Goal: Task Accomplishment & Management: Complete application form

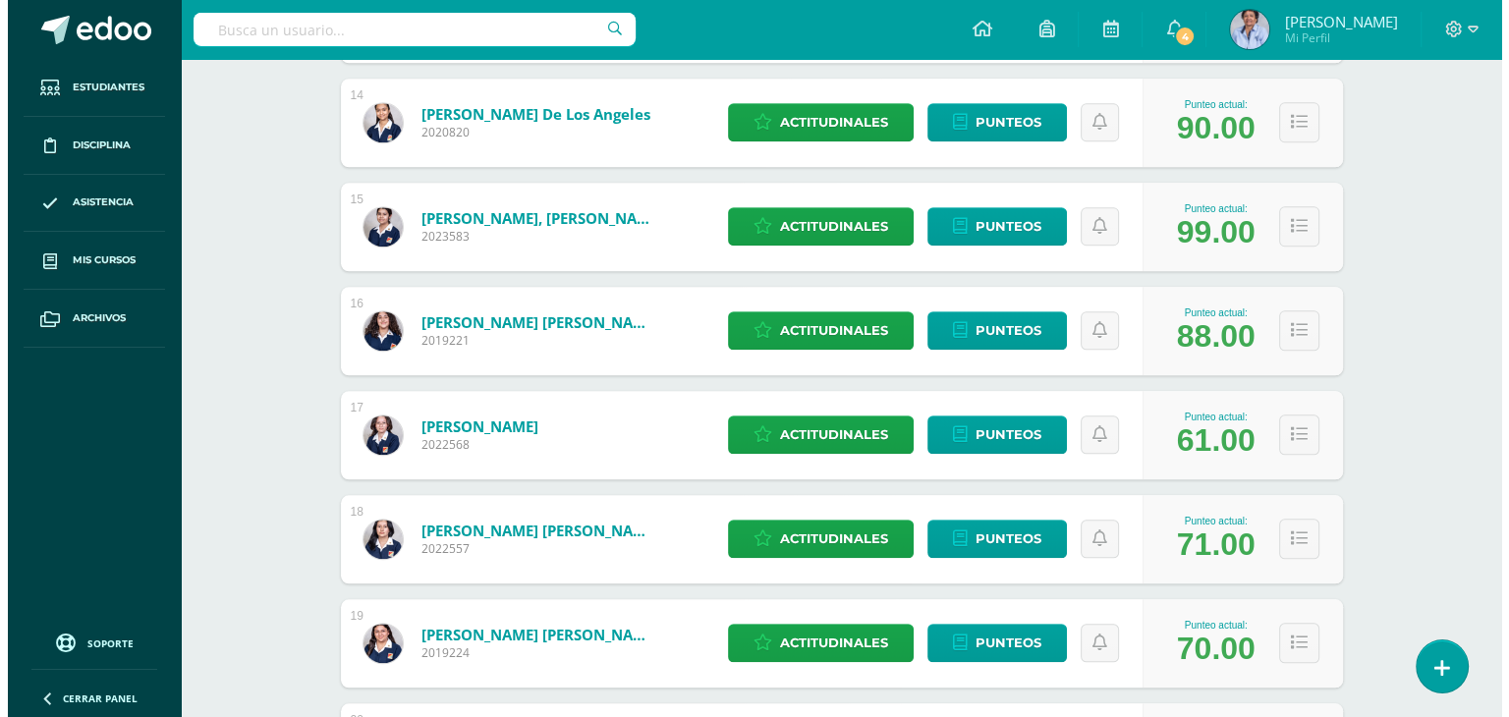
scroll to position [1907, 0]
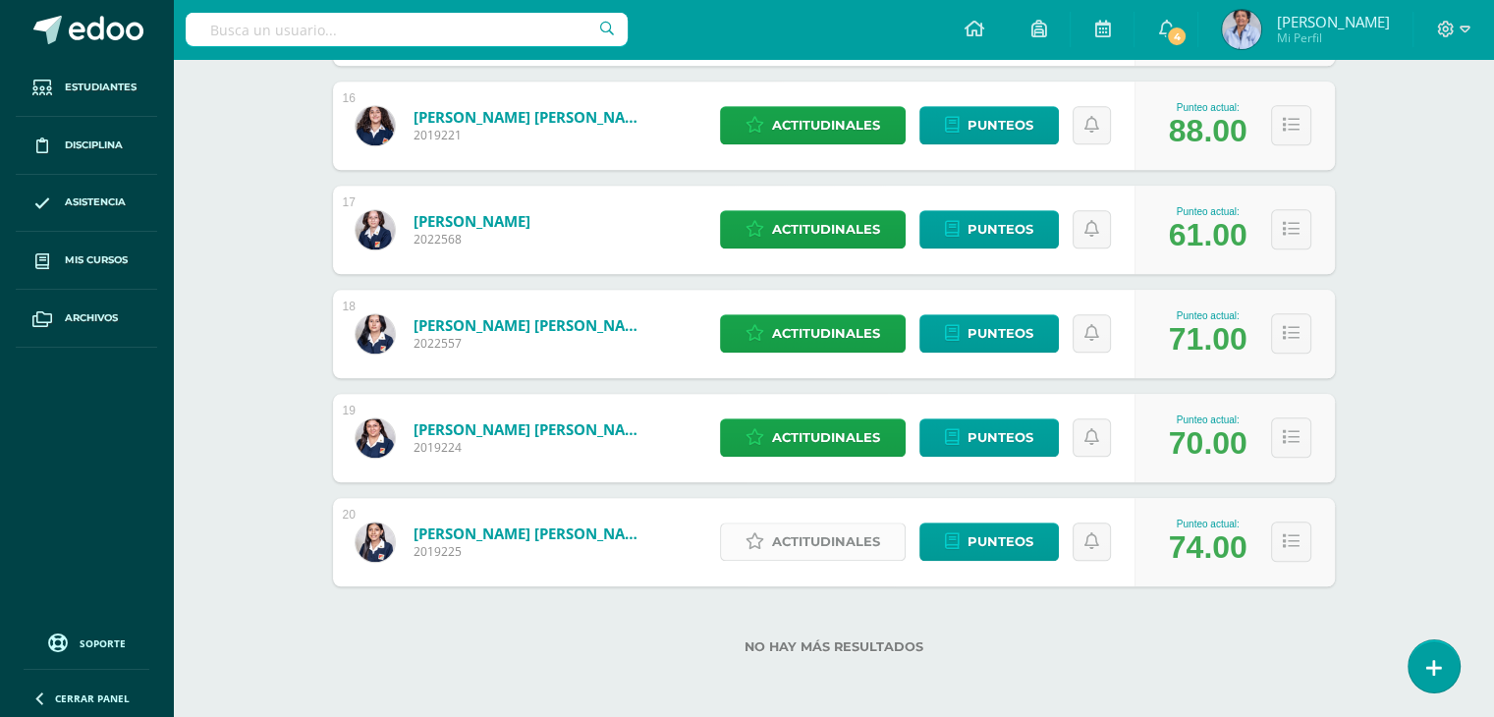
click at [827, 535] on span "Actitudinales" at bounding box center [826, 541] width 108 height 36
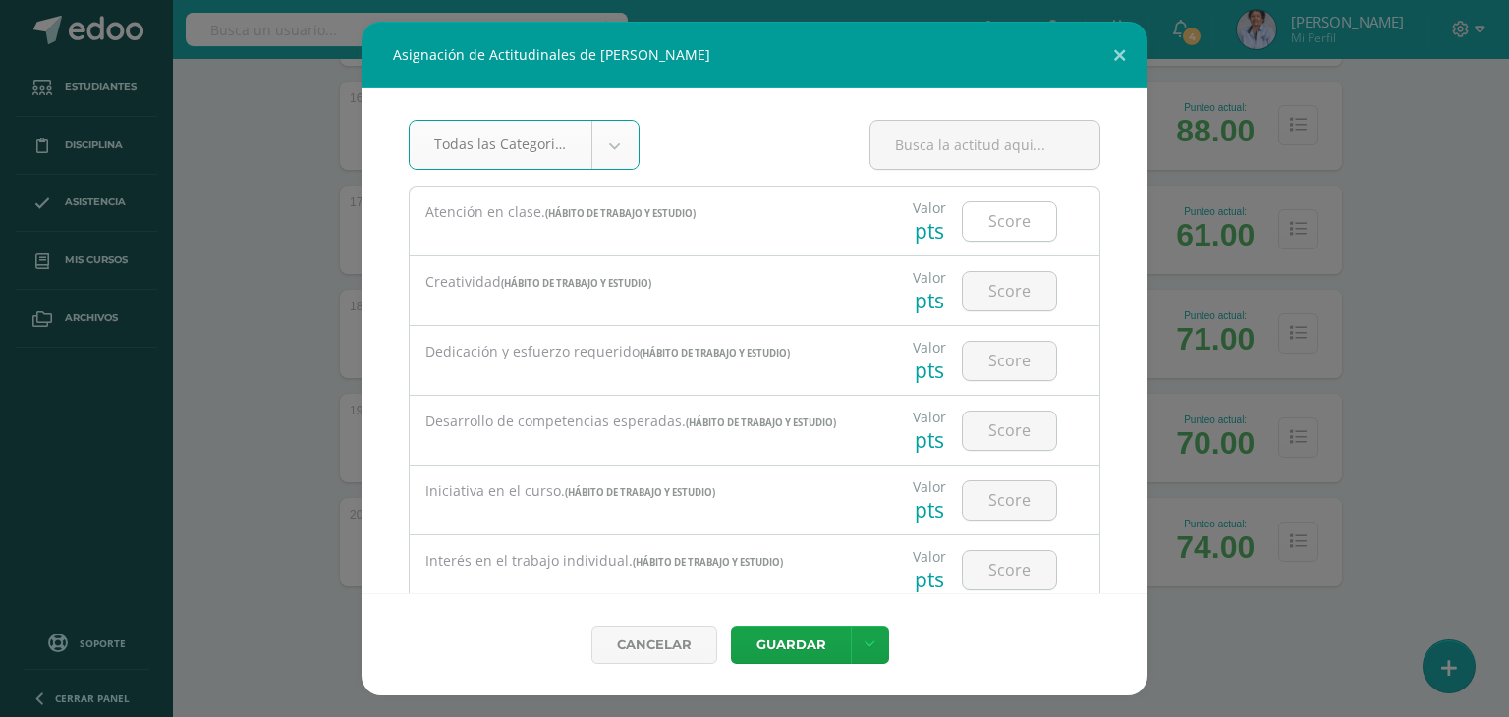
click at [987, 223] on input "number" at bounding box center [1008, 221] width 93 height 38
type input "1"
click at [988, 282] on input "number" at bounding box center [1008, 291] width 93 height 38
type input "1"
click at [994, 359] on input "number" at bounding box center [1008, 361] width 93 height 38
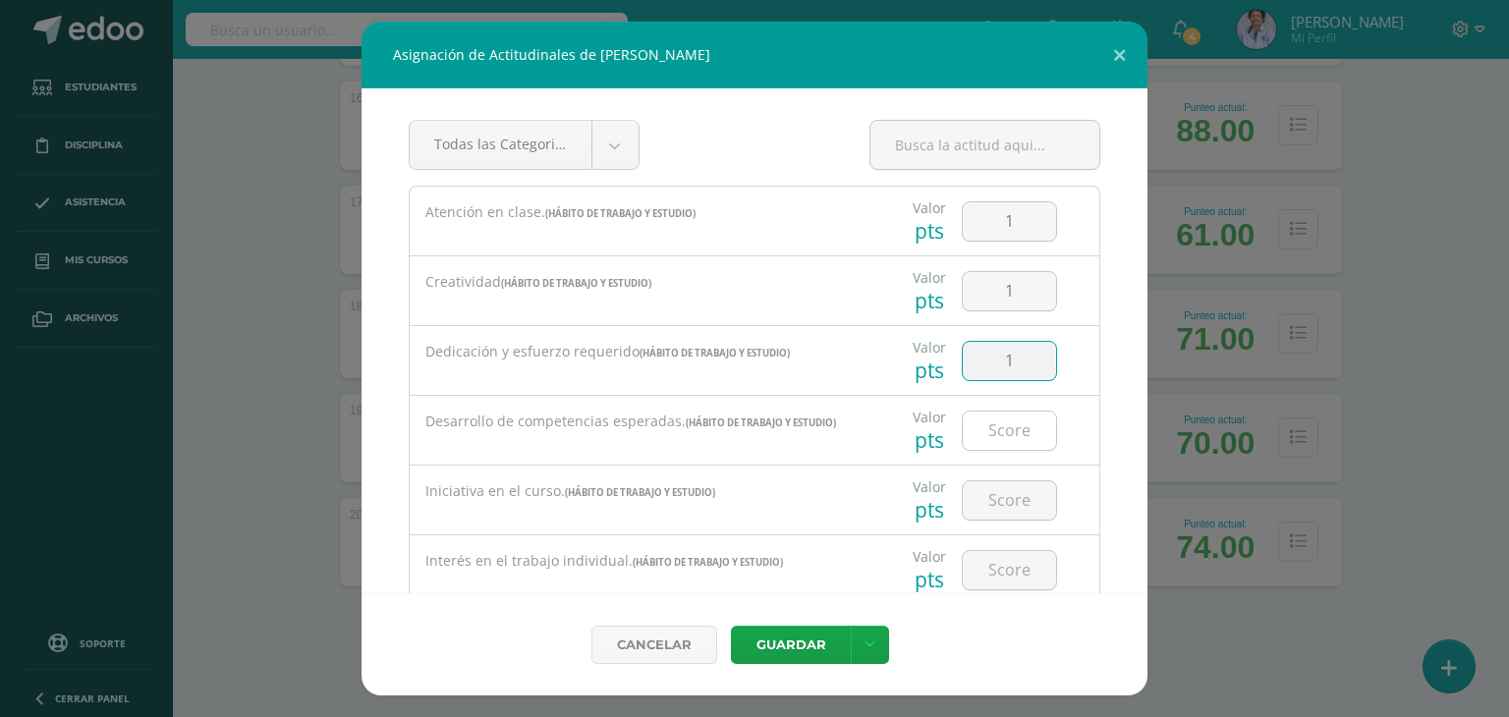
type input "1"
click at [995, 433] on input "number" at bounding box center [1008, 431] width 93 height 38
click at [1001, 496] on input "number" at bounding box center [1008, 500] width 93 height 38
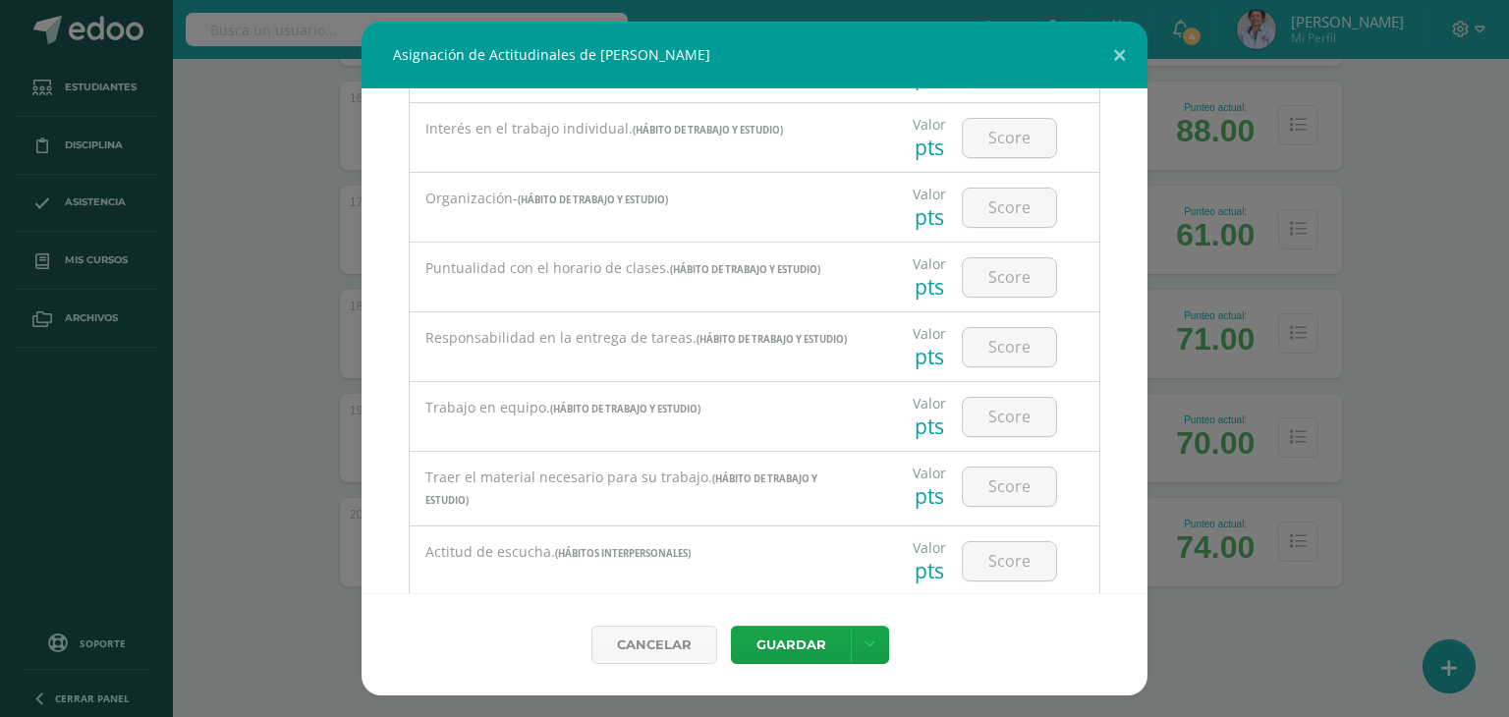
scroll to position [471, 0]
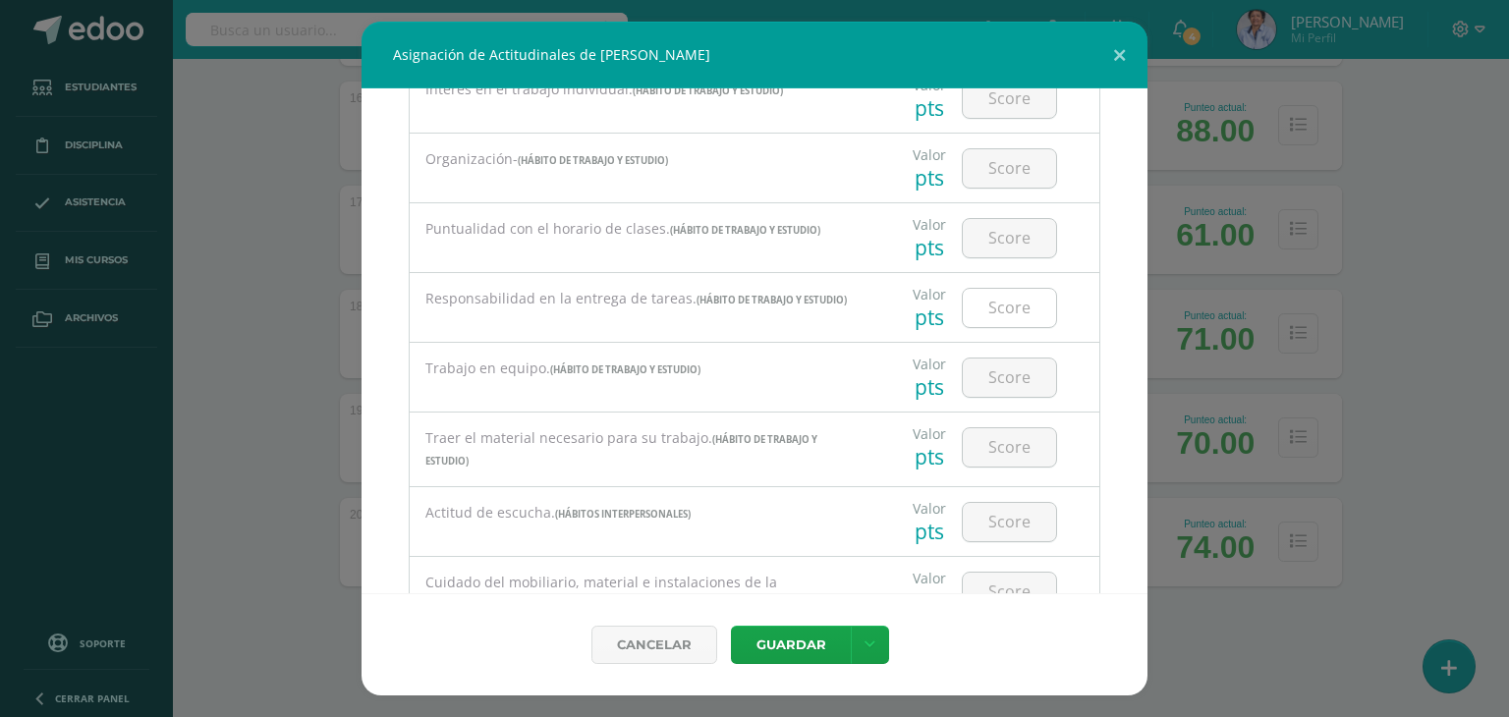
type input "1"
click at [981, 300] on input "number" at bounding box center [1008, 308] width 93 height 38
type input "2"
click at [983, 443] on input "number" at bounding box center [1008, 447] width 93 height 38
click at [995, 518] on input "number" at bounding box center [1008, 522] width 93 height 38
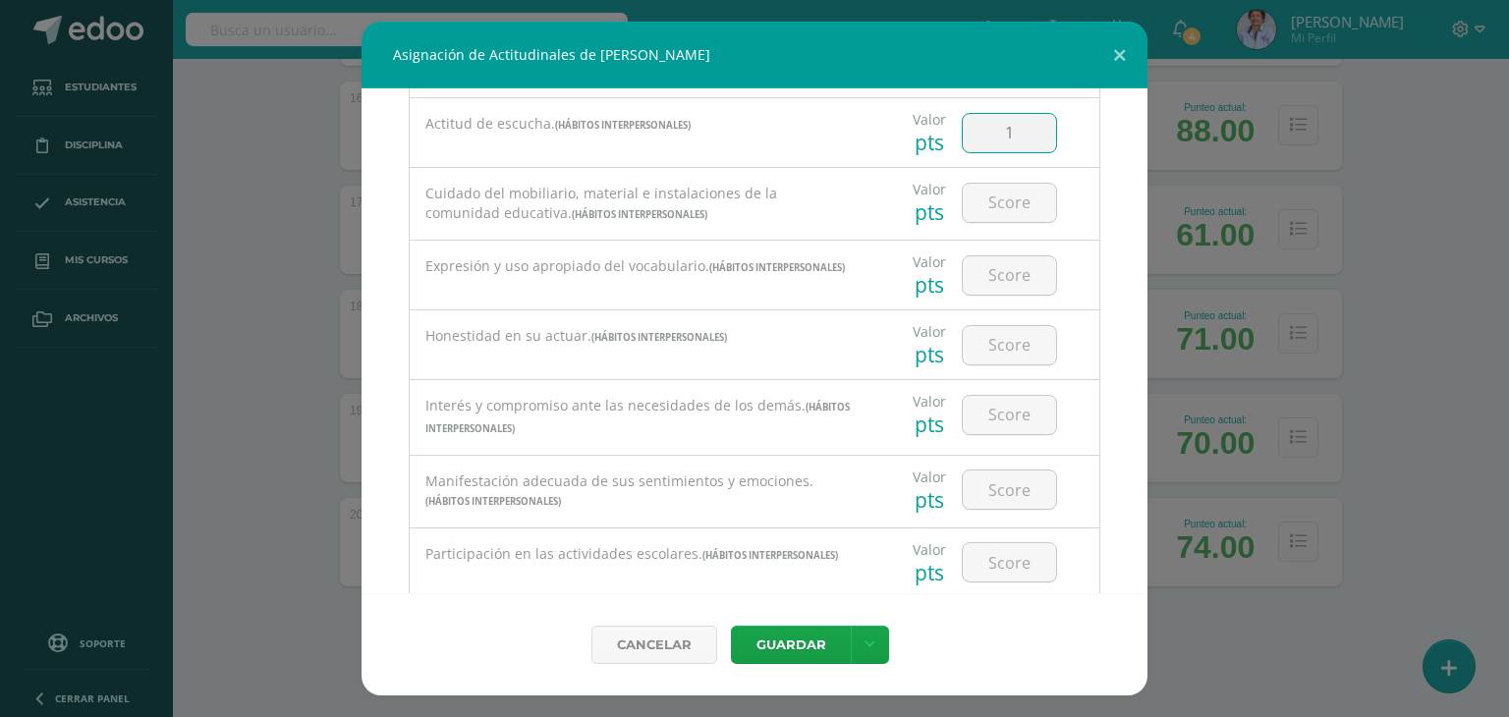
scroll to position [864, 0]
type input "1"
click at [998, 259] on input "number" at bounding box center [1008, 271] width 93 height 38
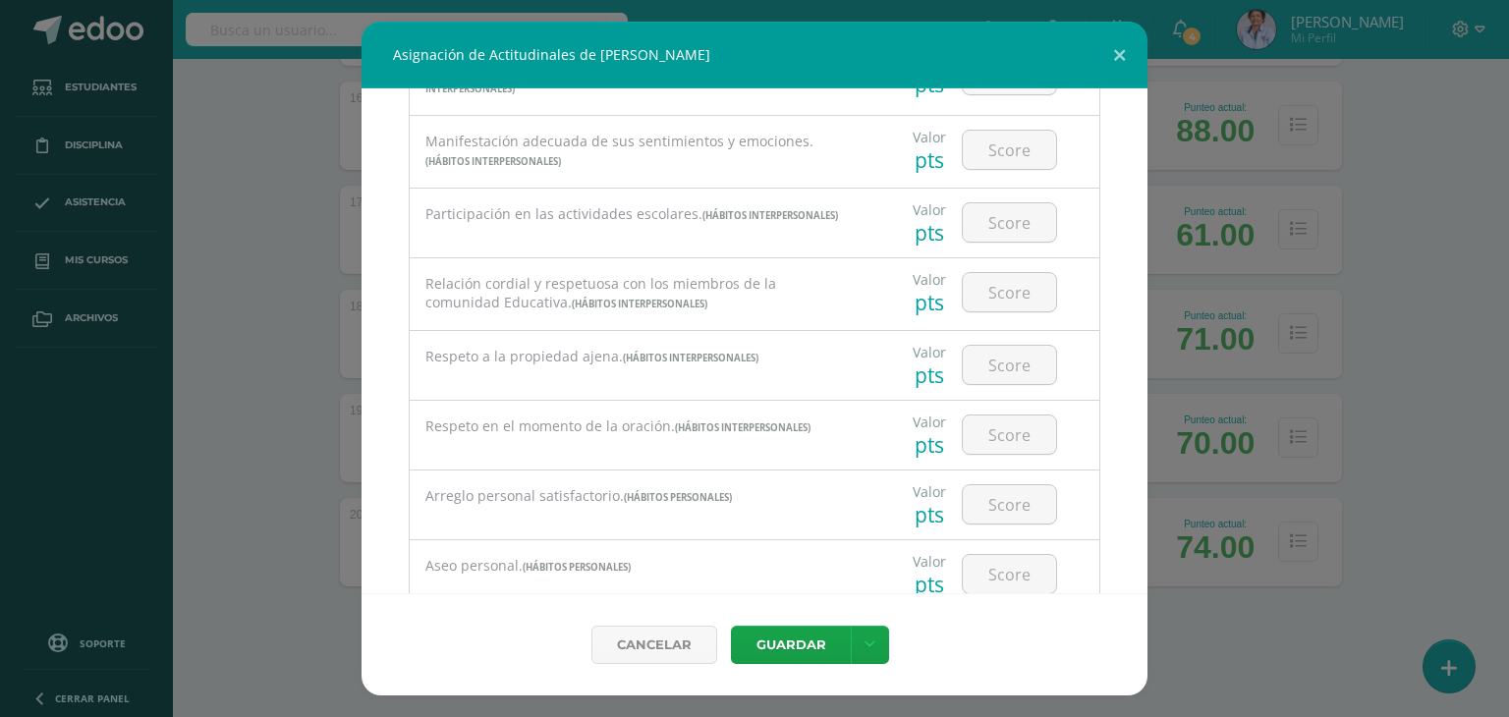
scroll to position [1218, 0]
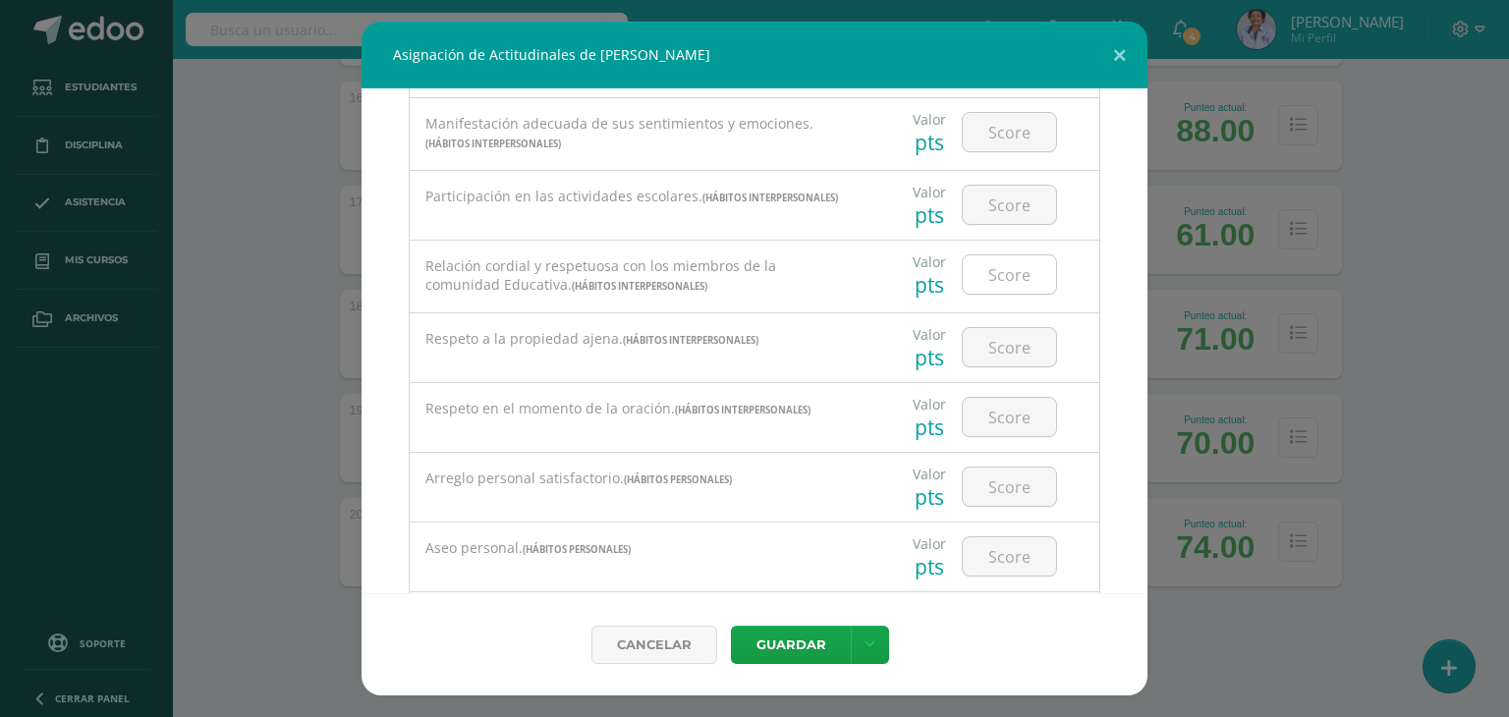
type input "2"
click at [1014, 269] on input "number" at bounding box center [1008, 274] width 93 height 38
type input "1"
click at [974, 472] on input "number" at bounding box center [1008, 486] width 93 height 38
type input "3"
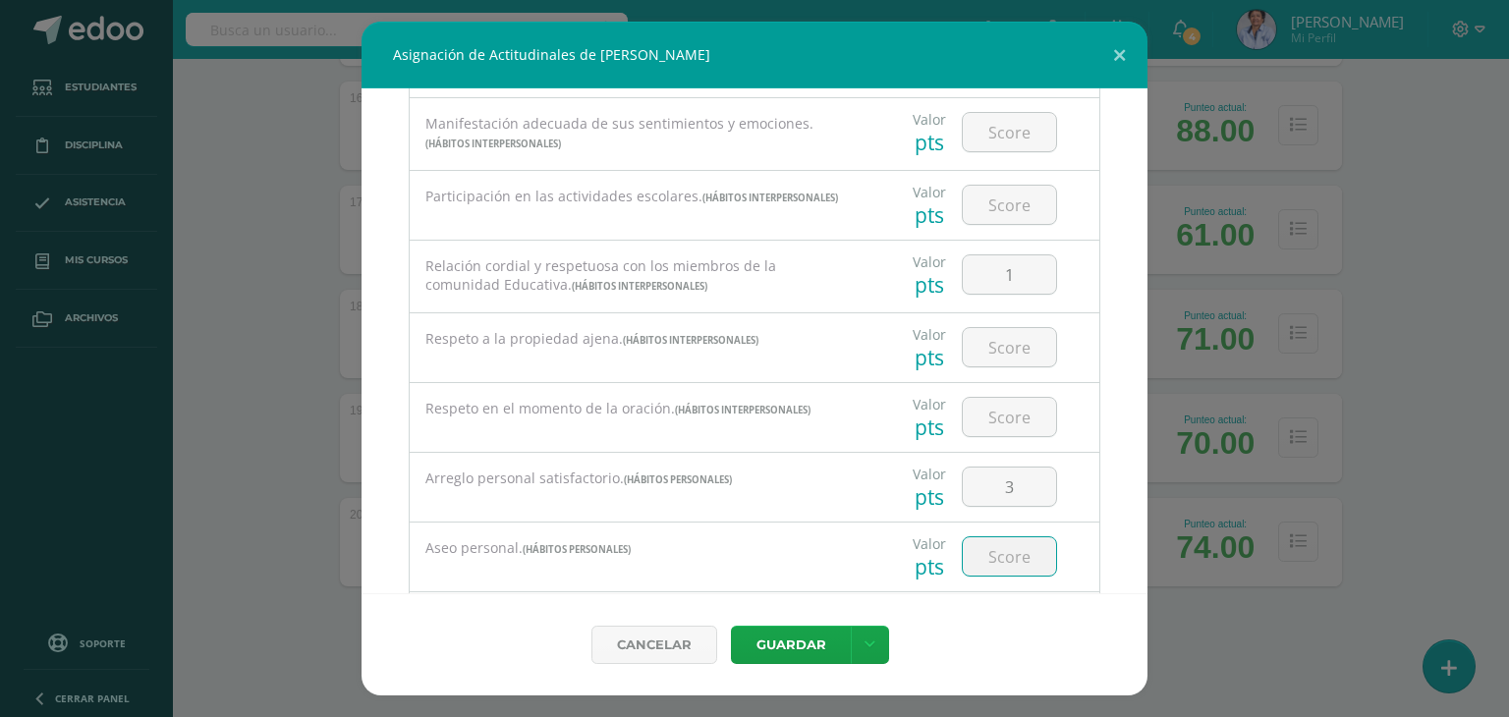
click at [1000, 548] on input "number" at bounding box center [1008, 556] width 93 height 38
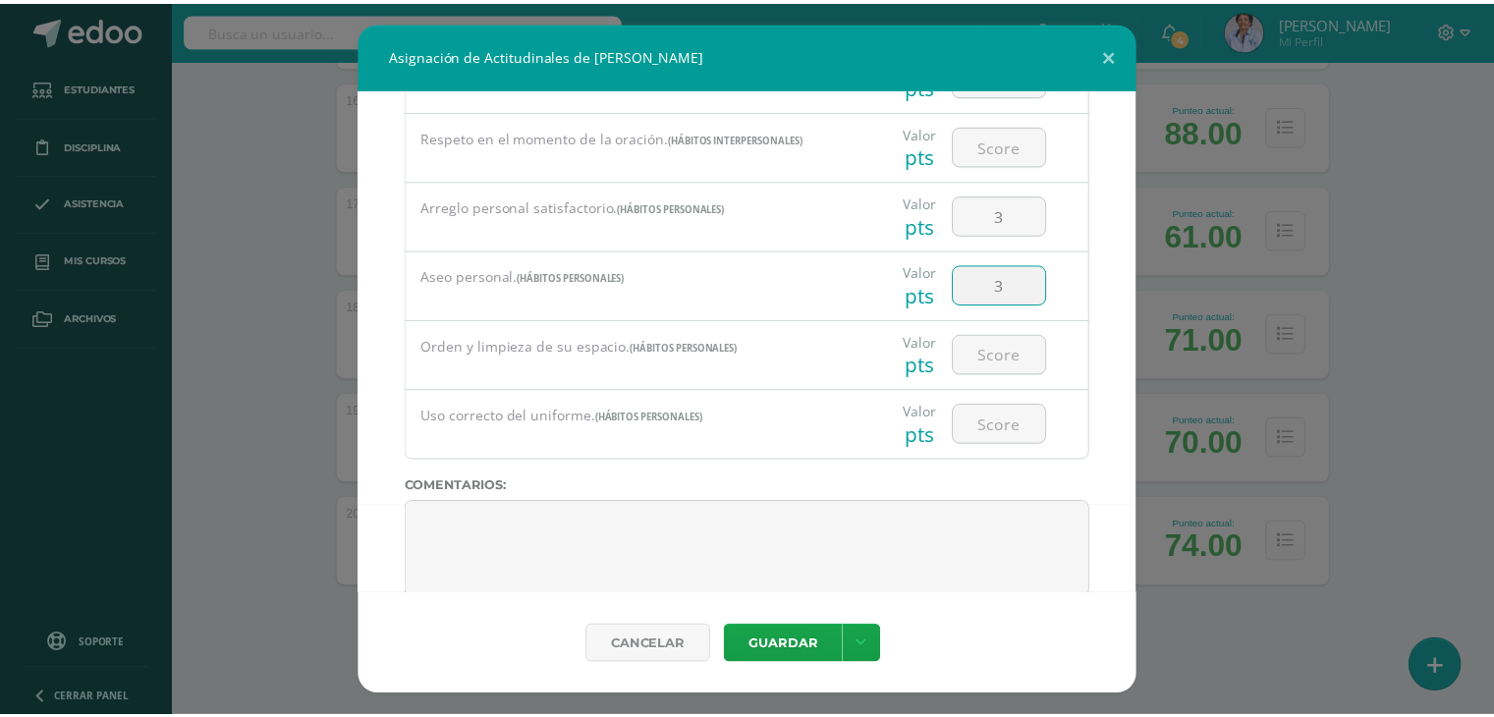
scroll to position [1524, 0]
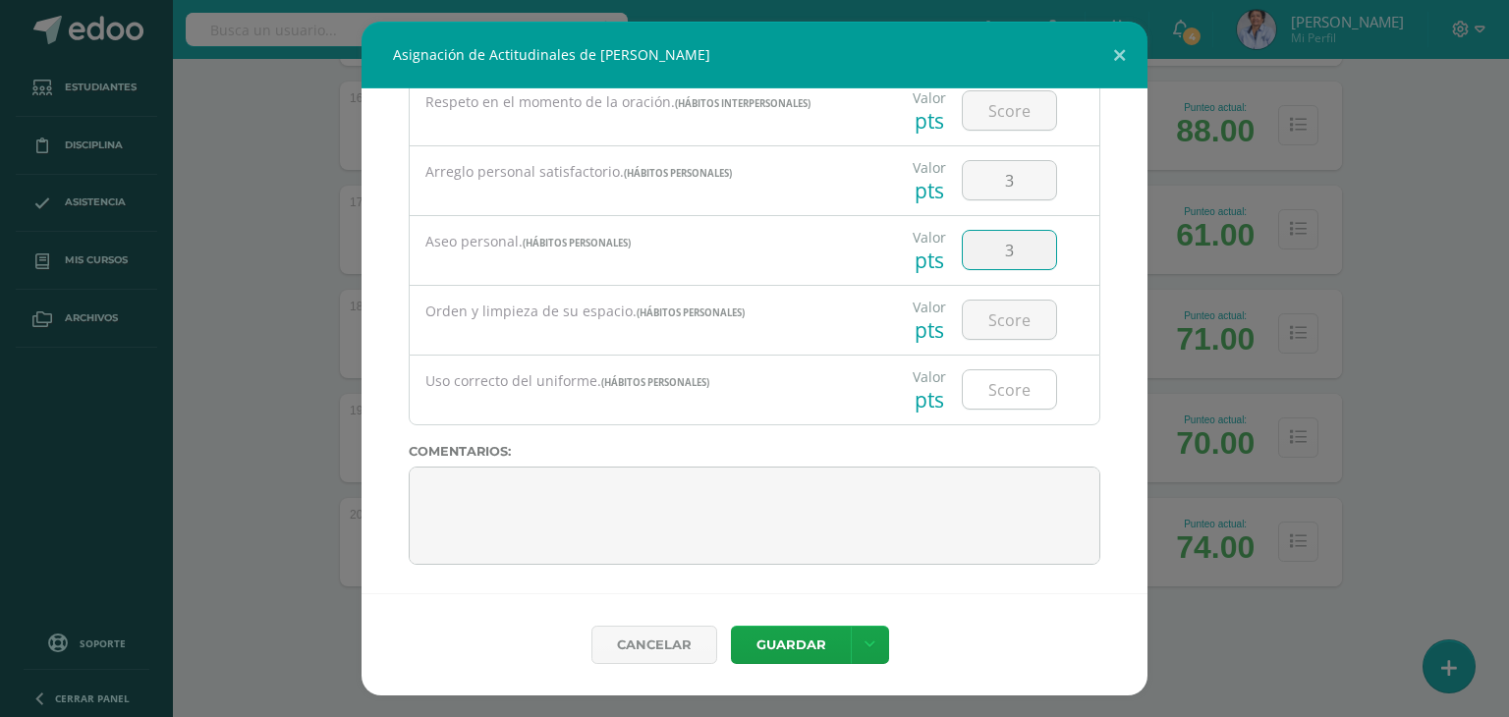
type input "3"
click at [998, 382] on input "number" at bounding box center [1008, 389] width 93 height 38
type input "3"
click at [782, 632] on button "Guardar" at bounding box center [791, 645] width 120 height 38
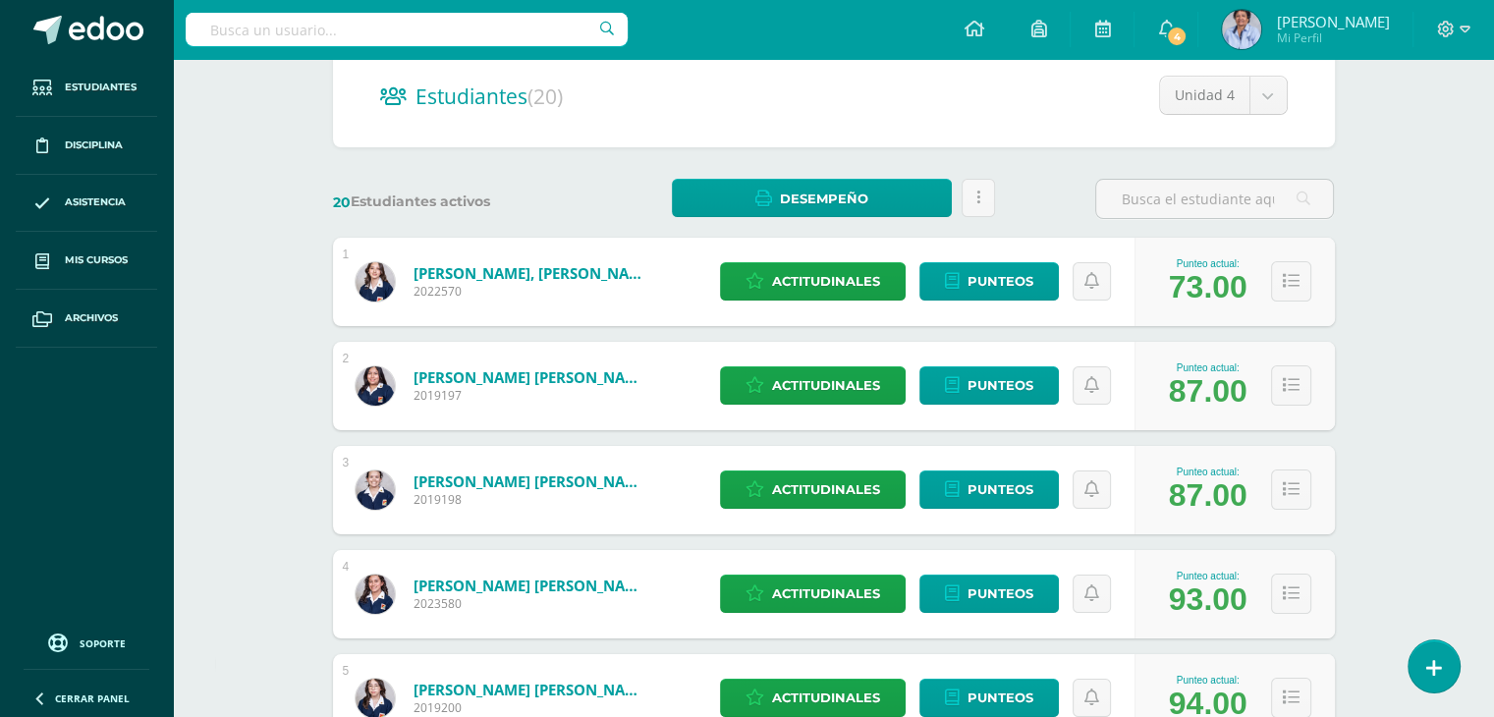
scroll to position [0, 0]
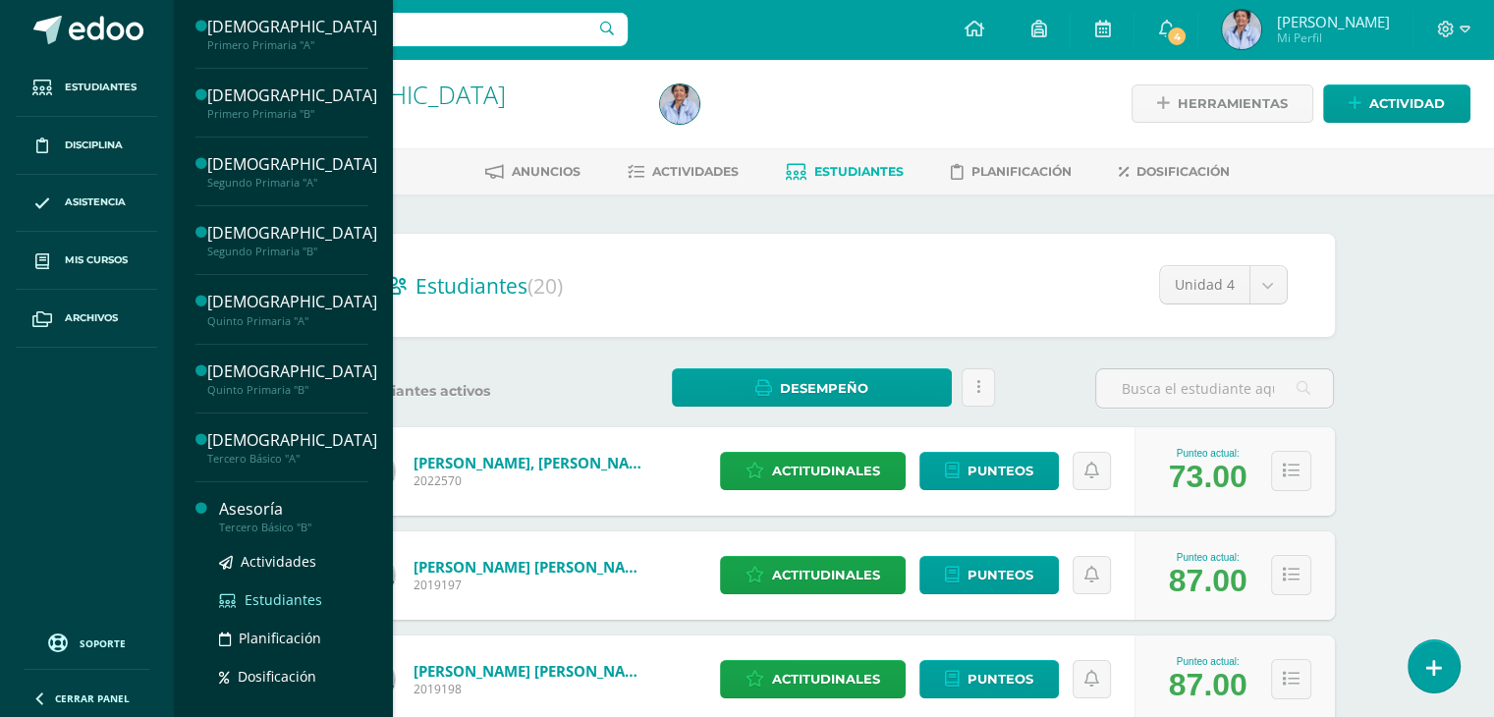
click at [279, 594] on span "Estudiantes" at bounding box center [284, 599] width 78 height 19
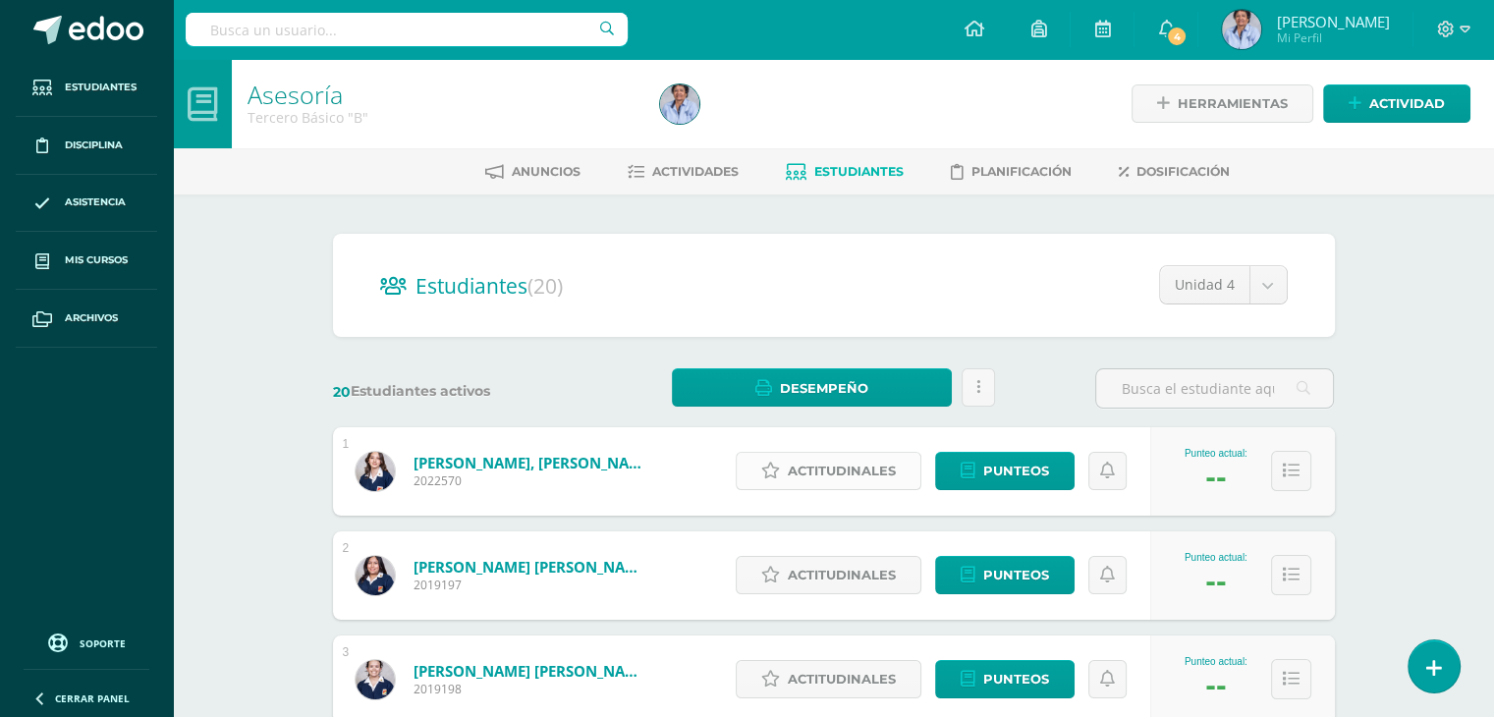
click at [849, 466] on span "Actitudinales" at bounding box center [842, 471] width 108 height 36
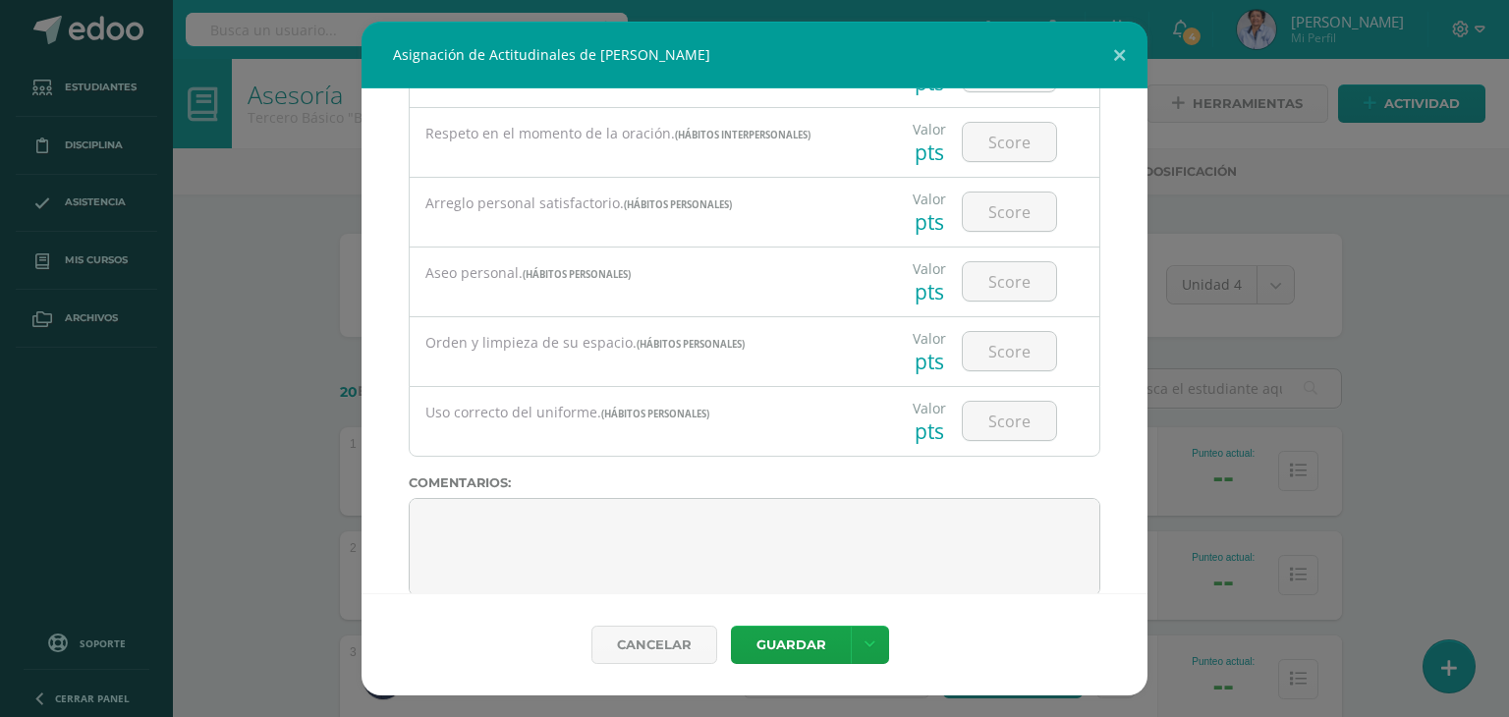
scroll to position [1524, 0]
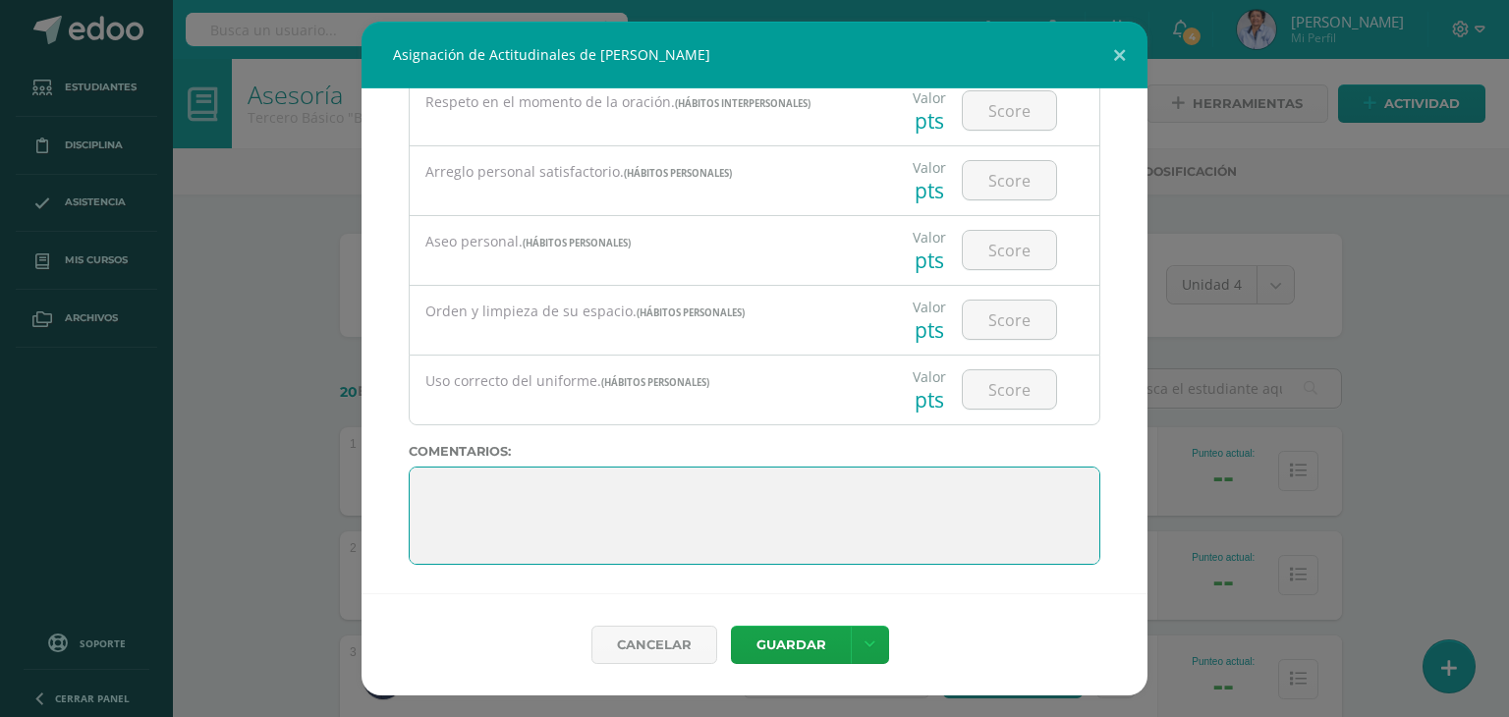
click at [598, 488] on textarea at bounding box center [754, 516] width 691 height 98
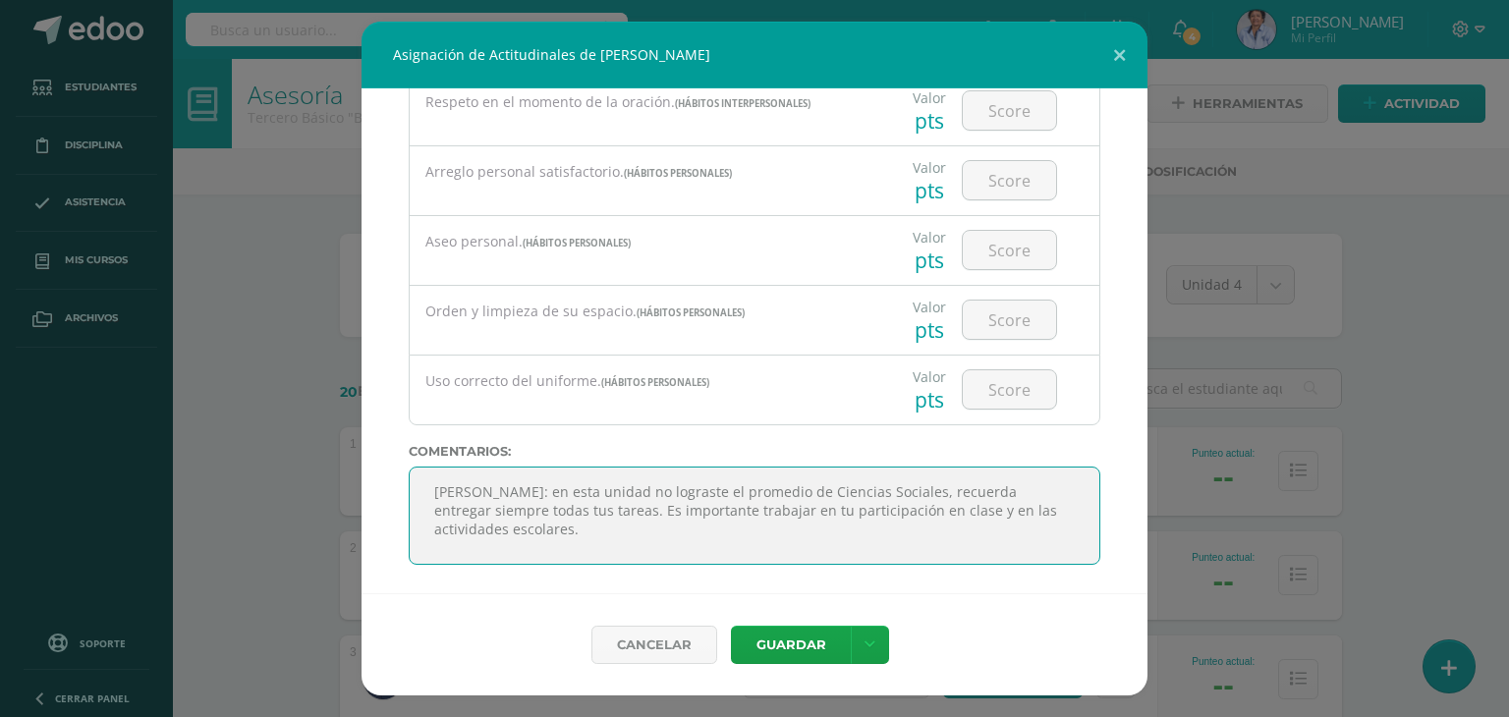
paste textarea ""El conocimiento es el tesoro más grande que existe, y el crecimiento intelectu…"
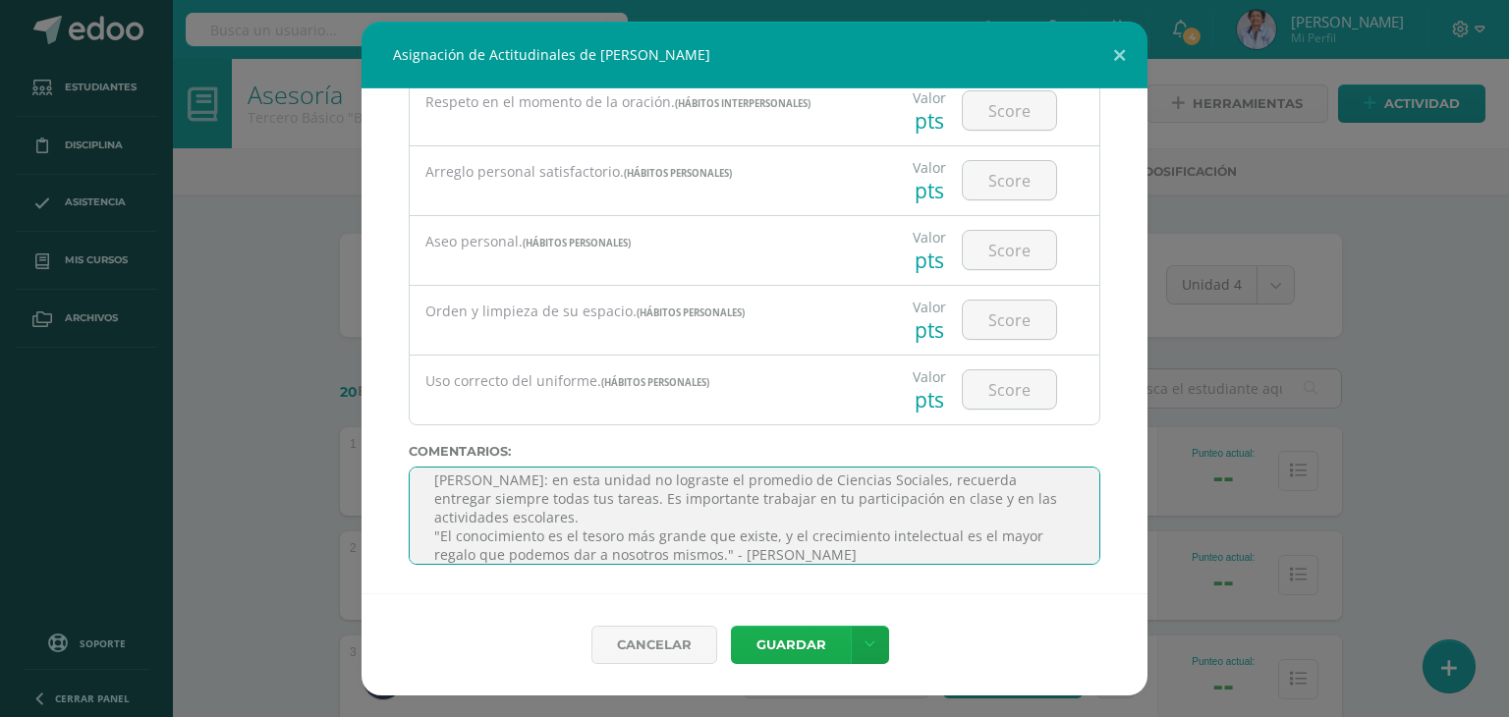
type textarea "Luisa: en esta unidad no lograste el promedio de Ciencias Sociales, recuerda en…"
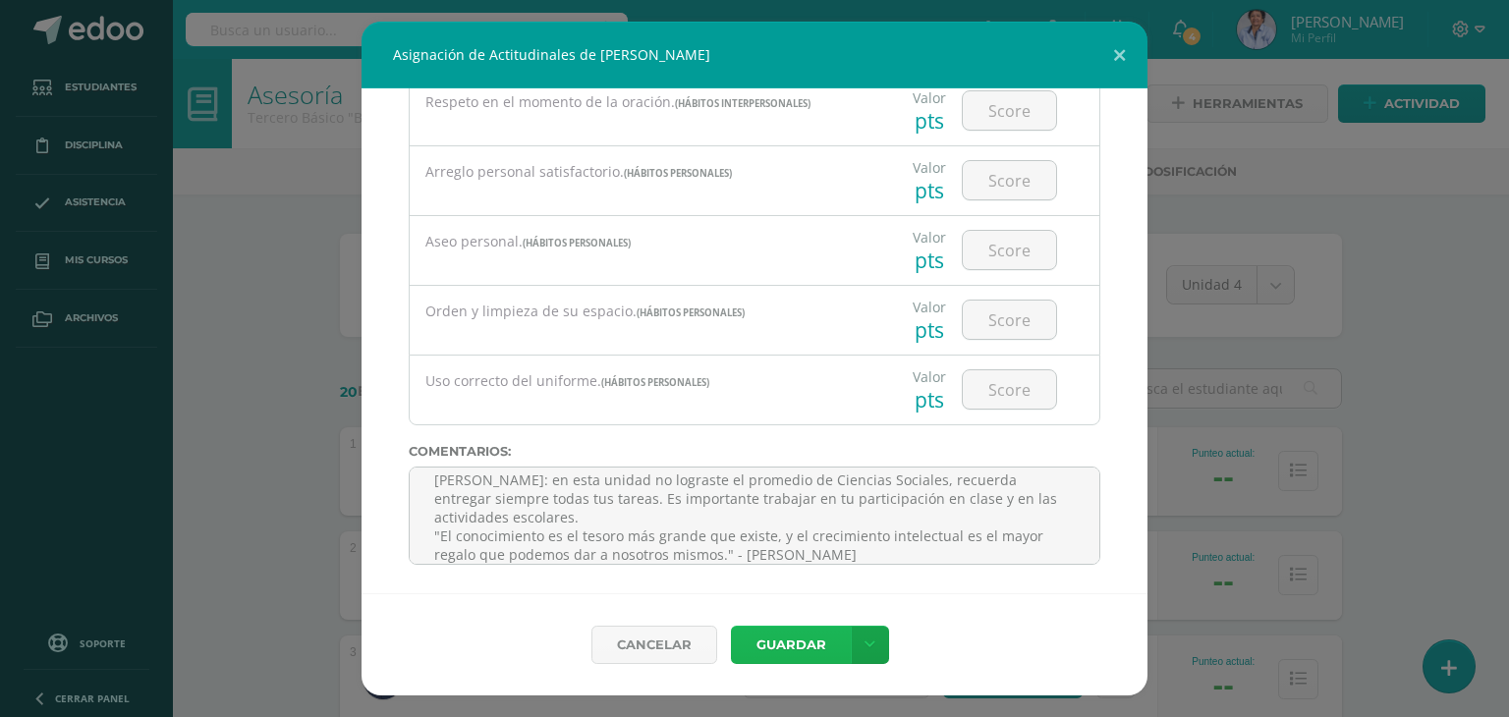
click at [781, 642] on button "Guardar" at bounding box center [791, 645] width 120 height 38
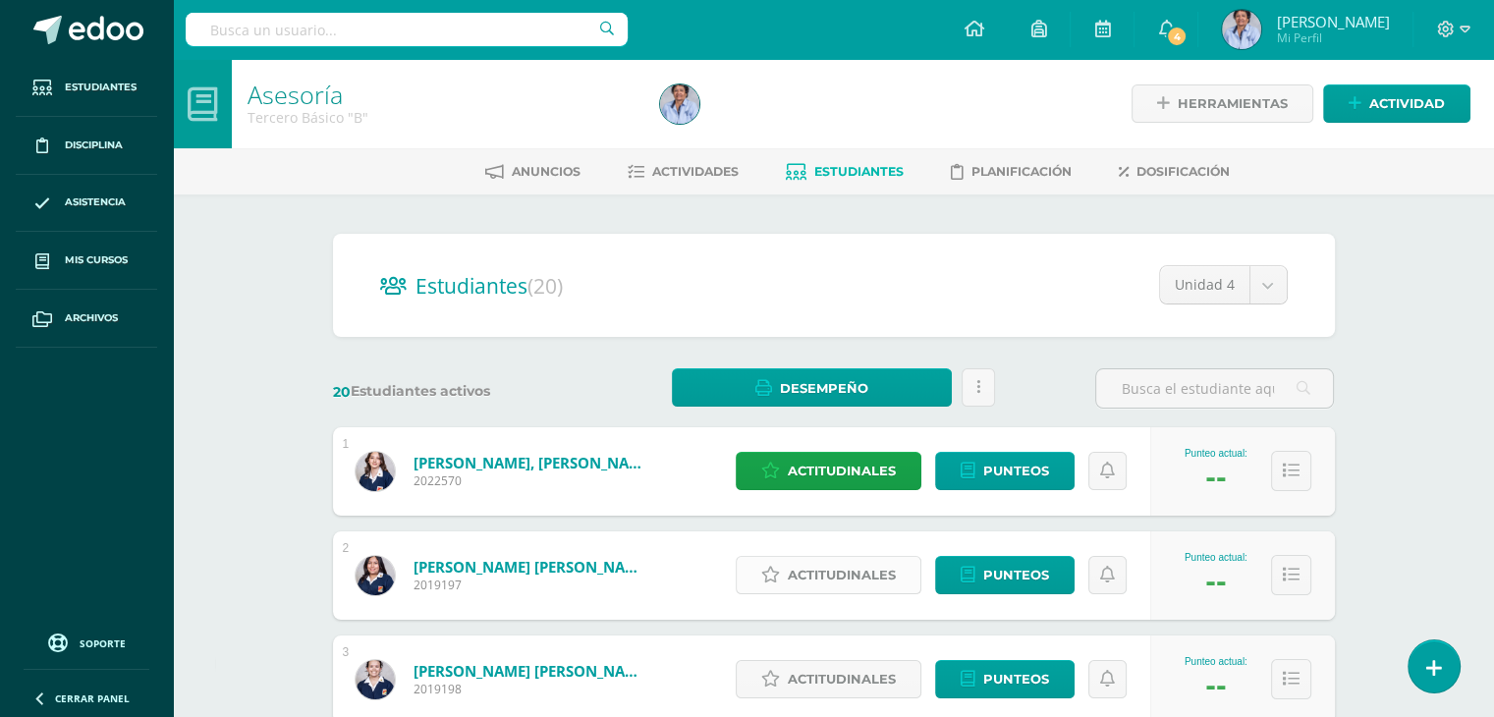
click at [824, 567] on span "Actitudinales" at bounding box center [842, 575] width 108 height 36
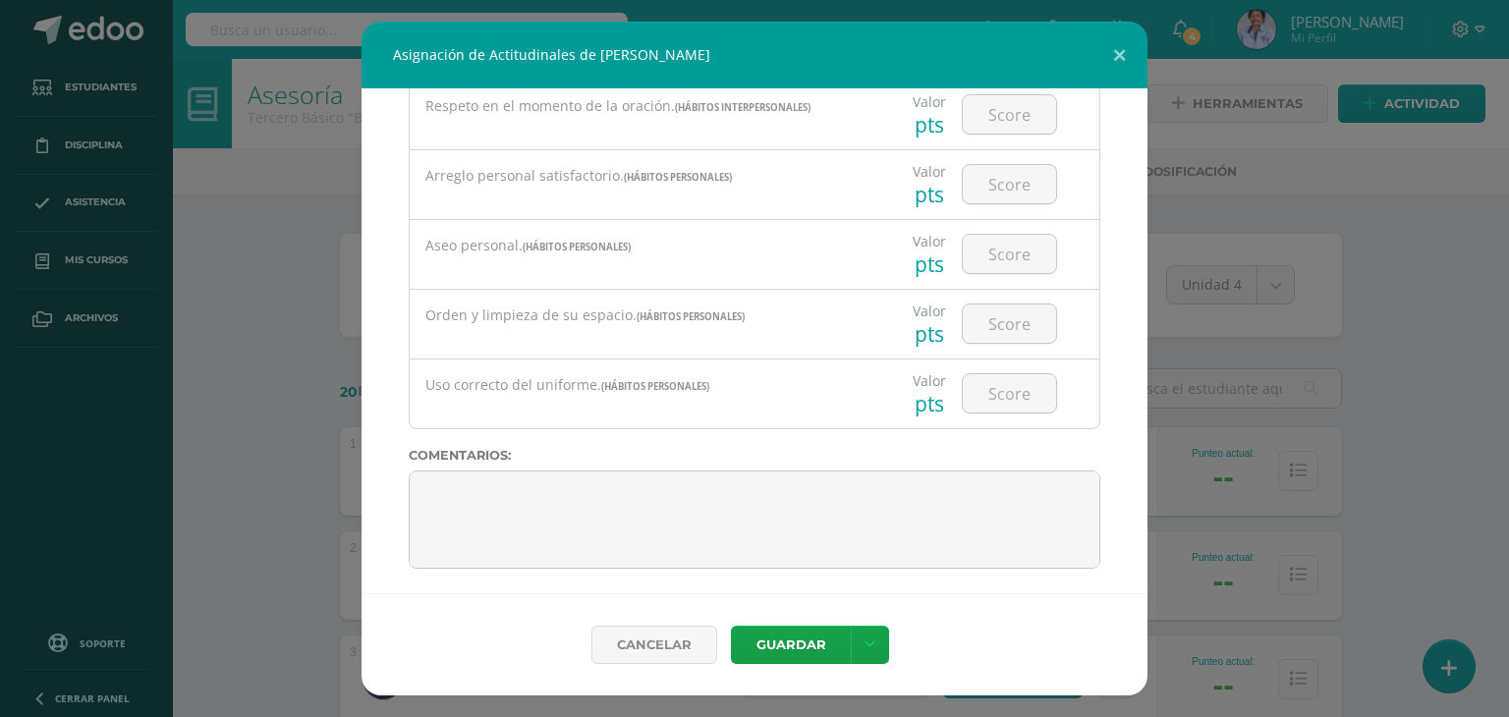
scroll to position [1524, 0]
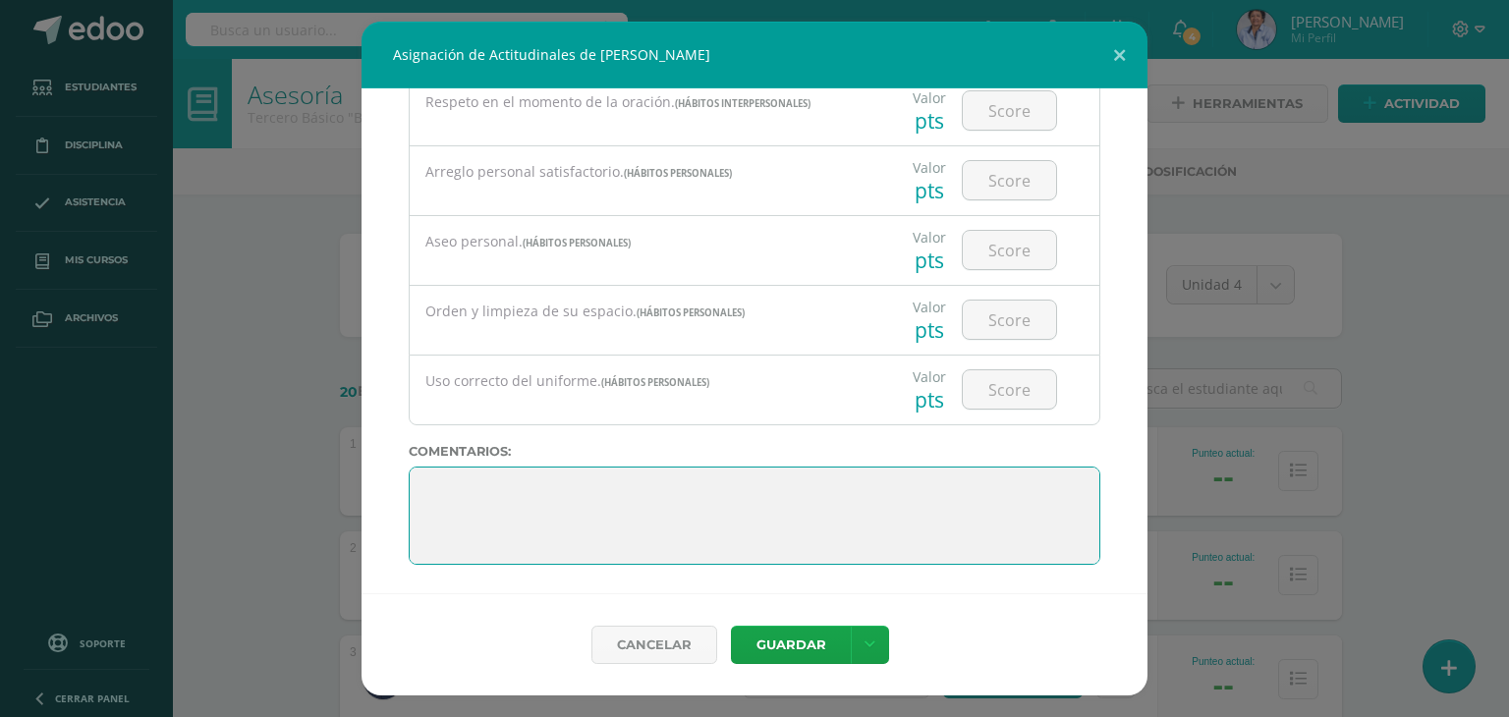
click at [882, 470] on textarea at bounding box center [754, 516] width 691 height 98
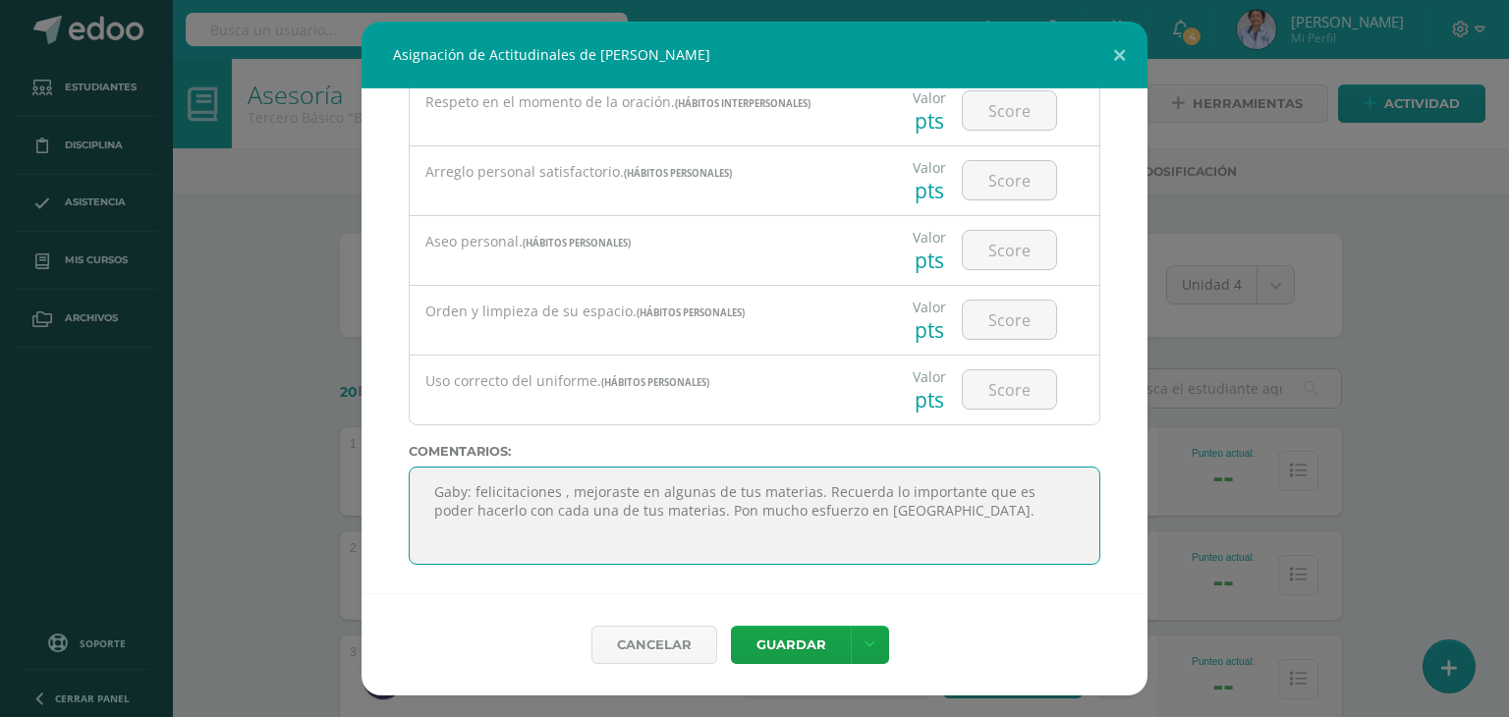
paste textarea ""El conocimiento es el tesoro más grande que existe, y el crecimiento intelectu…"
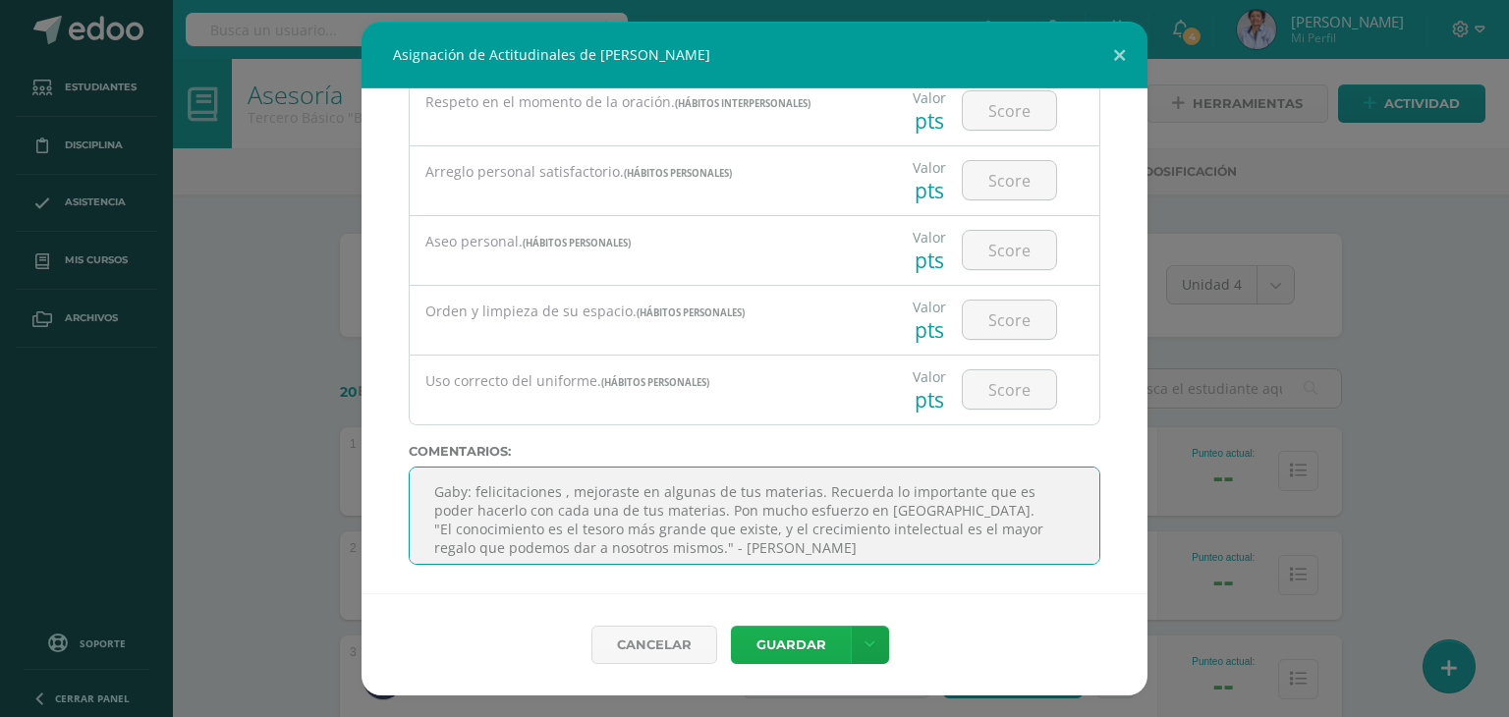
type textarea "Gaby: felicitaciones , mejoraste en algunas de tus materias. Recuerda lo import…"
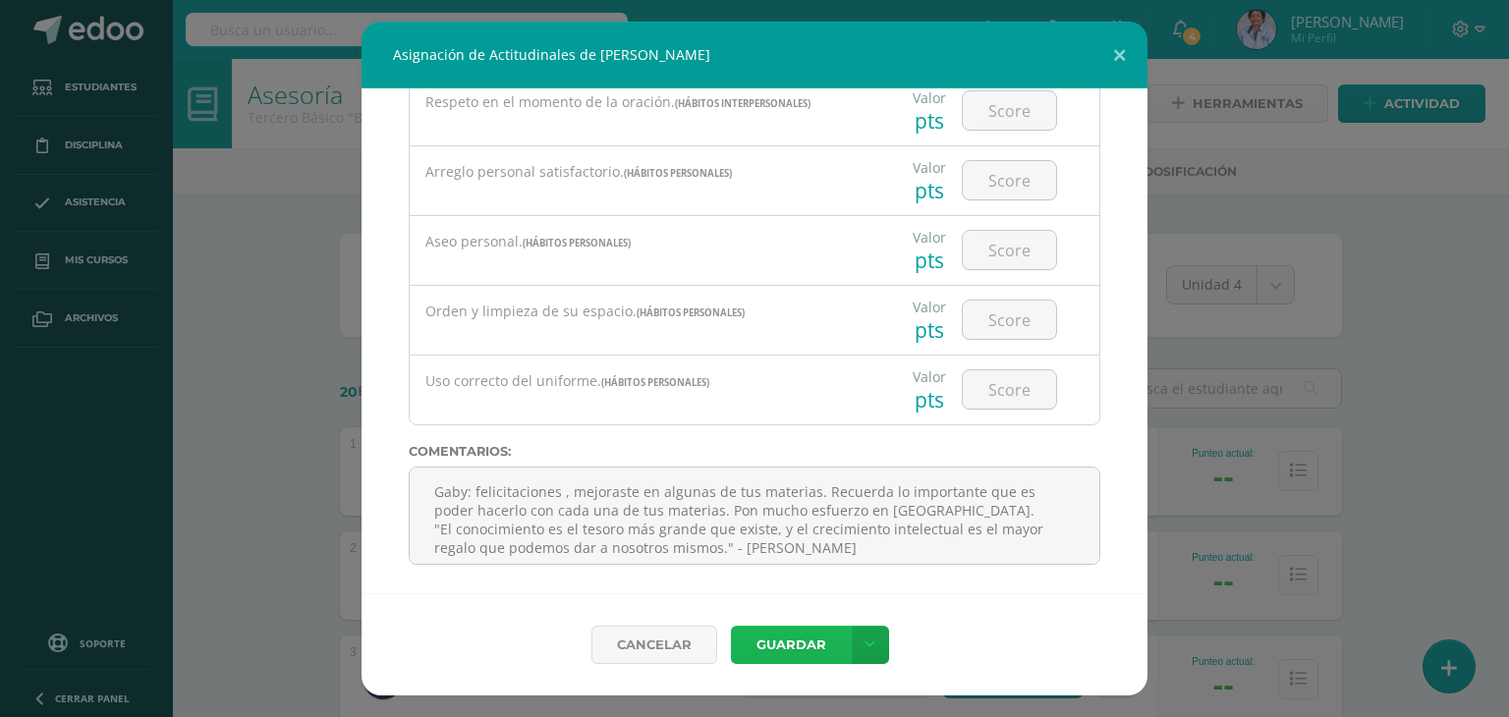
click at [785, 641] on button "Guardar" at bounding box center [791, 645] width 120 height 38
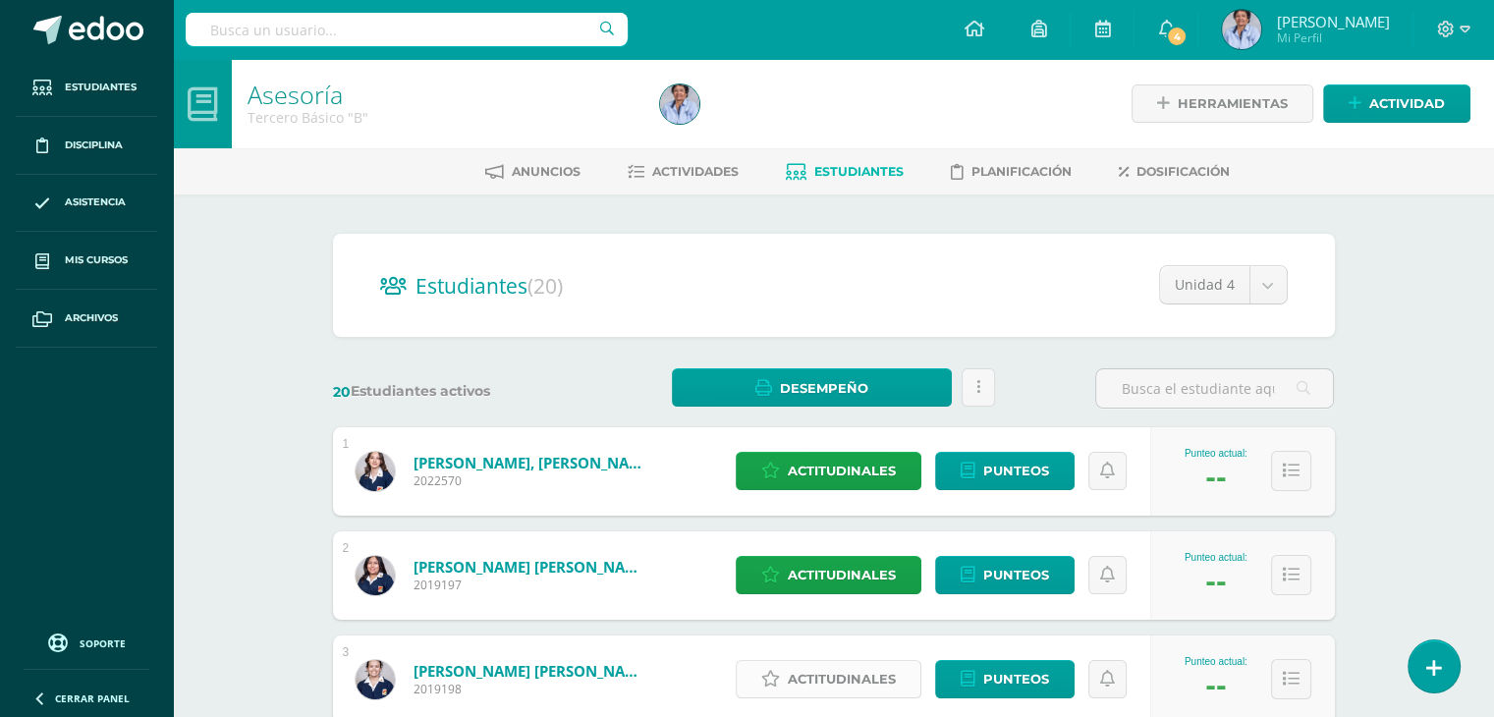
click at [862, 683] on span "Actitudinales" at bounding box center [842, 679] width 108 height 36
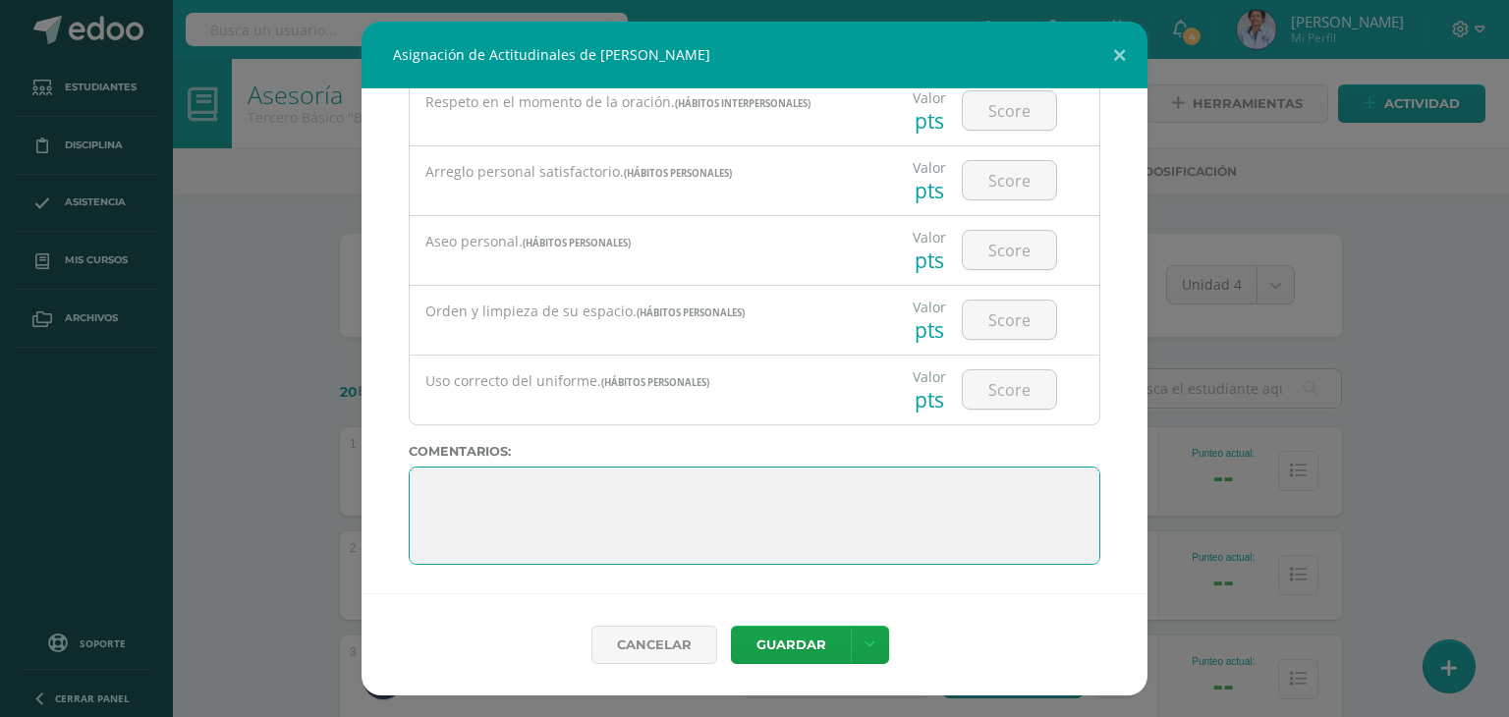
click at [590, 489] on textarea at bounding box center [754, 516] width 691 height 98
paste textarea ""El conocimiento es el tesoro más grande que existe, y el crecimiento intelectu…"
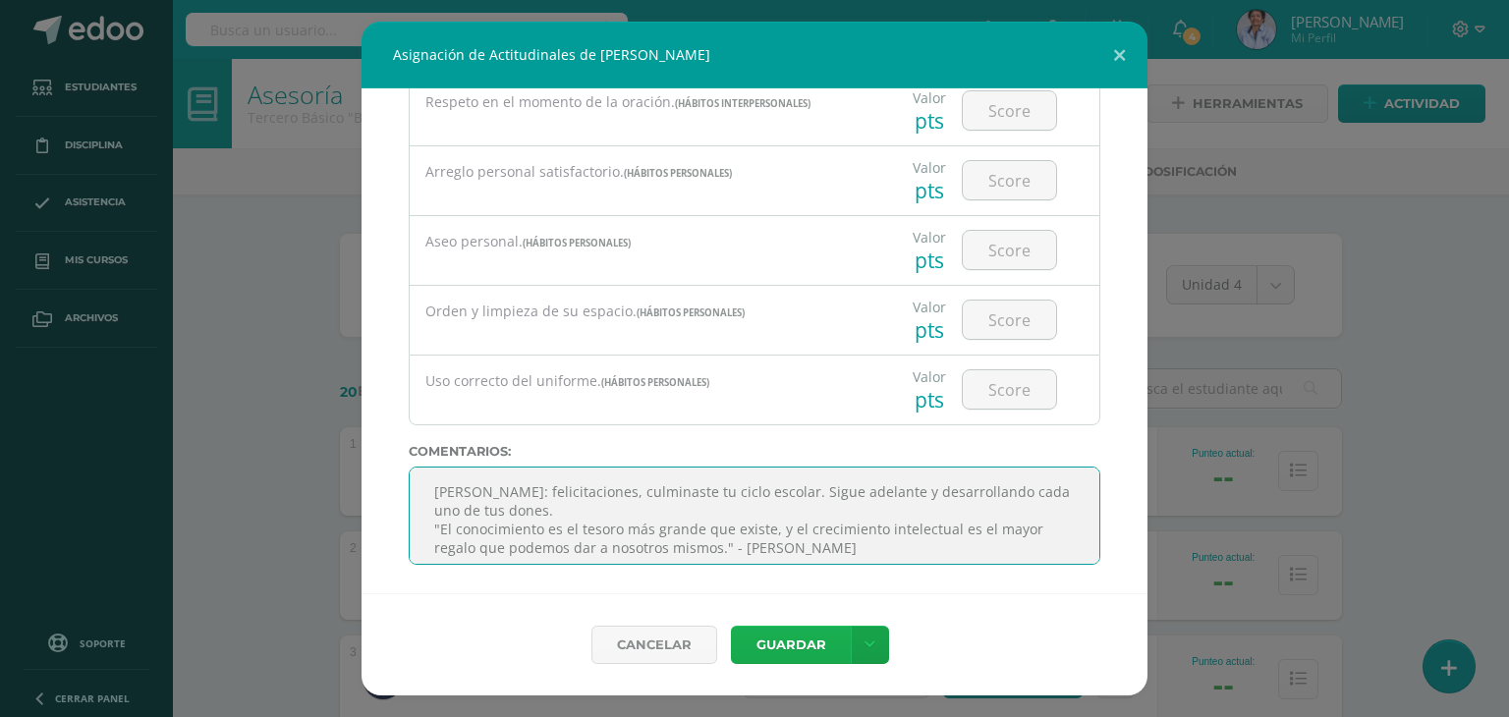
type textarea "Camila: felicitaciones, culminaste tu ciclo escolar. Sigue adelante y desarroll…"
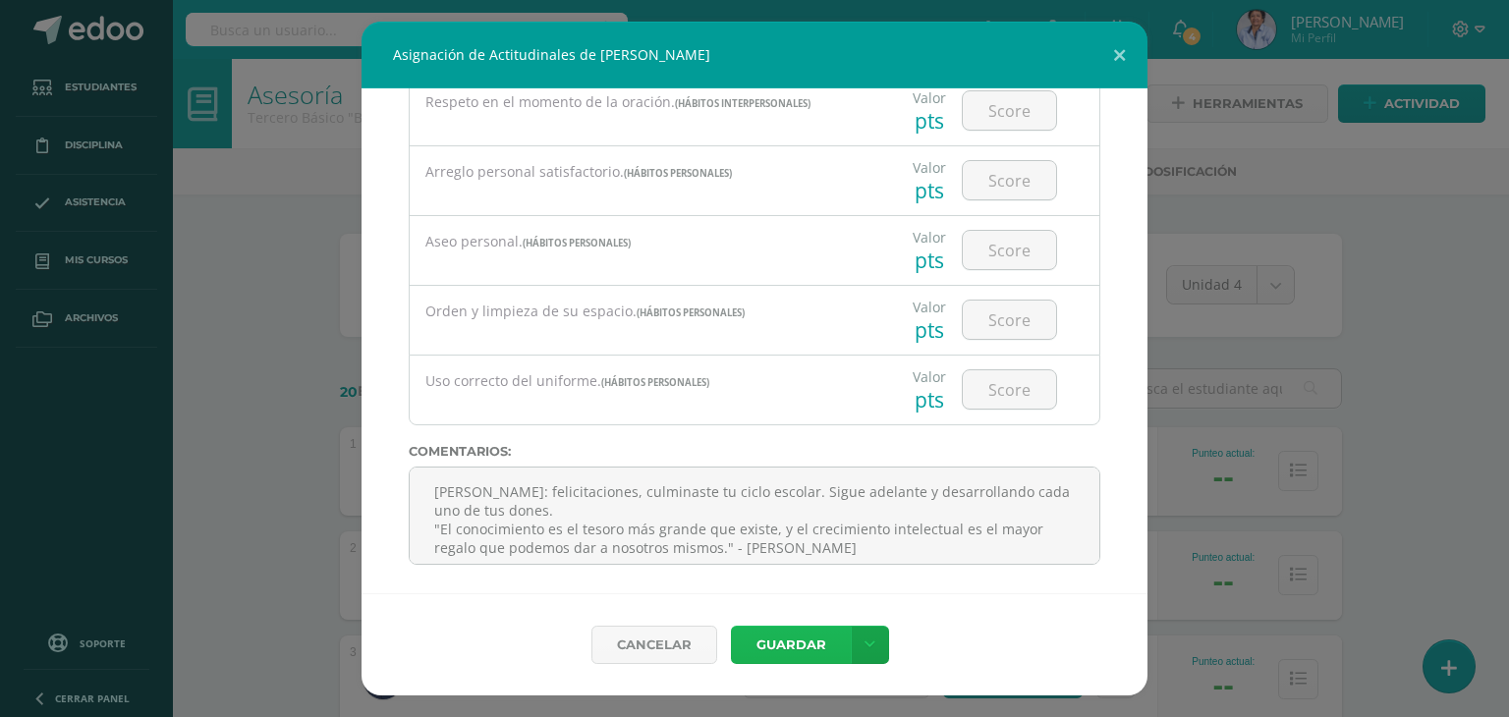
click at [784, 634] on button "Guardar" at bounding box center [791, 645] width 120 height 38
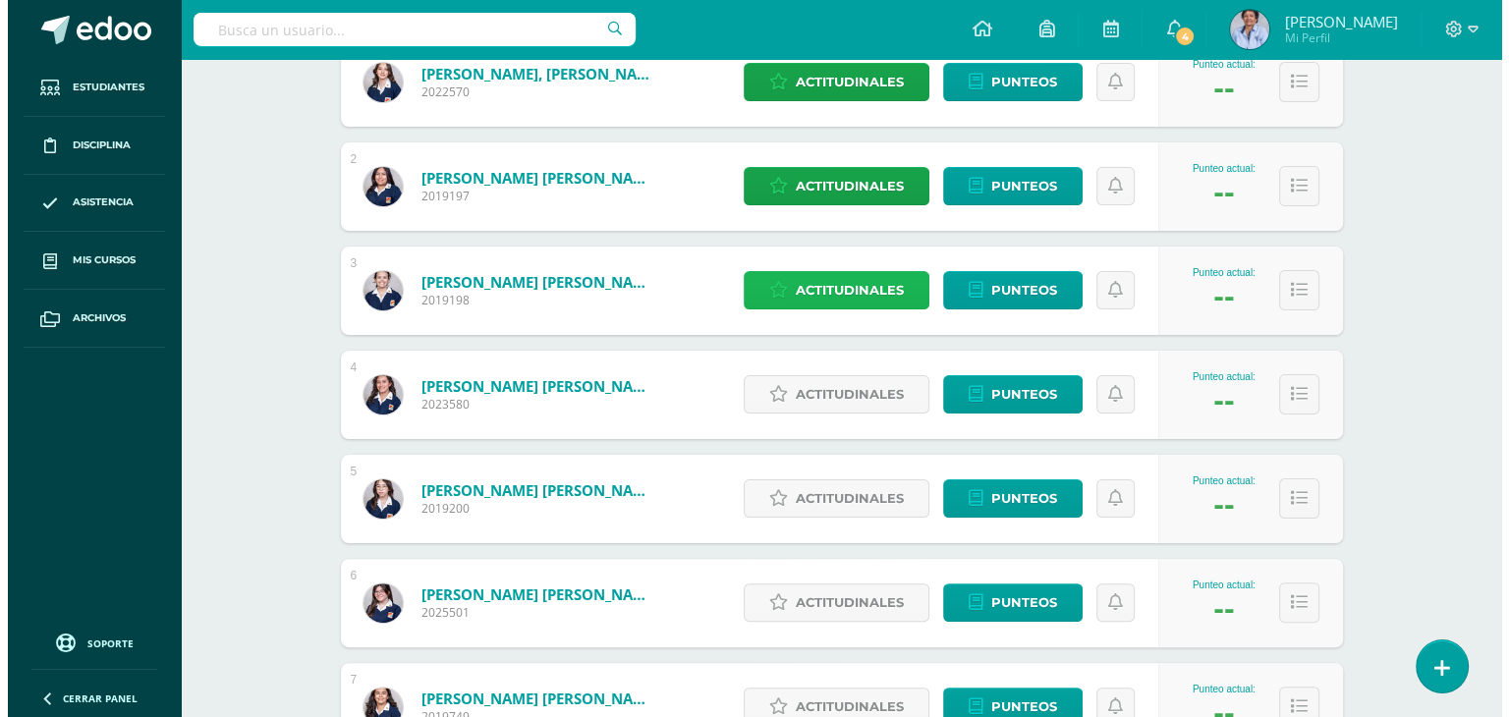
scroll to position [406, 0]
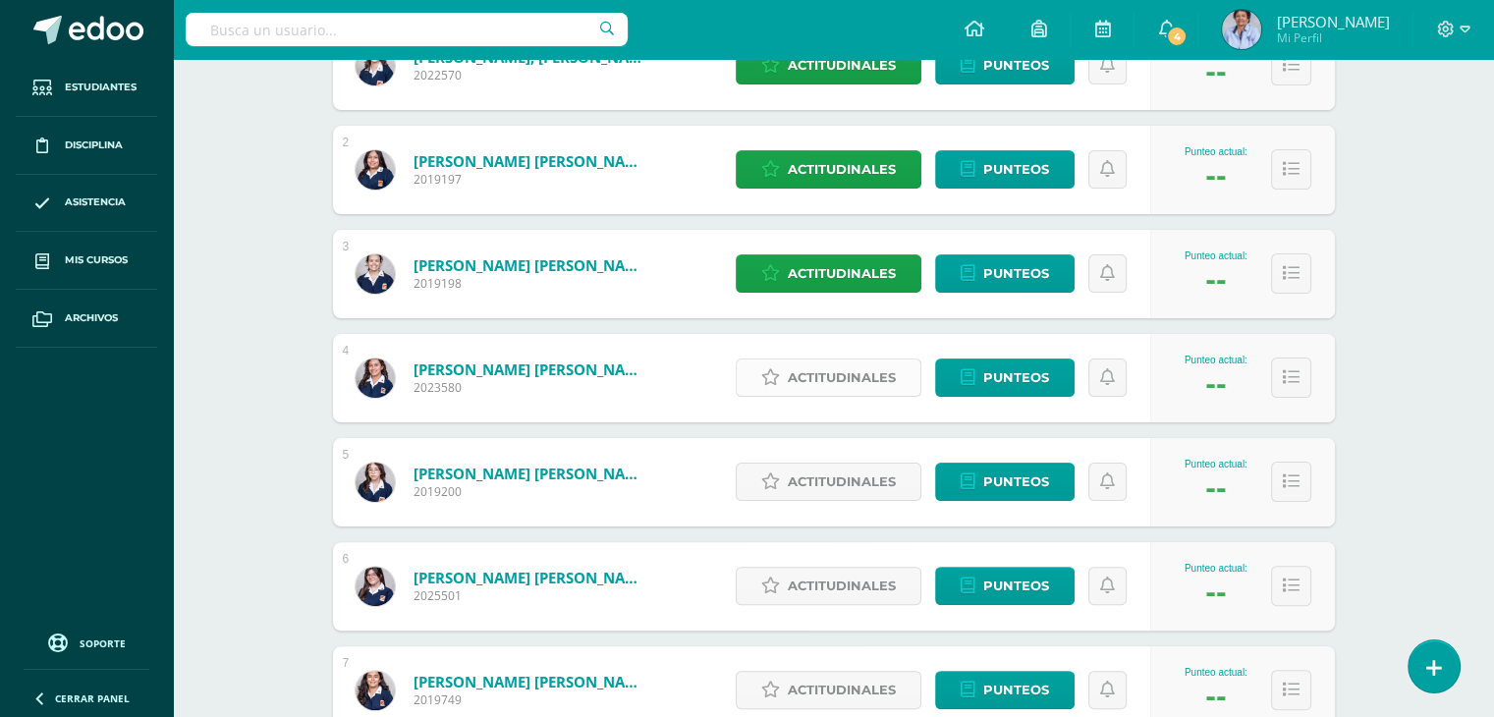
click at [848, 365] on span "Actitudinales" at bounding box center [842, 377] width 108 height 36
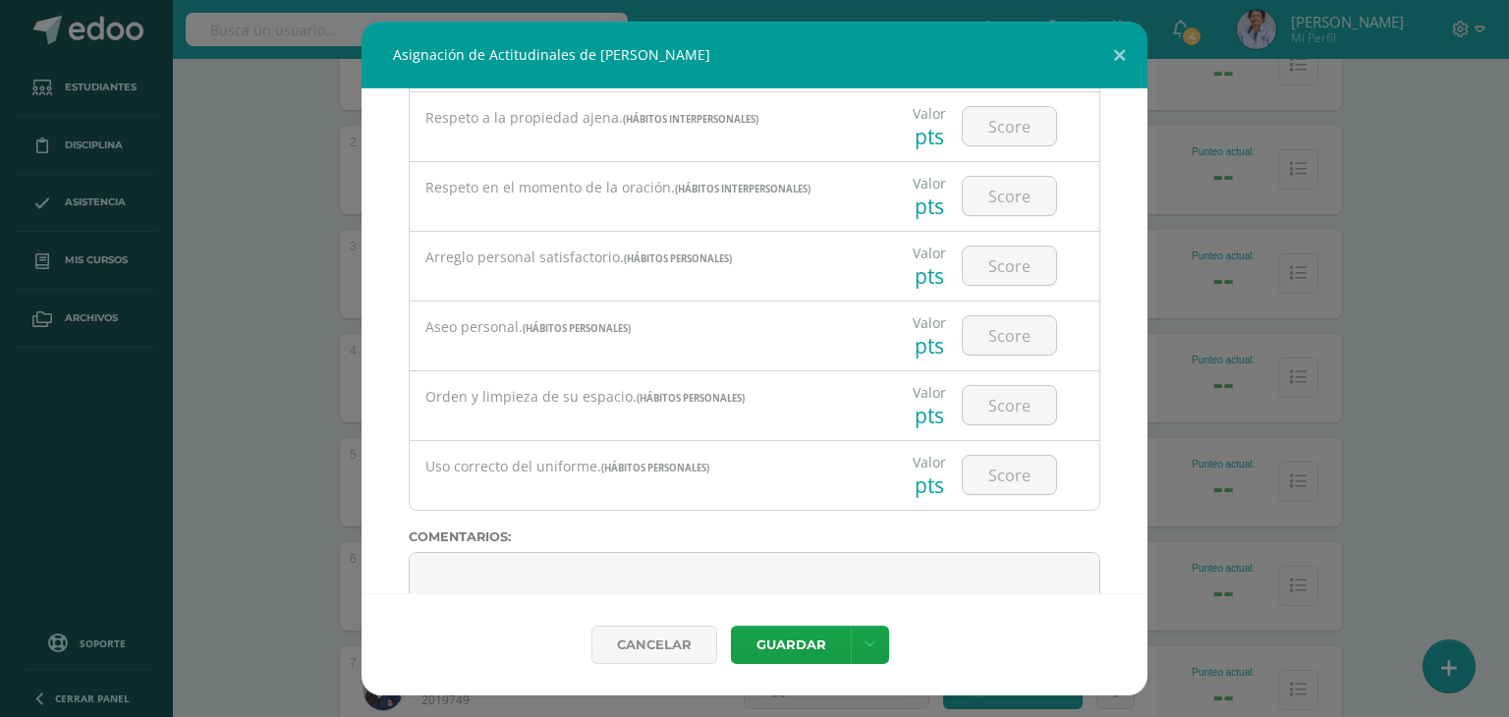
scroll to position [1524, 0]
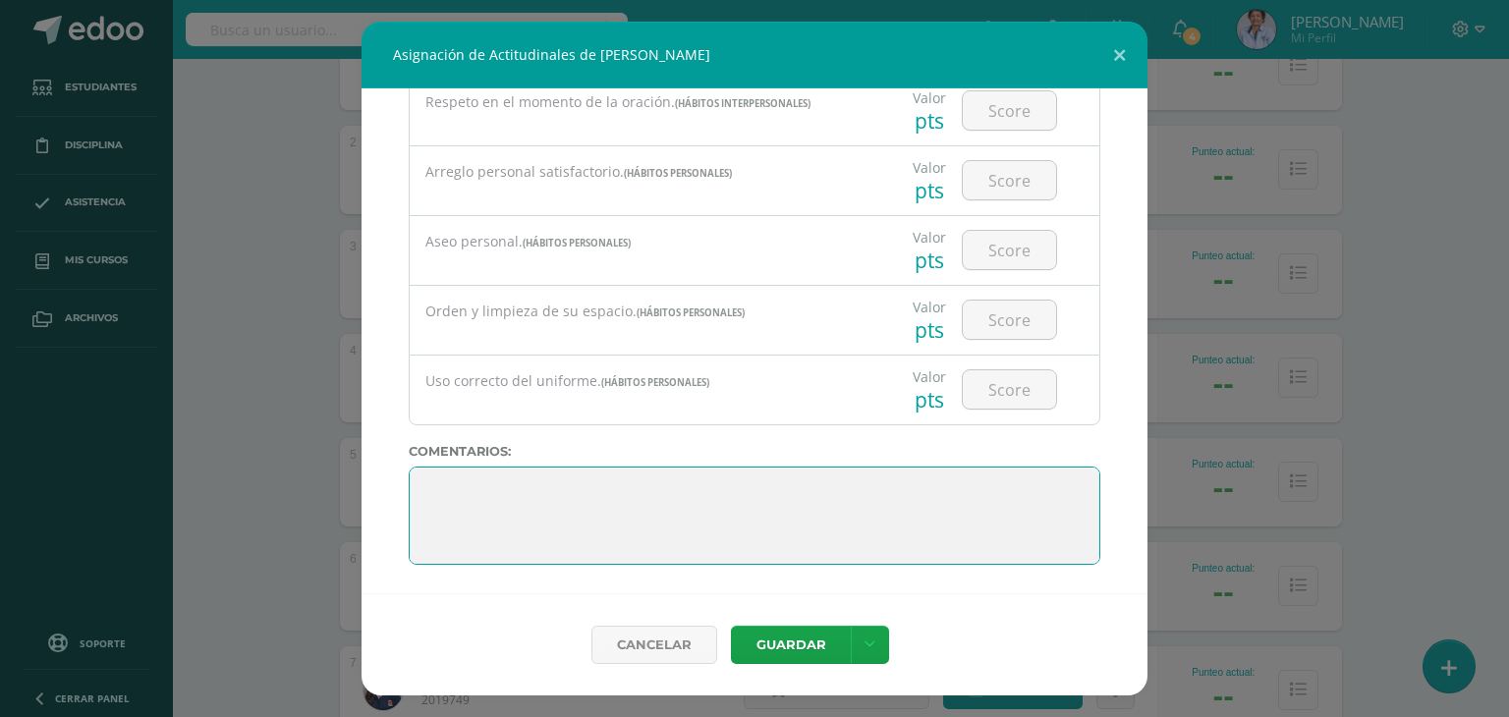
click at [644, 476] on textarea at bounding box center [754, 516] width 691 height 98
paste textarea ""El conocimiento es el tesoro más grande que existe, y el crecimiento intelectu…"
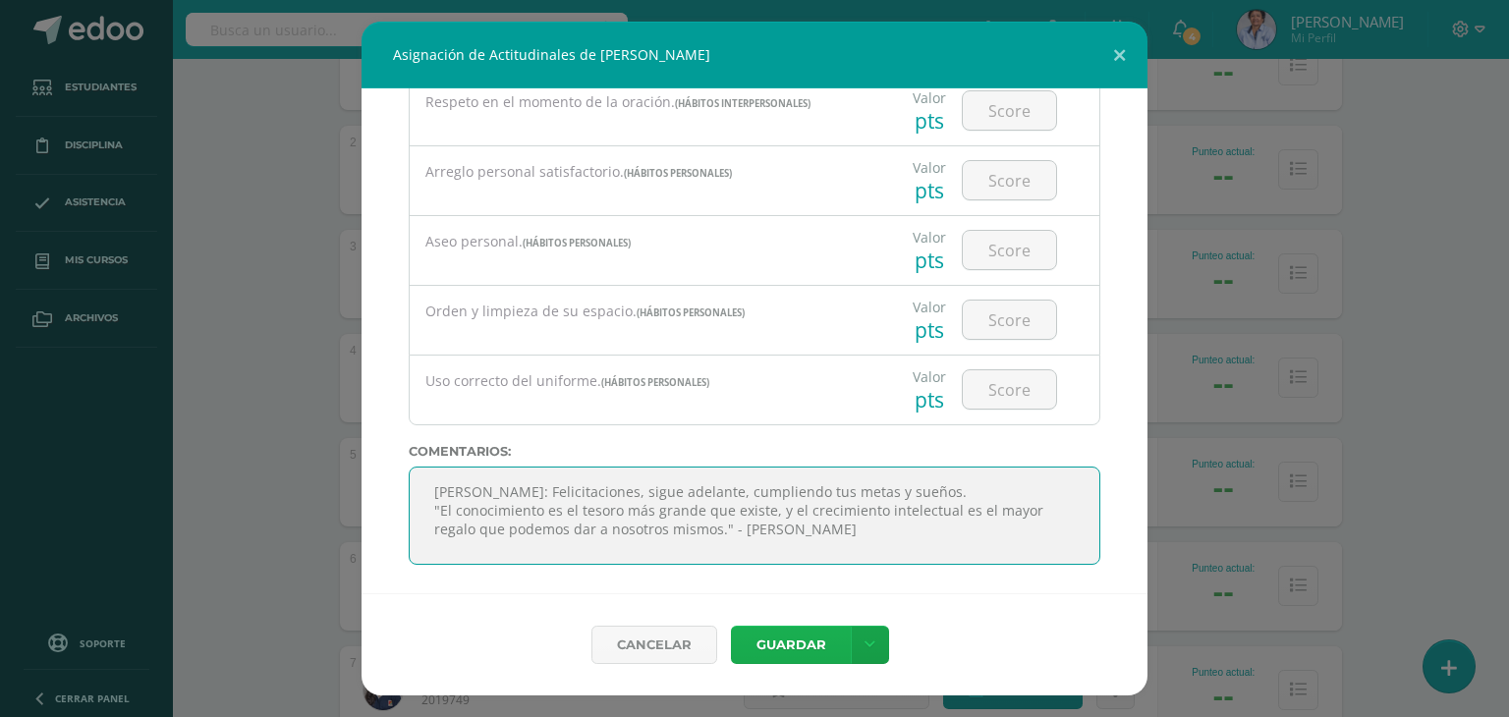
type textarea "Jacqueline: Felicitaciones, sigue adelante, cumpliendo tus metas y sueños. "El …"
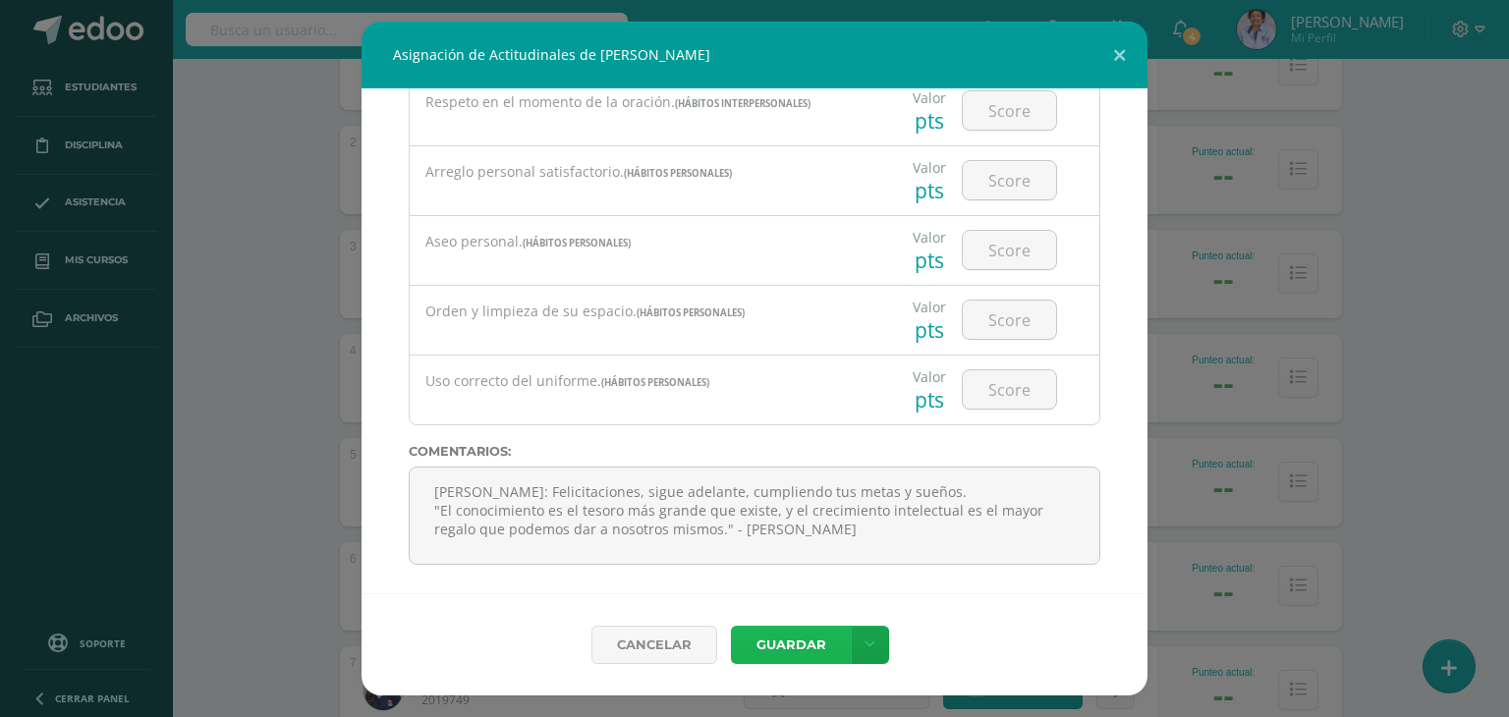
click at [778, 638] on button "Guardar" at bounding box center [791, 645] width 120 height 38
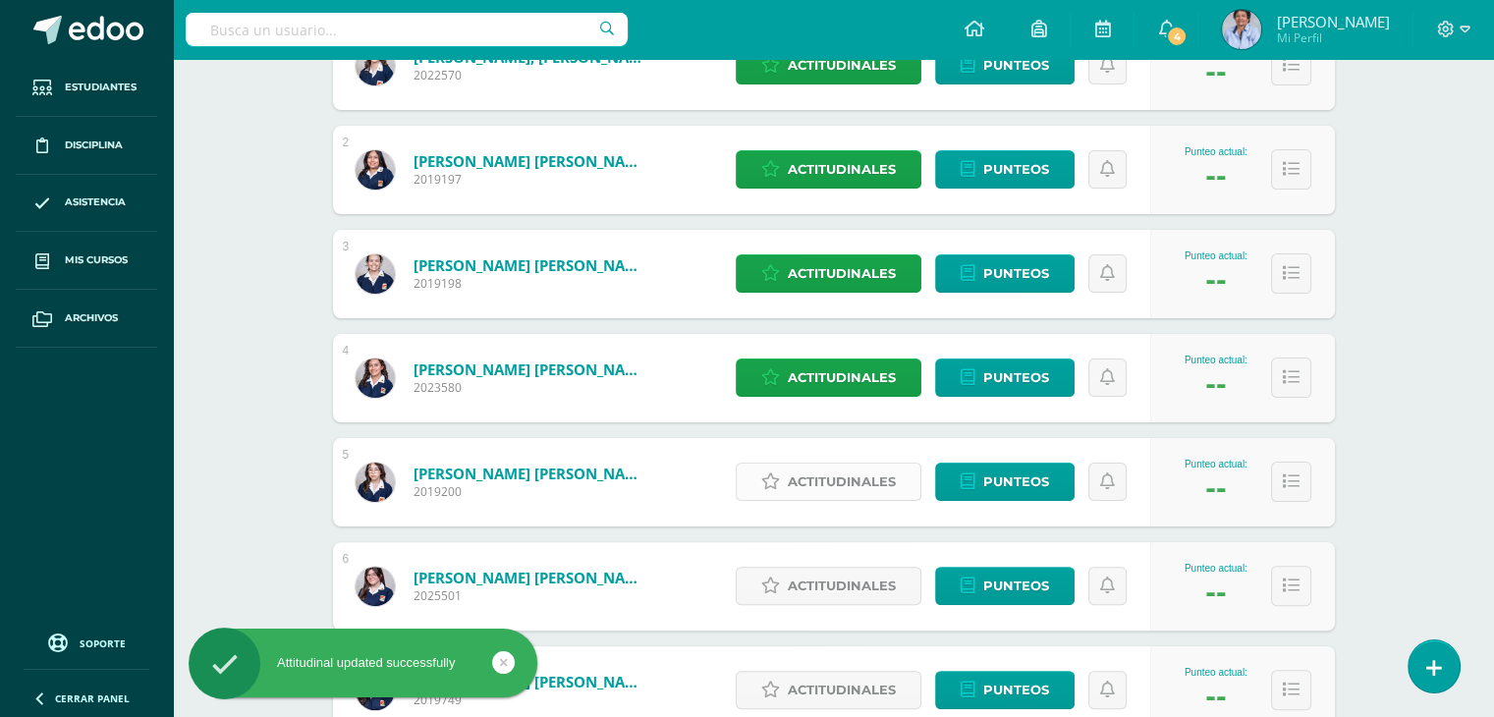
click at [838, 471] on span "Actitudinales" at bounding box center [842, 482] width 108 height 36
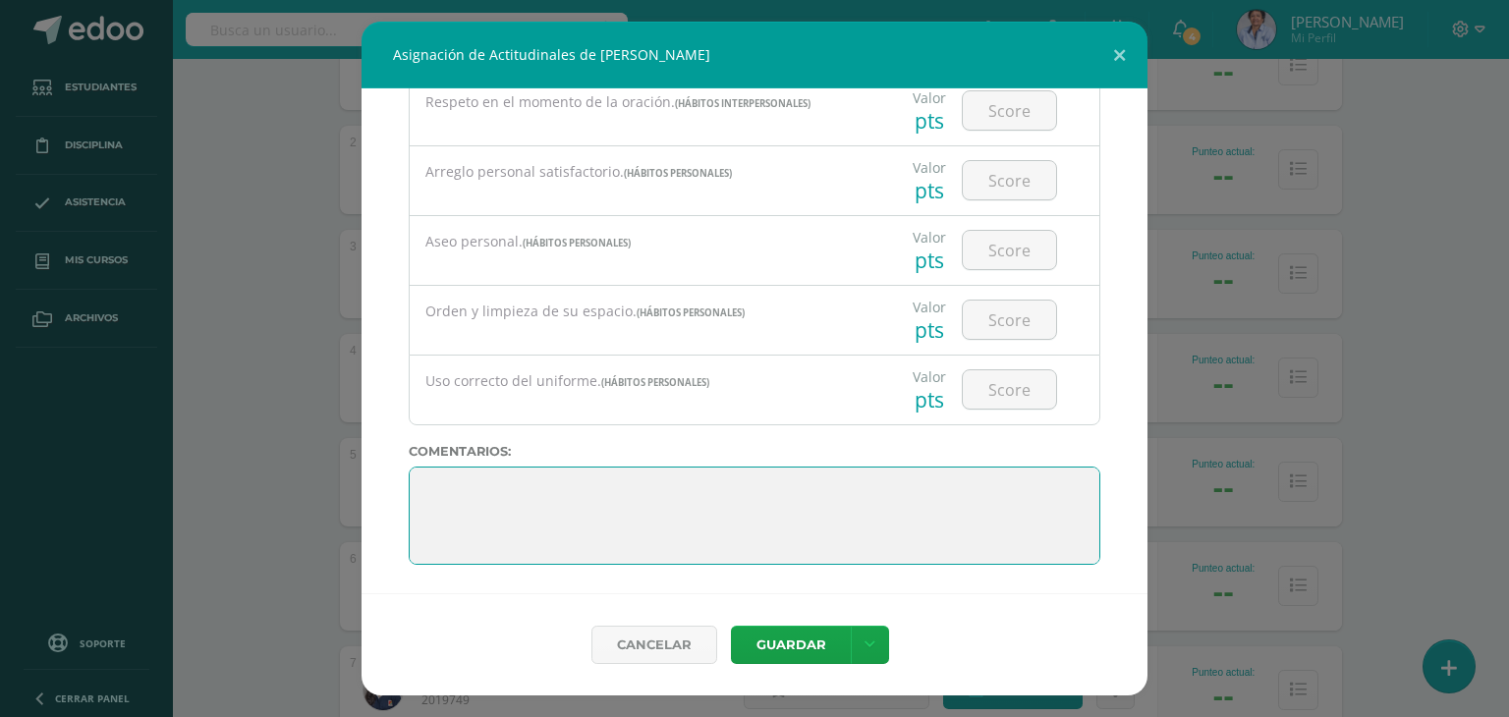
click at [796, 507] on textarea at bounding box center [754, 516] width 691 height 98
paste textarea ""El conocimiento es el tesoro más grande que existe, y el crecimiento intelectu…"
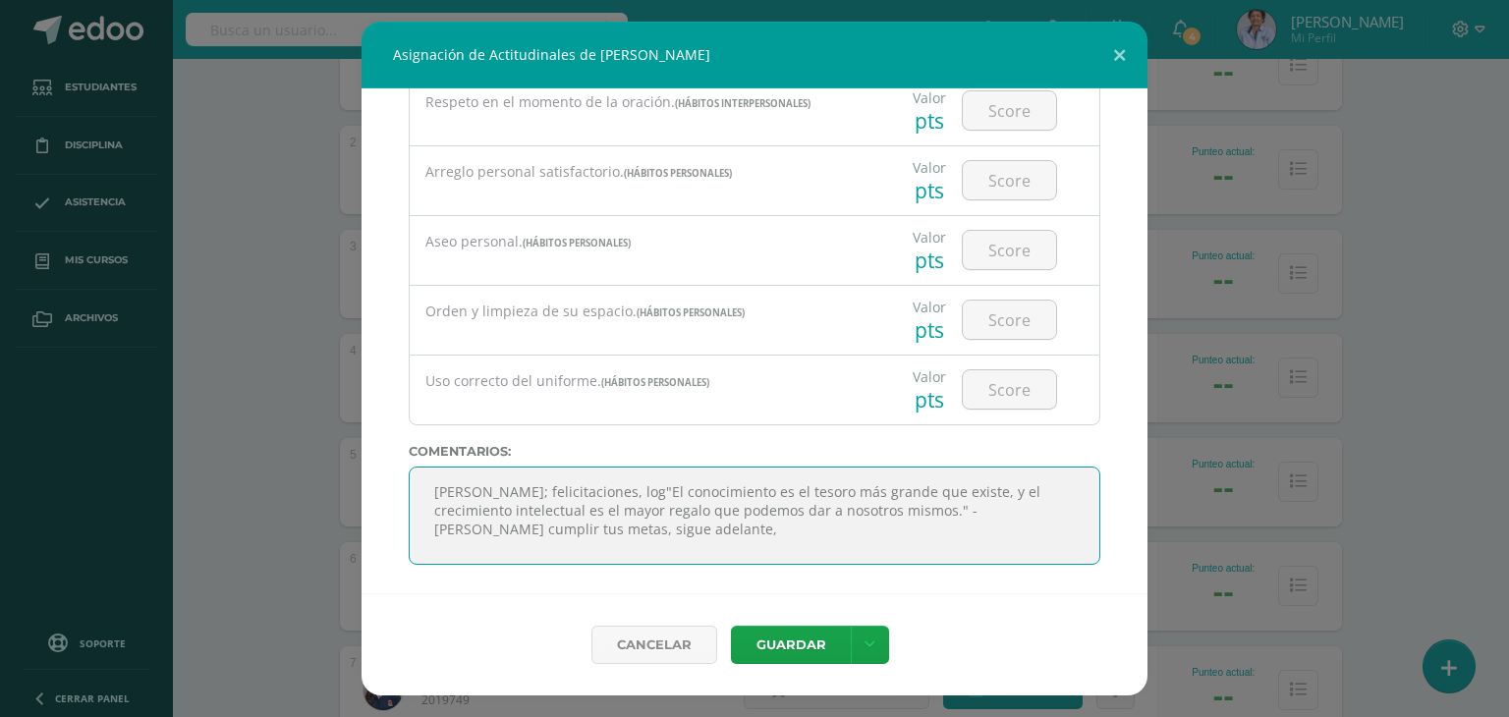
scroll to position [423, 0]
drag, startPoint x: 732, startPoint y: 547, endPoint x: 617, endPoint y: 547, distance: 114.9
click at [617, 547] on textarea at bounding box center [754, 516] width 691 height 98
click at [662, 503] on textarea at bounding box center [754, 516] width 691 height 98
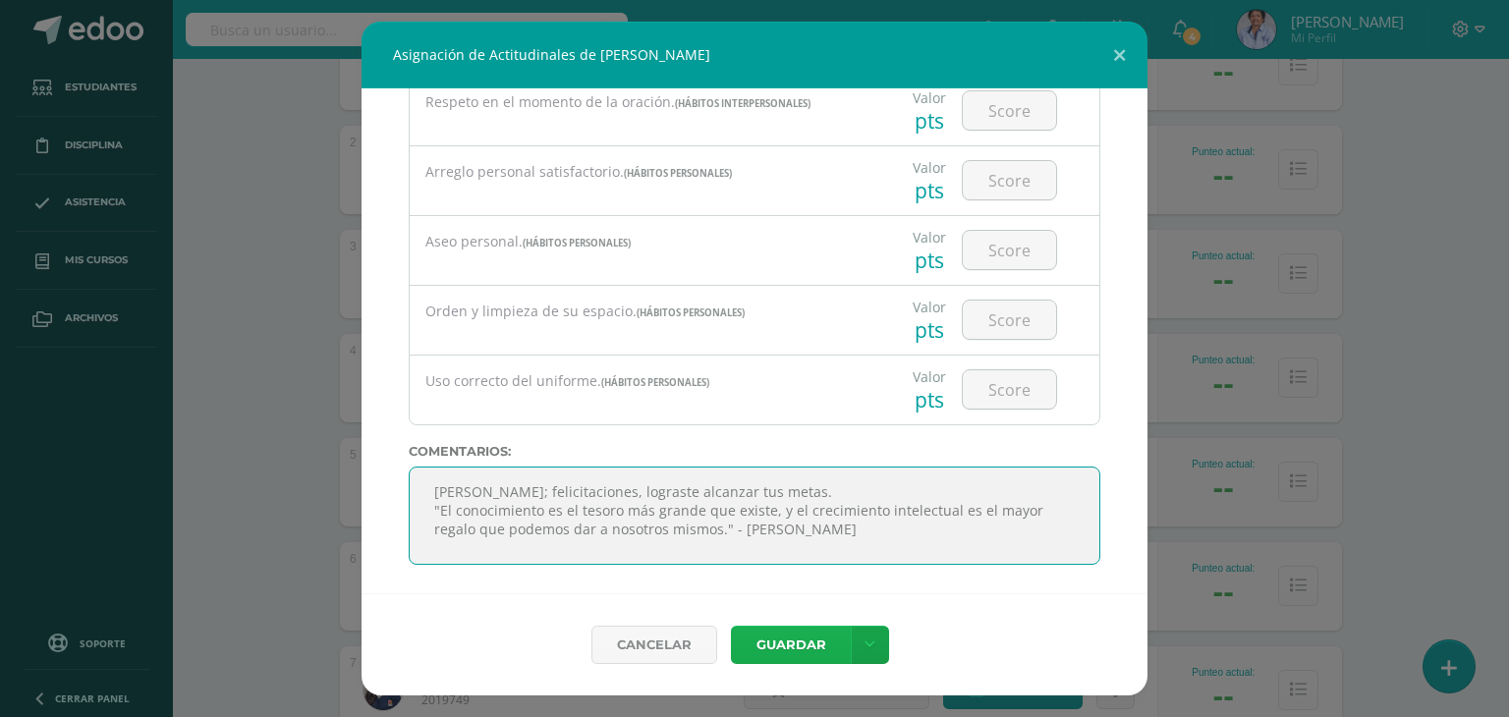
type textarea "Sara; felicitaciones, lograste alcanzar tus metas. "El conocimiento es el tesor…"
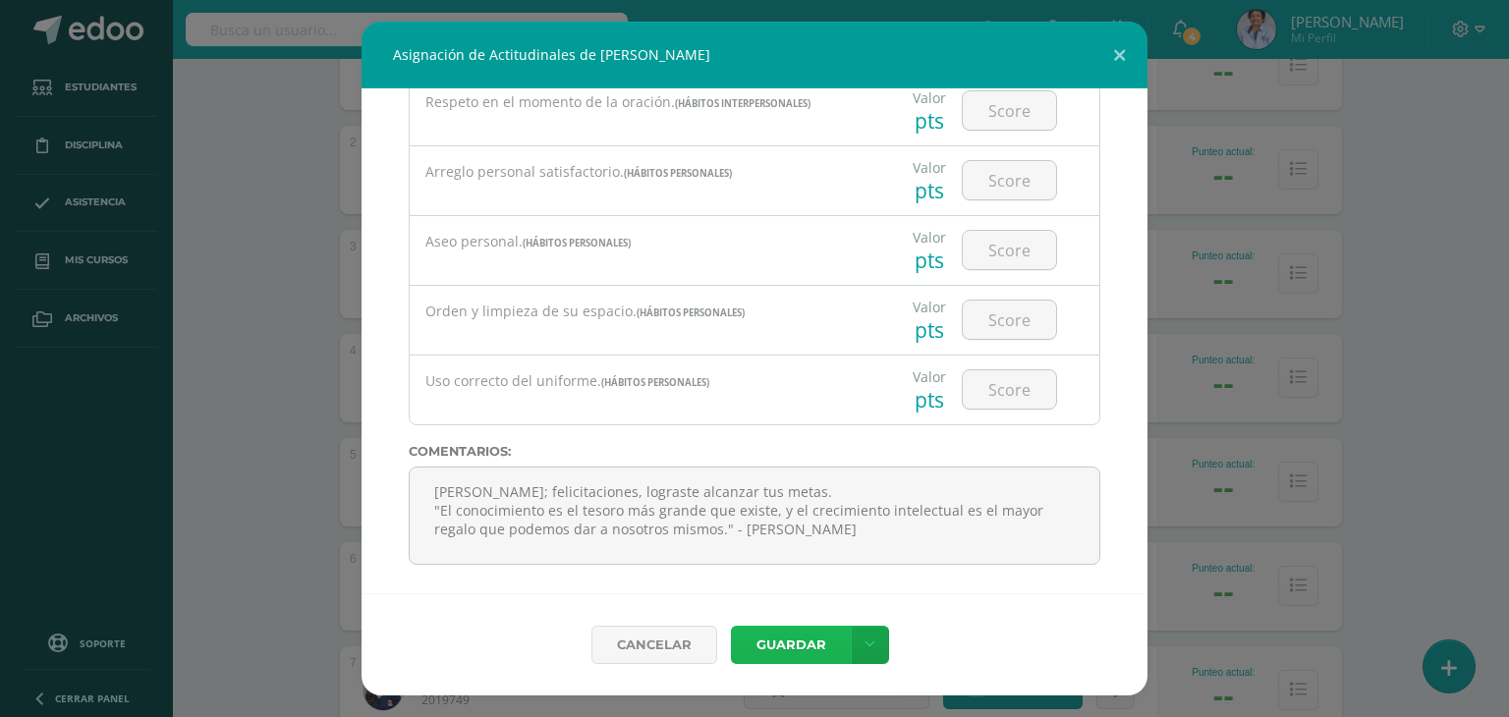
click at [800, 641] on button "Guardar" at bounding box center [791, 645] width 120 height 38
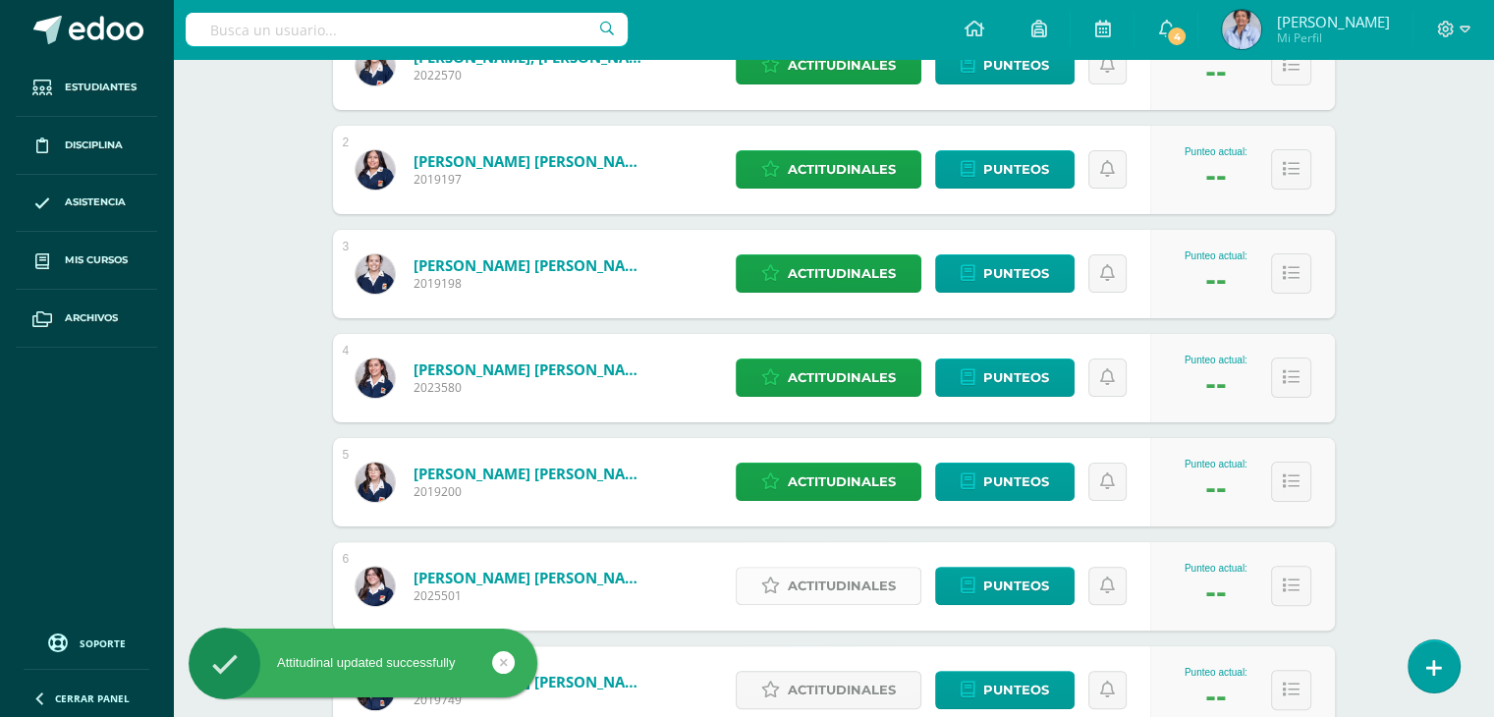
click at [846, 580] on span "Actitudinales" at bounding box center [842, 586] width 108 height 36
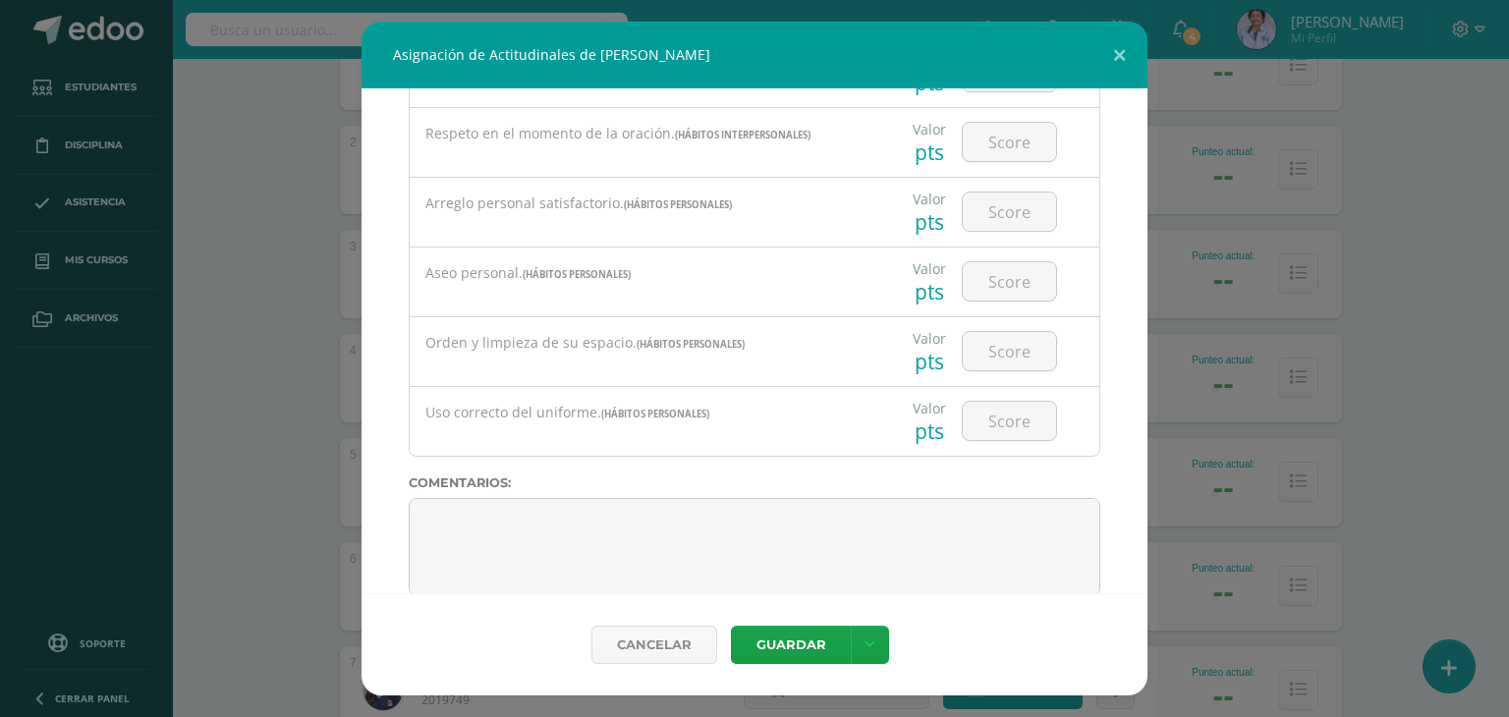
scroll to position [1524, 0]
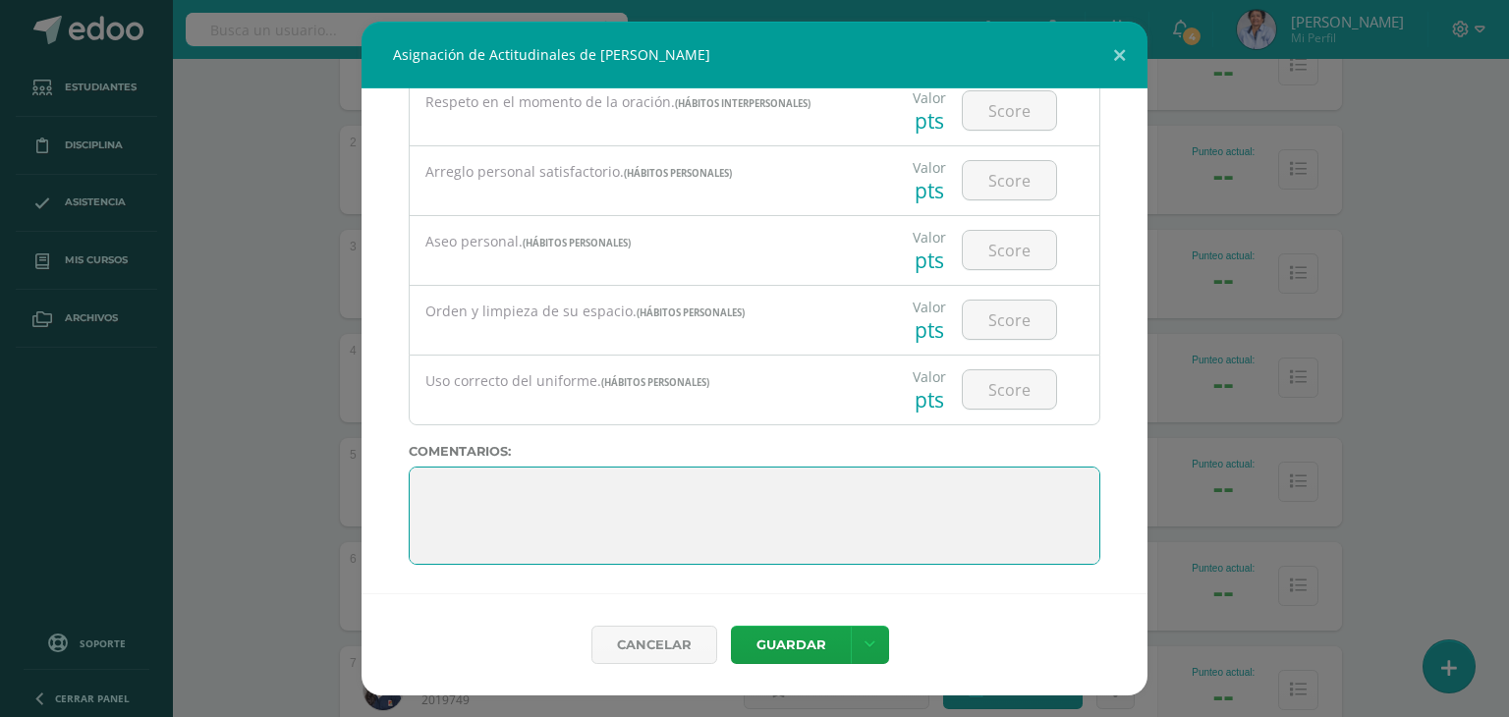
click at [762, 482] on textarea at bounding box center [754, 516] width 691 height 98
paste textarea ""El conocimiento es el tesoro más grande que existe, y el crecimiento intelectu…"
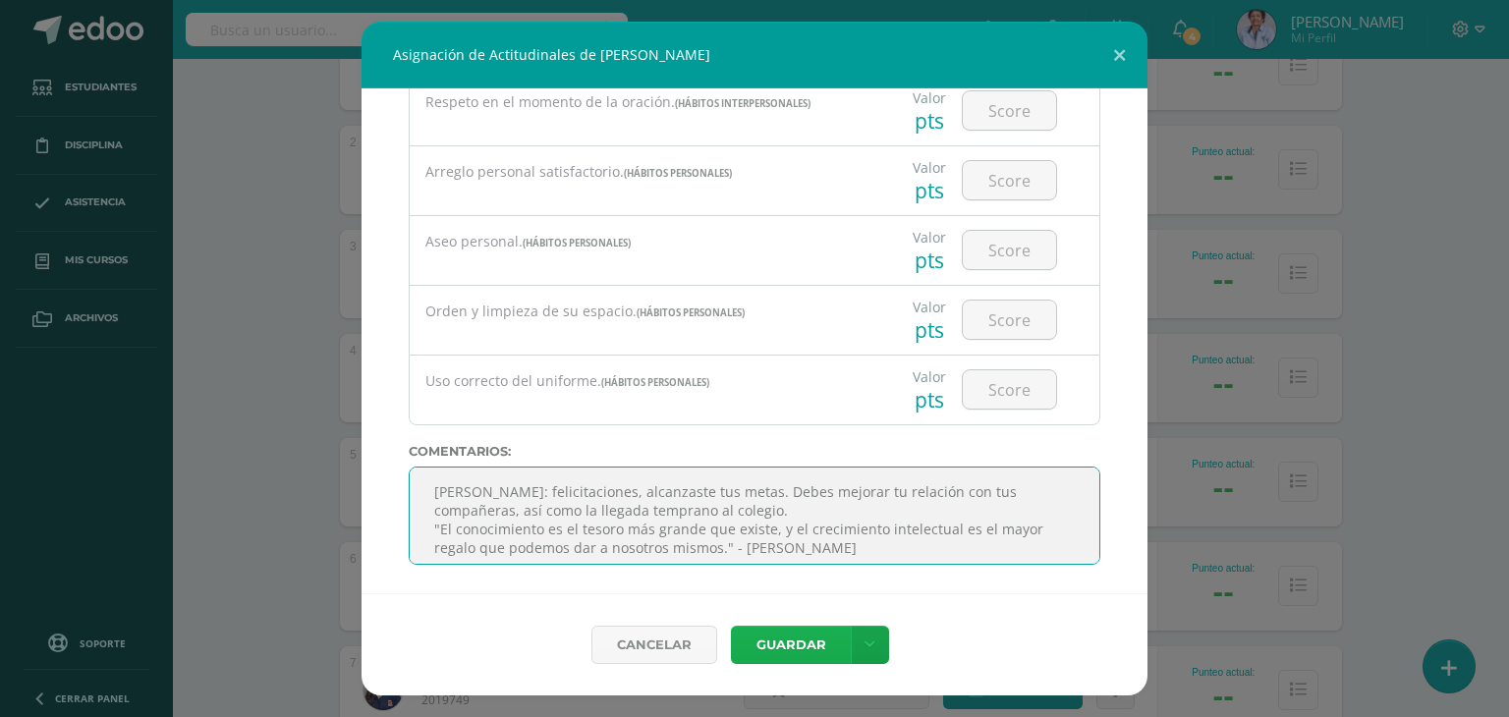
type textarea "Andrea: felicitaciones, alcanzaste tus metas. Debes mejorar tu relación con tus…"
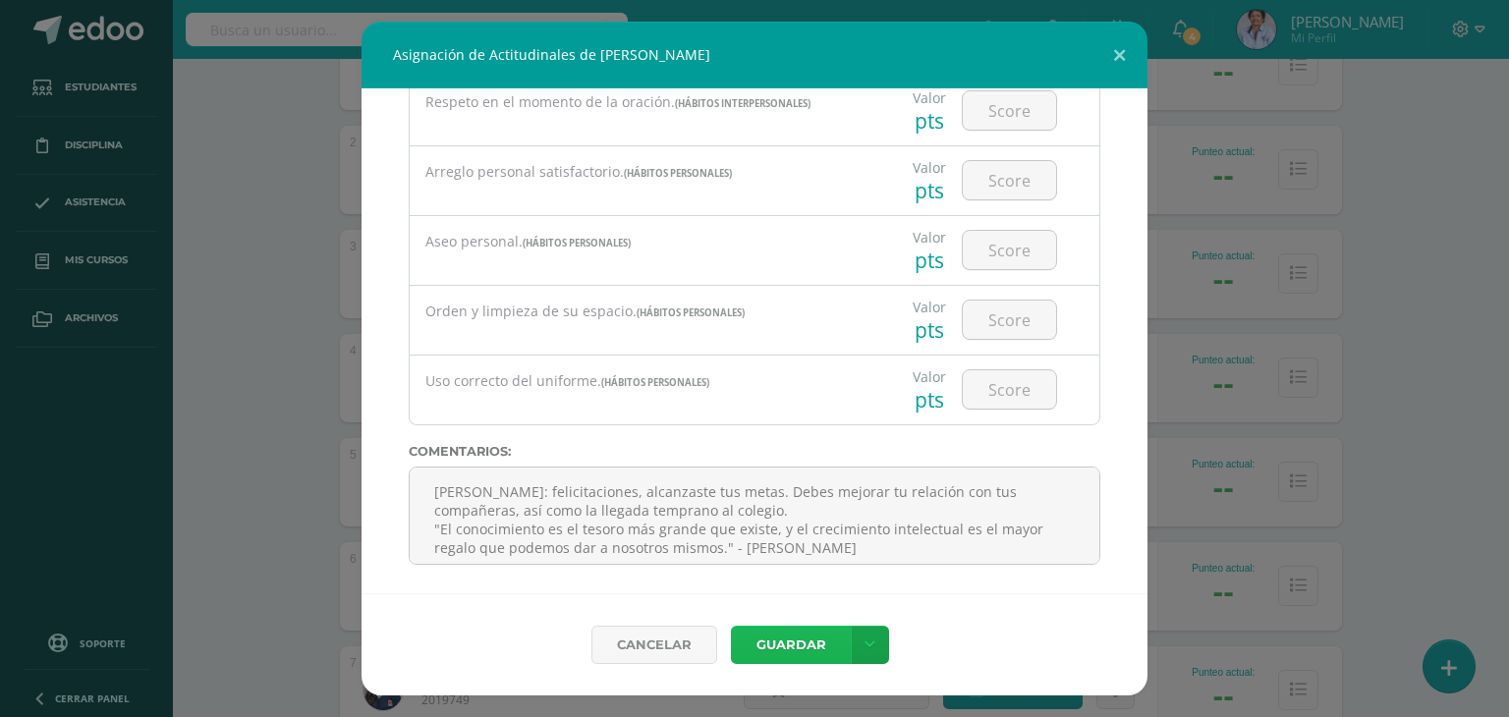
click at [788, 637] on button "Guardar" at bounding box center [791, 645] width 120 height 38
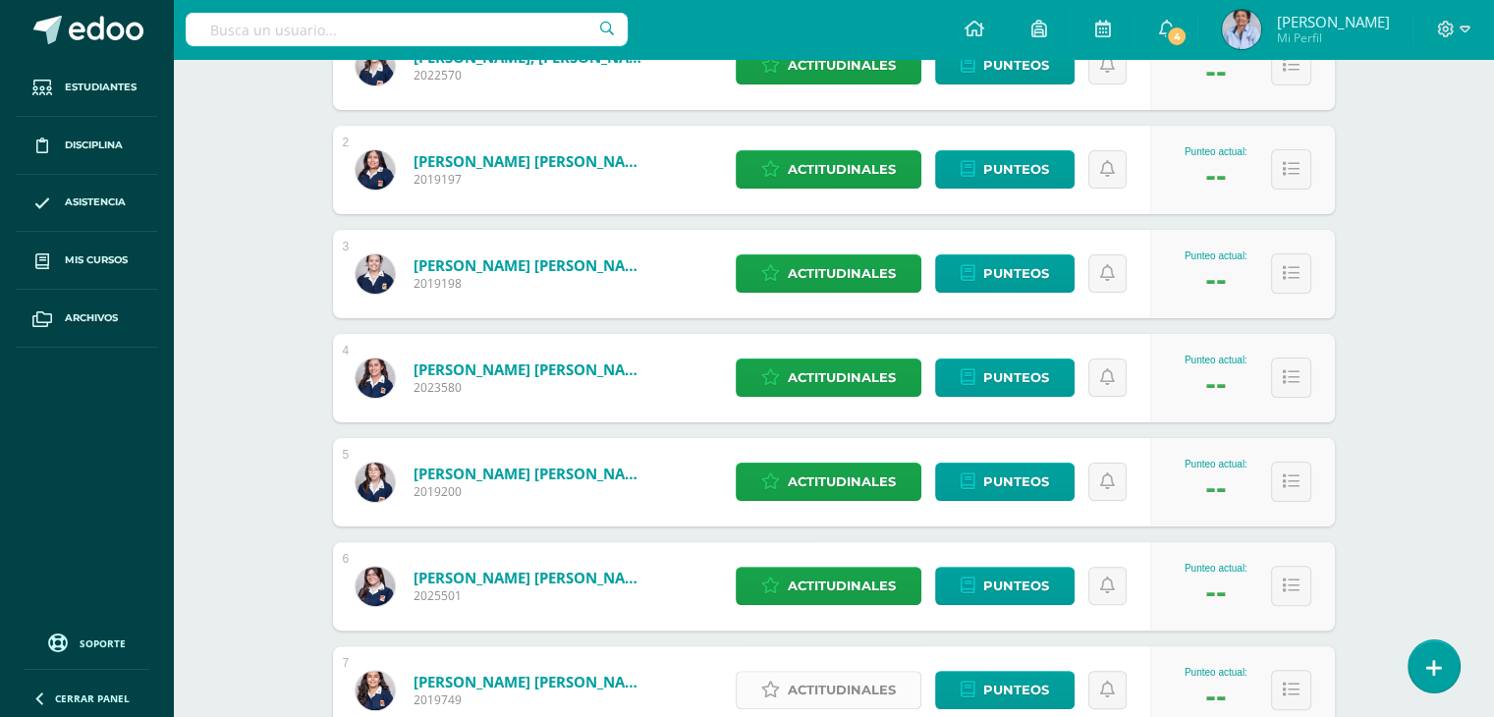
click at [861, 687] on span "Actitudinales" at bounding box center [842, 690] width 108 height 36
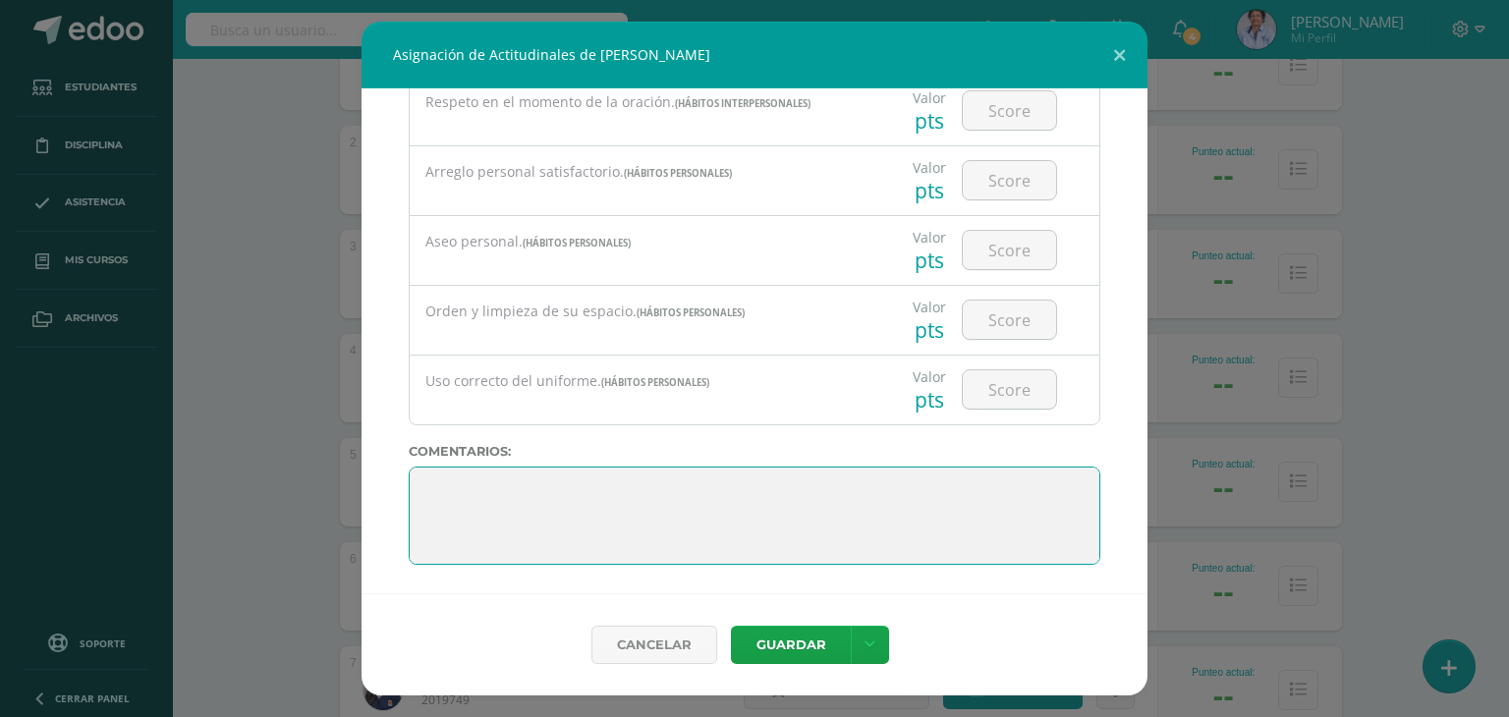
click at [693, 491] on textarea at bounding box center [754, 516] width 691 height 98
paste textarea ""El conocimiento es el tesoro más grande que existe, y el crecimiento intelectu…"
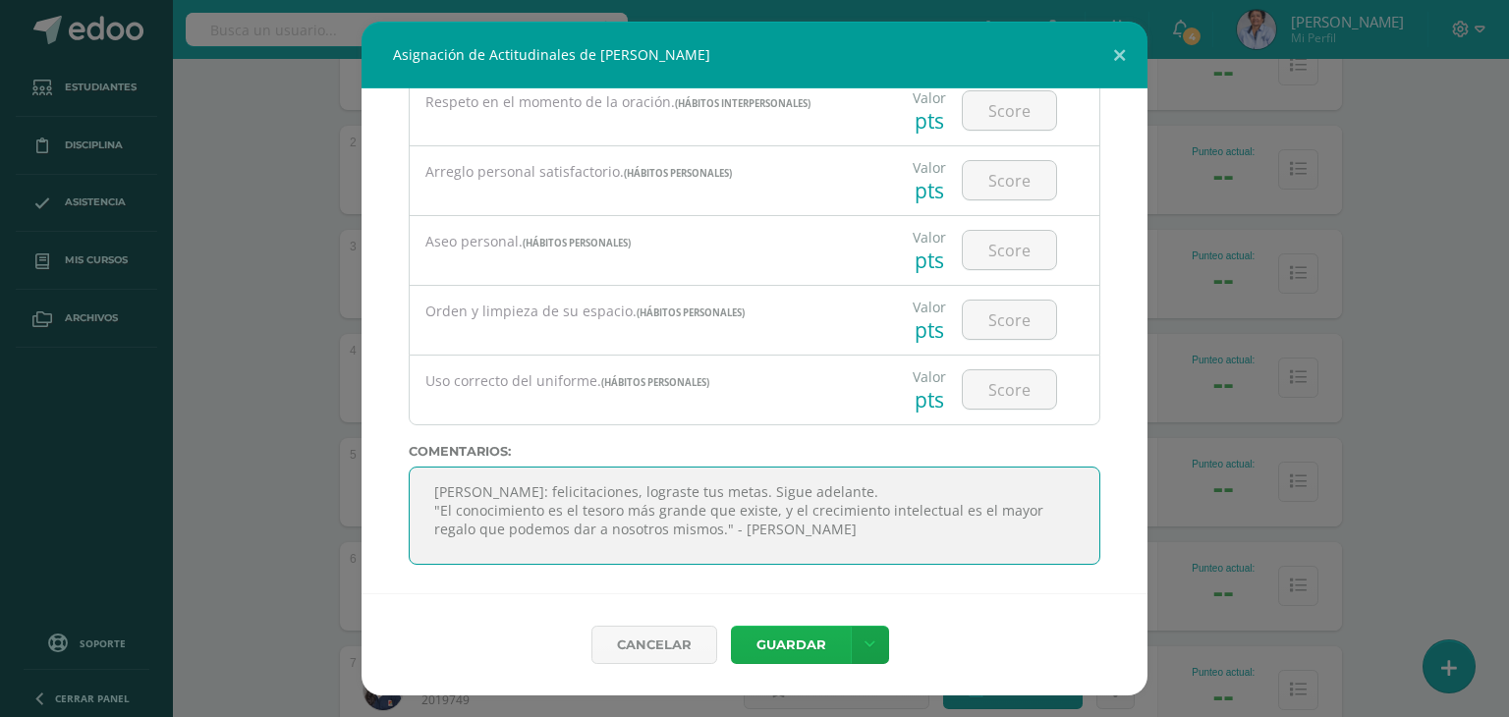
type textarea "Andrea: felicitaciones, lograste tus metas. Sigue adelante. "El conocimiento es…"
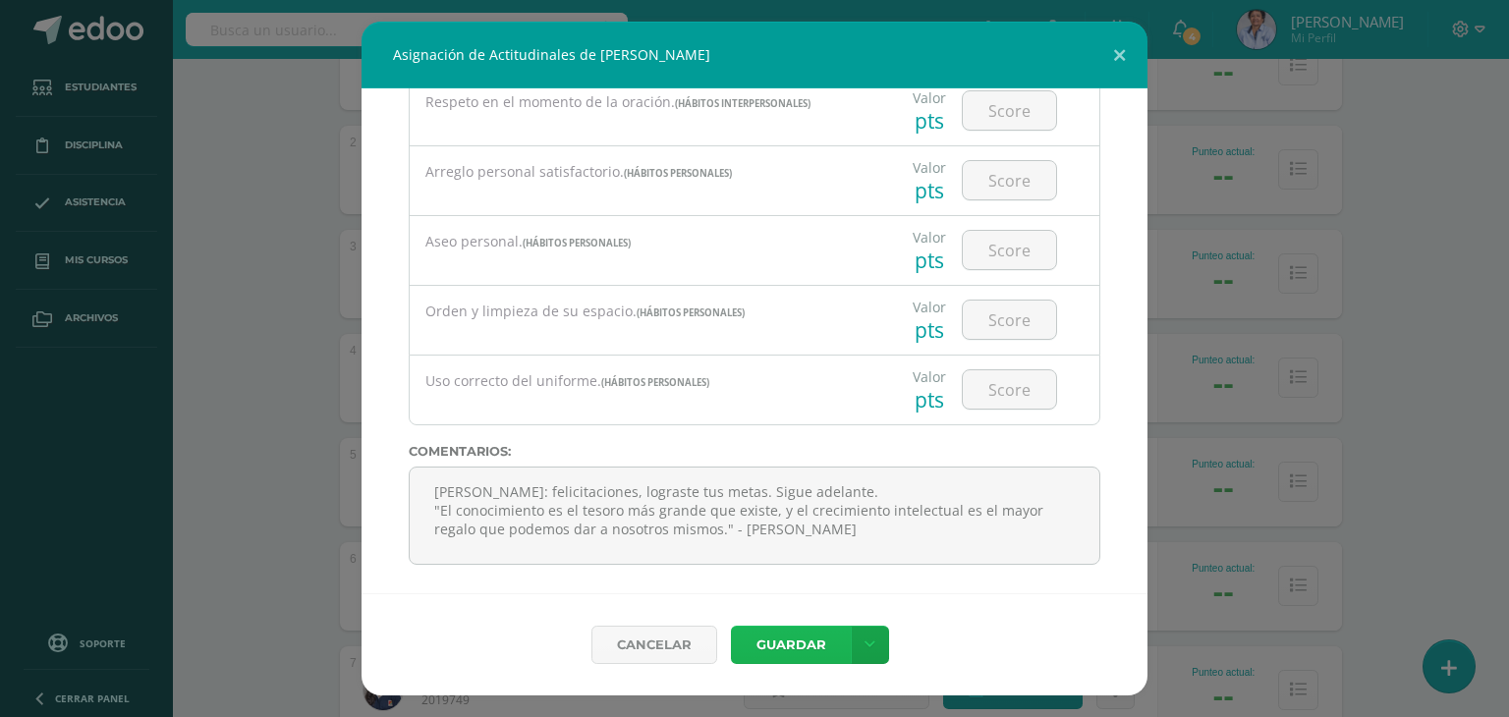
click at [780, 637] on button "Guardar" at bounding box center [791, 645] width 120 height 38
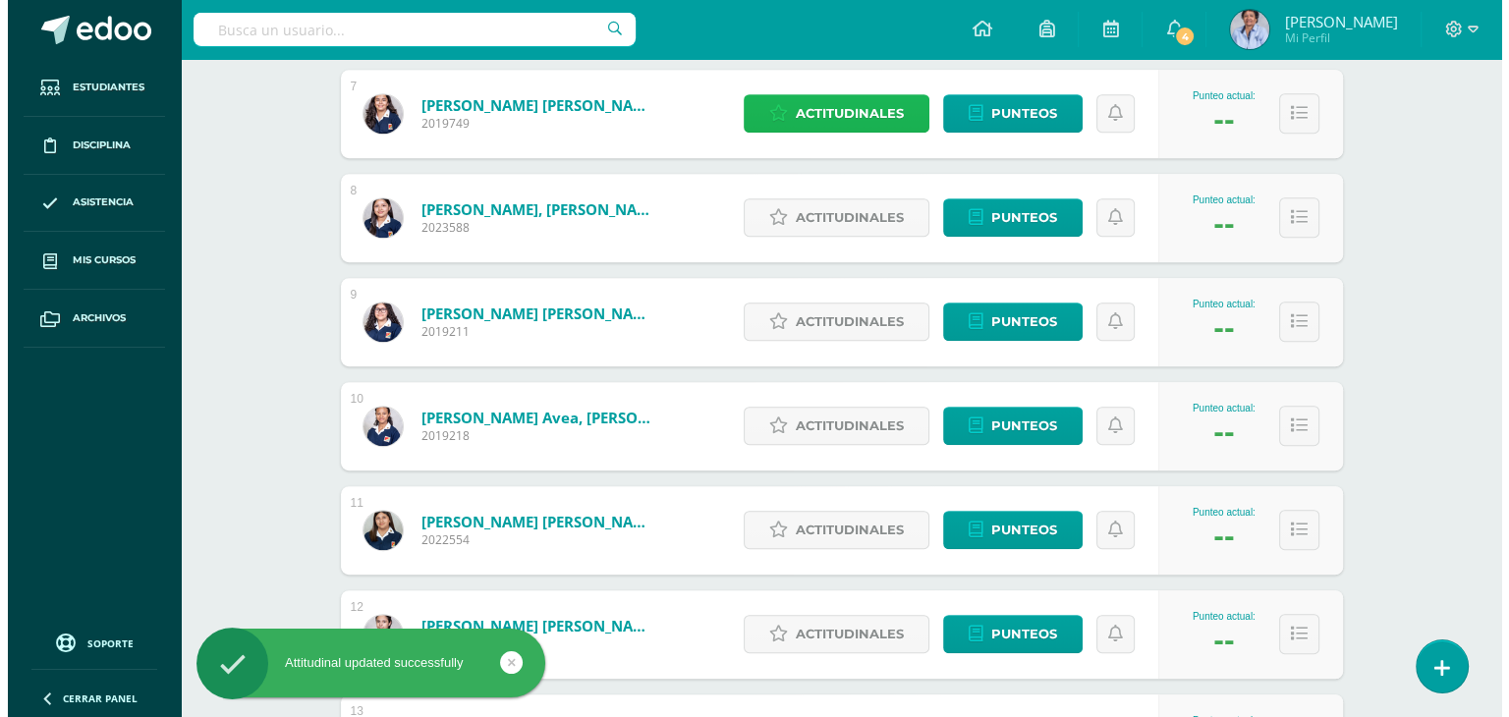
scroll to position [985, 0]
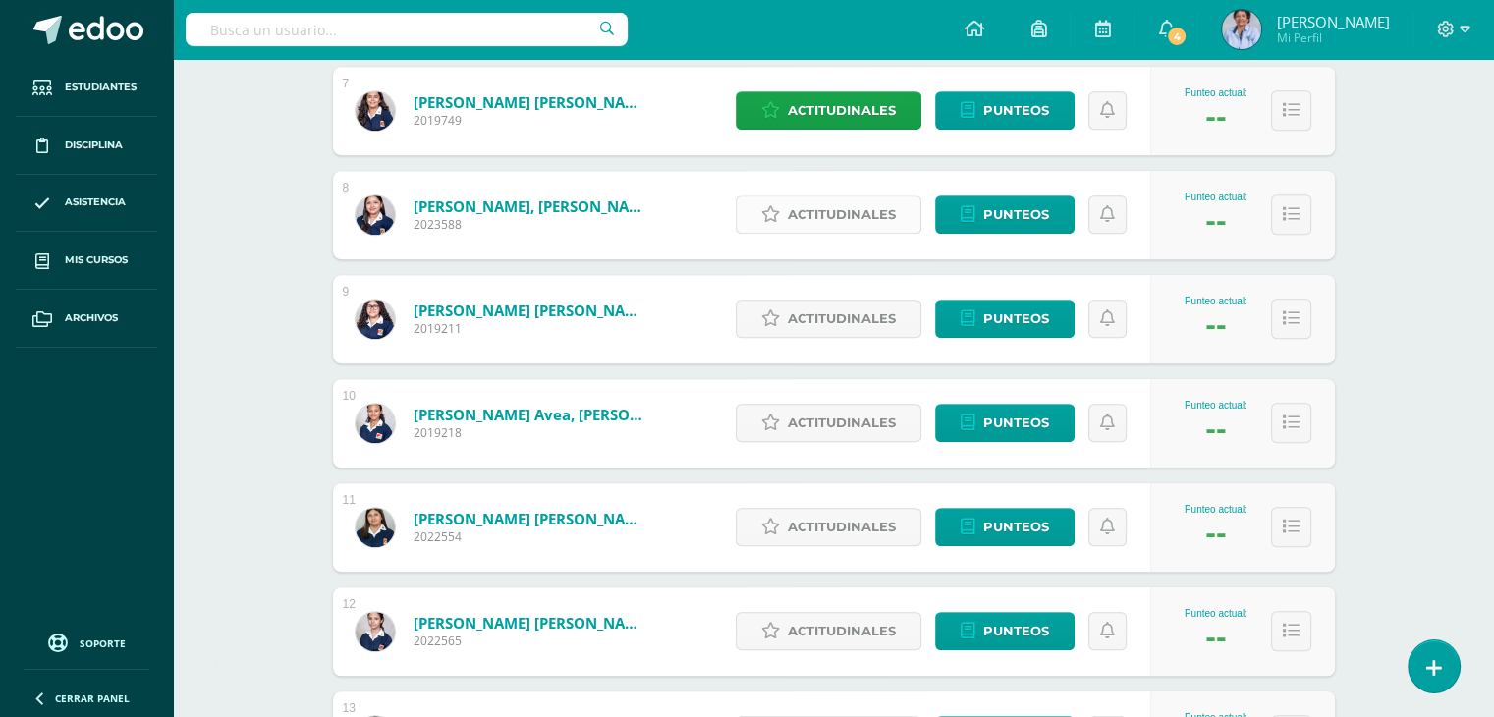
click at [849, 209] on span "Actitudinales" at bounding box center [842, 214] width 108 height 36
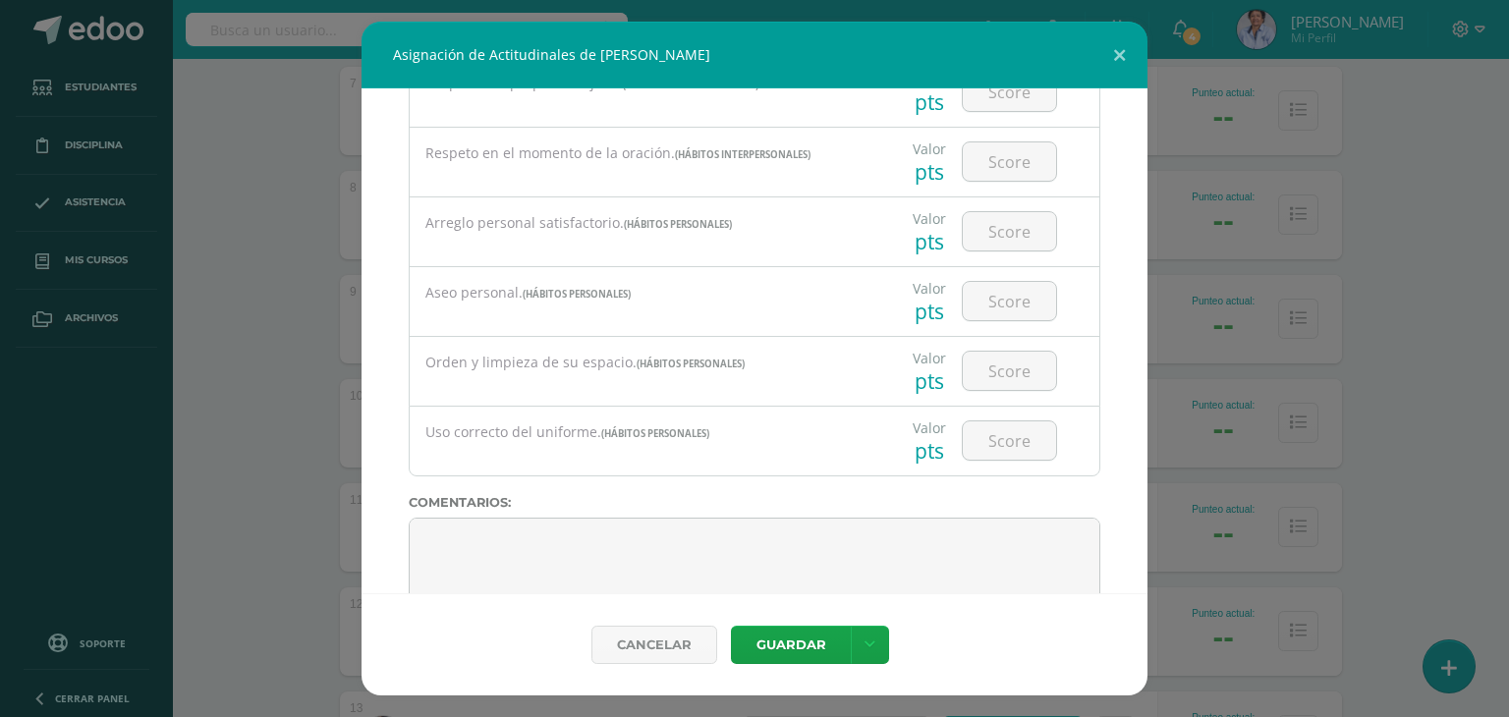
scroll to position [1524, 0]
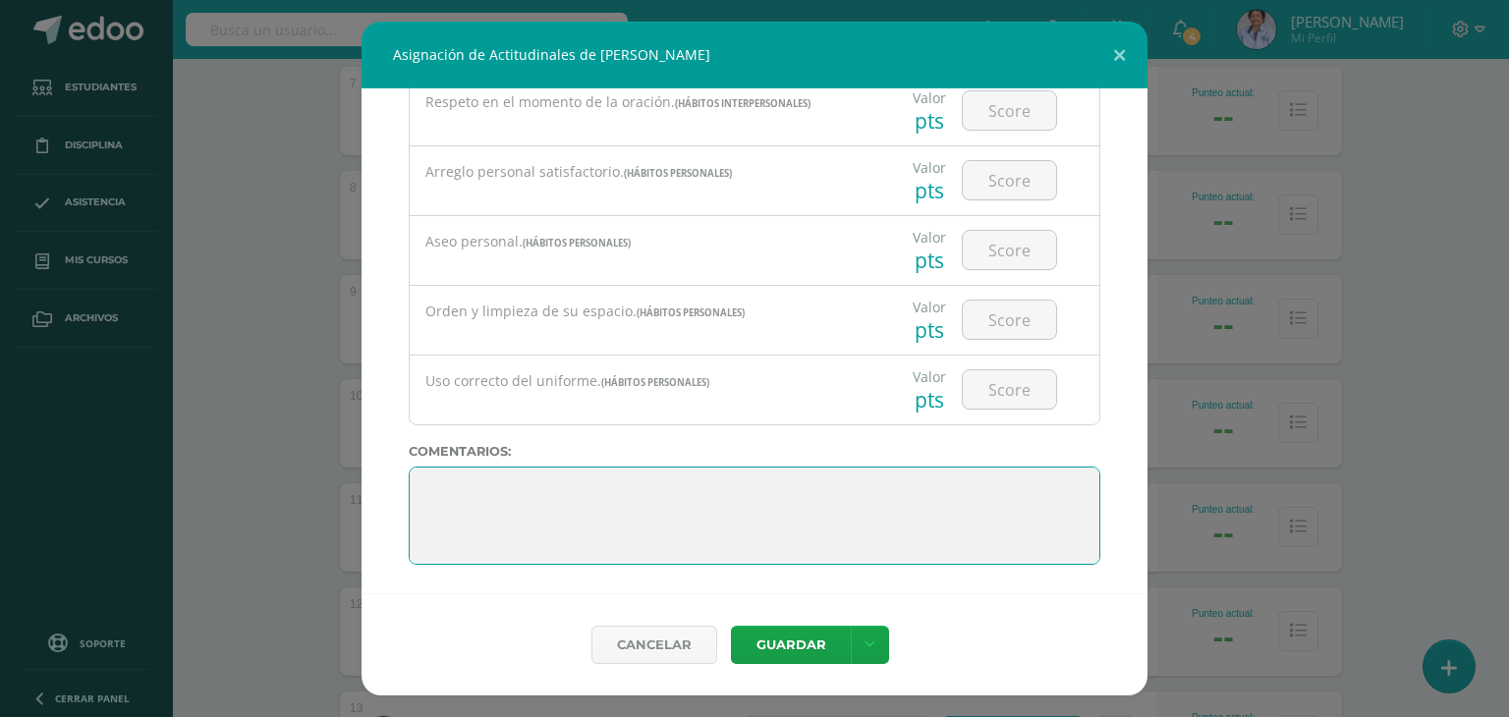
click at [787, 467] on textarea at bounding box center [754, 516] width 691 height 98
paste textarea ""El conocimiento es el tesoro más grande que existe, y el crecimiento intelectu…"
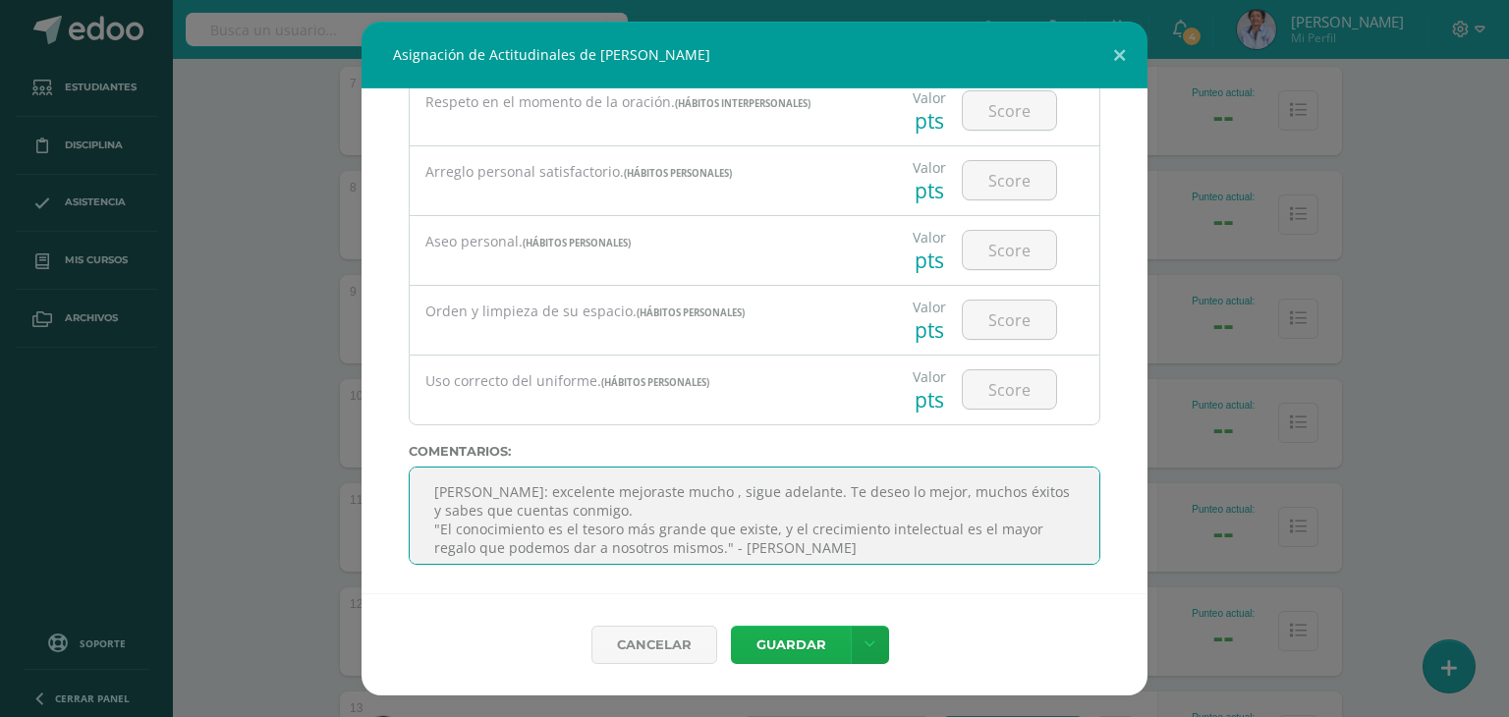
type textarea "Fatima: excelente mejoraste mucho , sigue adelante. Te deseo lo mejor, muchos é…"
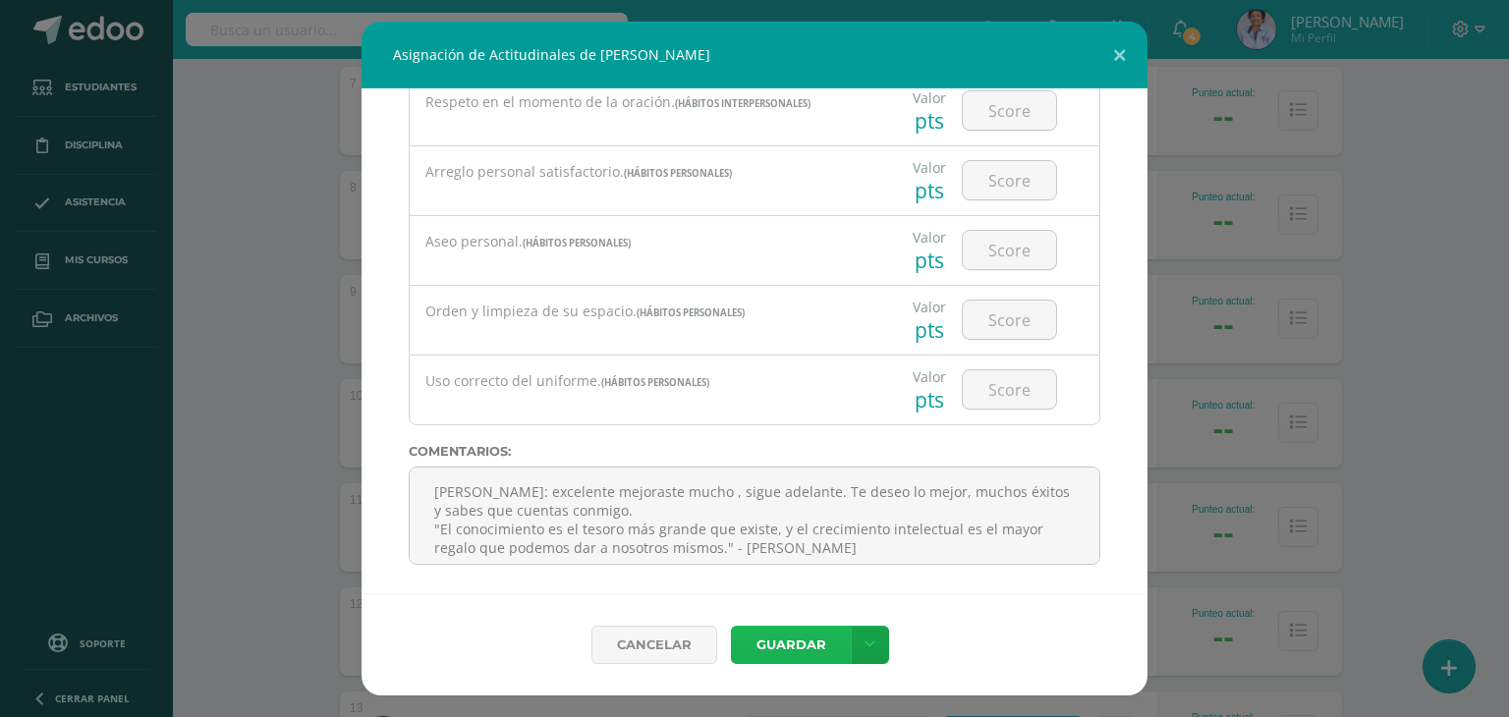
click at [792, 638] on button "Guardar" at bounding box center [791, 645] width 120 height 38
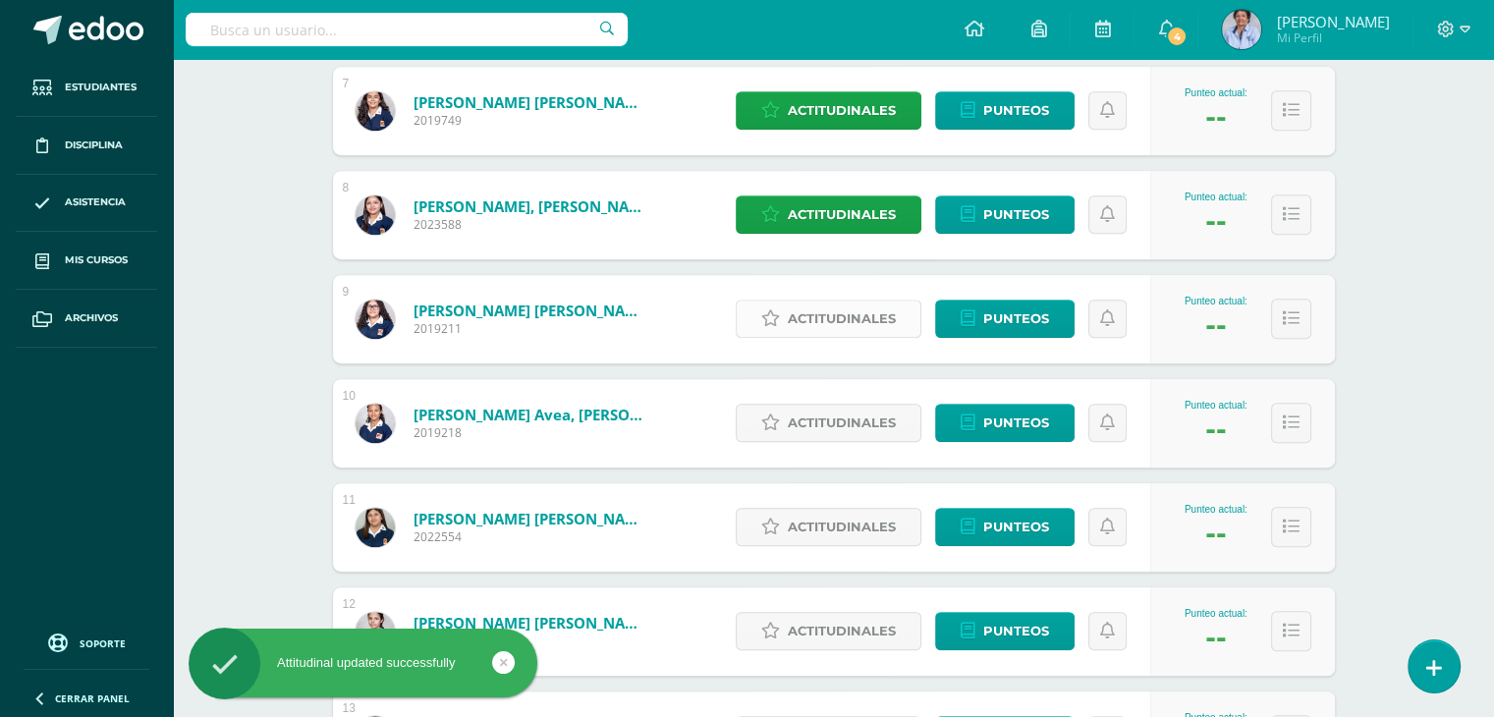
click at [860, 314] on span "Actitudinales" at bounding box center [842, 319] width 108 height 36
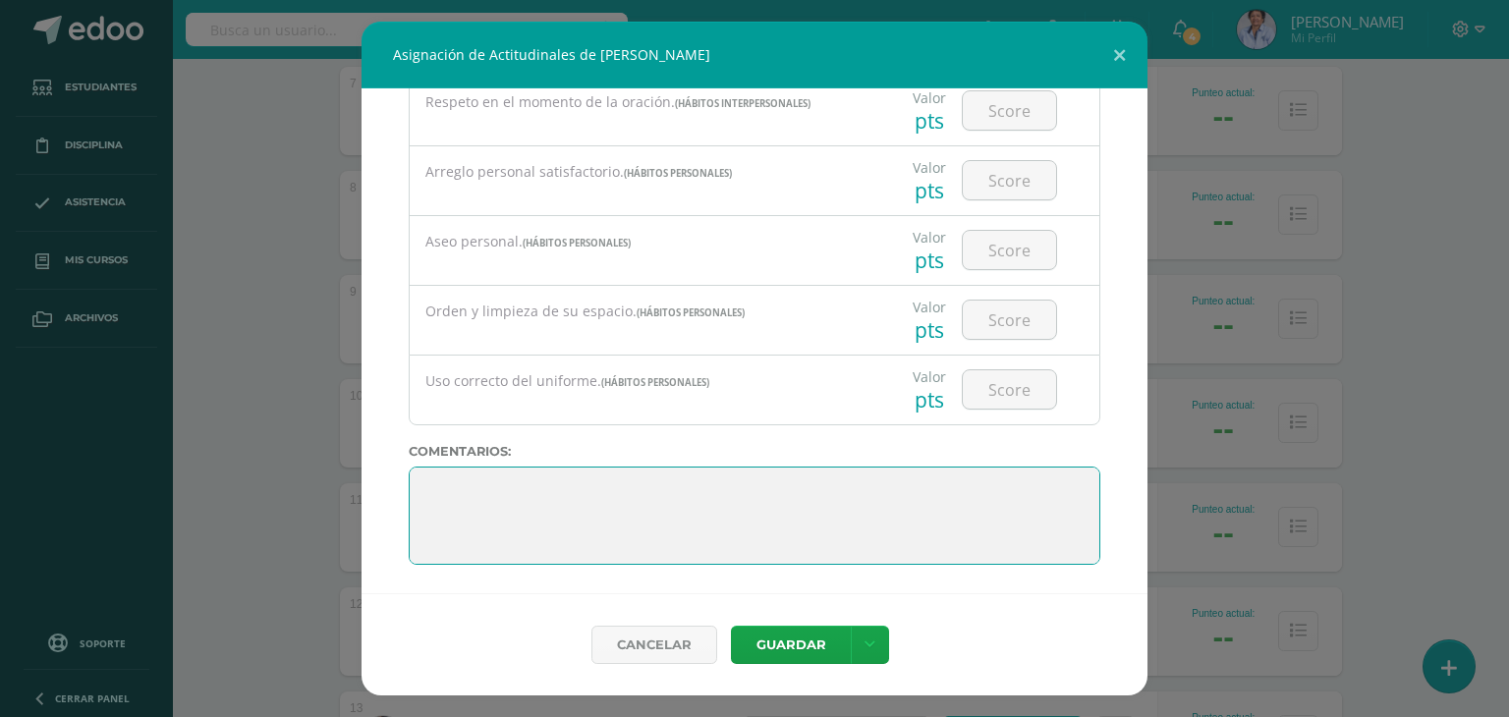
click at [967, 483] on textarea at bounding box center [754, 516] width 691 height 98
paste textarea ""El conocimiento es el tesoro más grande que existe, y el crecimiento intelectu…"
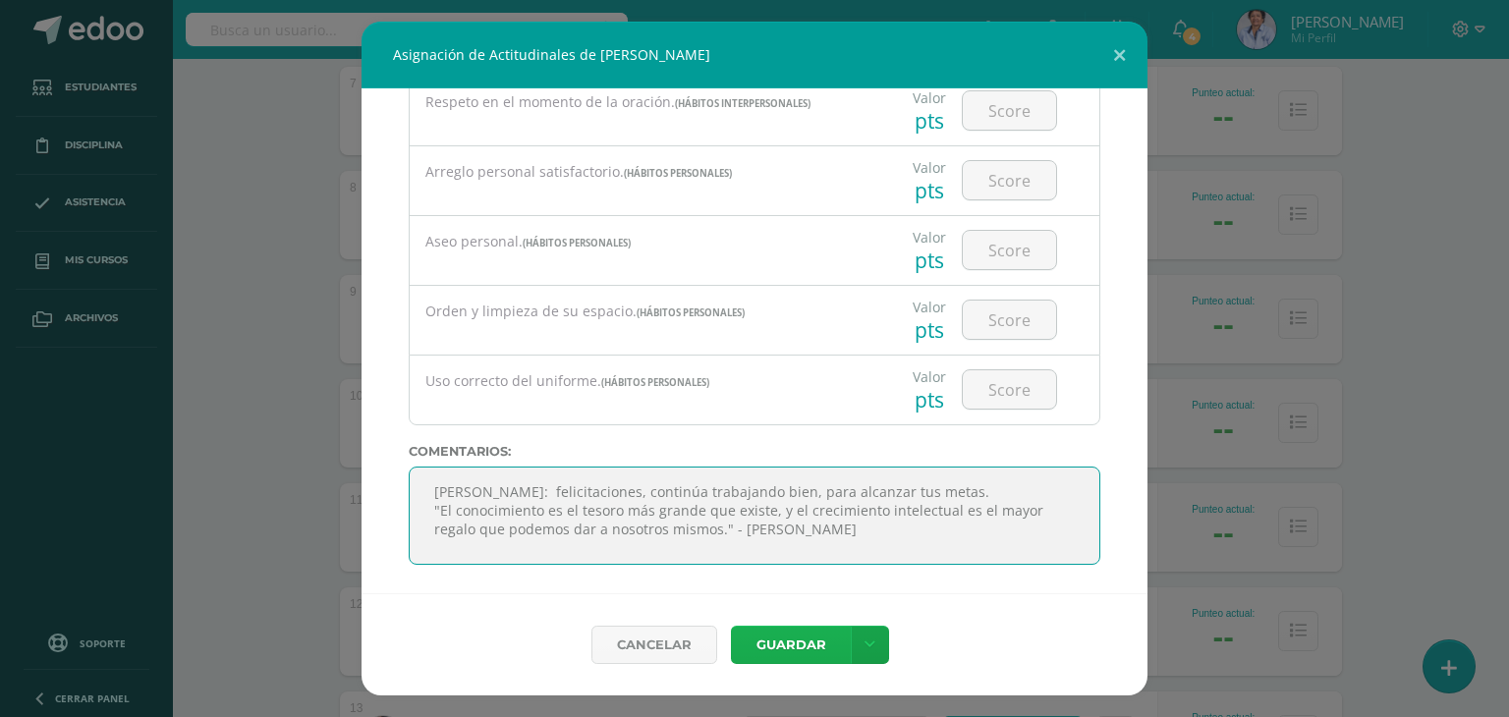
type textarea "Fátima: felicitaciones, continúa trabajando bien, para alcanzar tus metas. "El …"
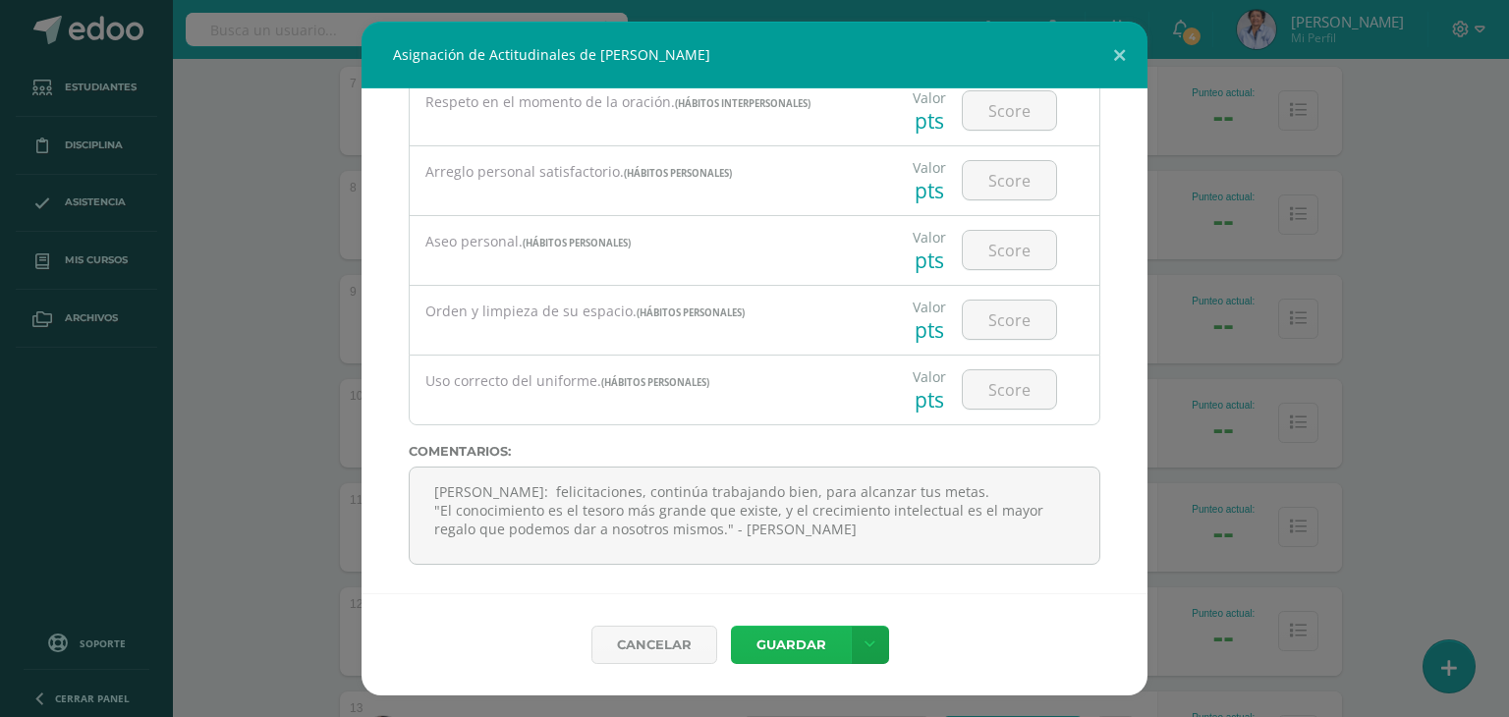
click at [778, 633] on button "Guardar" at bounding box center [791, 645] width 120 height 38
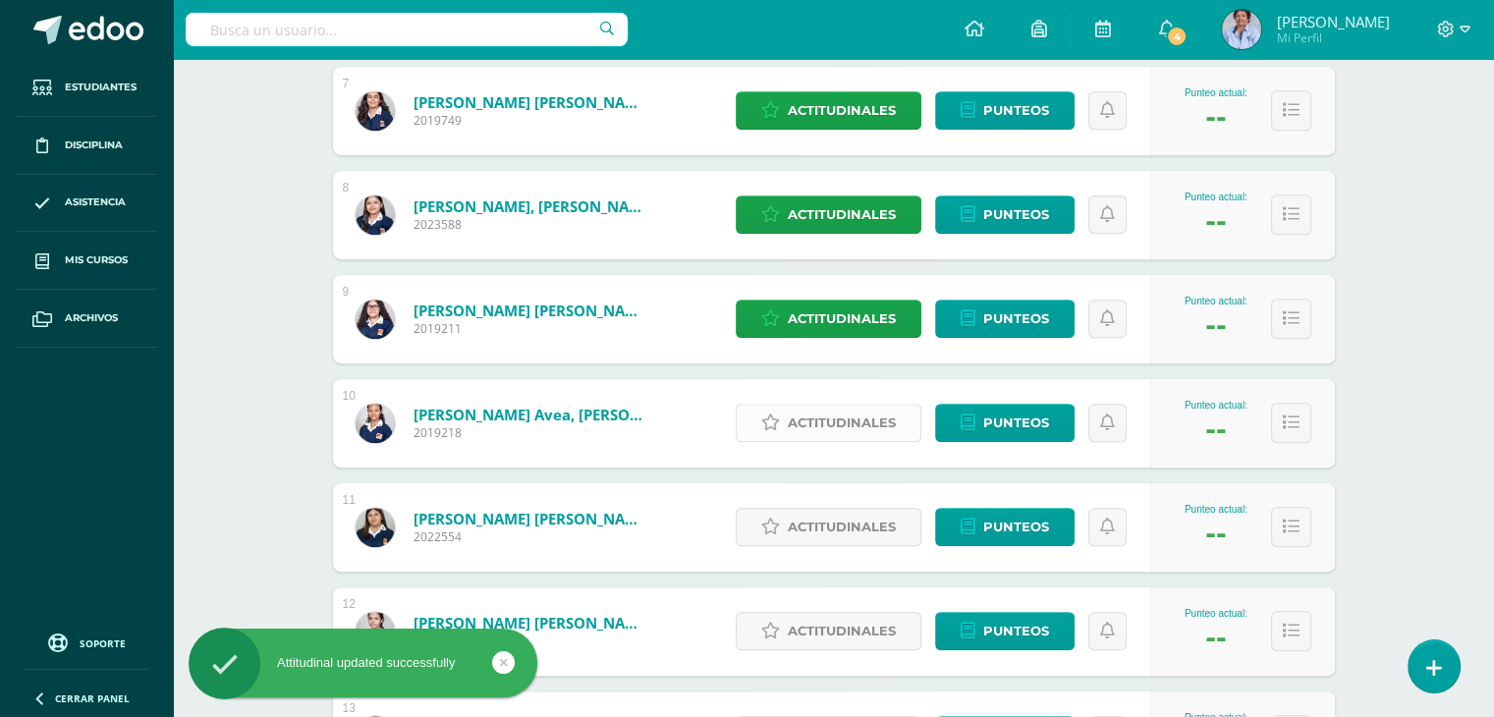
click at [843, 410] on span "Actitudinales" at bounding box center [842, 423] width 108 height 36
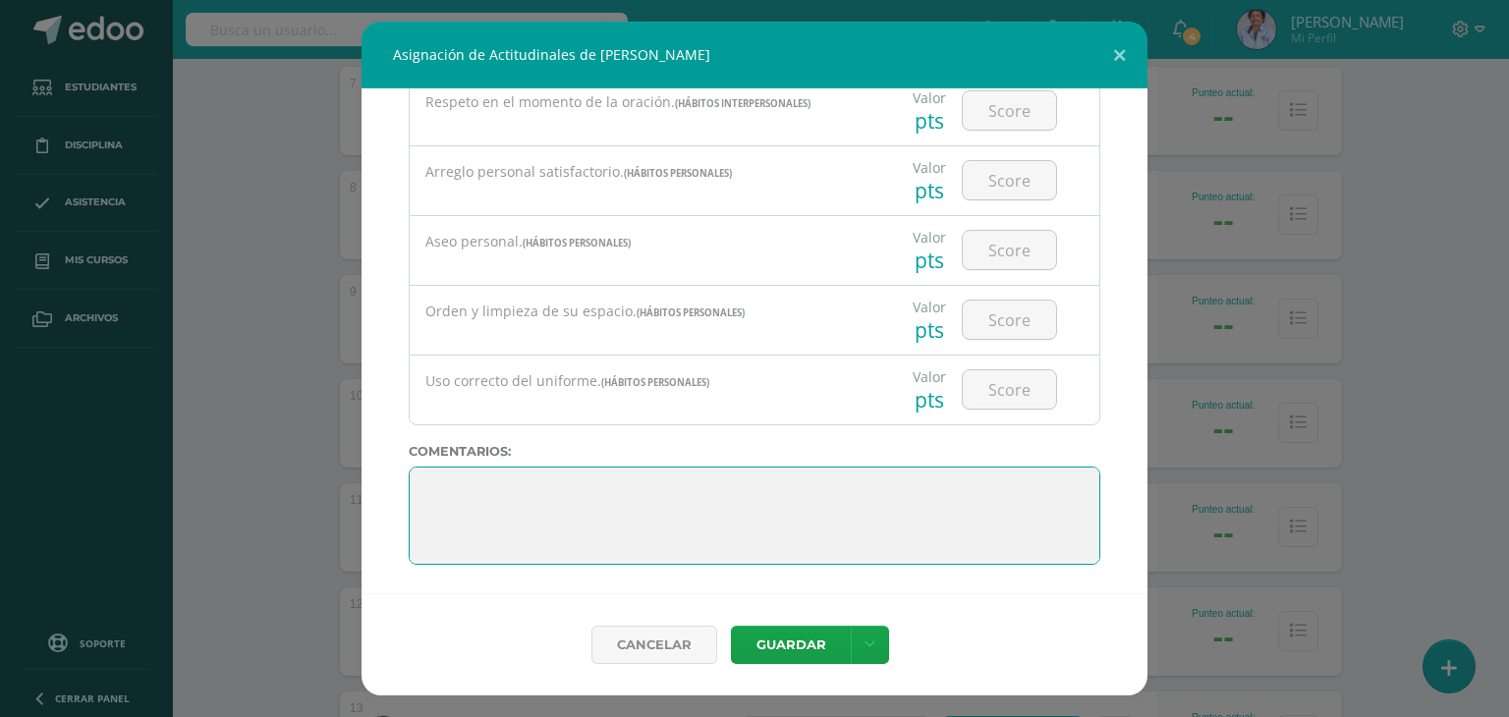
click at [903, 508] on textarea at bounding box center [754, 516] width 691 height 98
click at [738, 485] on textarea at bounding box center [754, 516] width 691 height 98
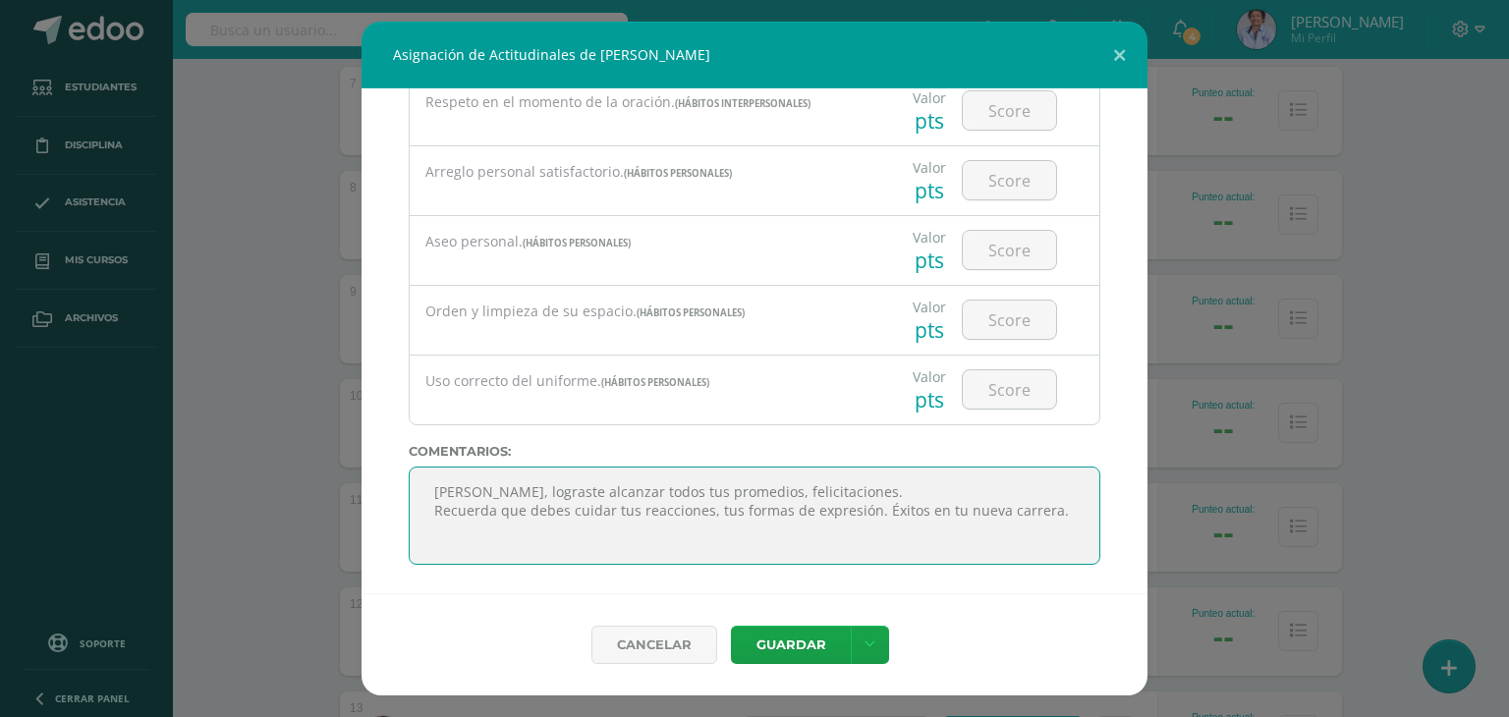
paste textarea ""El conocimiento es el tesoro más grande que existe, y el crecimiento intelectu…"
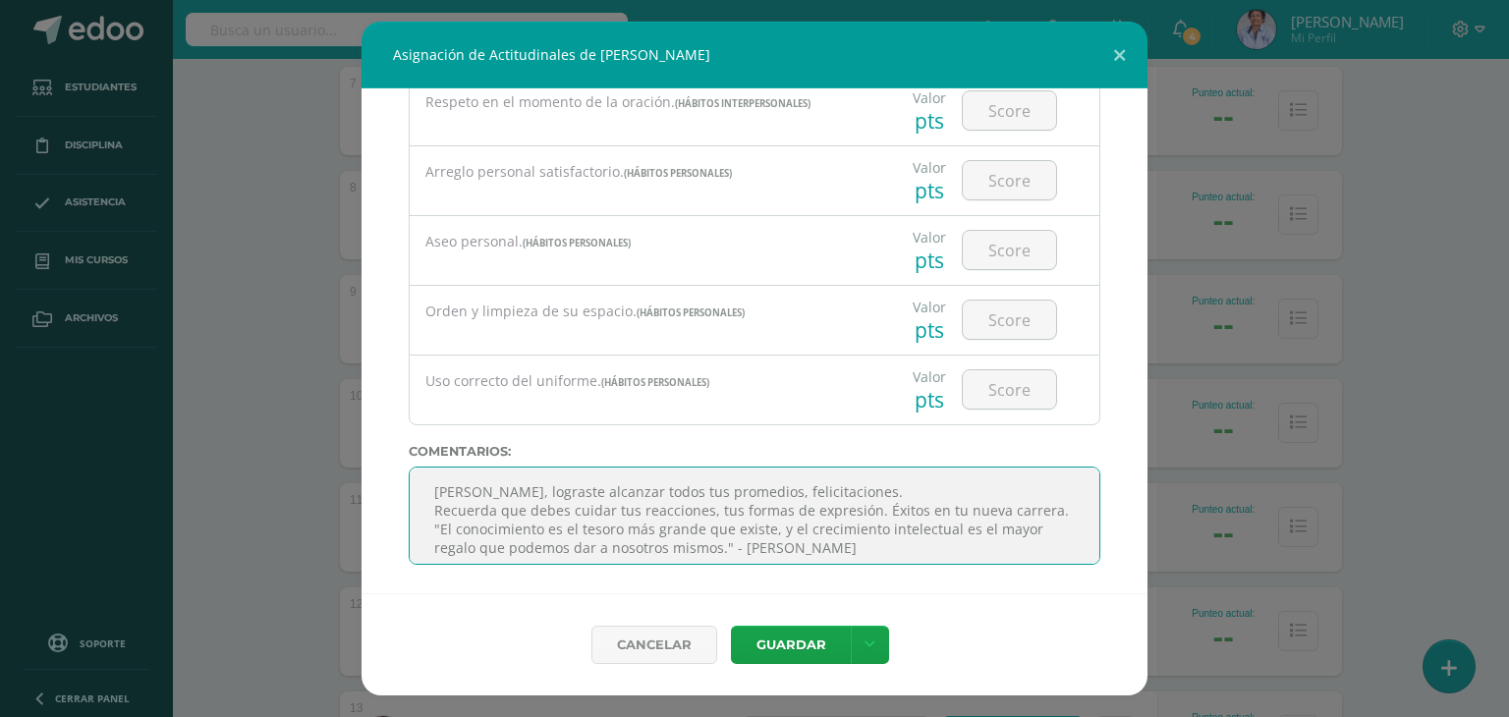
scroll to position [12, 0]
type textarea "Rita, lograste alcanzar todos tus promedios, felicitaciones. Recuerda que debes…"
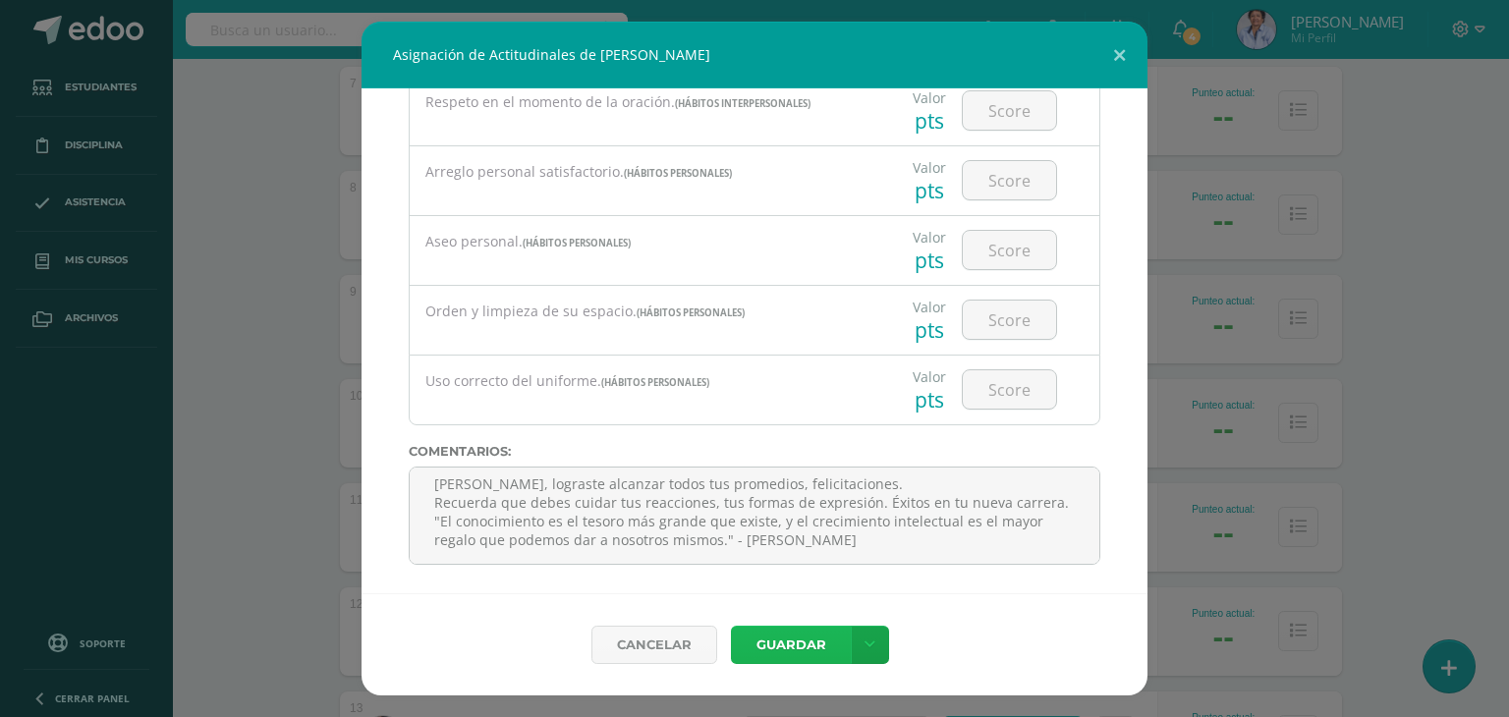
click at [790, 635] on button "Guardar" at bounding box center [791, 645] width 120 height 38
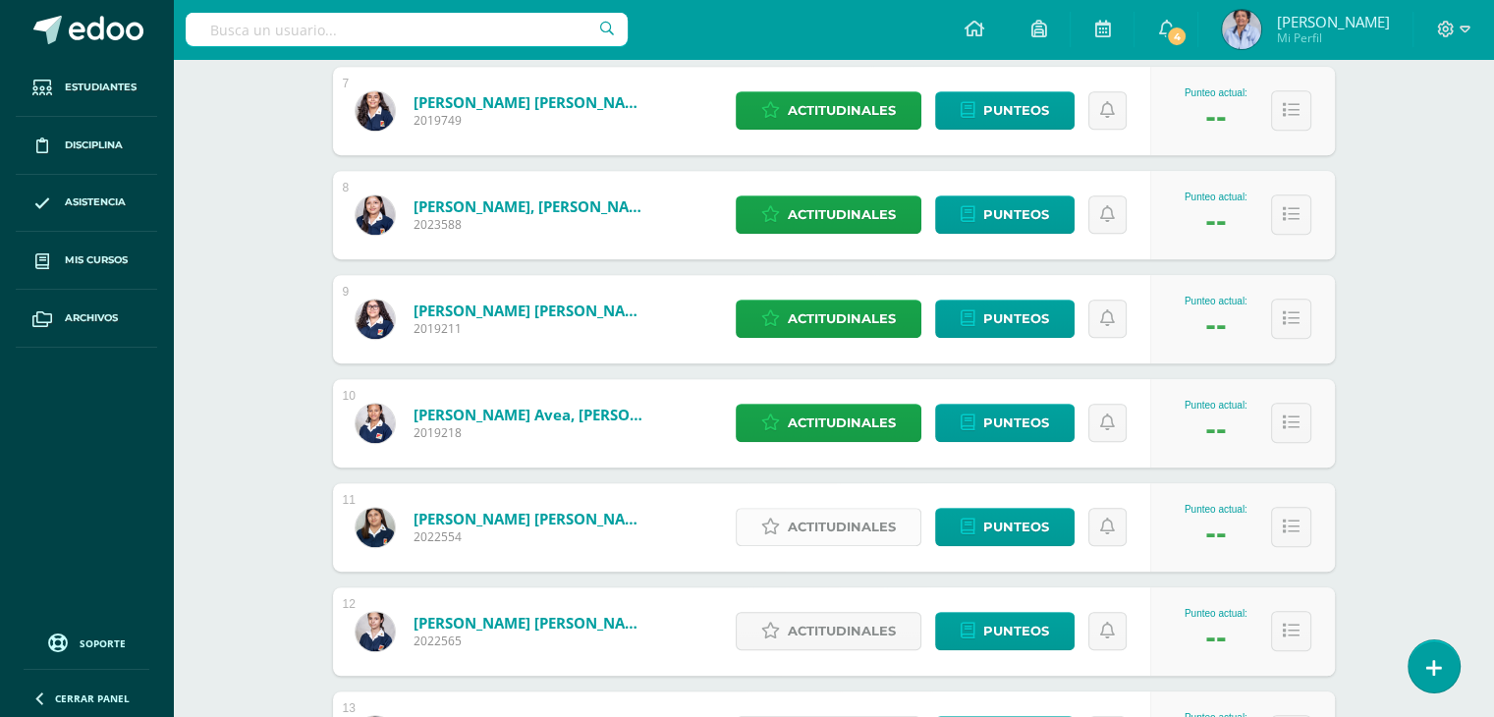
click at [845, 520] on span "Actitudinales" at bounding box center [842, 527] width 108 height 36
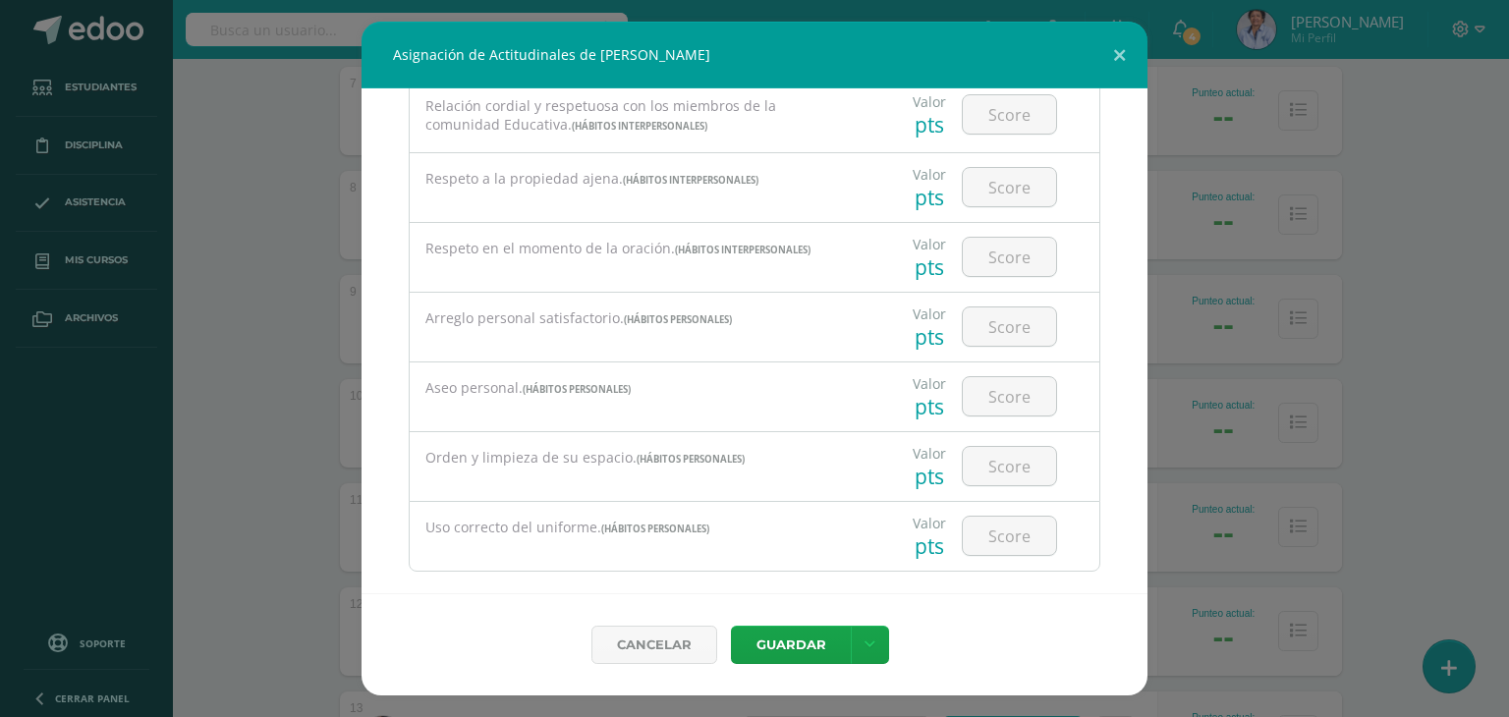
scroll to position [1524, 0]
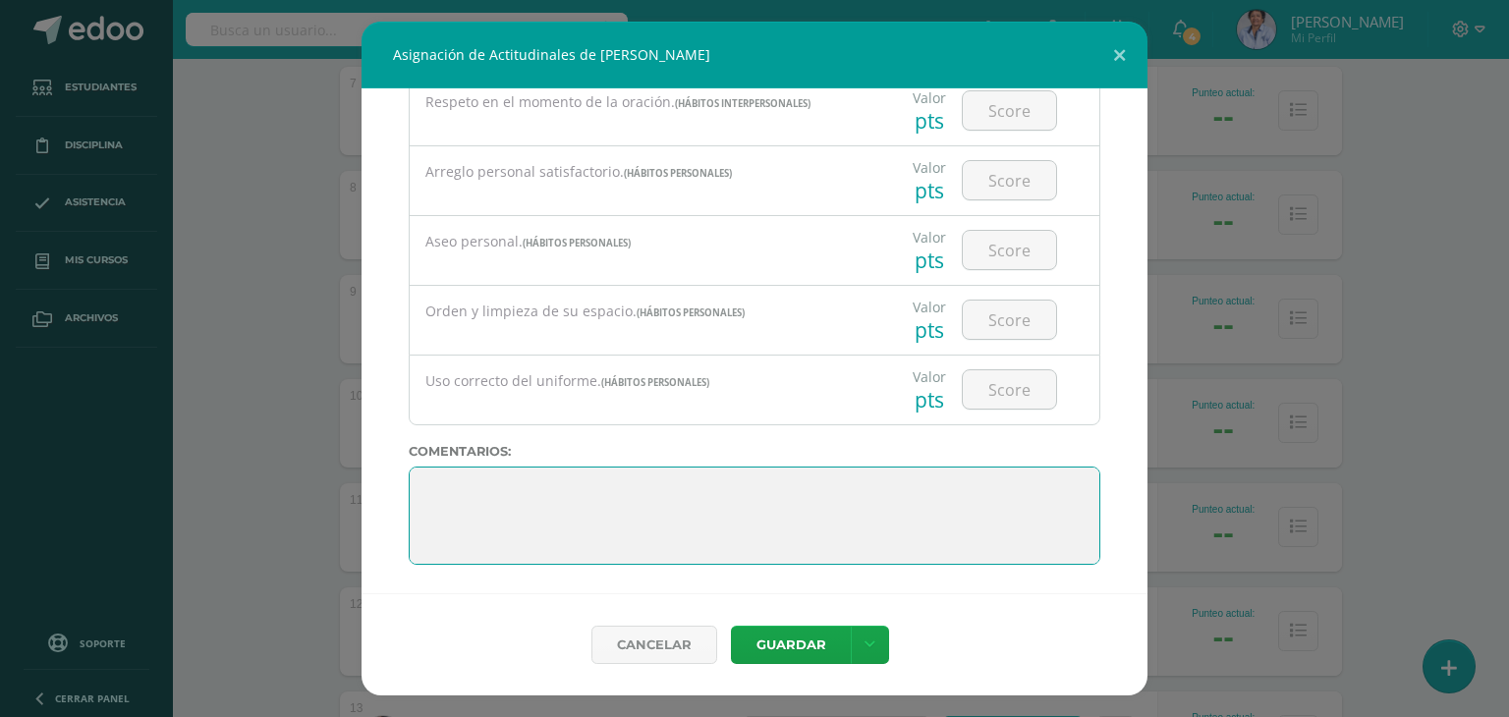
click at [730, 487] on textarea at bounding box center [754, 516] width 691 height 98
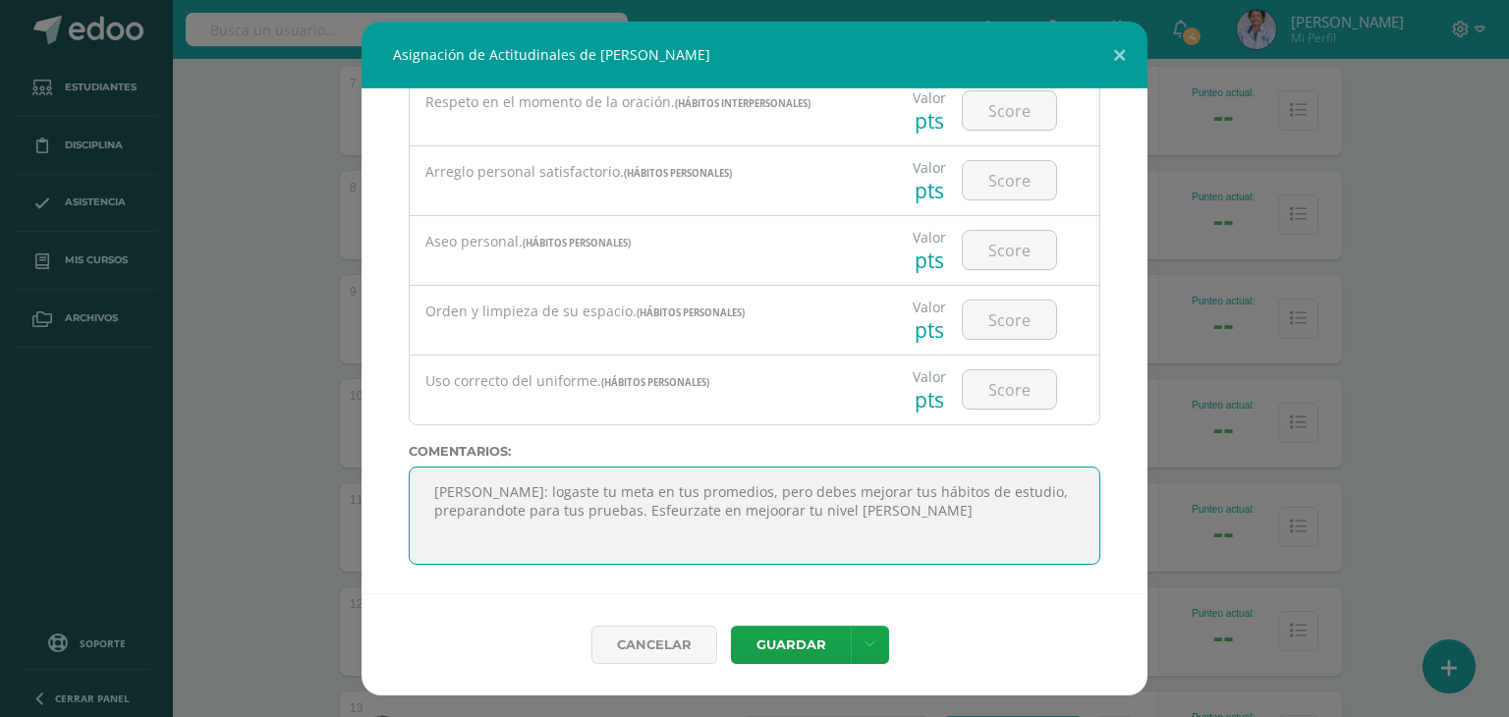
click at [790, 509] on textarea at bounding box center [754, 516] width 691 height 98
click at [797, 508] on textarea at bounding box center [754, 516] width 691 height 98
click at [897, 505] on textarea at bounding box center [754, 516] width 691 height 98
click at [1021, 512] on textarea at bounding box center [754, 516] width 691 height 98
paste textarea ""El conocimiento es el tesoro más grande que existe, y el crecimiento intelectu…"
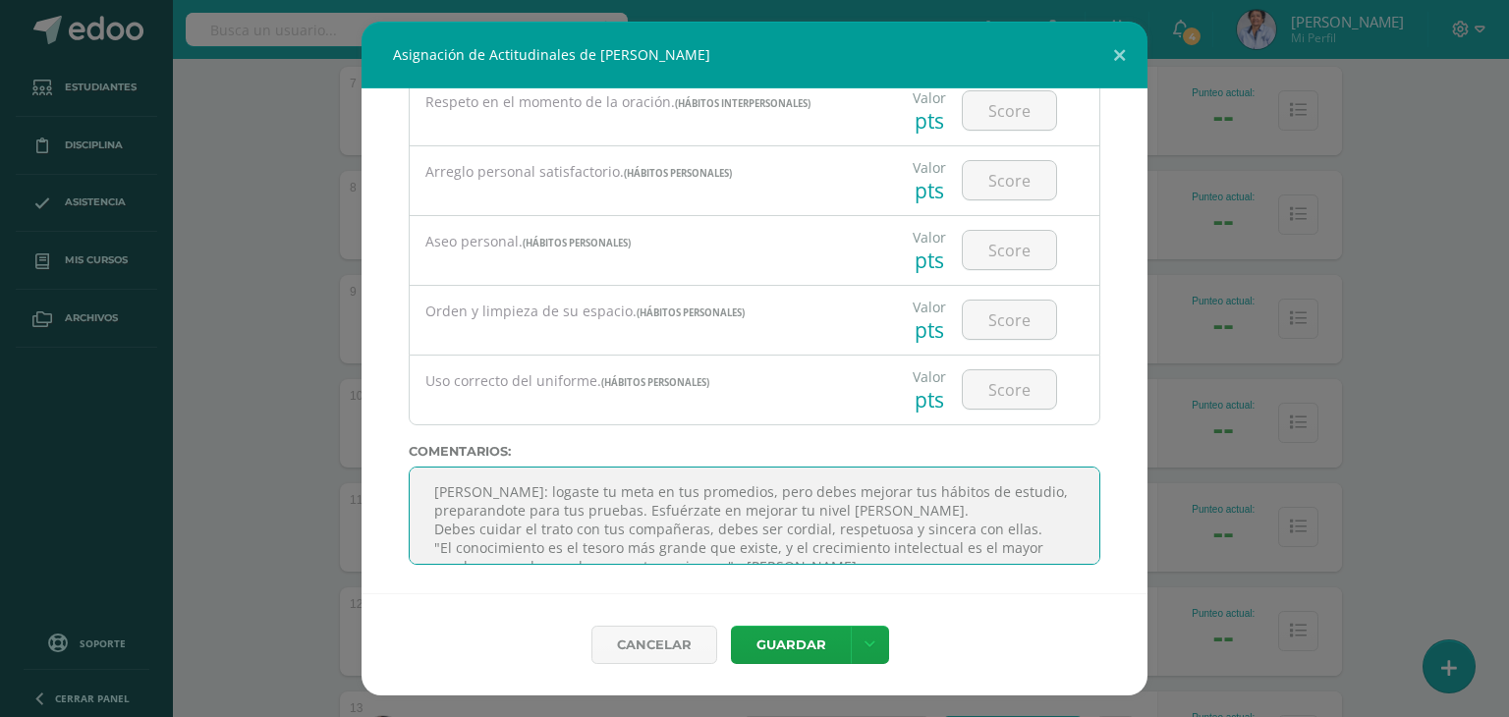
scroll to position [12, 0]
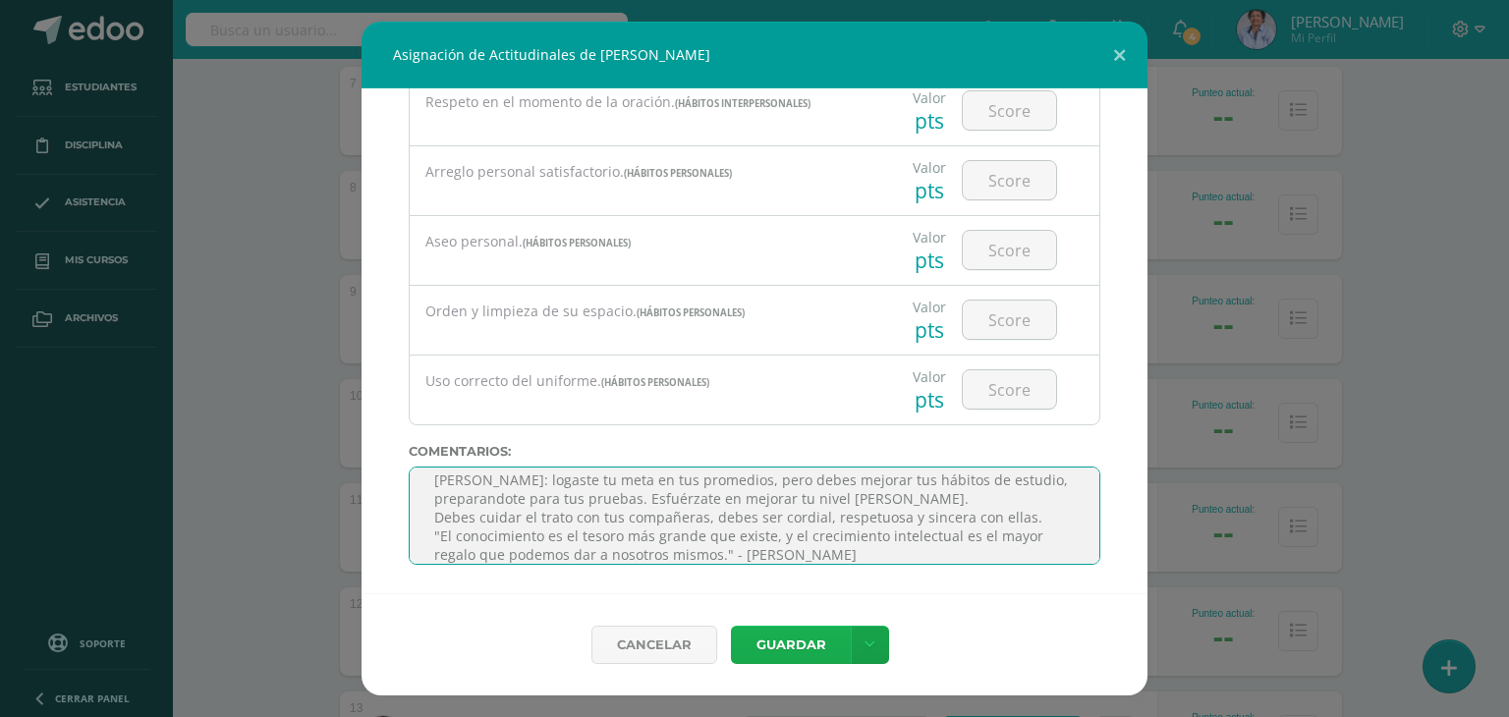
type textarea "María Fernanda: logaste tu meta en tus promedios, pero debes mejorar tus hábito…"
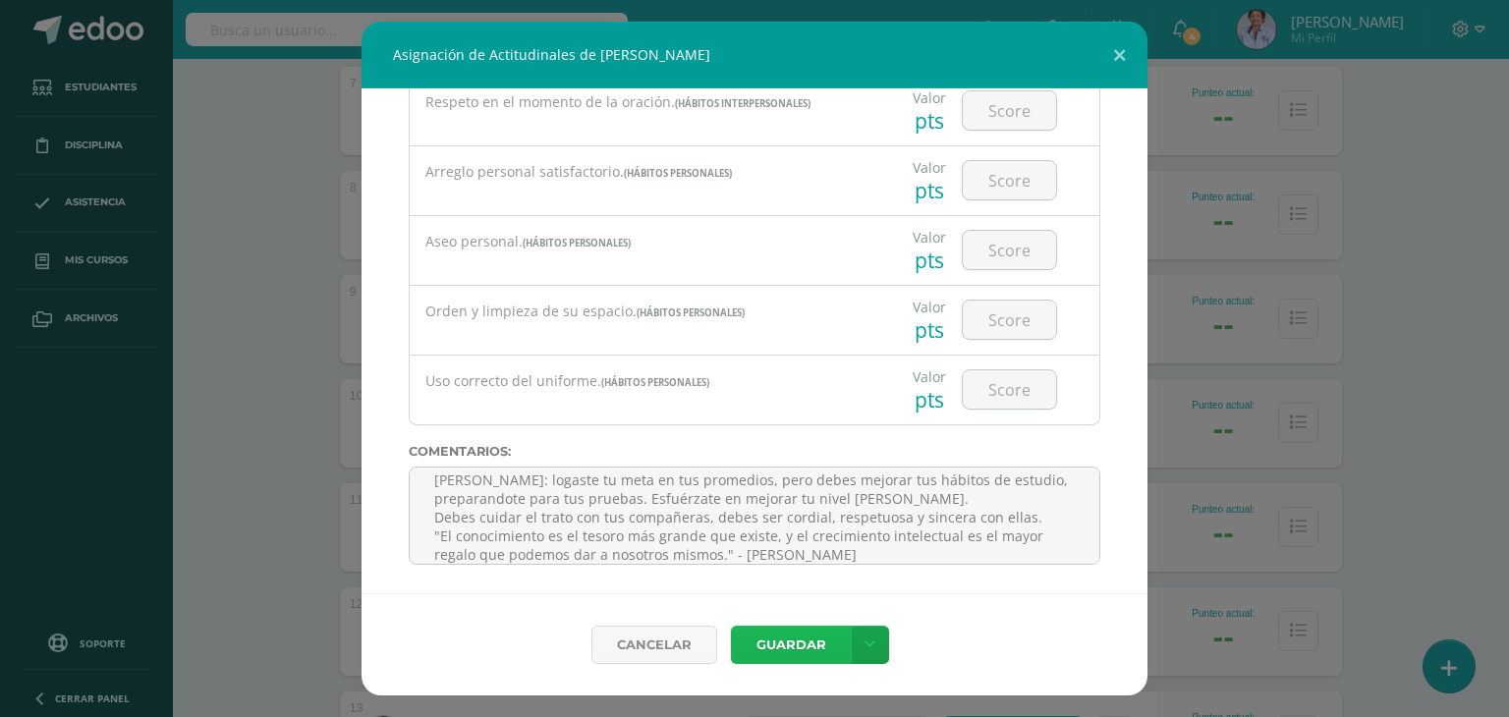
click at [790, 645] on button "Guardar" at bounding box center [791, 645] width 120 height 38
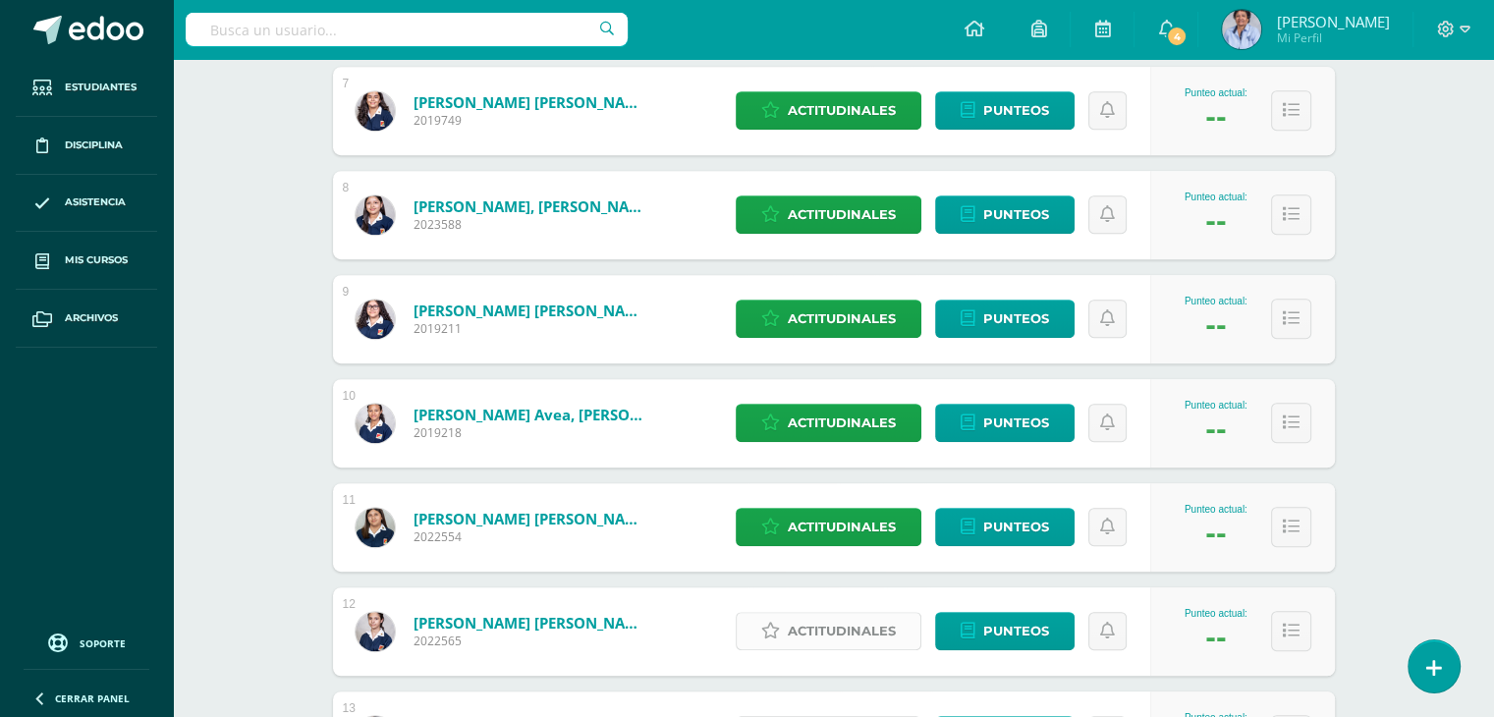
click at [848, 626] on span "Actitudinales" at bounding box center [842, 631] width 108 height 36
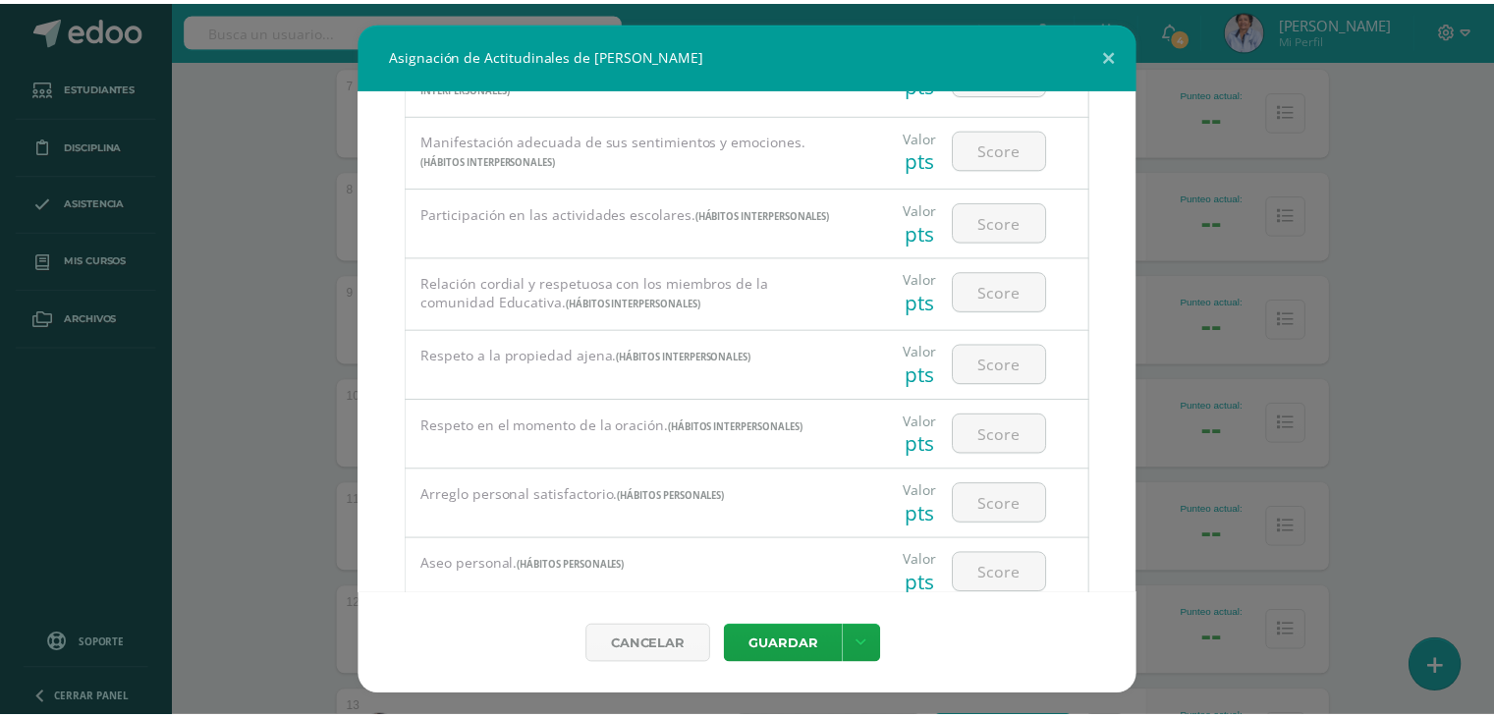
scroll to position [1524, 0]
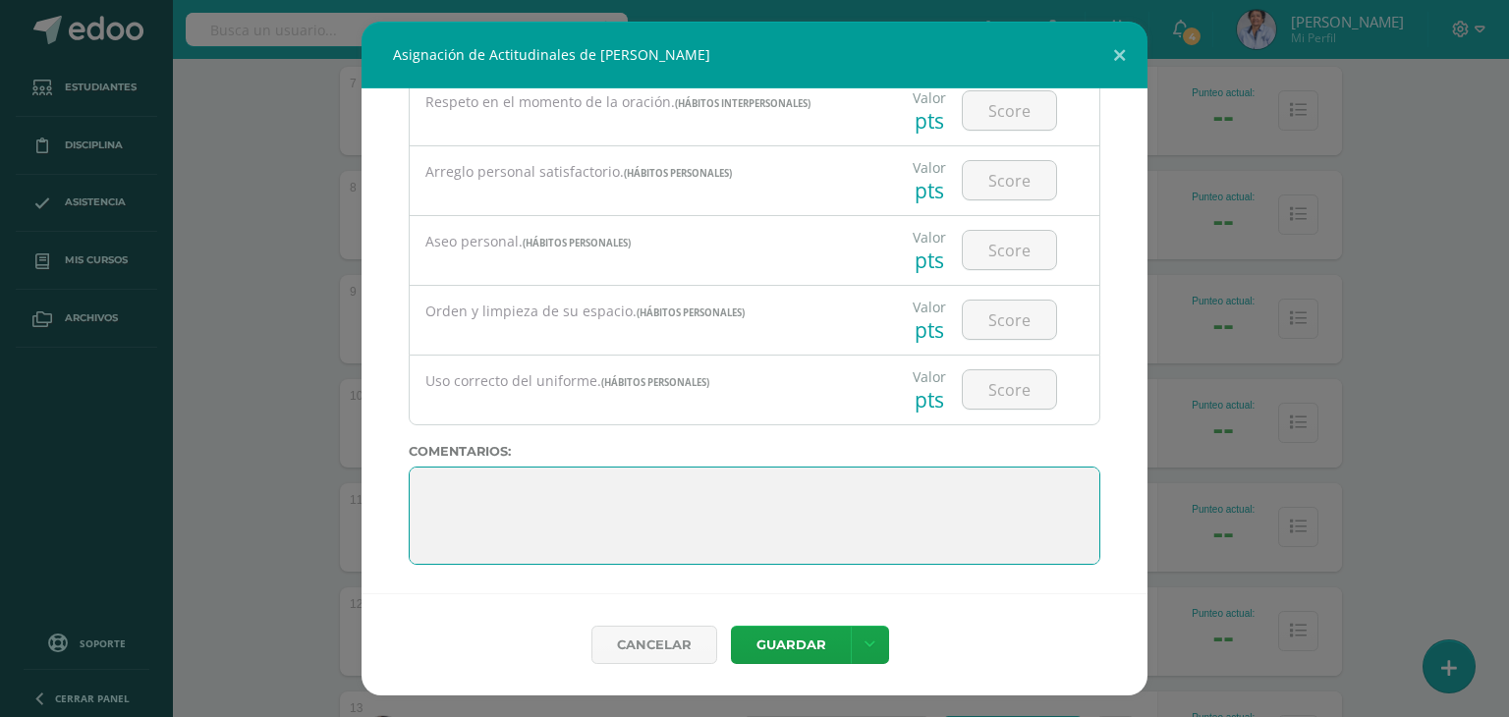
click at [838, 488] on textarea at bounding box center [754, 516] width 691 height 98
paste textarea ""El conocimiento es el tesoro más grande que existe, y el crecimiento intelectu…"
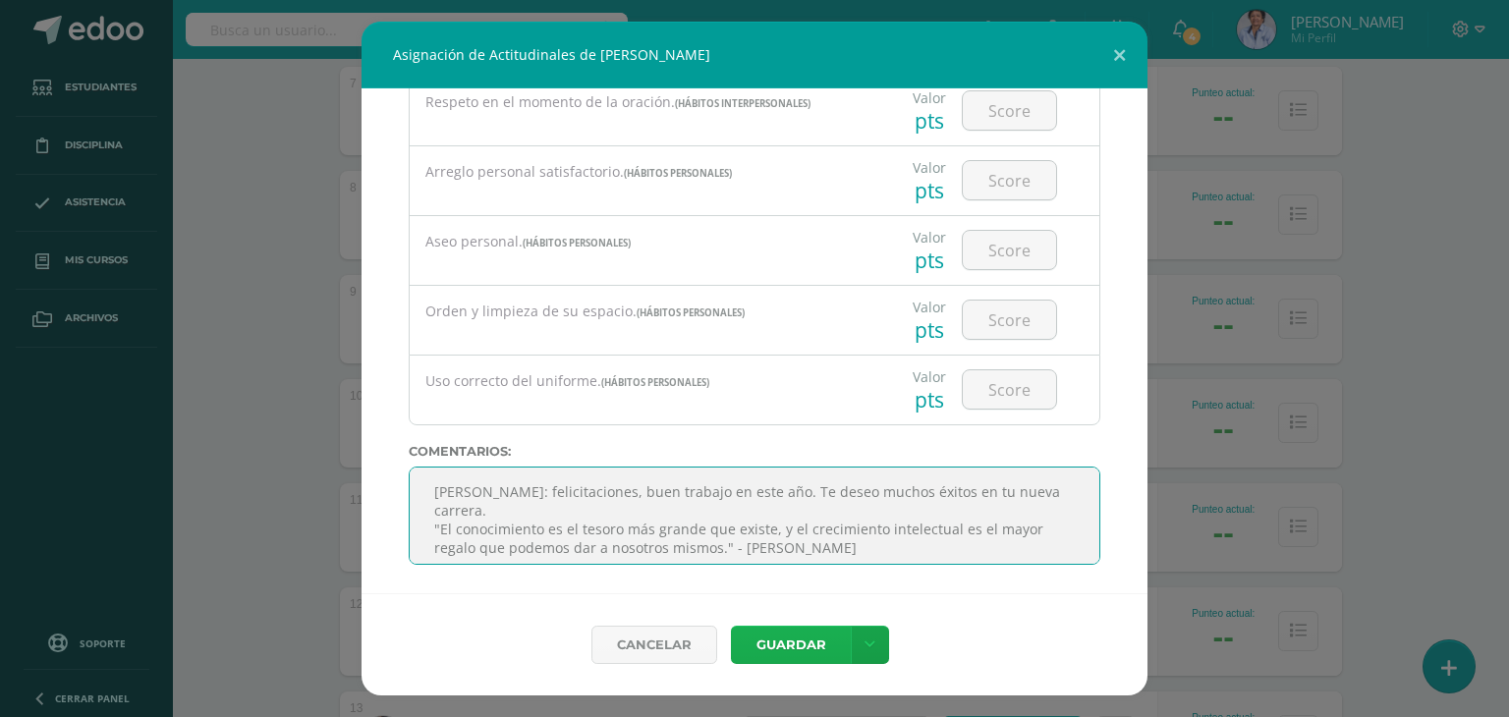
type textarea "Emilia: felicitaciones, buen trabajo en este año. Te deseo muchos éxitos en tu …"
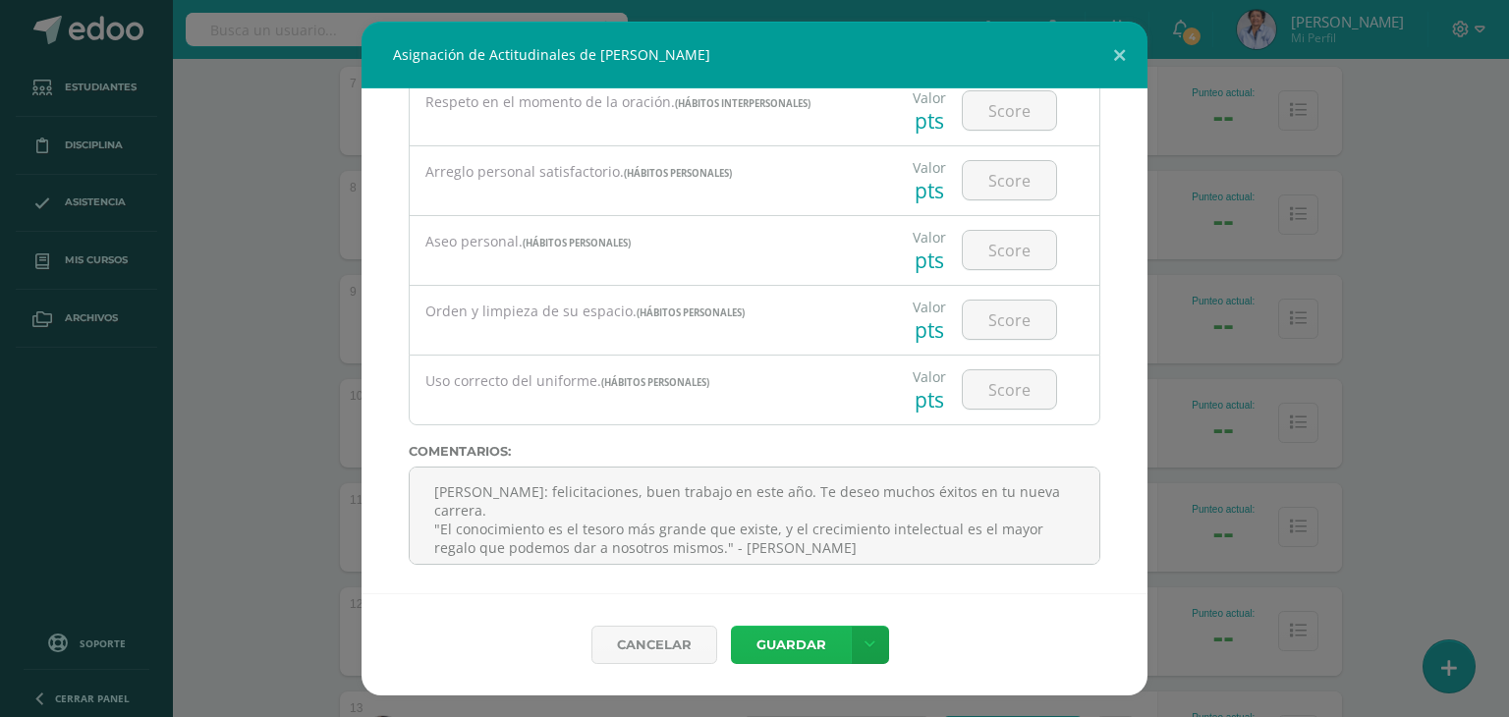
click at [791, 634] on button "Guardar" at bounding box center [791, 645] width 120 height 38
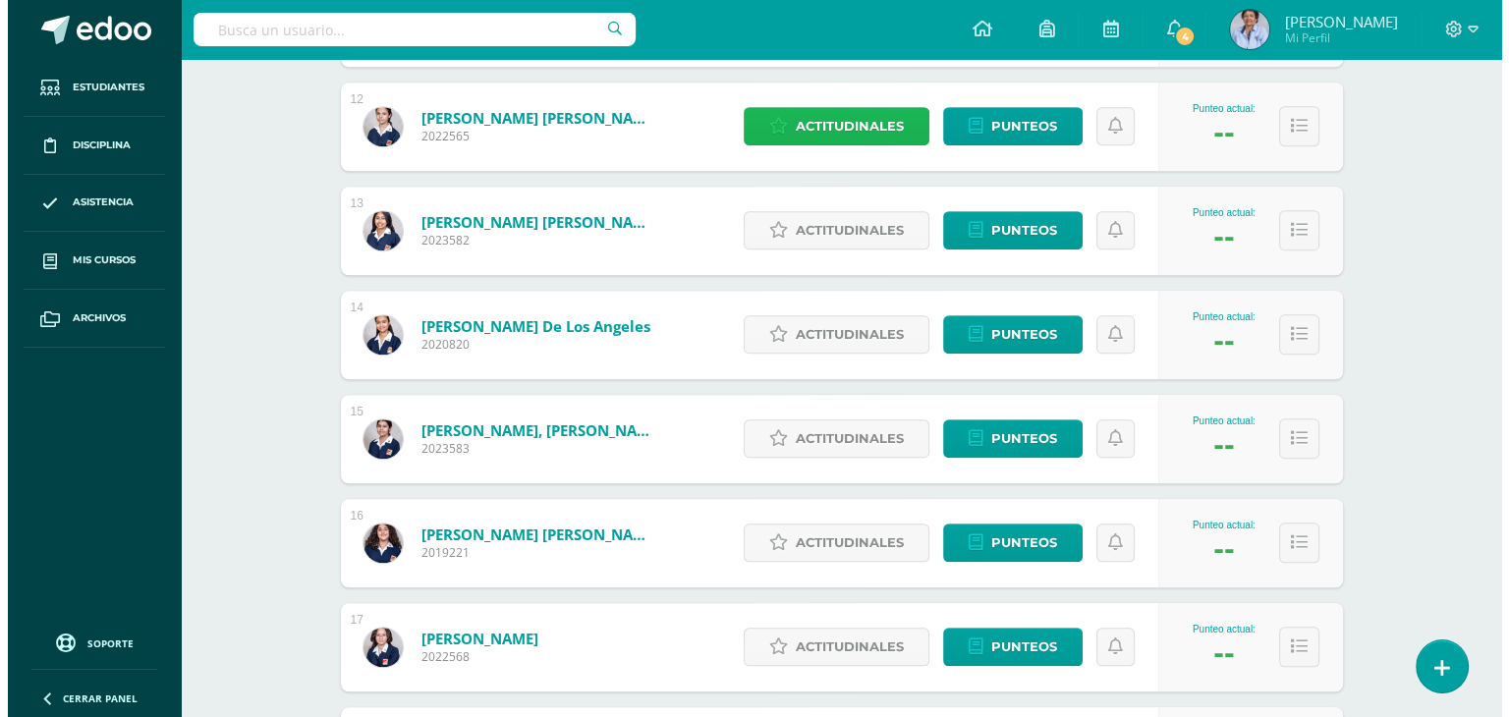
scroll to position [1493, 0]
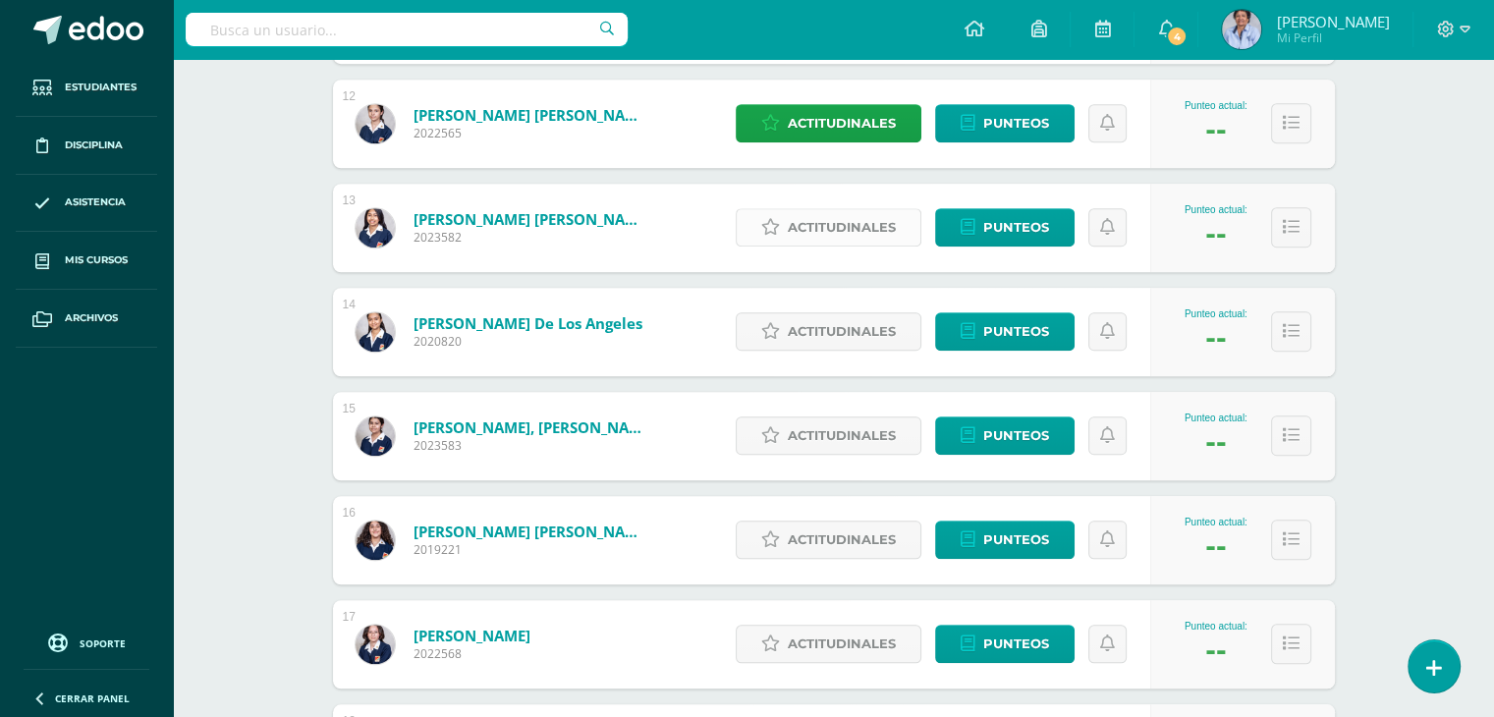
click at [857, 220] on span "Actitudinales" at bounding box center [842, 227] width 108 height 36
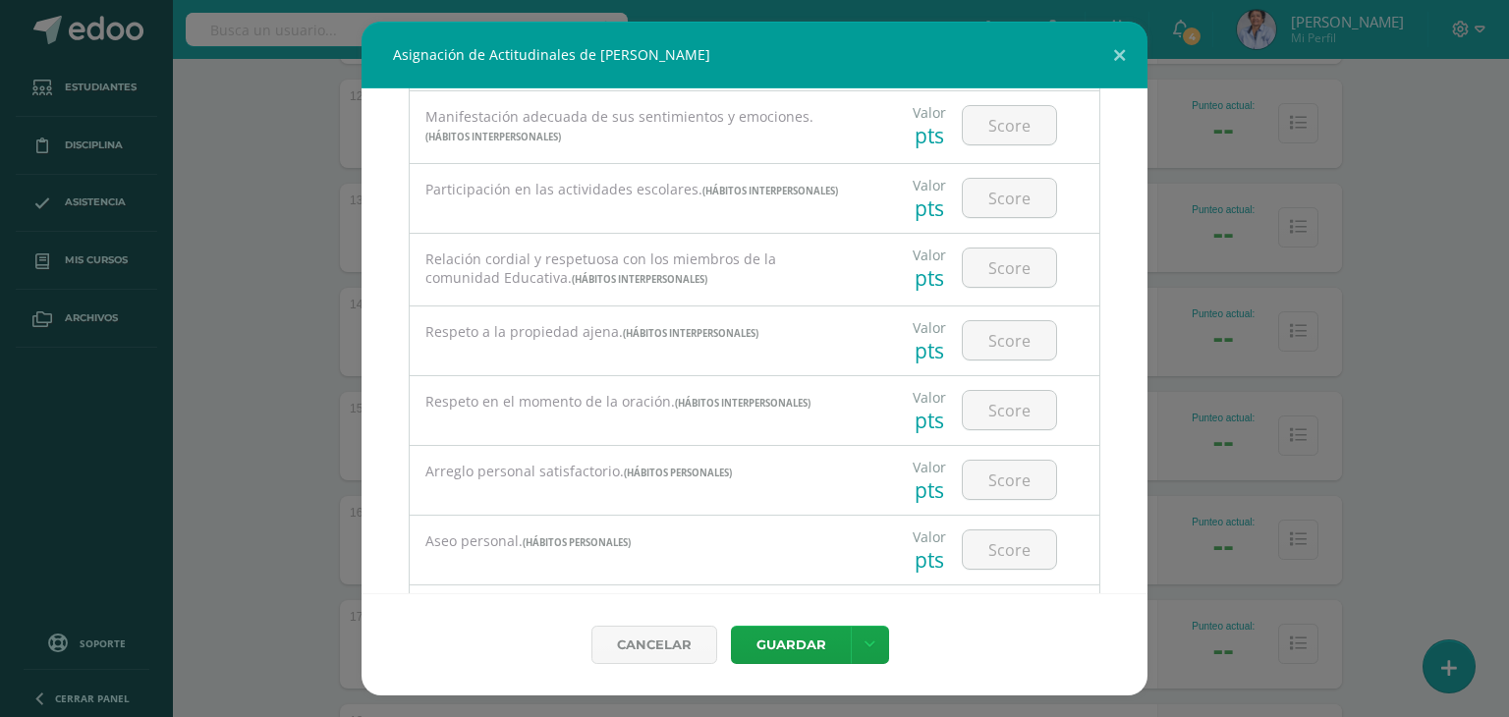
scroll to position [1524, 0]
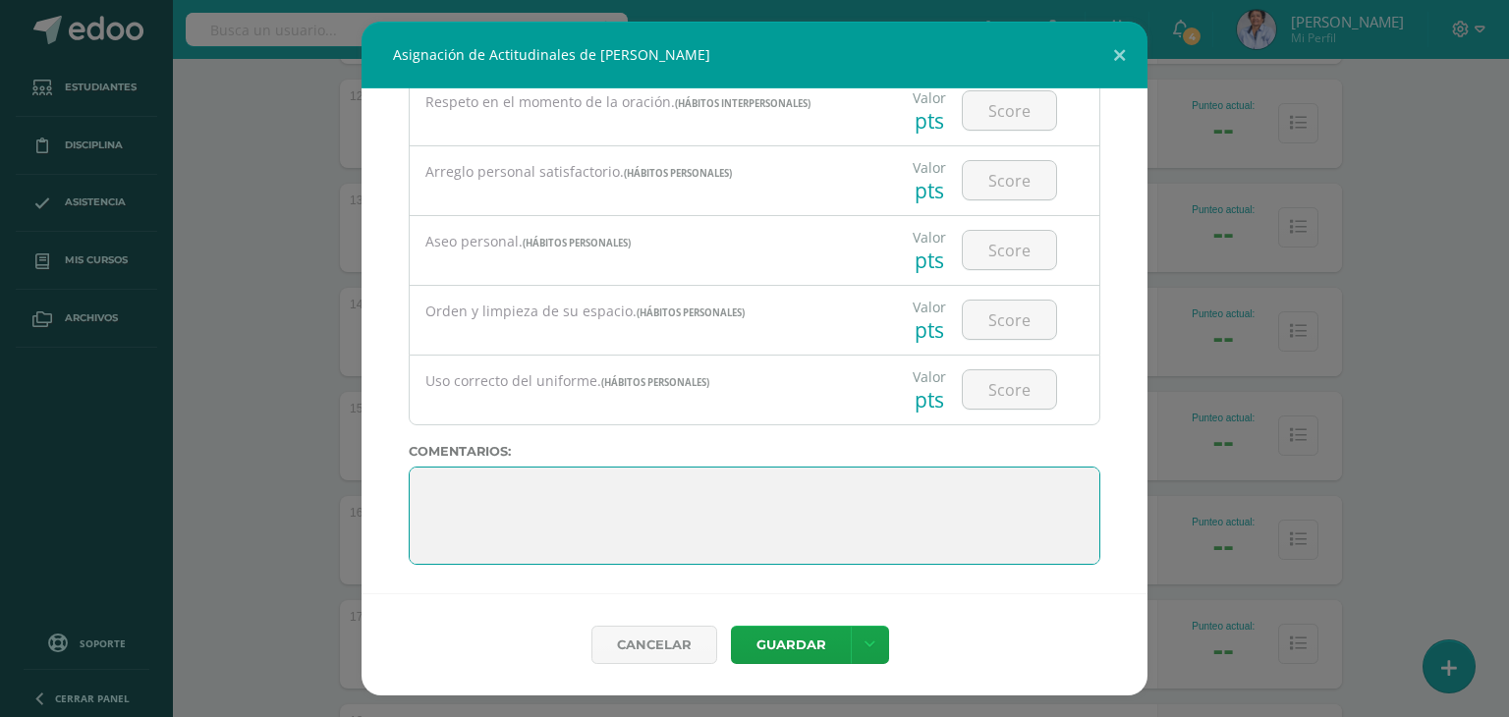
click at [608, 480] on textarea at bounding box center [754, 516] width 691 height 98
paste textarea ""El conocimiento es el tesoro más grande que existe, y el crecimiento intelectu…"
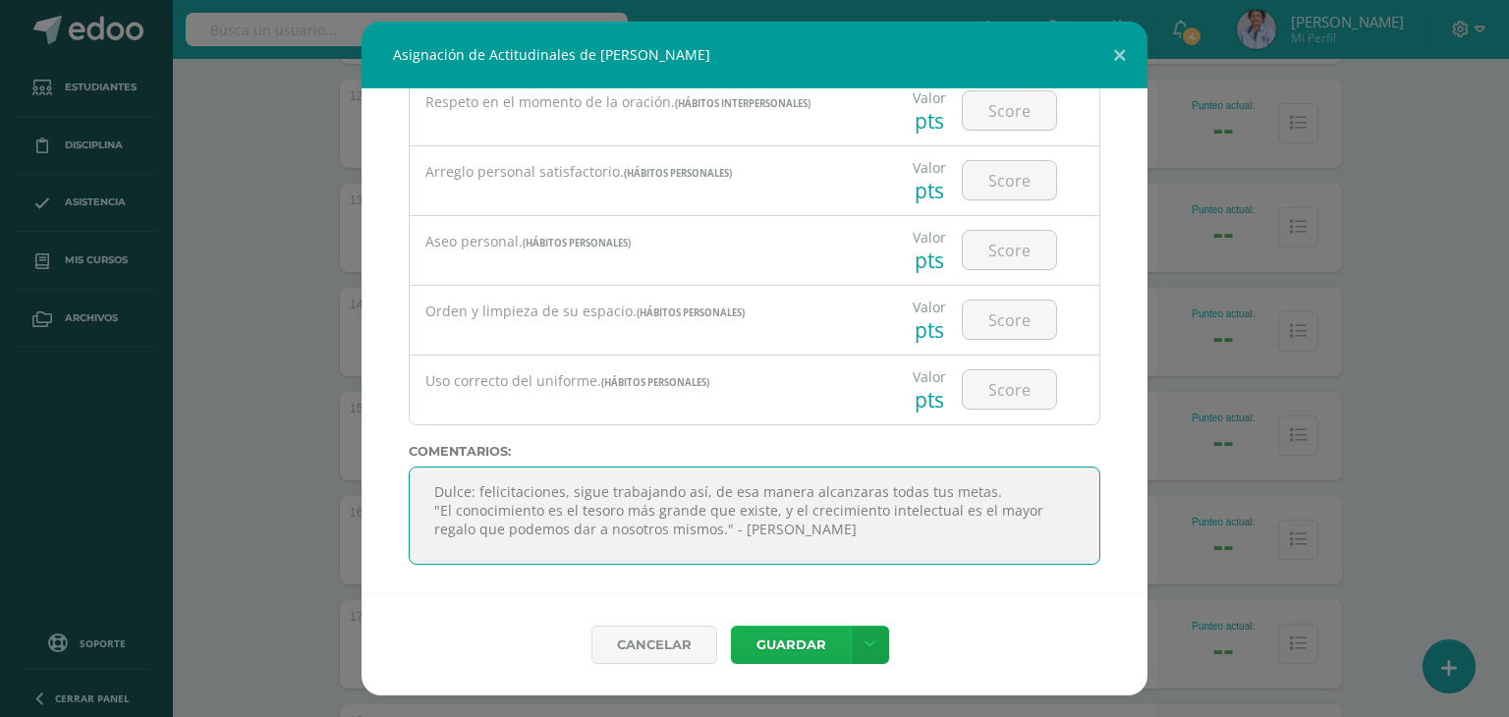
type textarea "Dulce: felicitaciones, sigue trabajando así, de esa manera alcanzaras todas tus…"
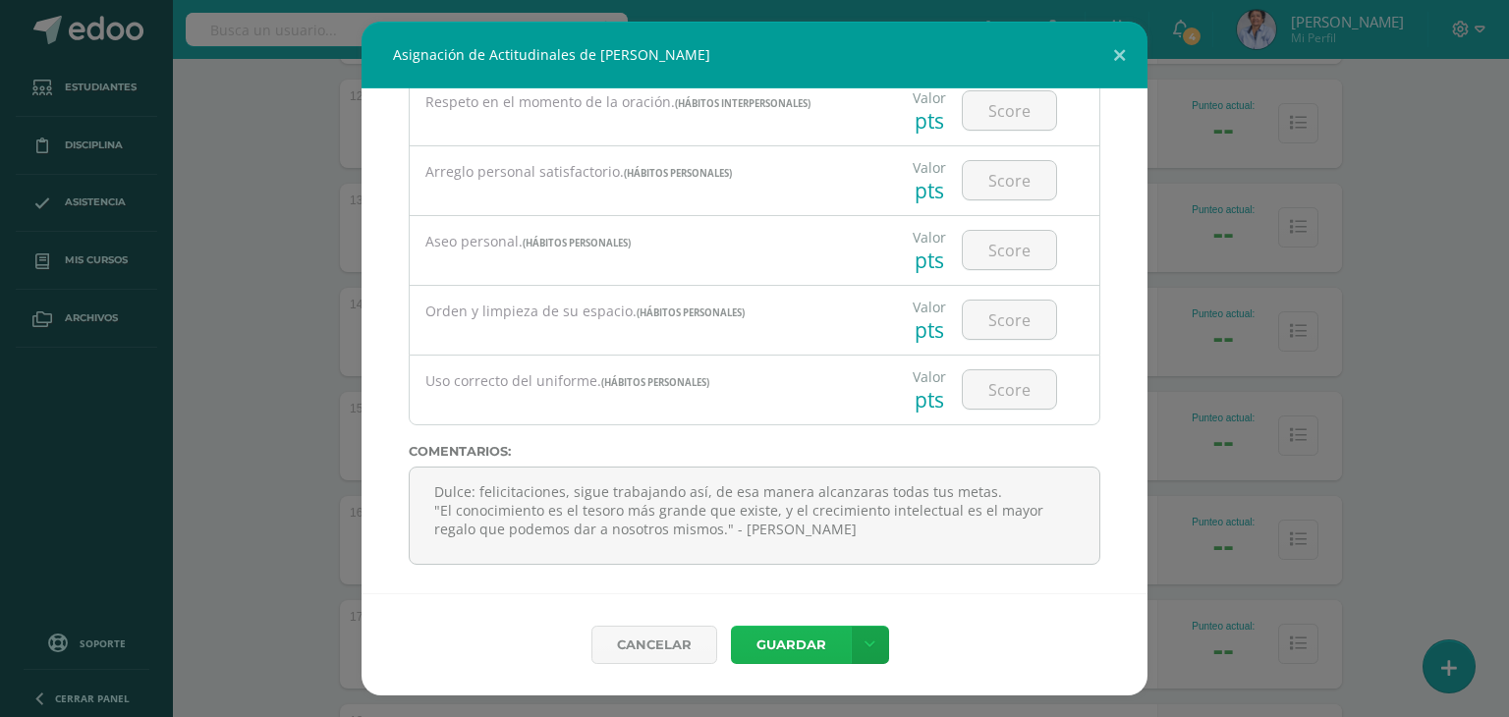
click at [768, 634] on button "Guardar" at bounding box center [791, 645] width 120 height 38
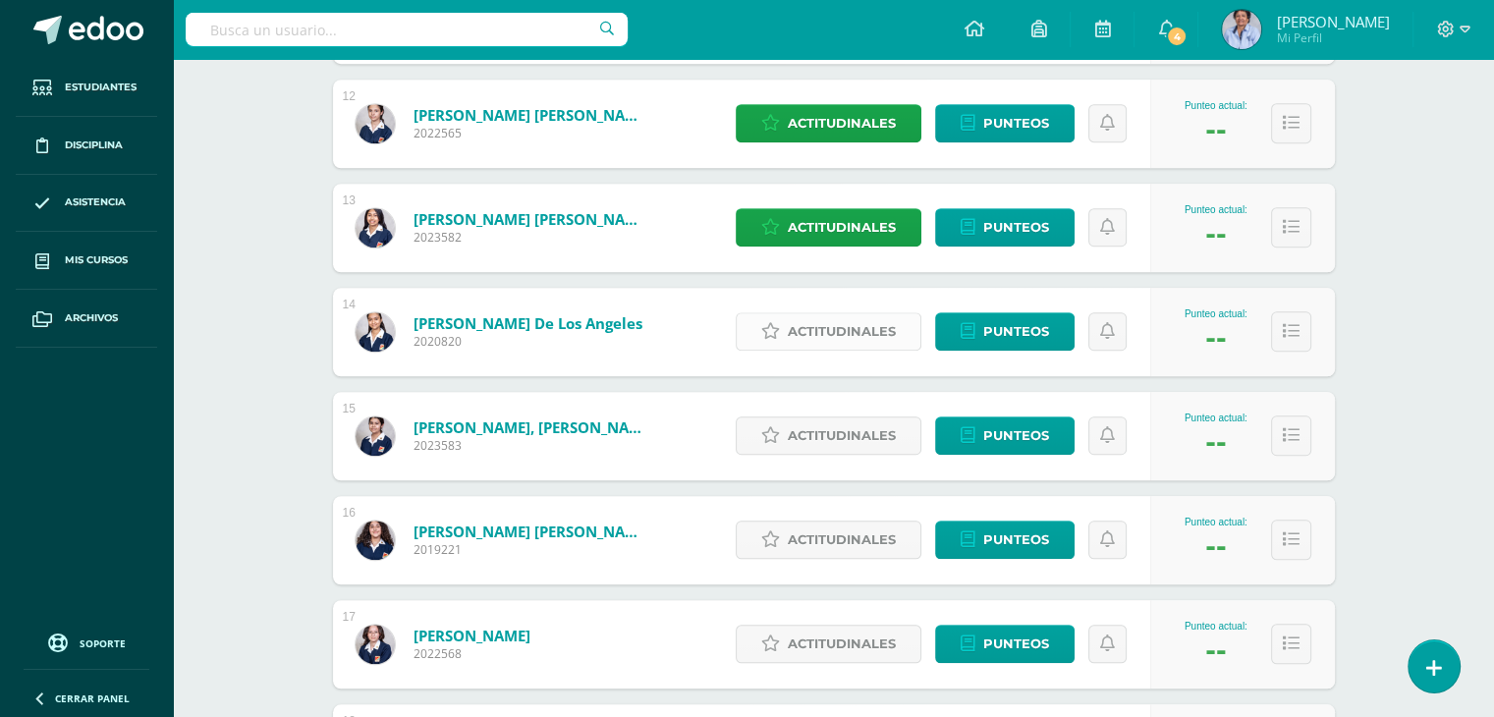
click at [832, 330] on span "Actitudinales" at bounding box center [842, 331] width 108 height 36
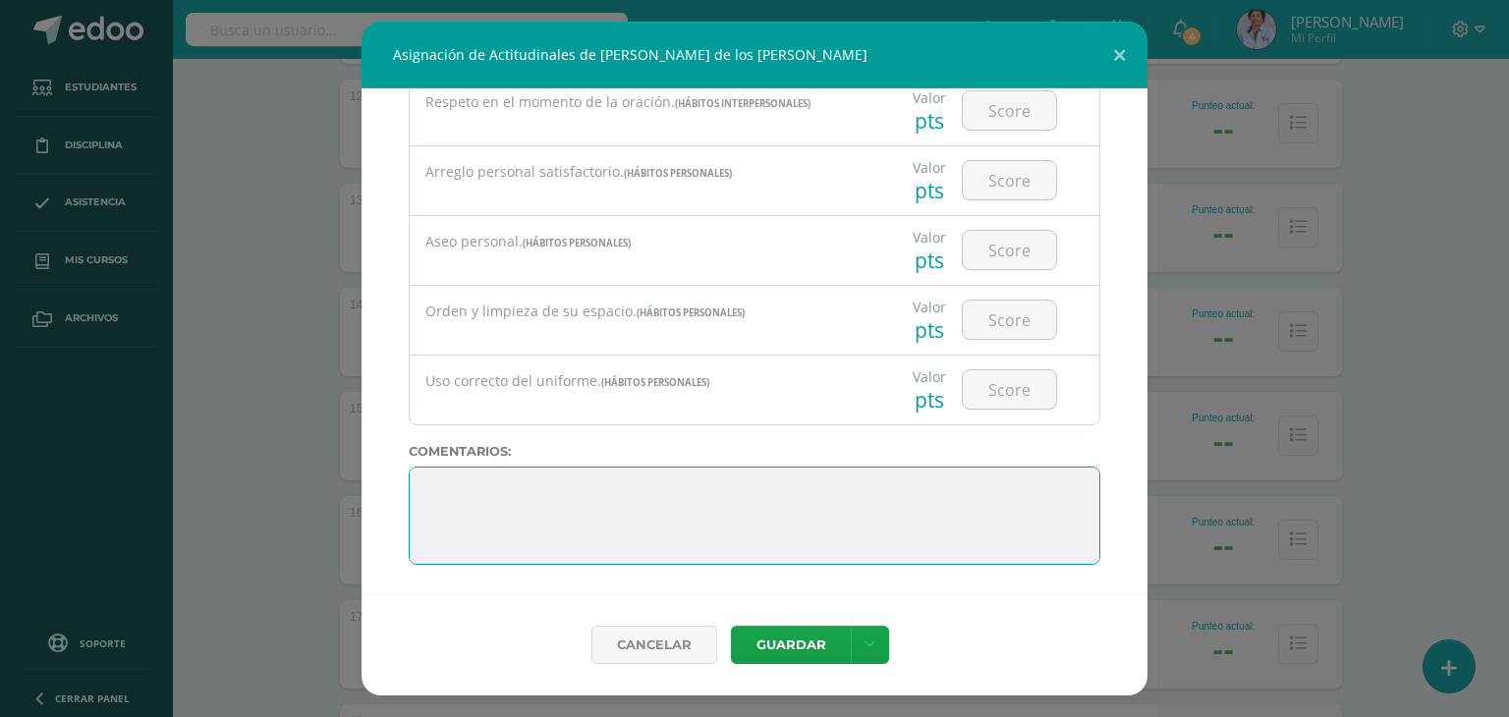
click at [758, 493] on textarea at bounding box center [754, 516] width 691 height 98
type textarea "F"
paste textarea ""El conocimiento es el tesoro más grande que existe, y el crecimiento intelectu…"
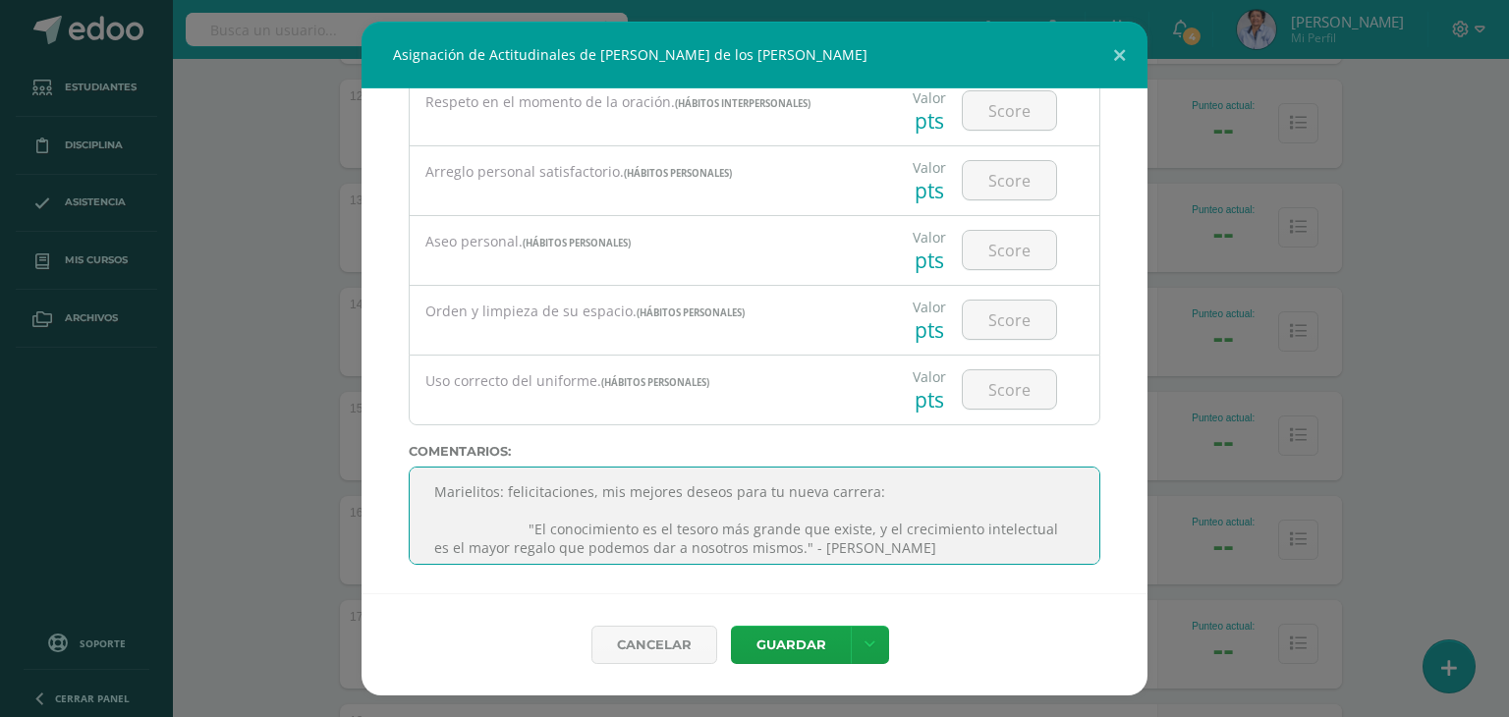
click at [515, 521] on textarea at bounding box center [754, 516] width 691 height 98
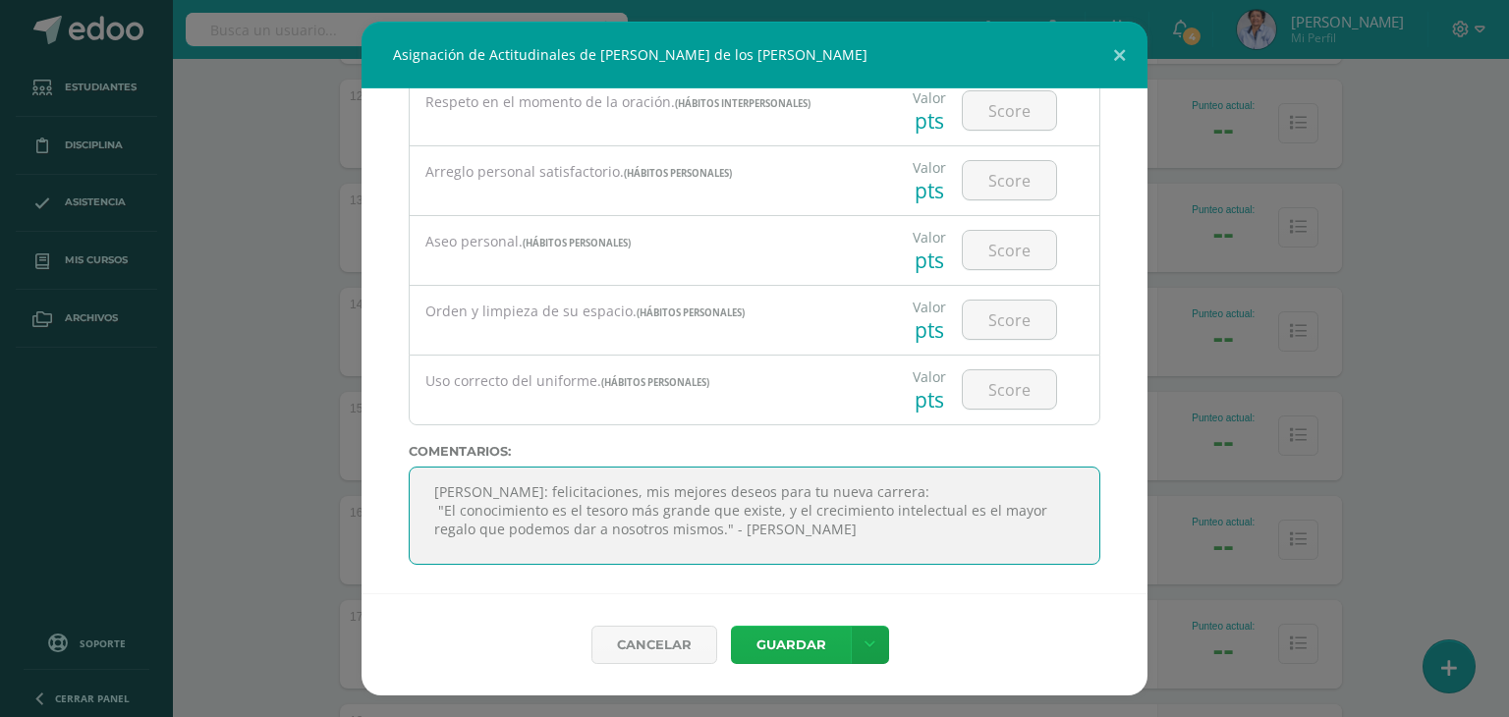
type textarea "Marielitos: felicitaciones, mis mejores deseos para tu nueva carrera: "El conoc…"
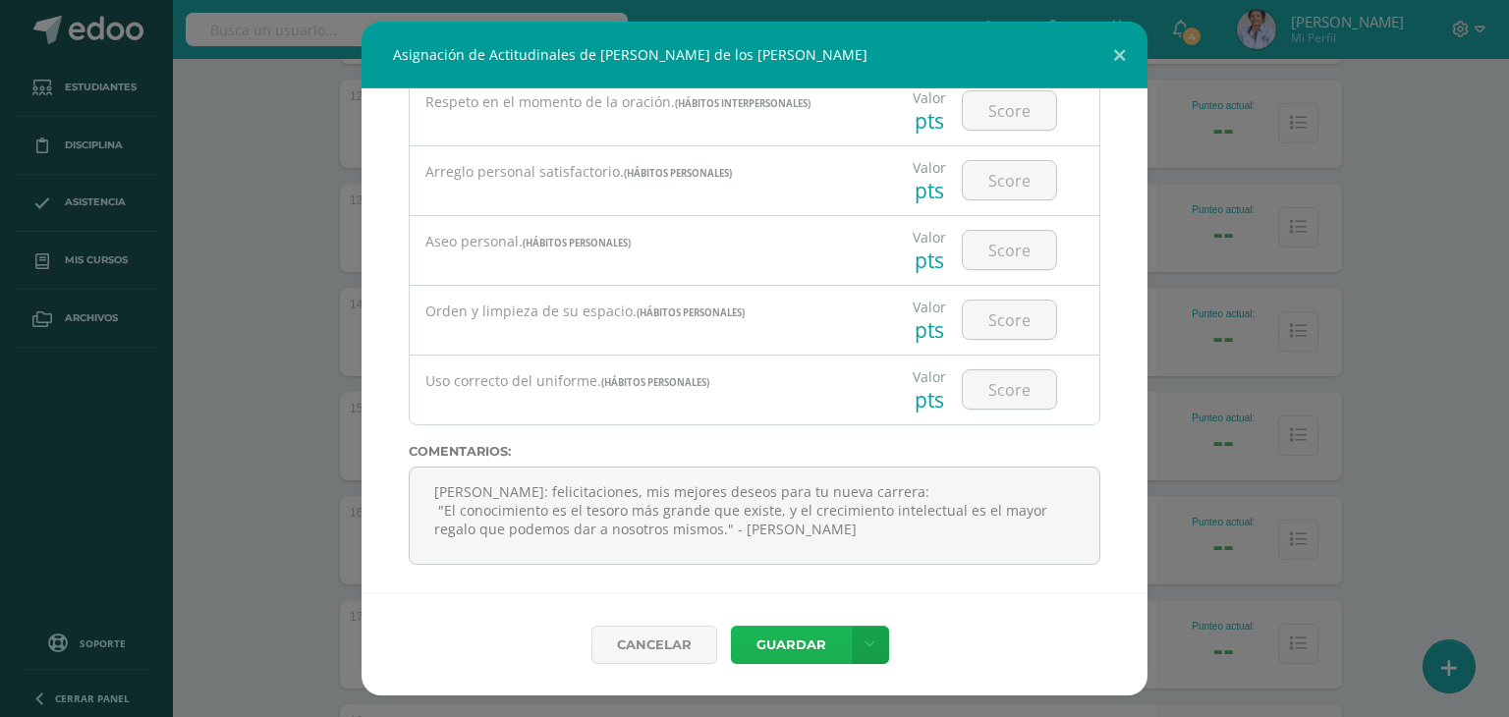
click at [780, 638] on button "Guardar" at bounding box center [791, 645] width 120 height 38
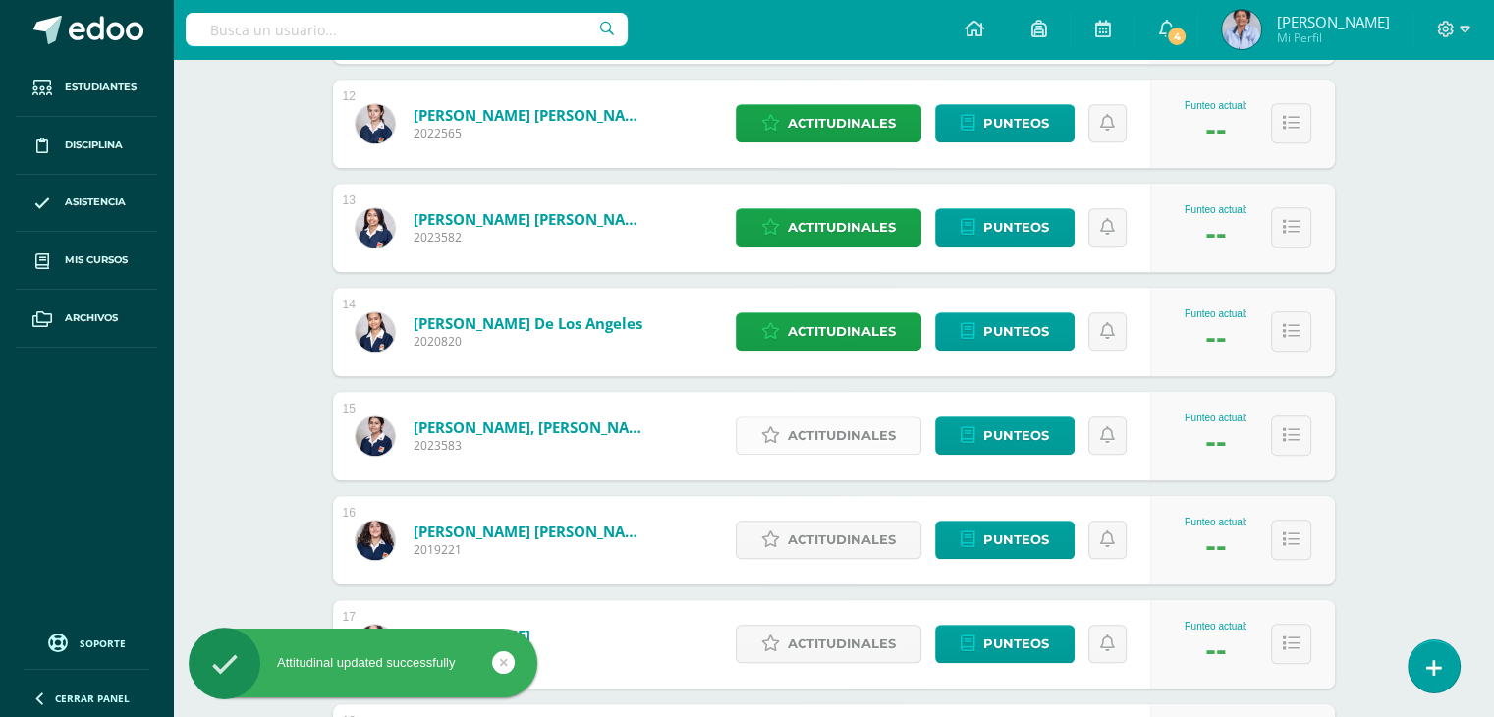
click at [845, 425] on span "Actitudinales" at bounding box center [842, 435] width 108 height 36
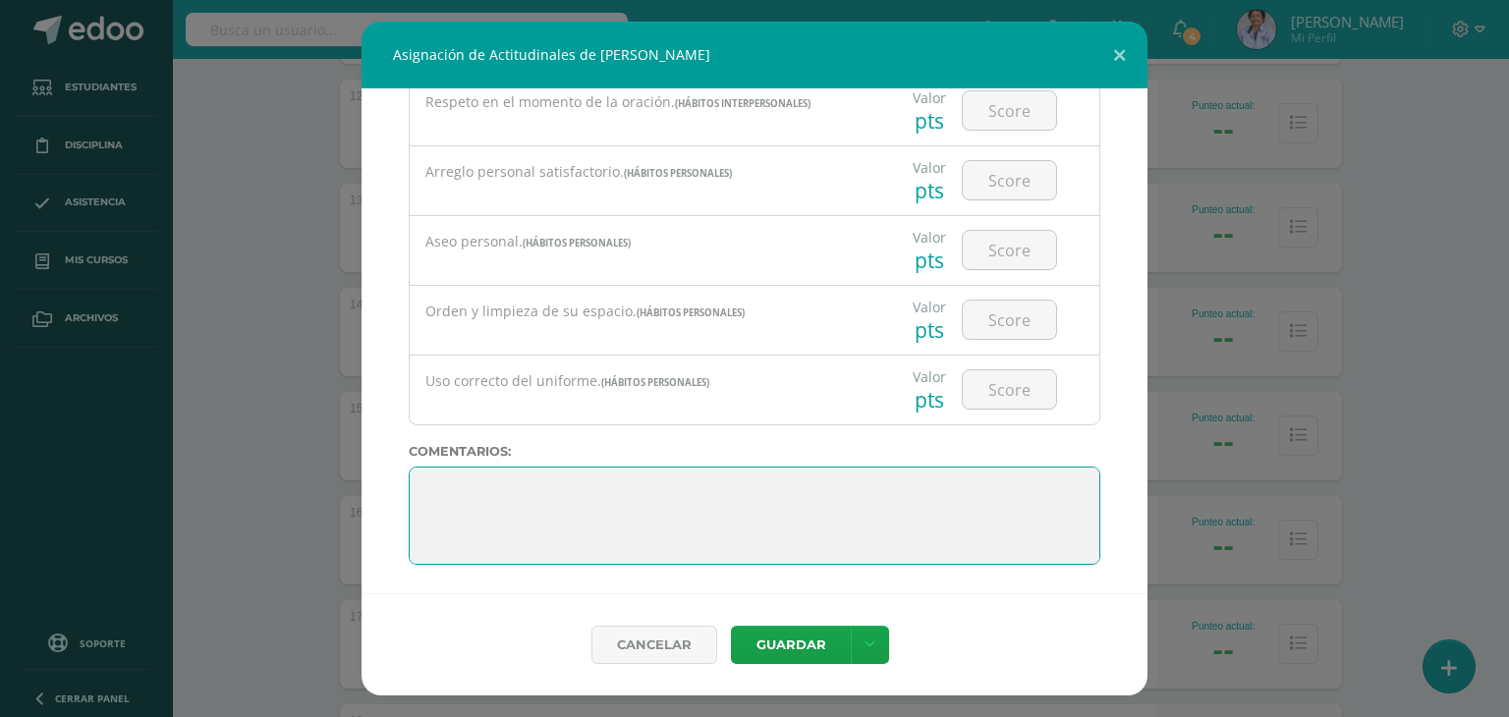
click at [773, 485] on textarea at bounding box center [754, 516] width 691 height 98
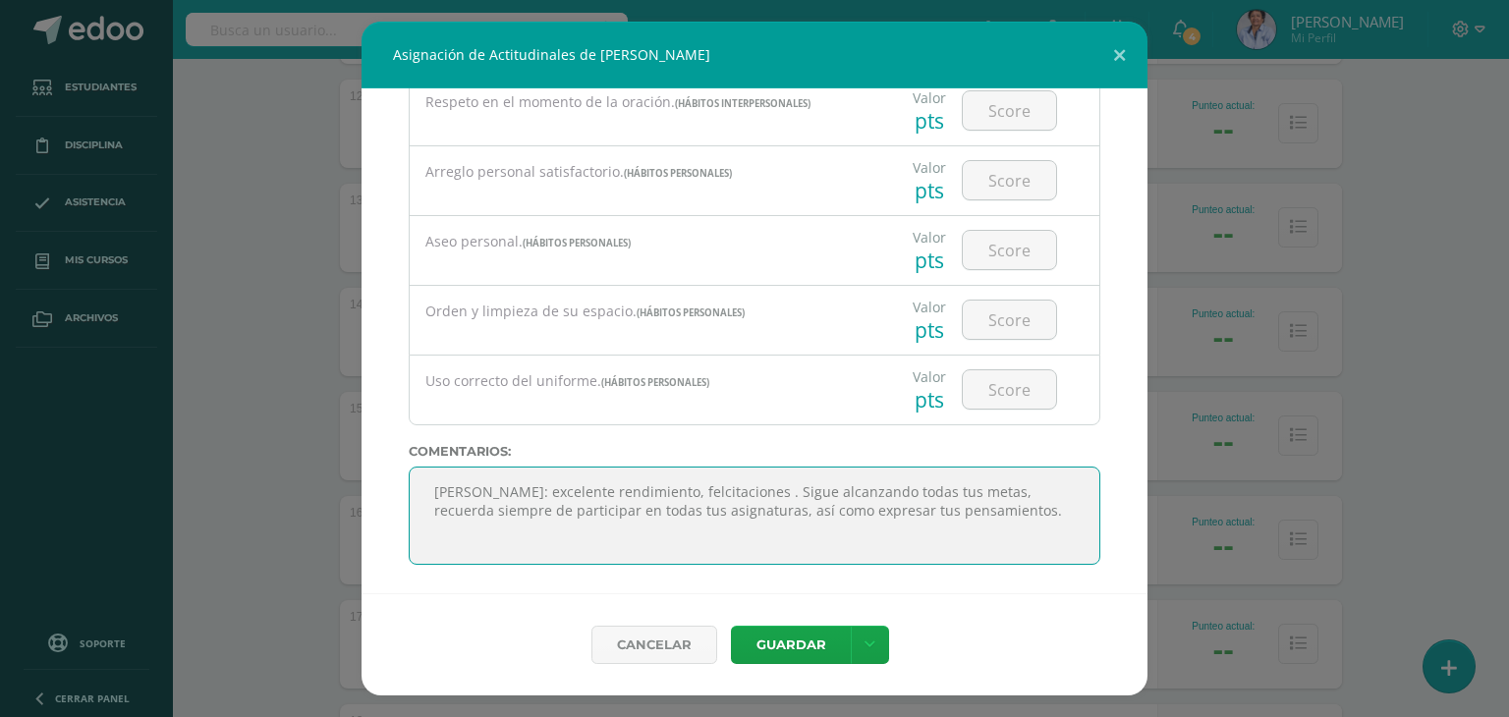
paste textarea ""El conocimiento es el tesoro más grande que existe, y el crecimiento intelectu…"
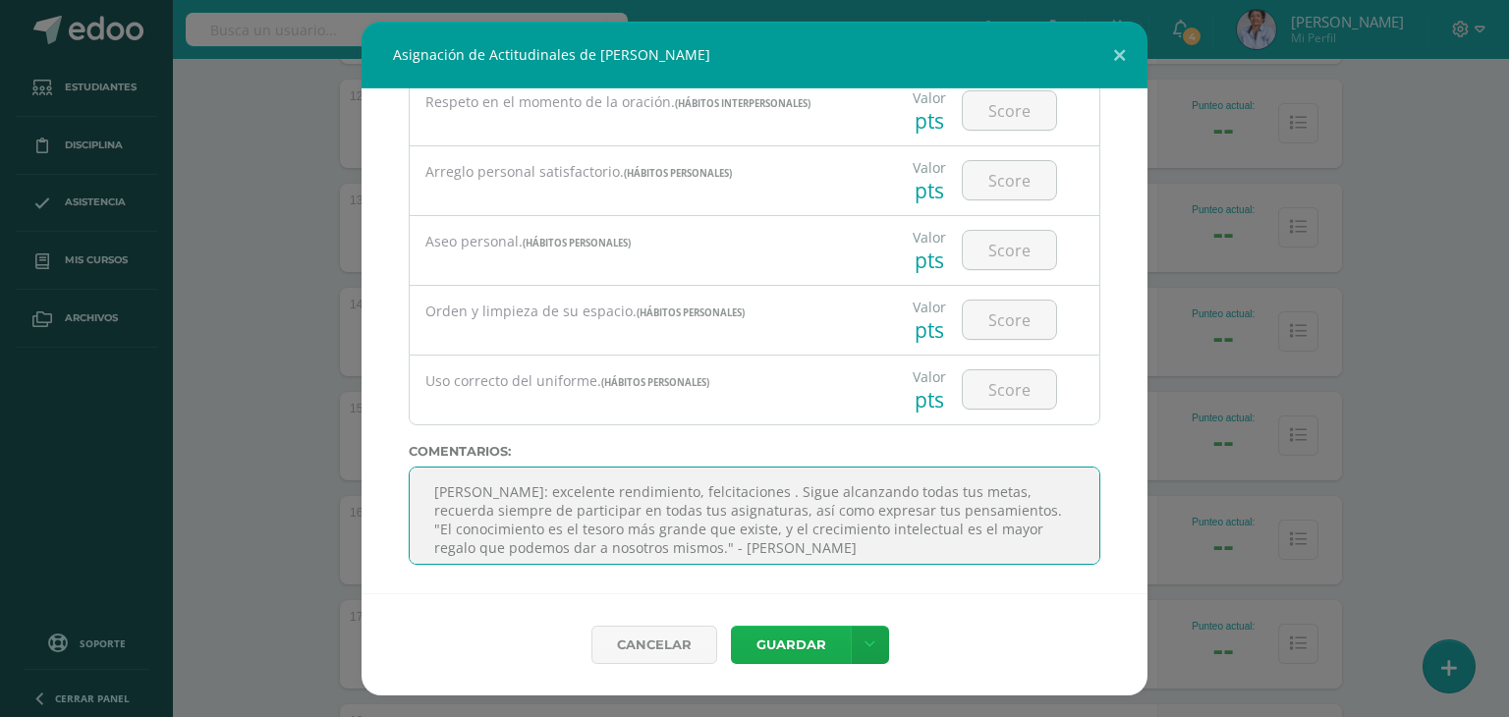
type textarea "Danna: excelente rendimiento, felcitaciones . Sigue alcanzando todas tus metas,…"
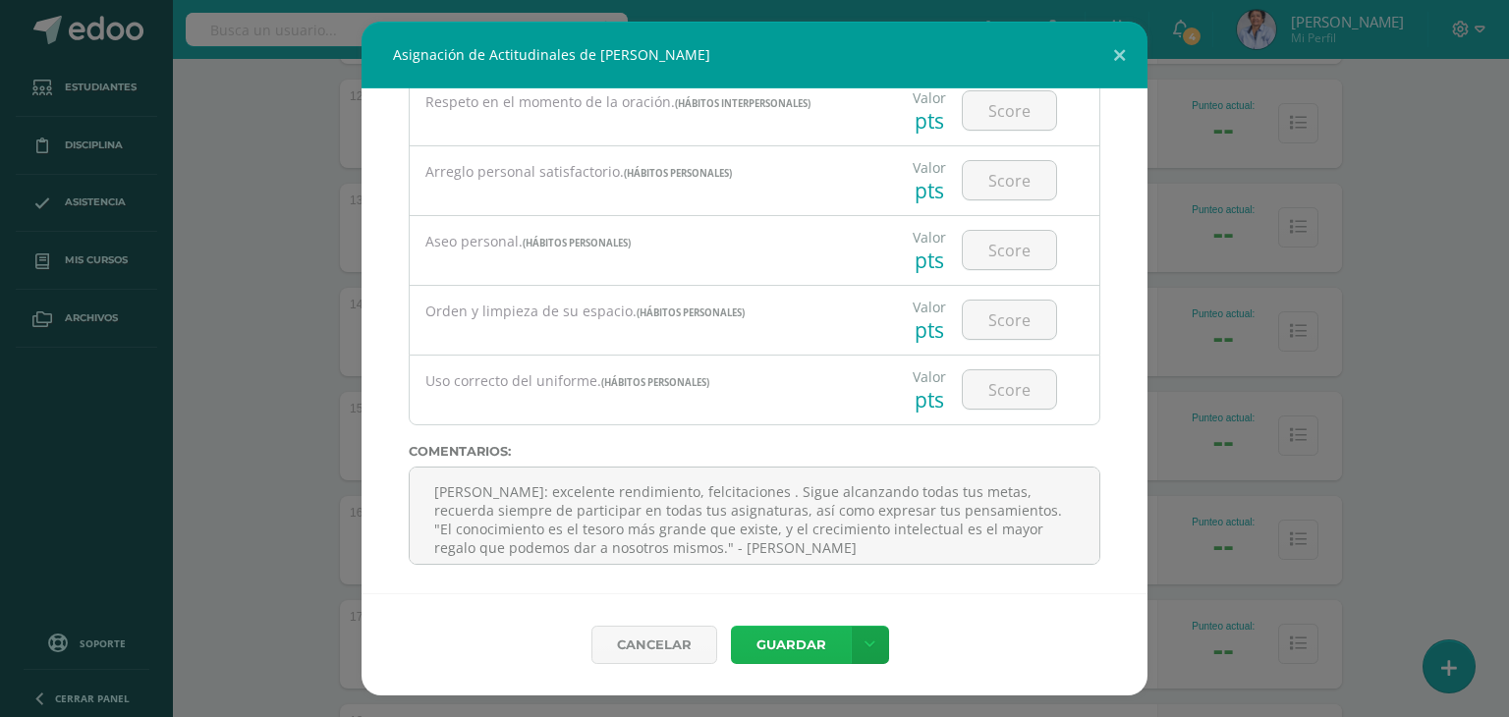
click at [793, 633] on button "Guardar" at bounding box center [791, 645] width 120 height 38
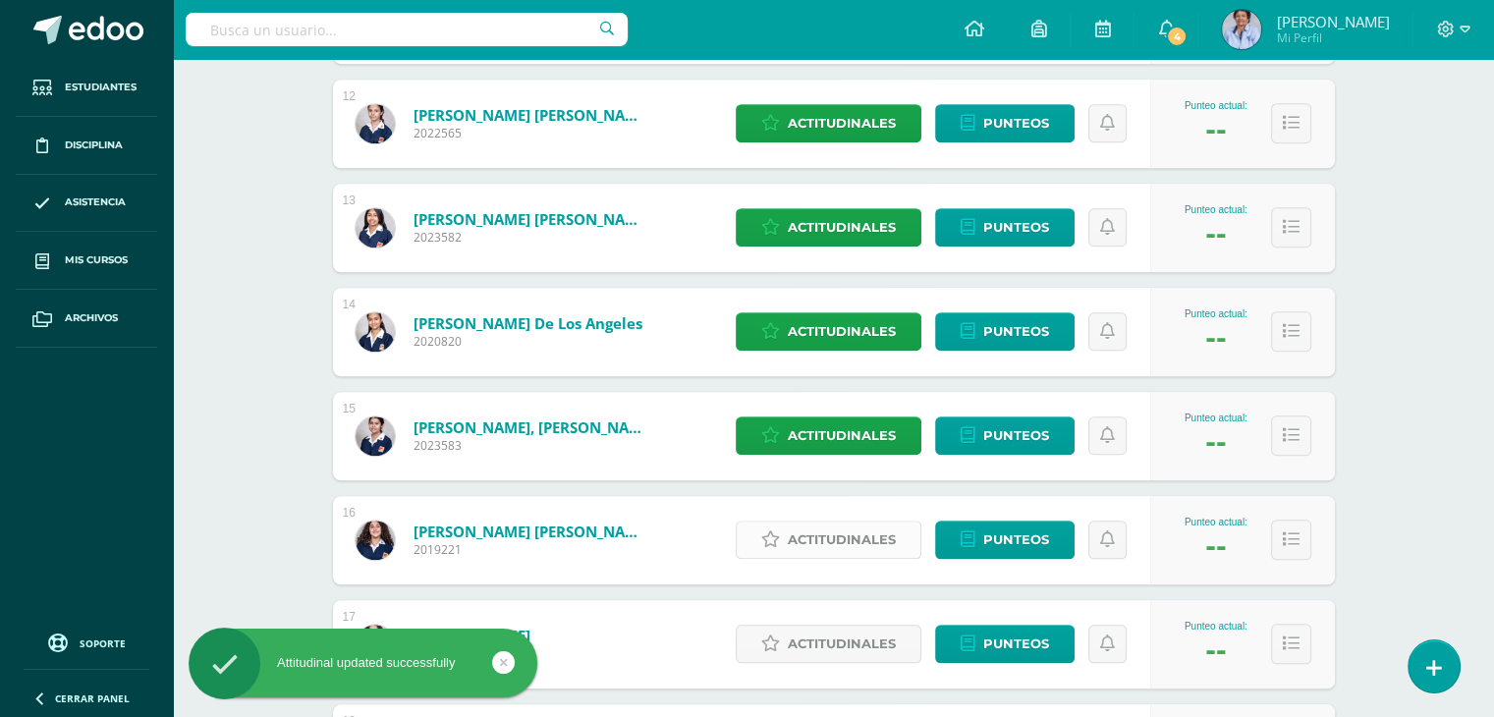
click at [833, 532] on span "Actitudinales" at bounding box center [842, 540] width 108 height 36
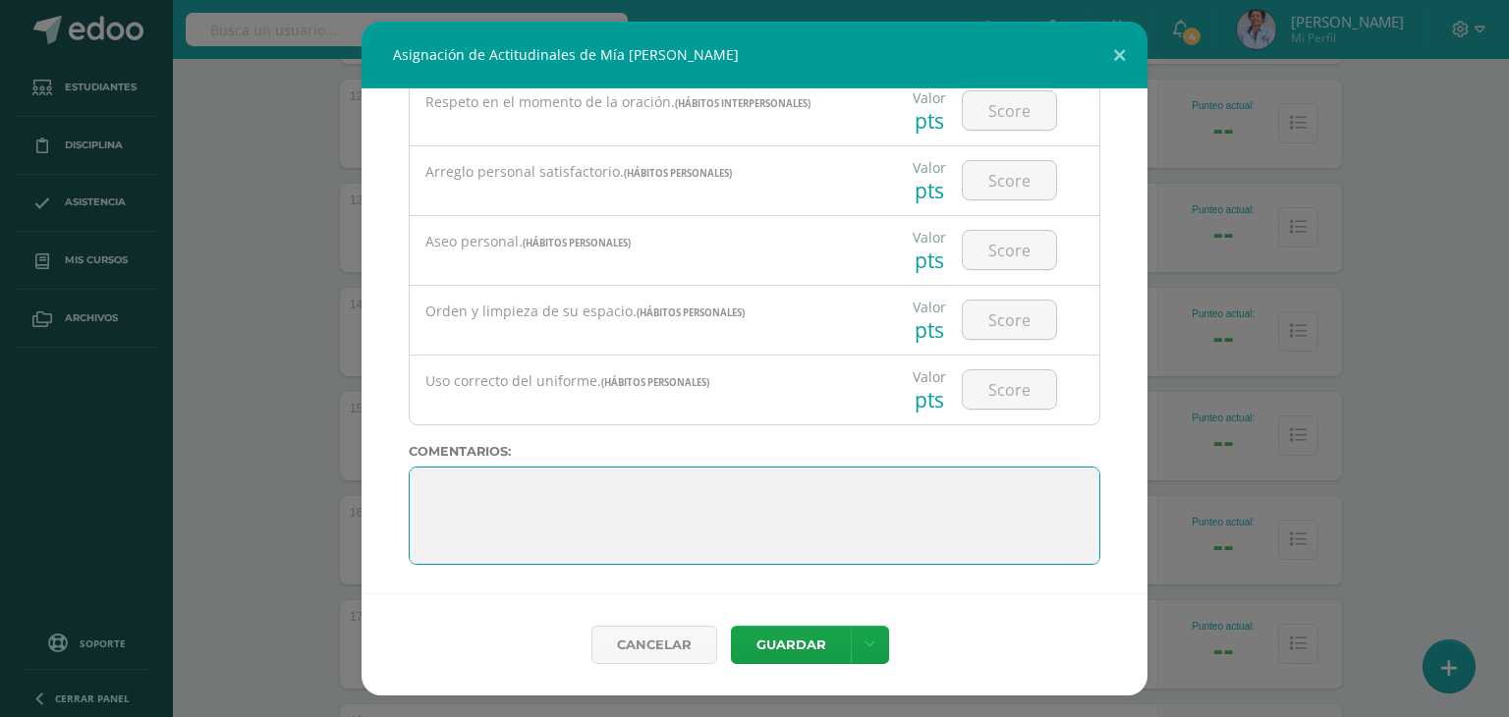
click at [759, 485] on textarea at bounding box center [754, 516] width 691 height 98
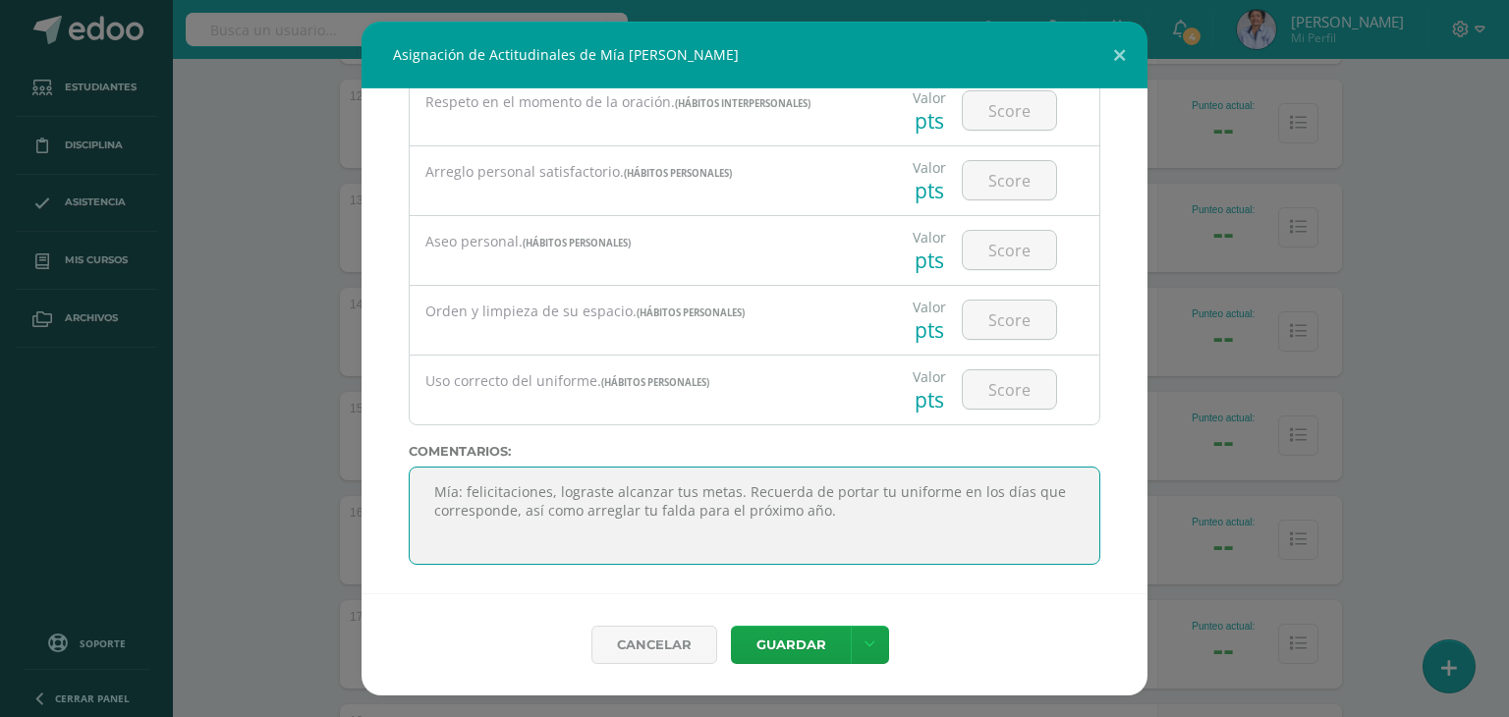
paste textarea ""El conocimiento es el tesoro más grande que existe, y el crecimiento intelectu…"
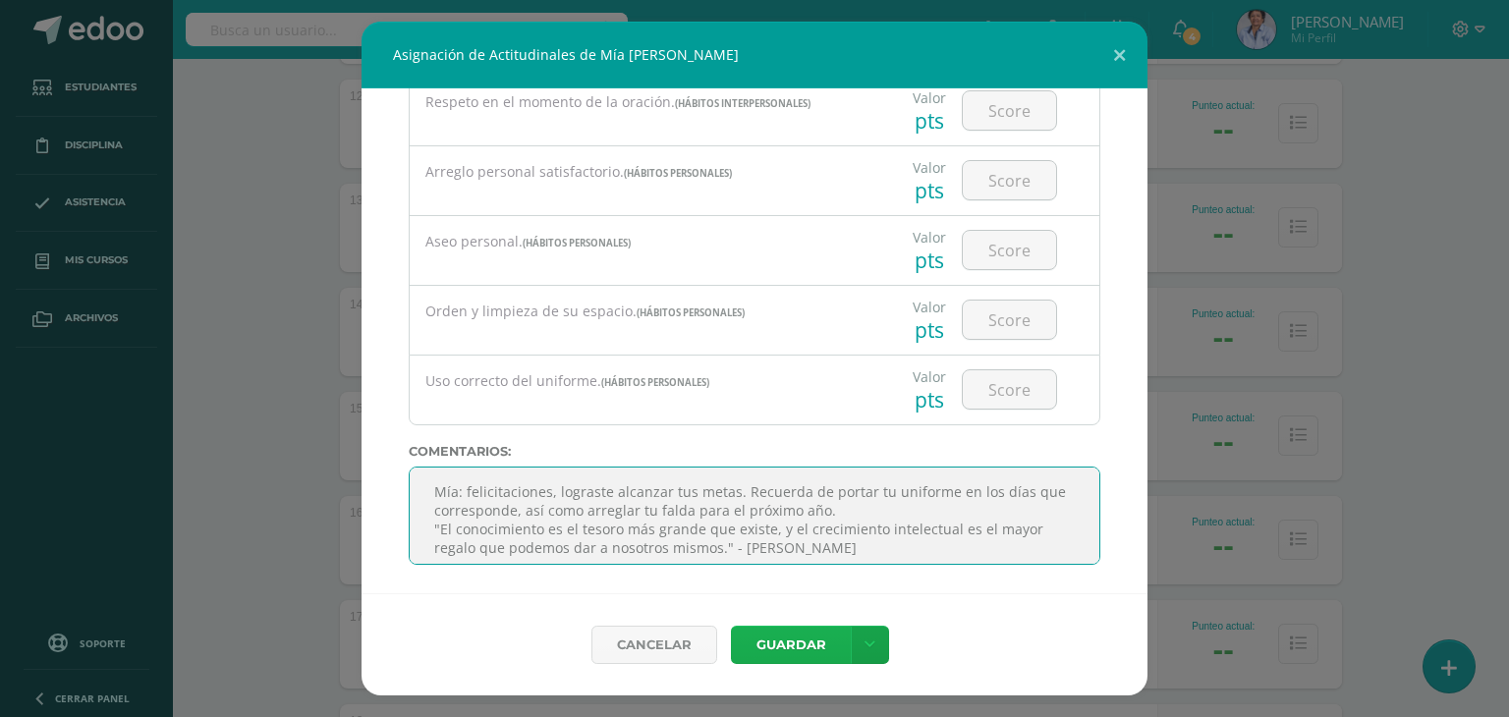
type textarea "Mía: felicitaciones, lograste alcanzar tus metas. Recuerda de portar tu uniform…"
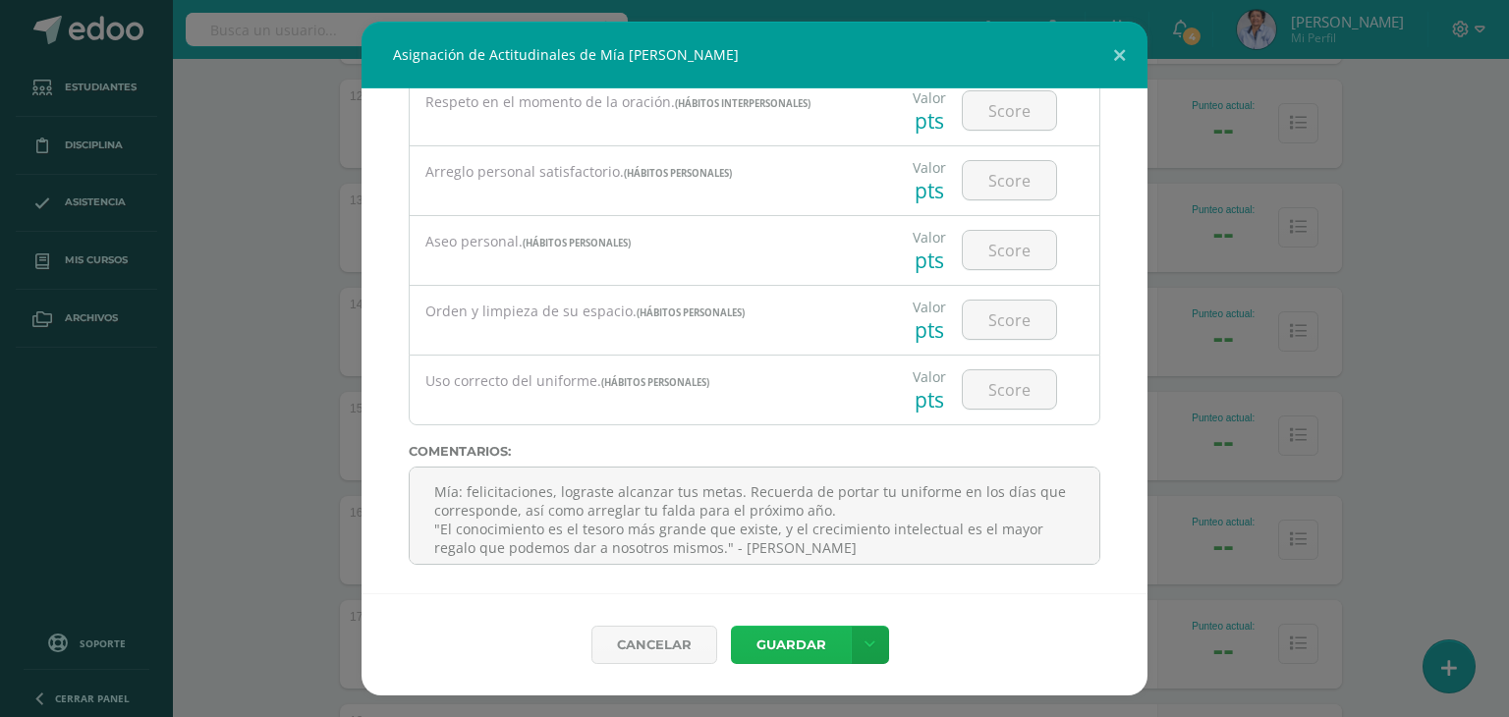
click at [781, 633] on button "Guardar" at bounding box center [791, 645] width 120 height 38
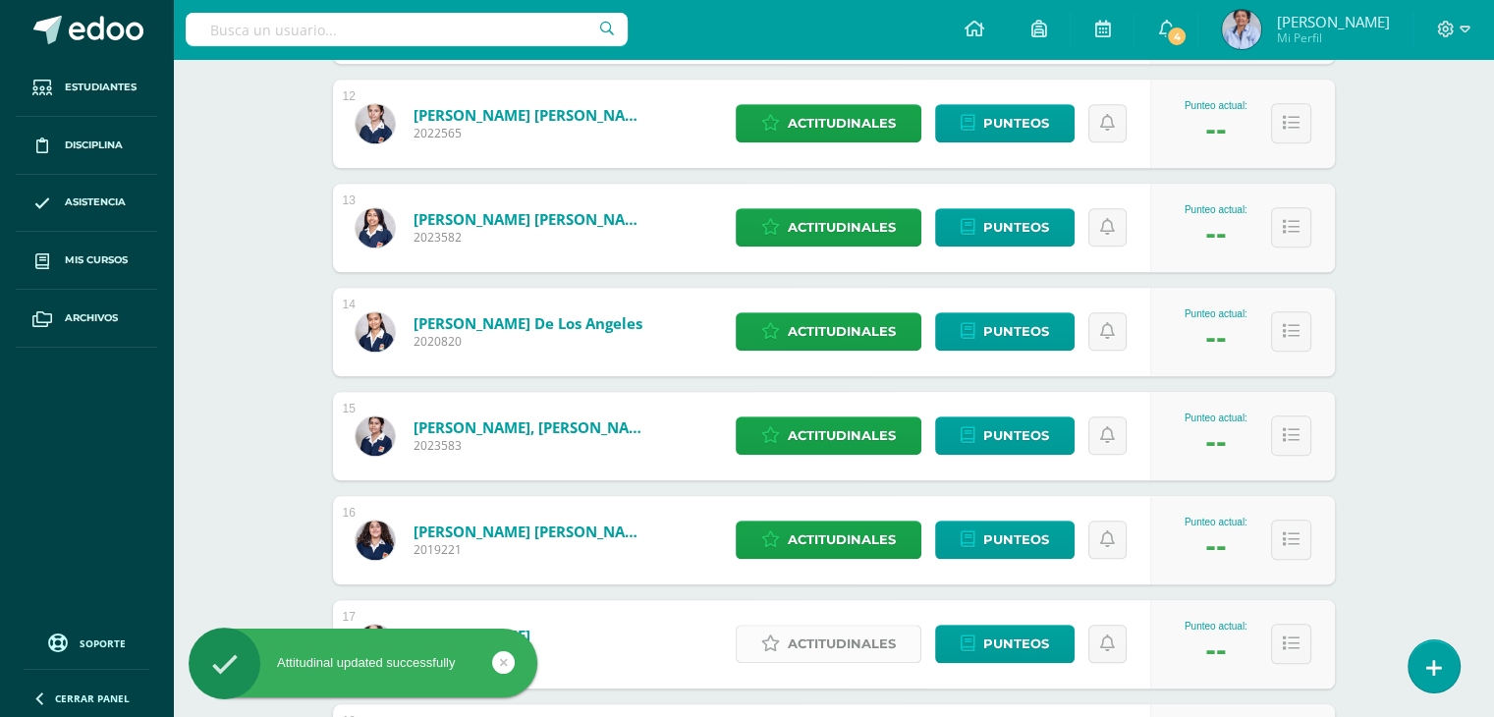
click at [840, 630] on span "Actitudinales" at bounding box center [842, 644] width 108 height 36
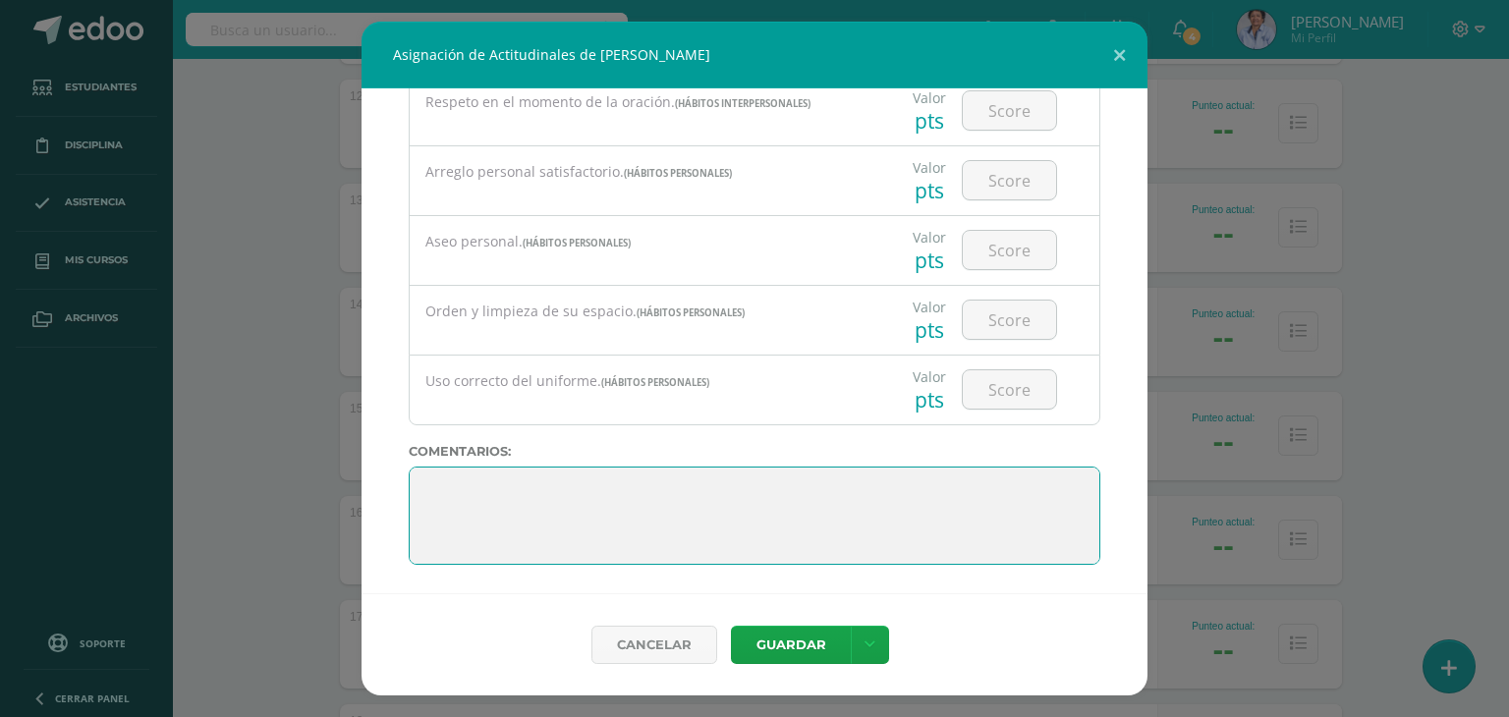
click at [982, 486] on textarea at bounding box center [754, 516] width 691 height 98
click at [736, 488] on textarea at bounding box center [754, 516] width 691 height 98
click at [832, 488] on textarea at bounding box center [754, 516] width 691 height 98
click at [987, 490] on textarea at bounding box center [754, 516] width 691 height 98
click at [701, 505] on textarea at bounding box center [754, 516] width 691 height 98
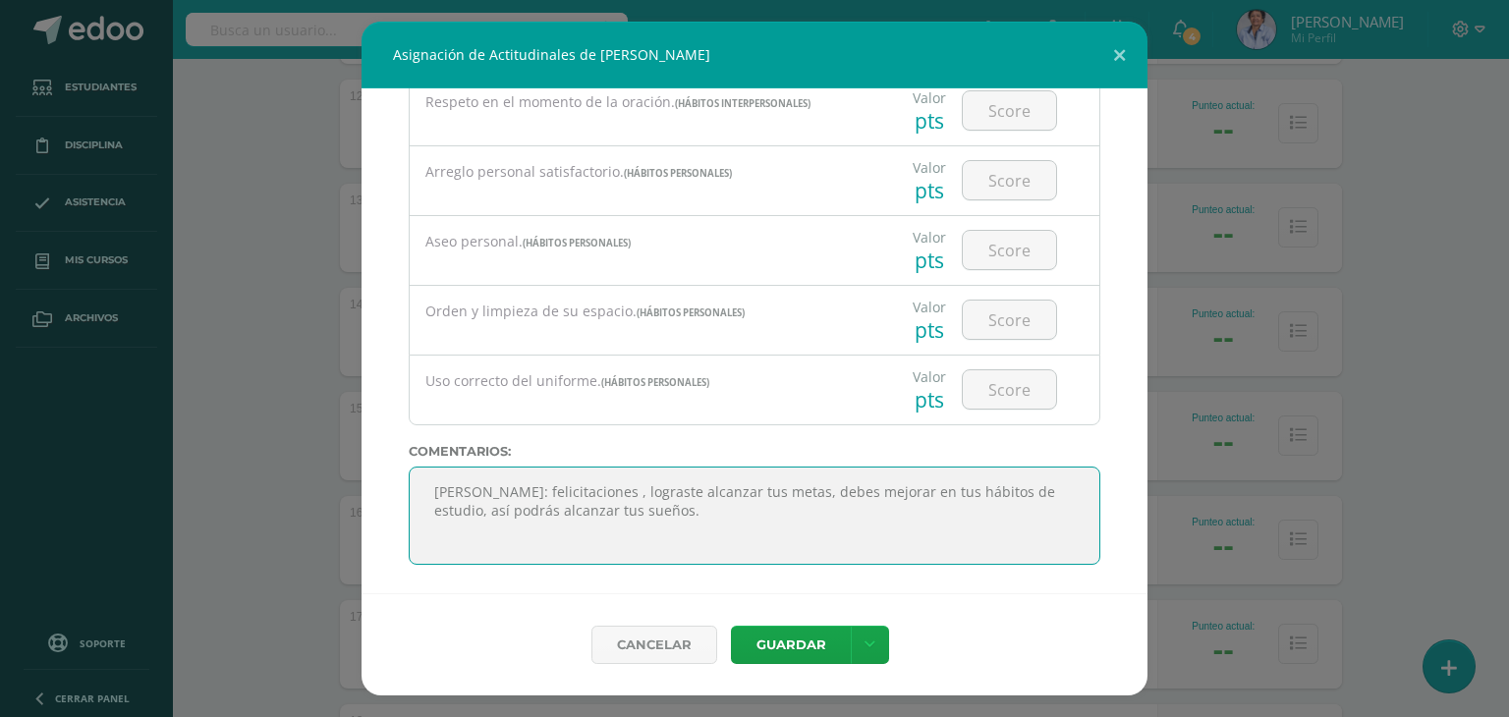
paste textarea ""El conocimiento es el tesoro más grande que existe, y el crecimiento intelectu…"
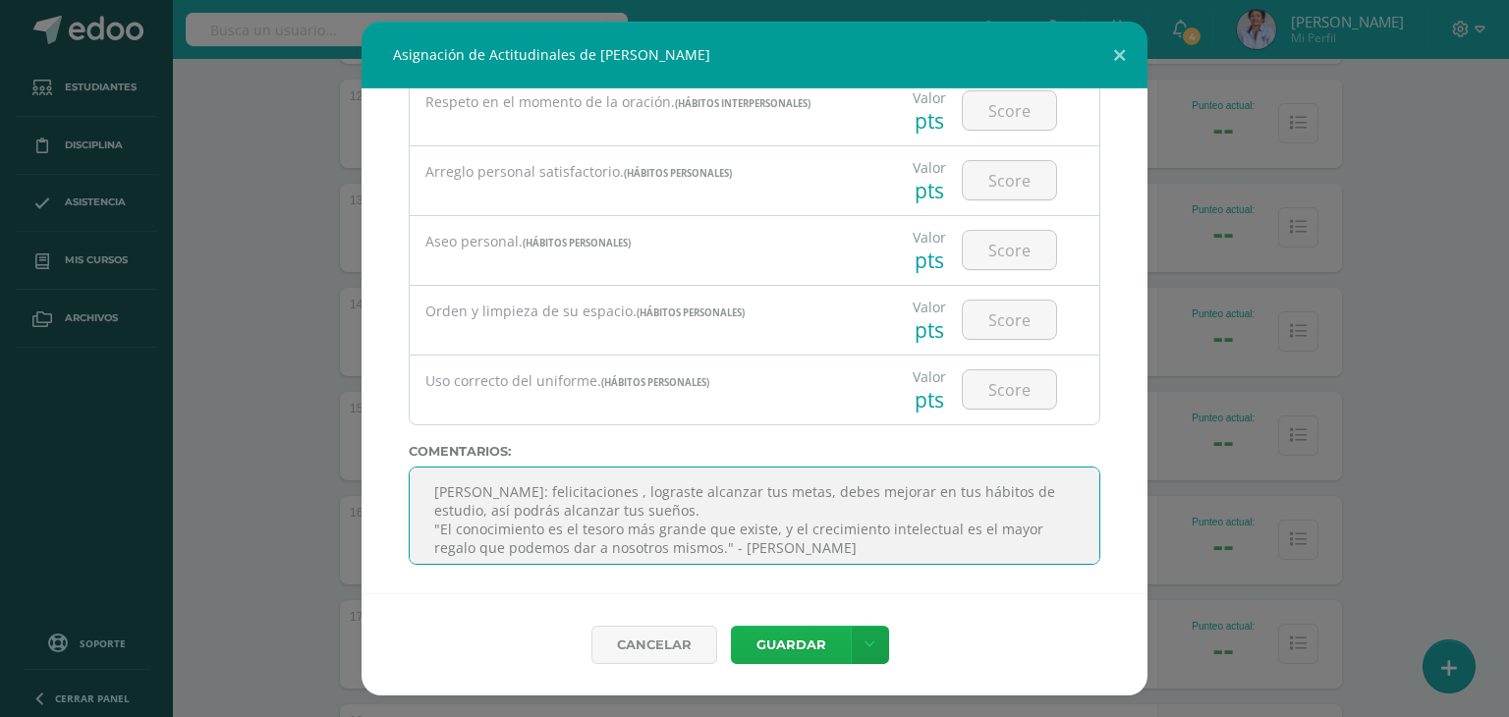
type textarea "Sofía: felicitaciones , lograste alcanzar tus metas, debes mejorar en tus hábit…"
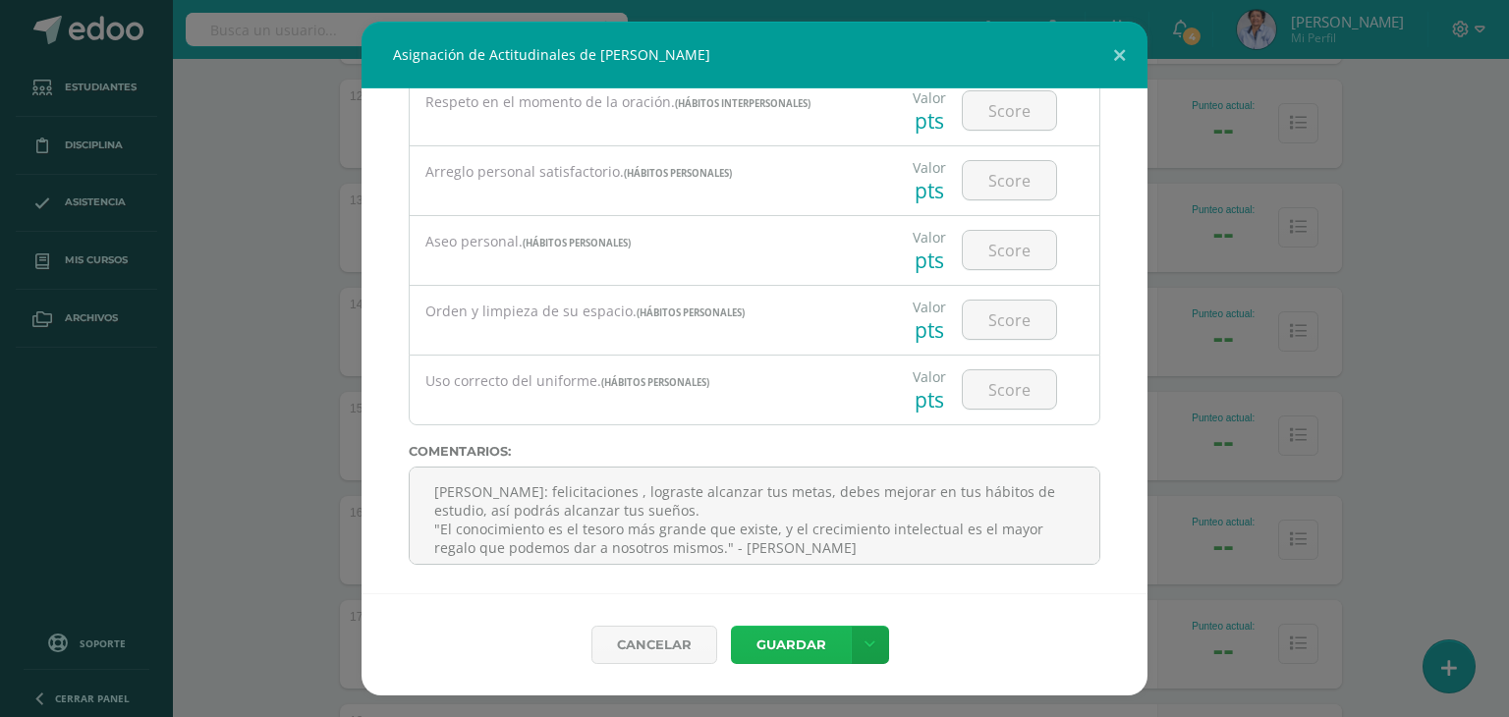
click at [788, 640] on button "Guardar" at bounding box center [791, 645] width 120 height 38
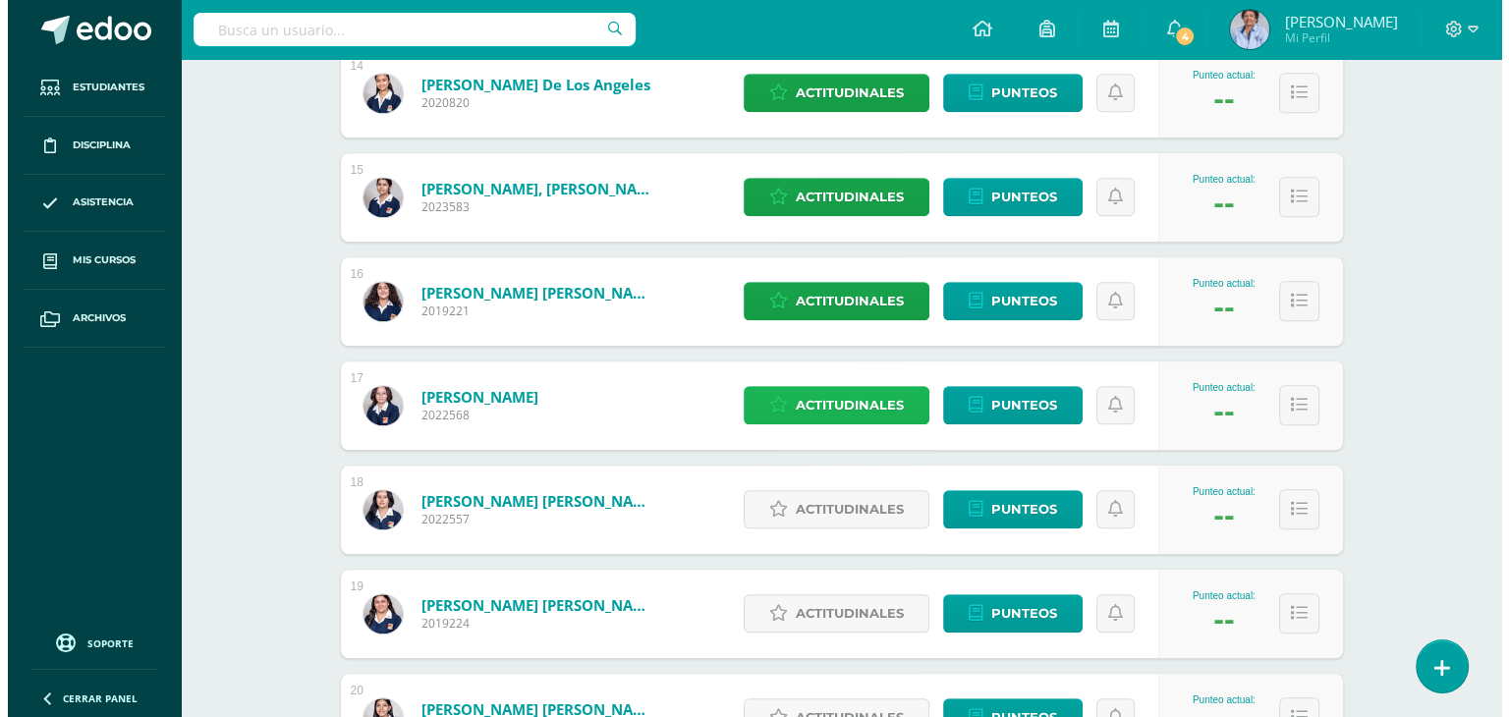
scroll to position [1907, 0]
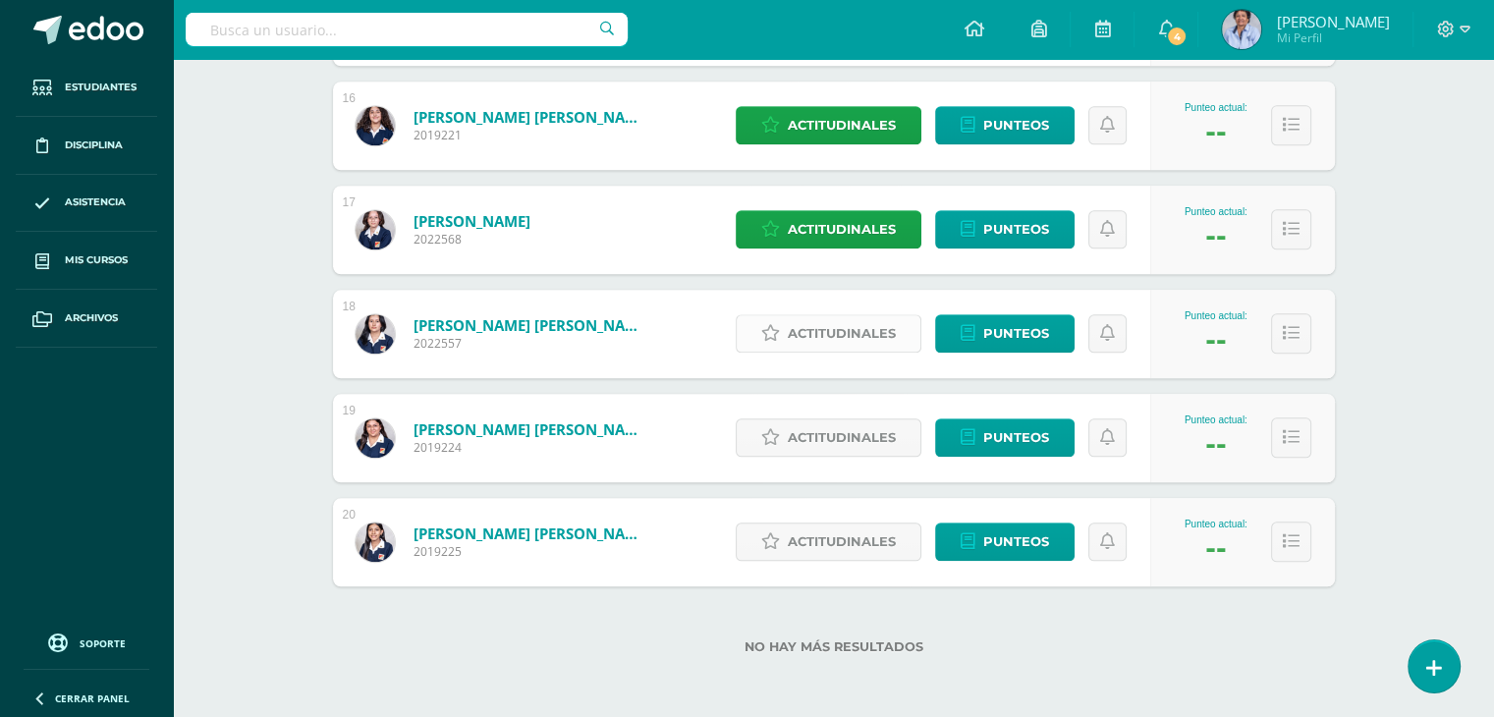
click at [828, 329] on span "Actitudinales" at bounding box center [842, 333] width 108 height 36
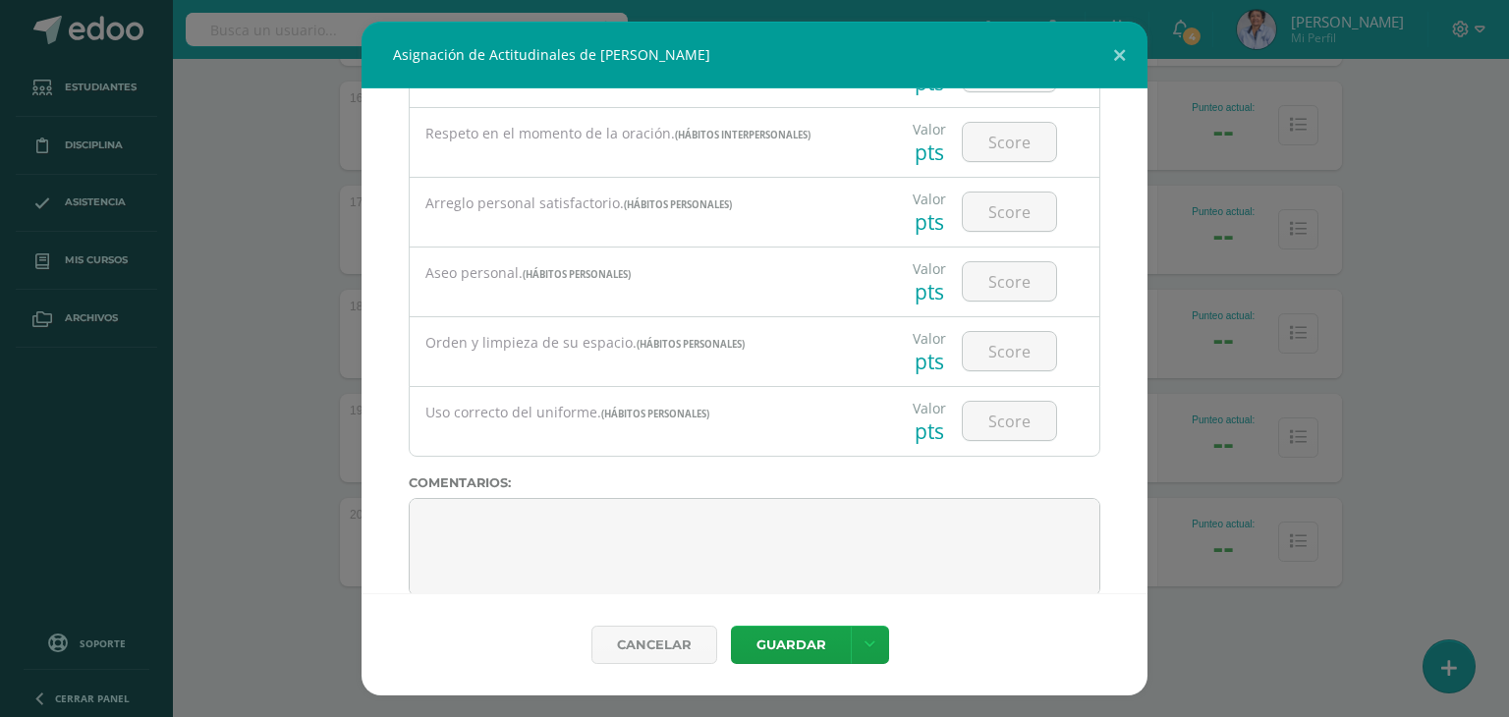
scroll to position [1524, 0]
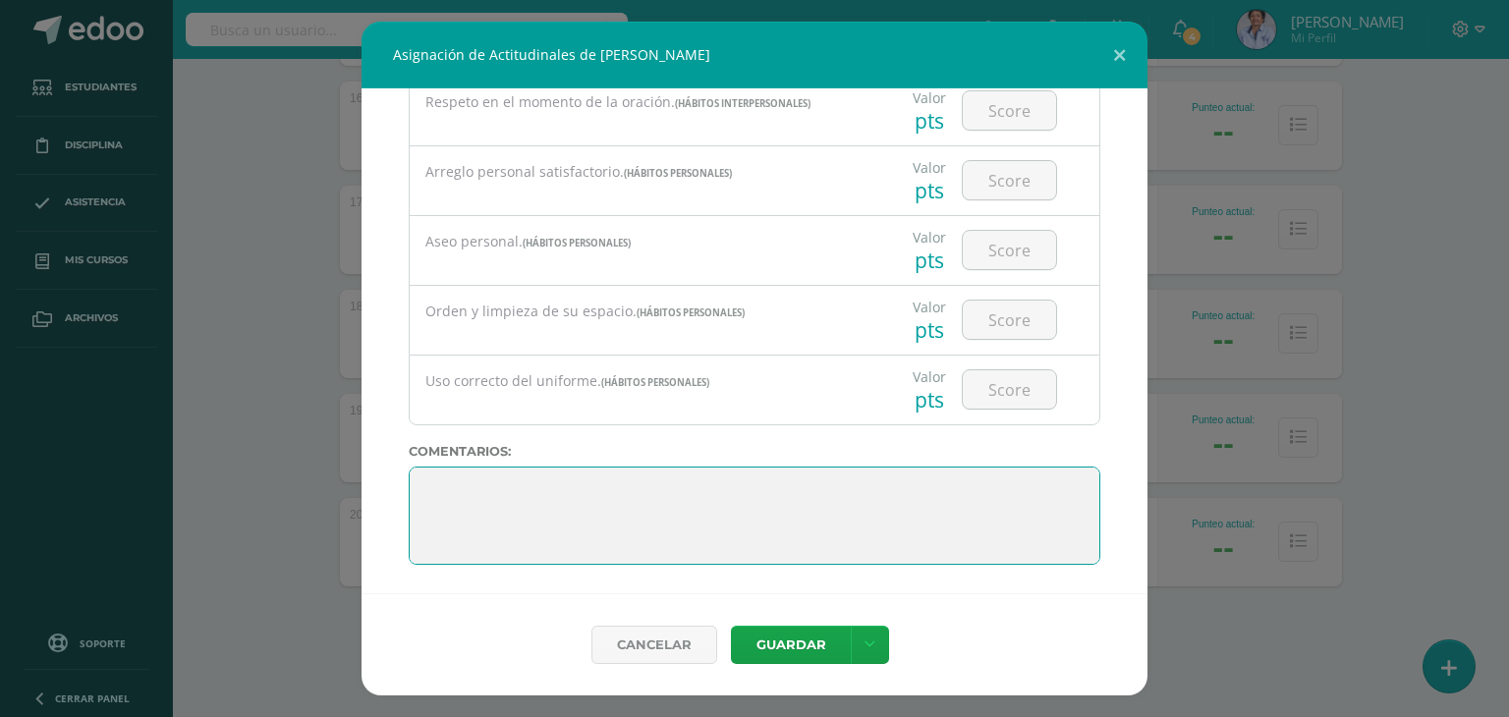
click at [846, 478] on textarea at bounding box center [754, 516] width 691 height 98
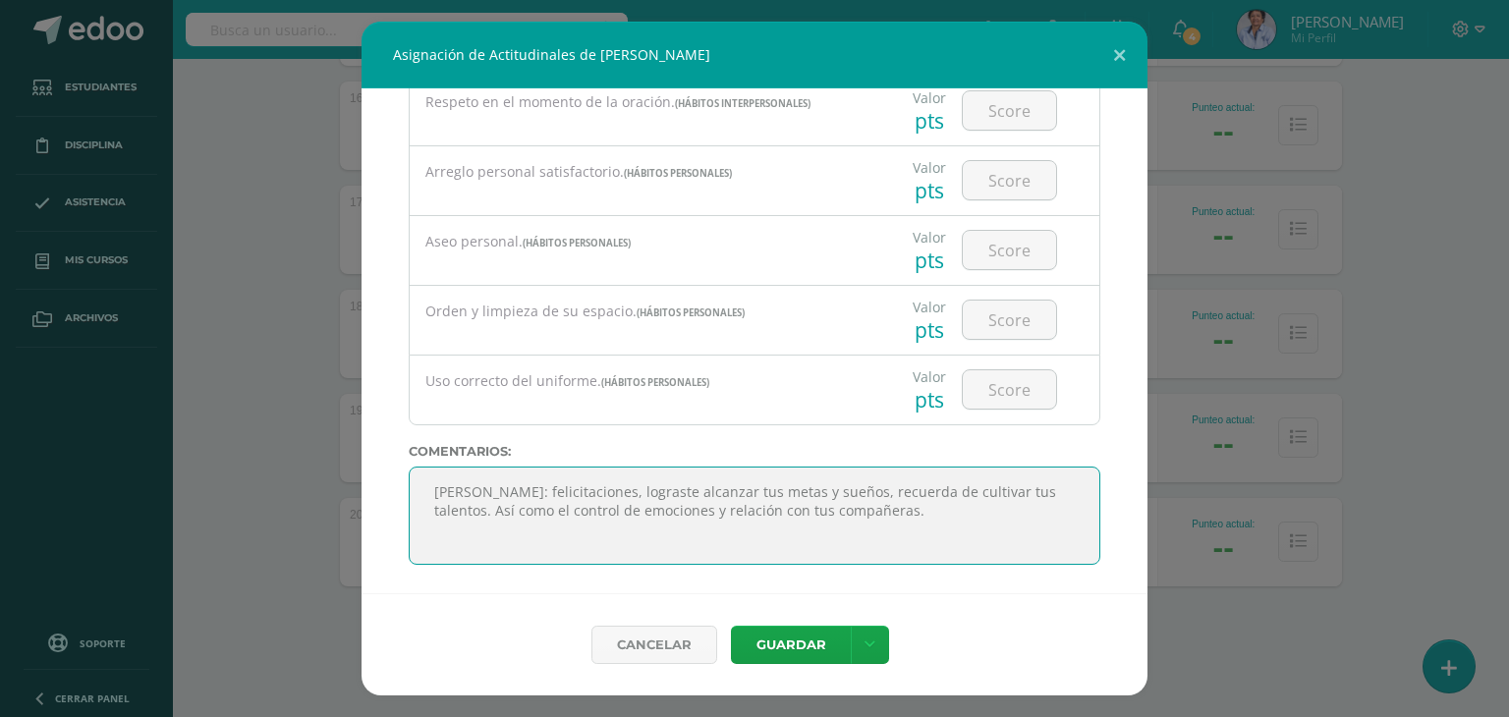
paste textarea ""El conocimiento es el tesoro más grande que existe, y el crecimiento intelectu…"
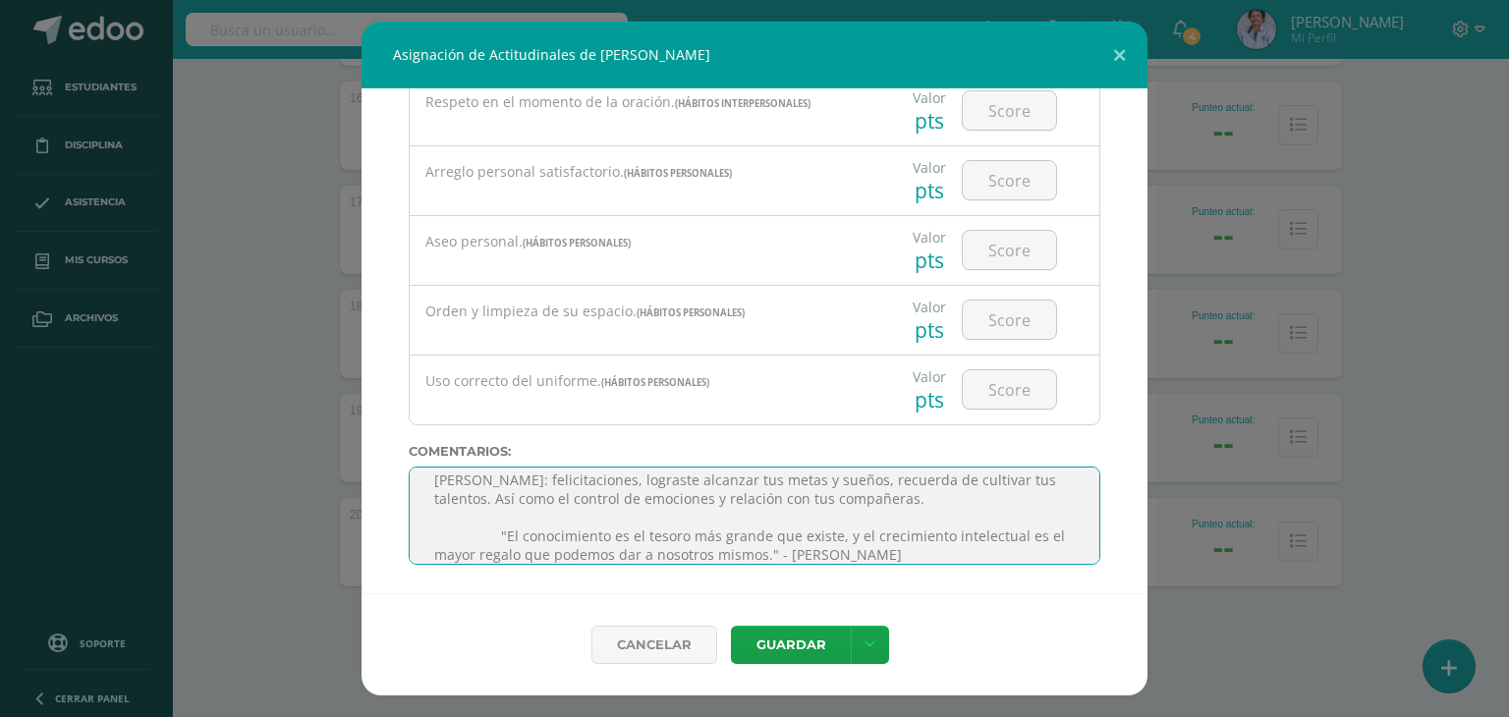
click at [491, 529] on textarea at bounding box center [754, 516] width 691 height 98
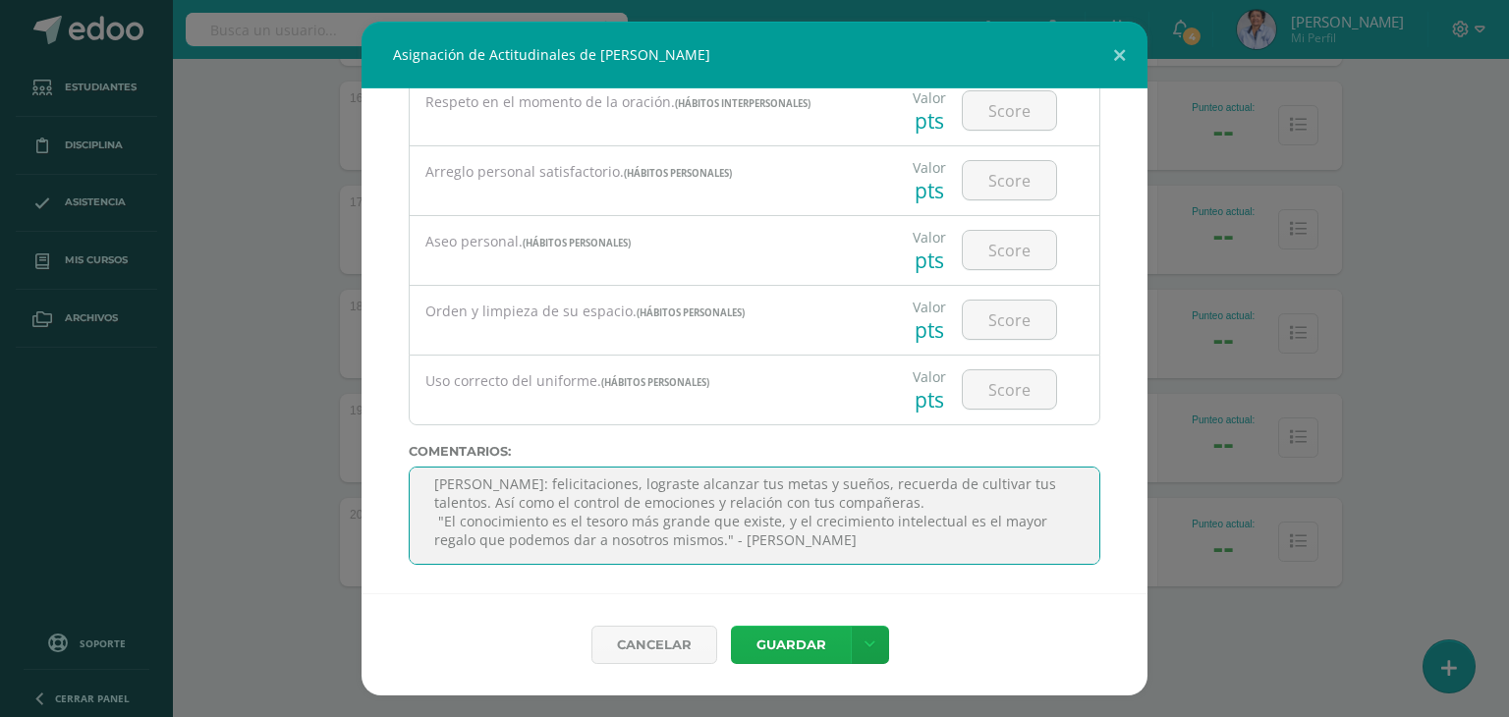
type textarea "Alexandra: felicitaciones, lograste alcanzar tus metas y sueños, recuerda de cu…"
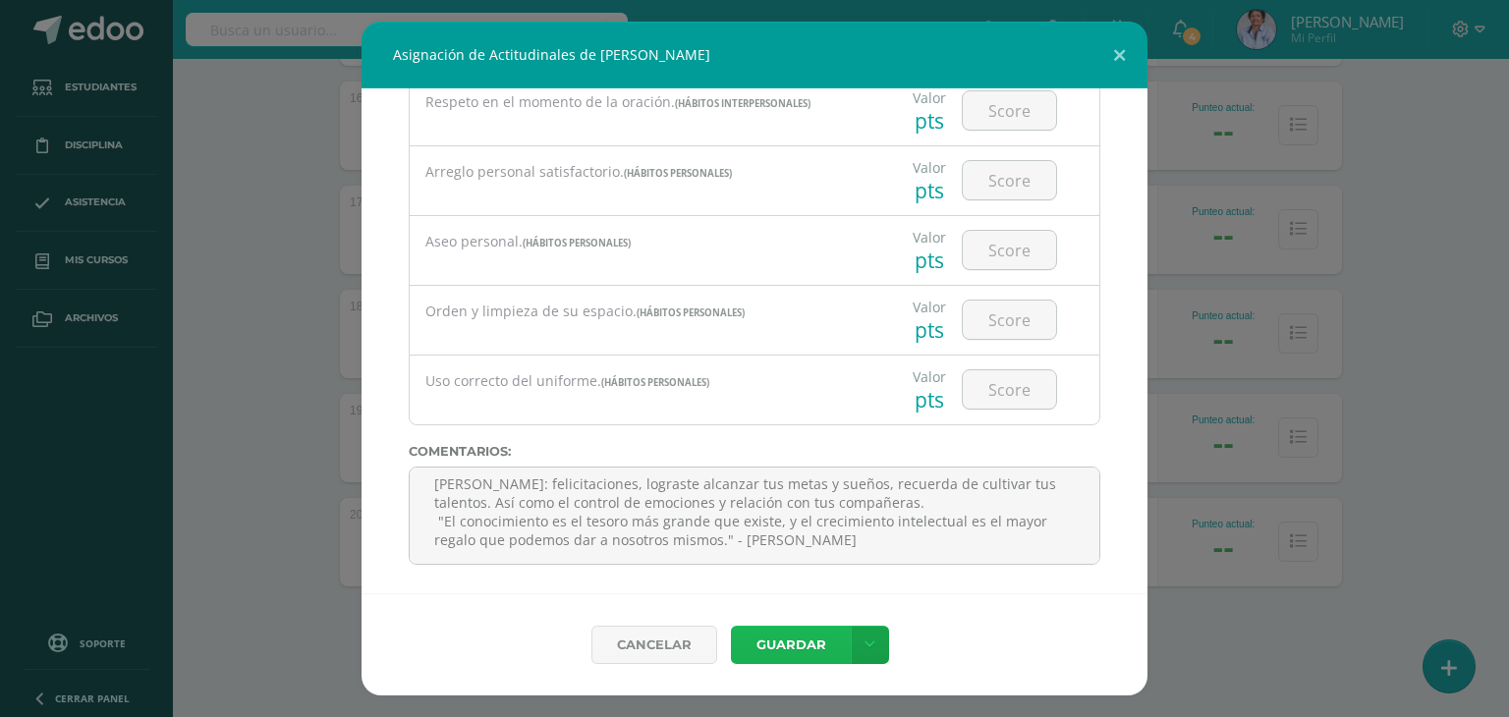
click at [790, 636] on button "Guardar" at bounding box center [791, 645] width 120 height 38
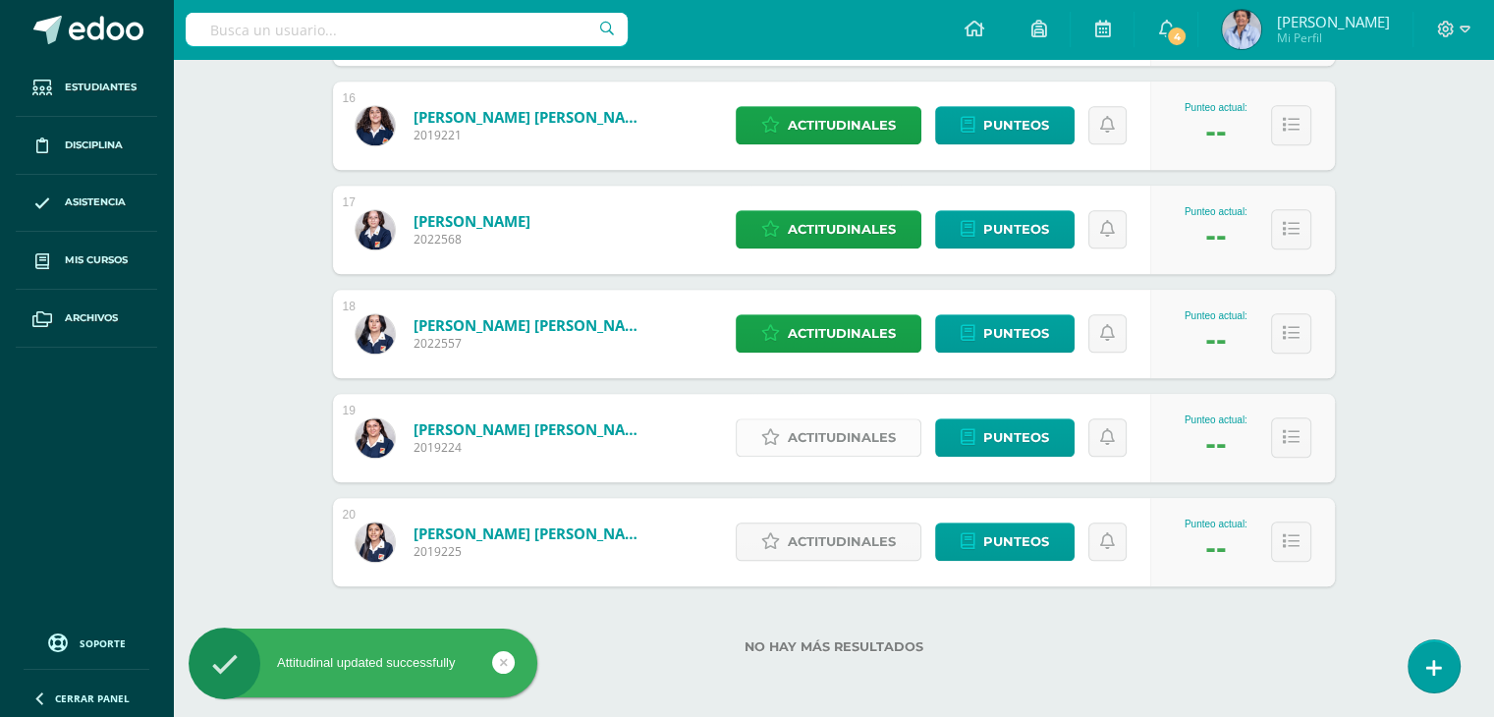
click at [843, 430] on span "Actitudinales" at bounding box center [842, 437] width 108 height 36
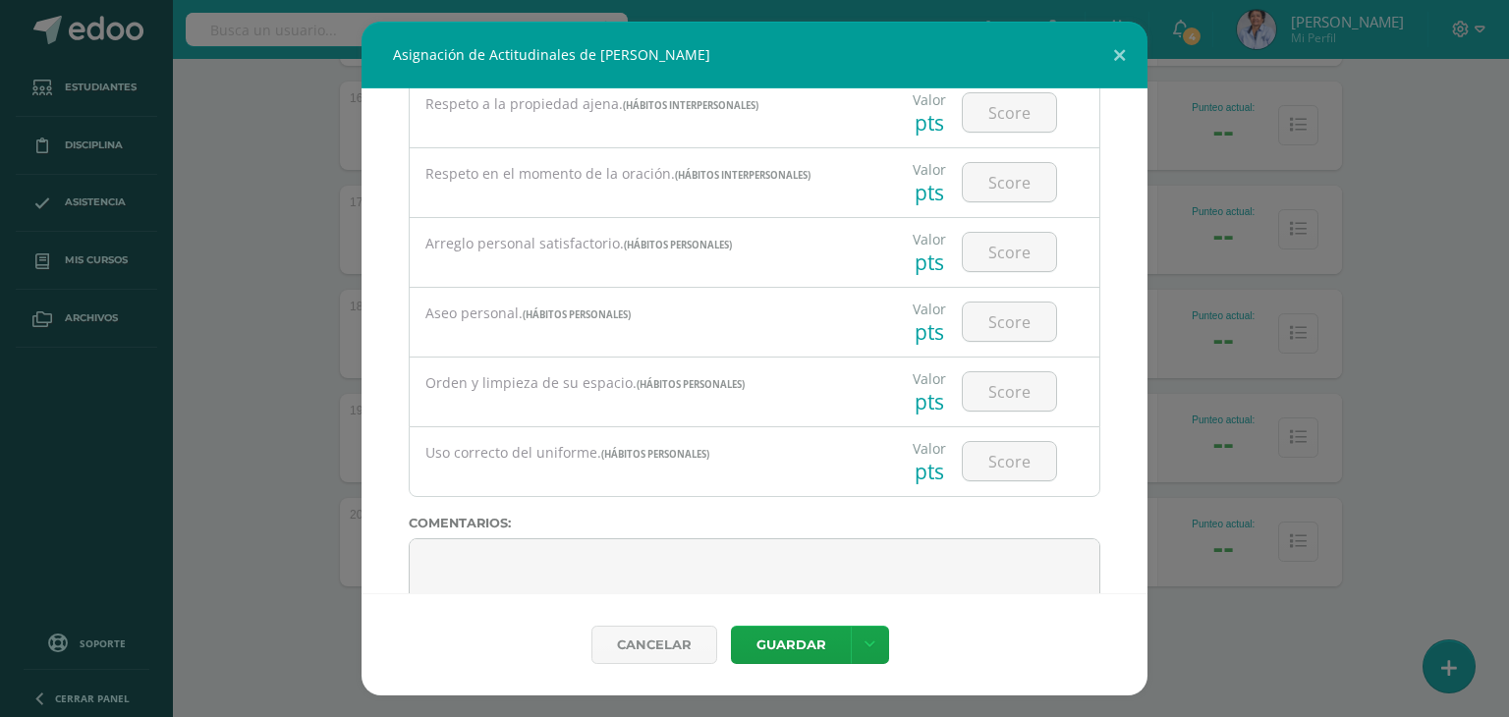
scroll to position [1524, 0]
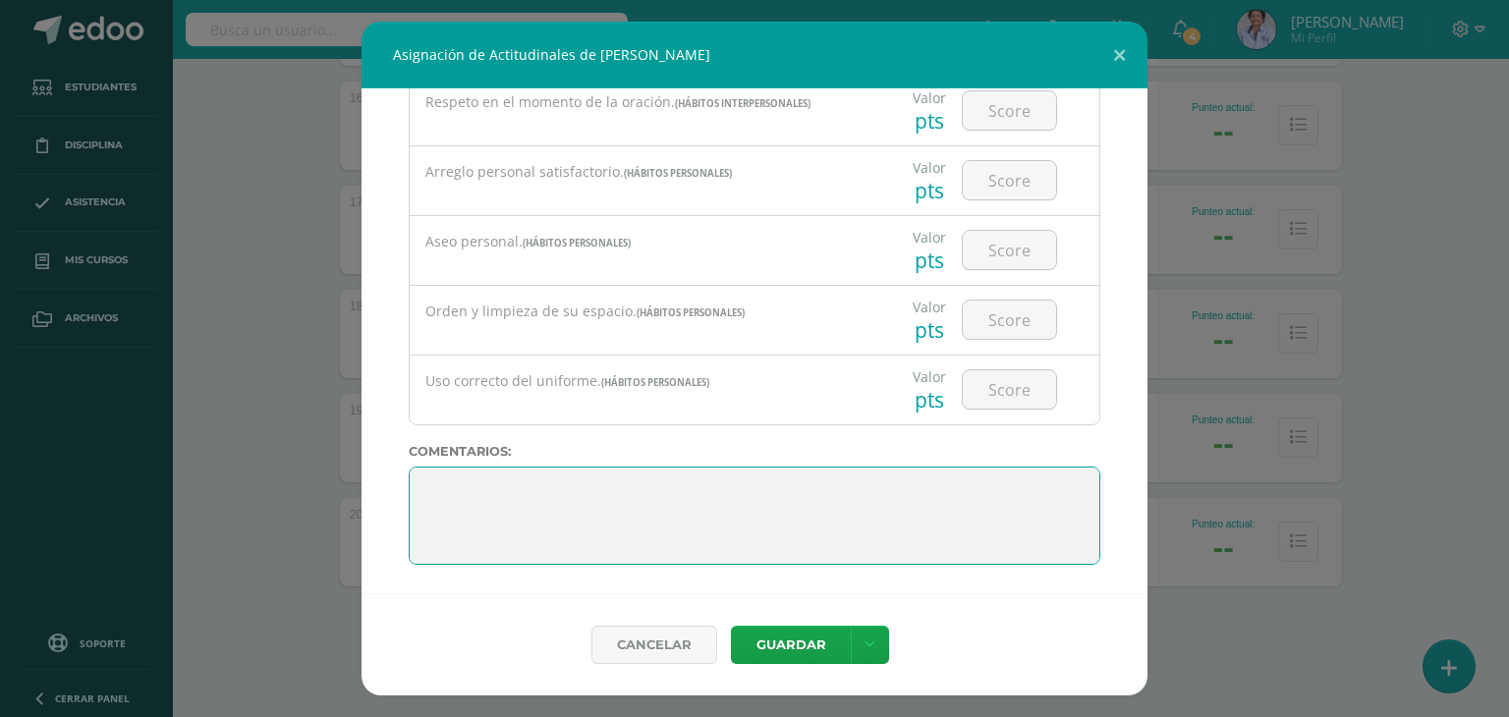
click at [800, 477] on textarea at bounding box center [754, 516] width 691 height 98
click at [776, 487] on textarea at bounding box center [754, 516] width 691 height 98
click at [989, 495] on textarea at bounding box center [754, 516] width 691 height 98
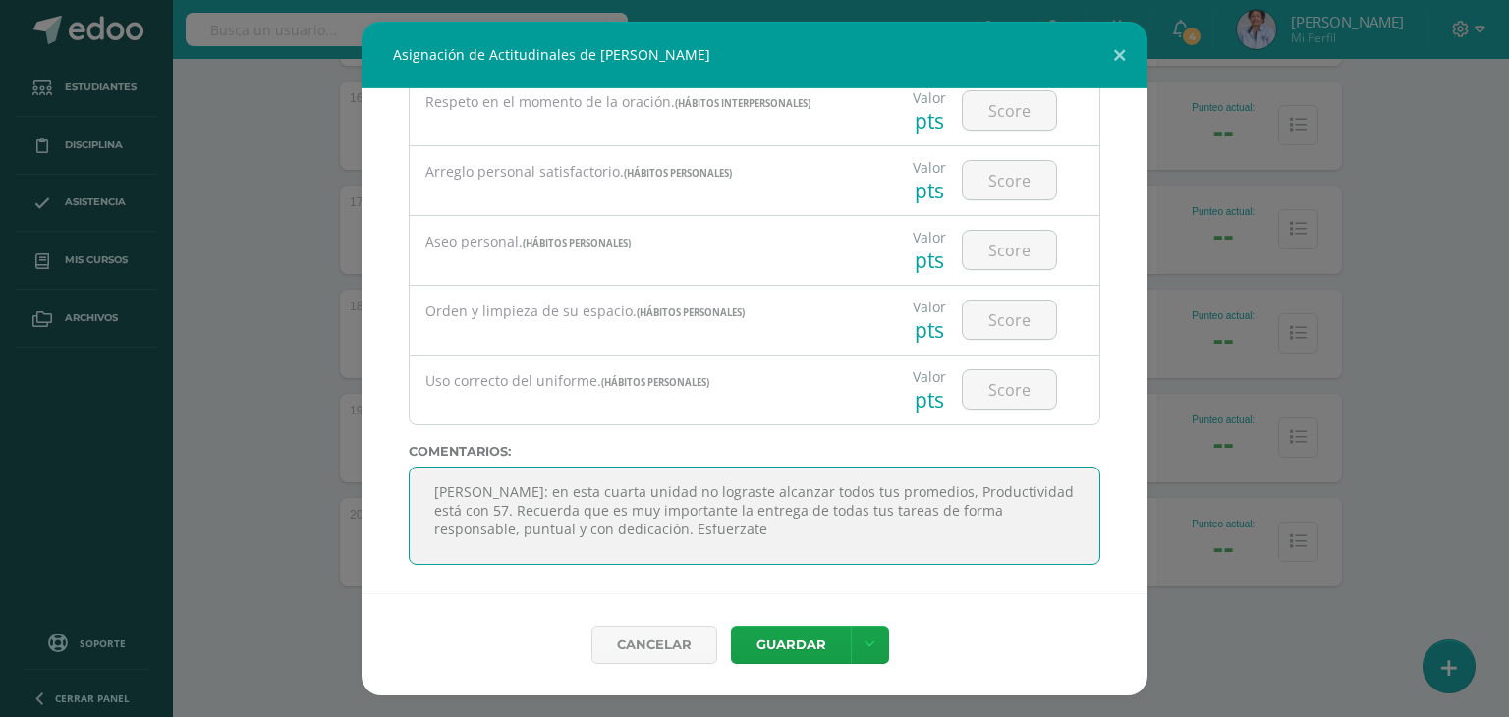
click at [763, 526] on textarea at bounding box center [754, 516] width 691 height 98
click at [808, 524] on textarea at bounding box center [754, 516] width 691 height 98
click at [545, 547] on textarea at bounding box center [754, 516] width 691 height 98
click at [668, 548] on textarea at bounding box center [754, 516] width 691 height 98
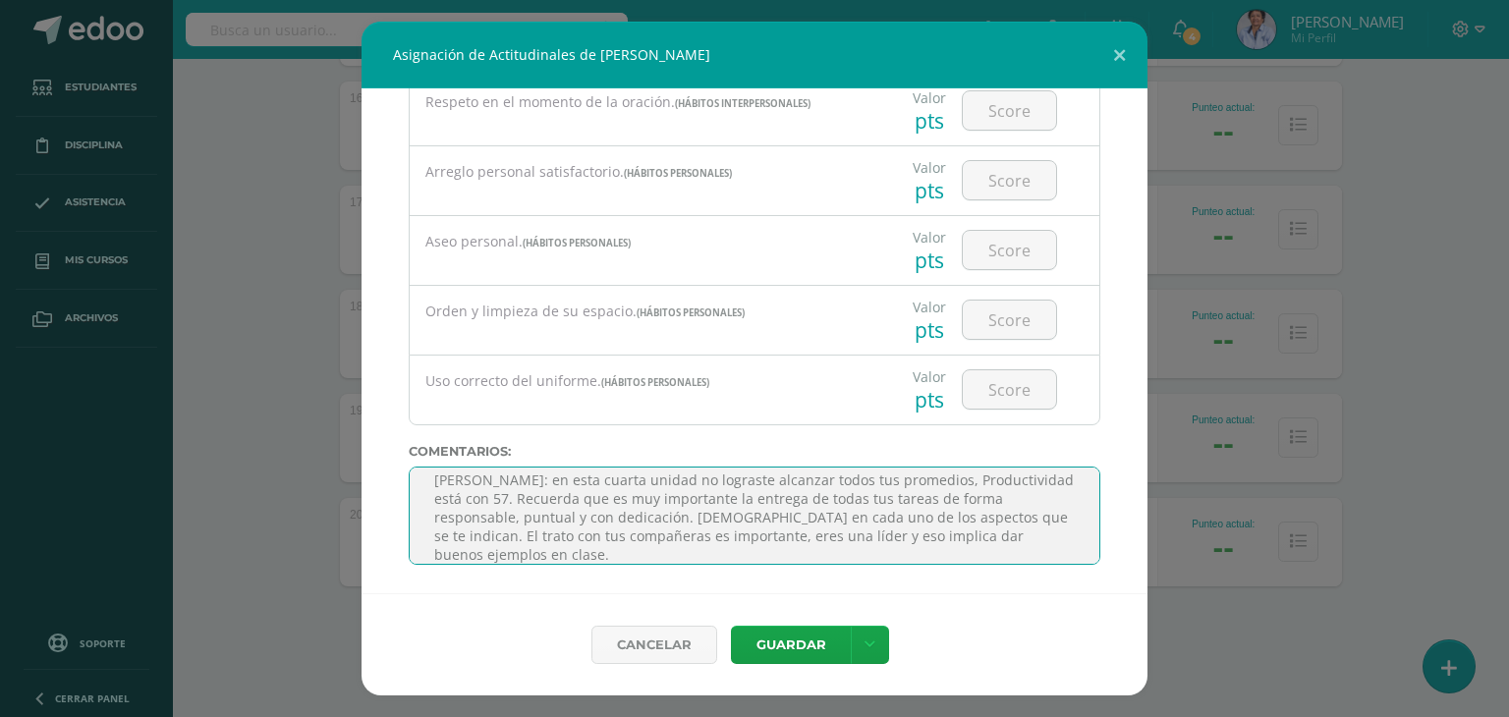
scroll to position [106, 0]
paste textarea ""El conocimiento es el tesoro más grande que existe, y el crecimiento intelectu…"
type textarea "Paula: en esta cuarta unidad no lograste alcanzar todos tus promedios, Producti…"
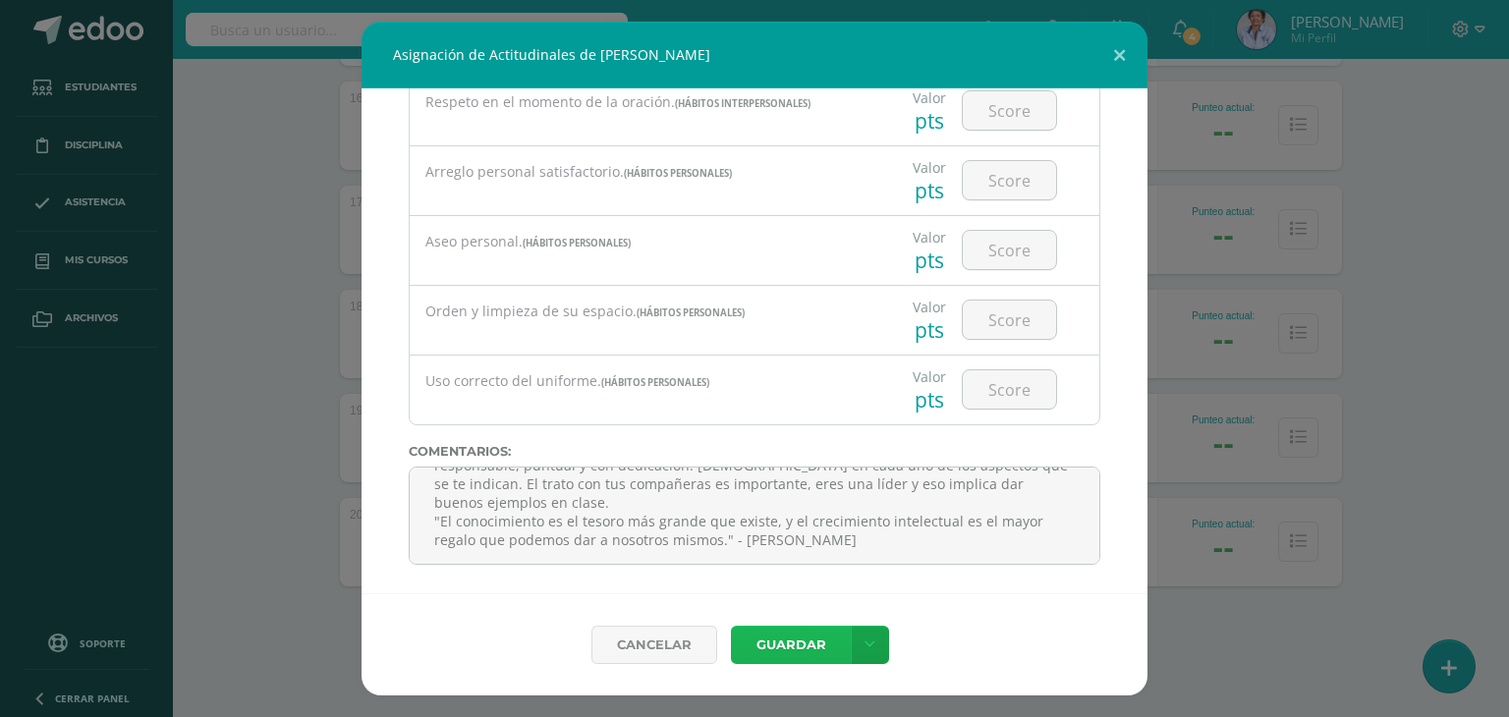
click at [778, 638] on button "Guardar" at bounding box center [791, 645] width 120 height 38
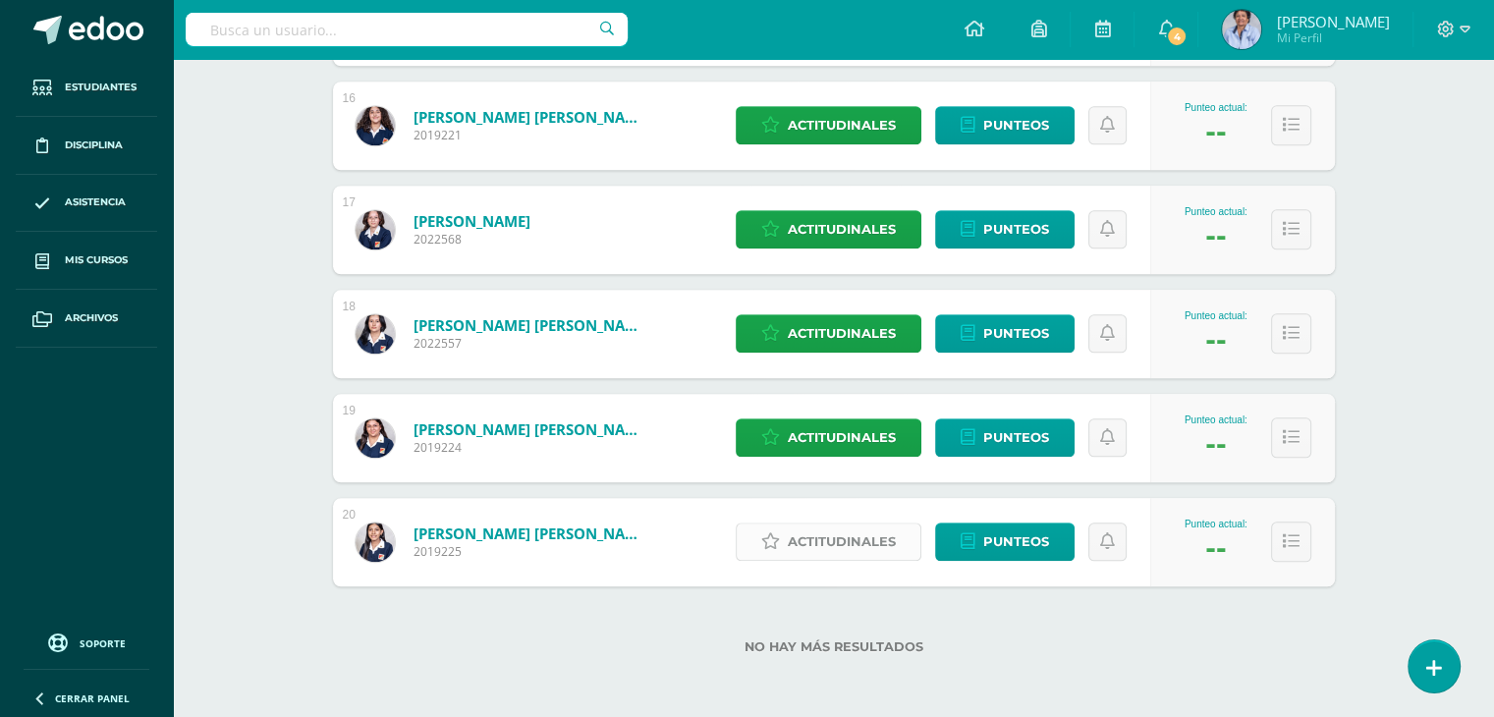
click at [839, 538] on span "Actitudinales" at bounding box center [842, 541] width 108 height 36
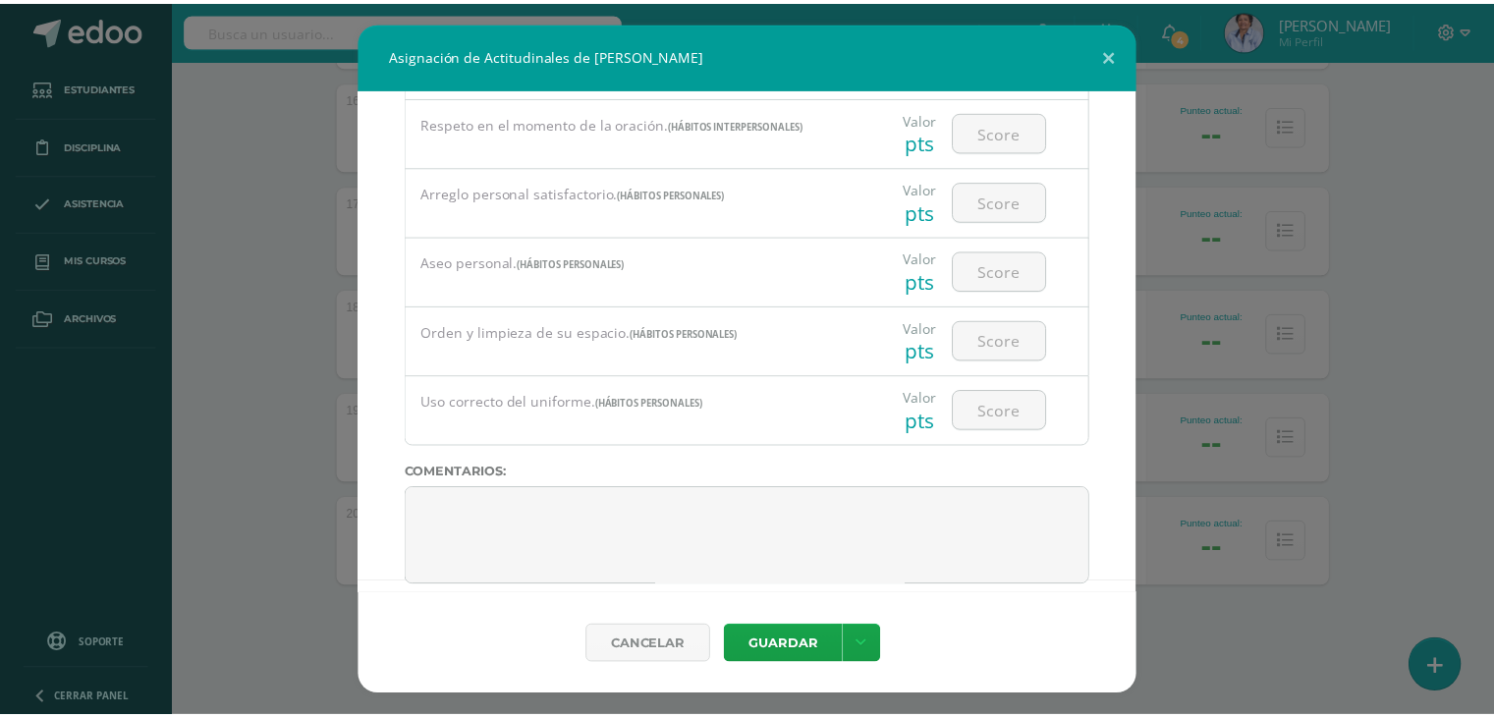
scroll to position [1524, 0]
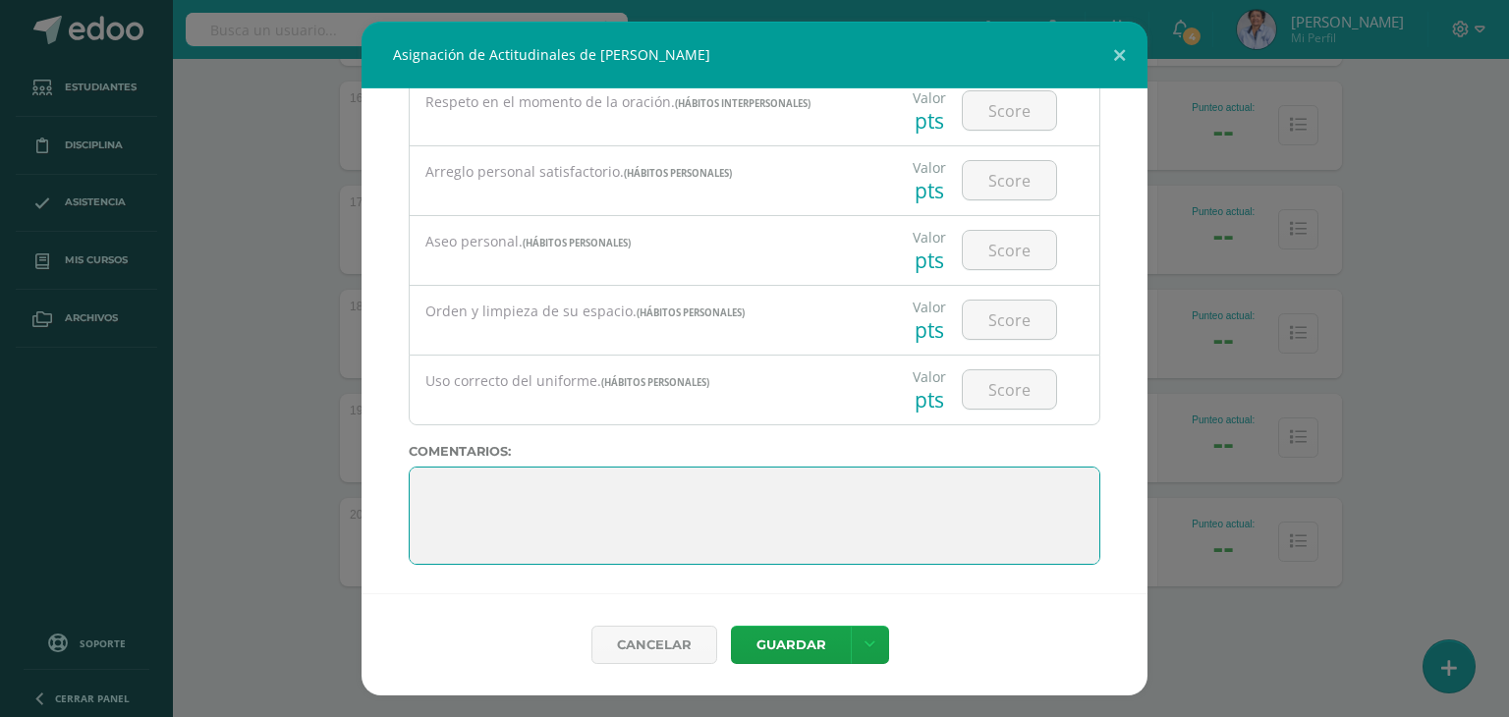
click at [881, 485] on textarea at bounding box center [754, 516] width 691 height 98
paste textarea ""El conocimiento es el tesoro más grande que existe, y el crecimiento intelectu…"
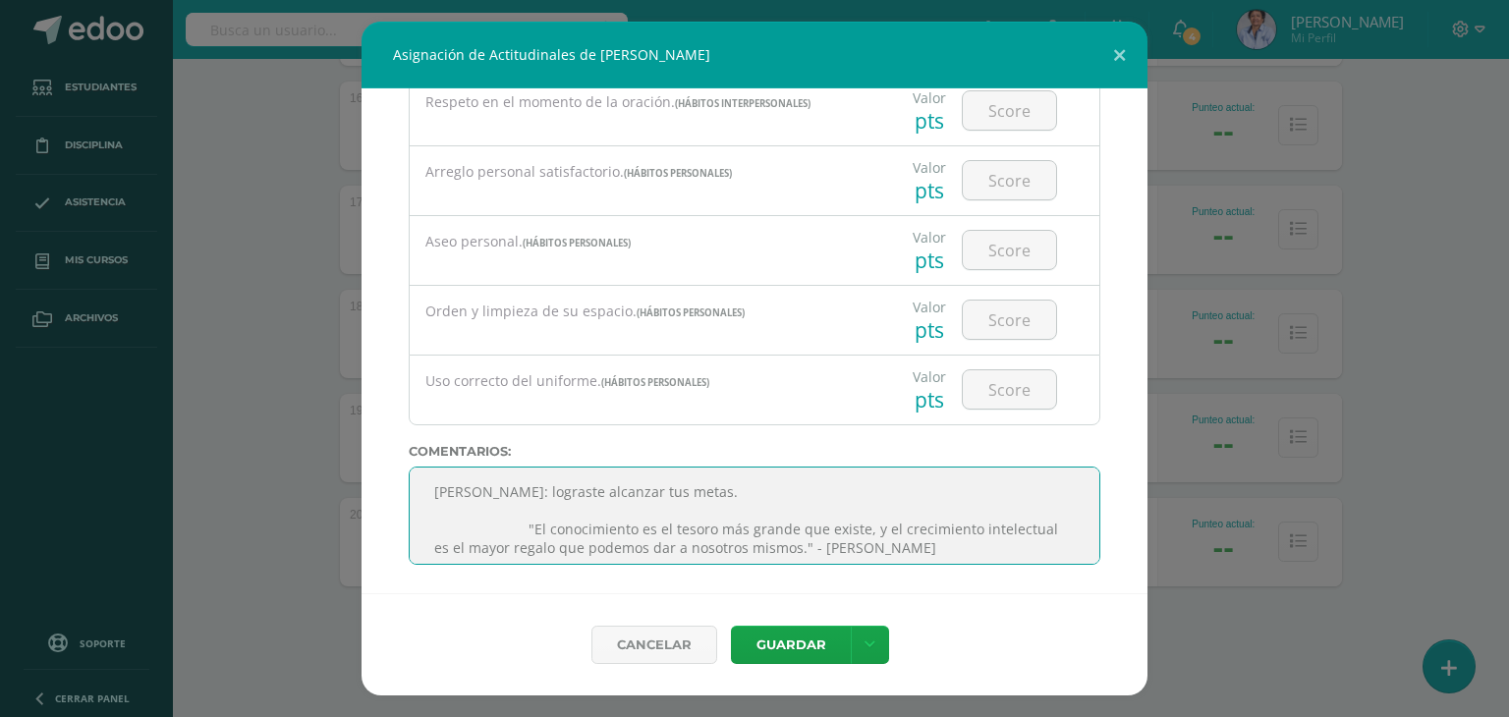
click at [514, 526] on textarea at bounding box center [754, 516] width 691 height 98
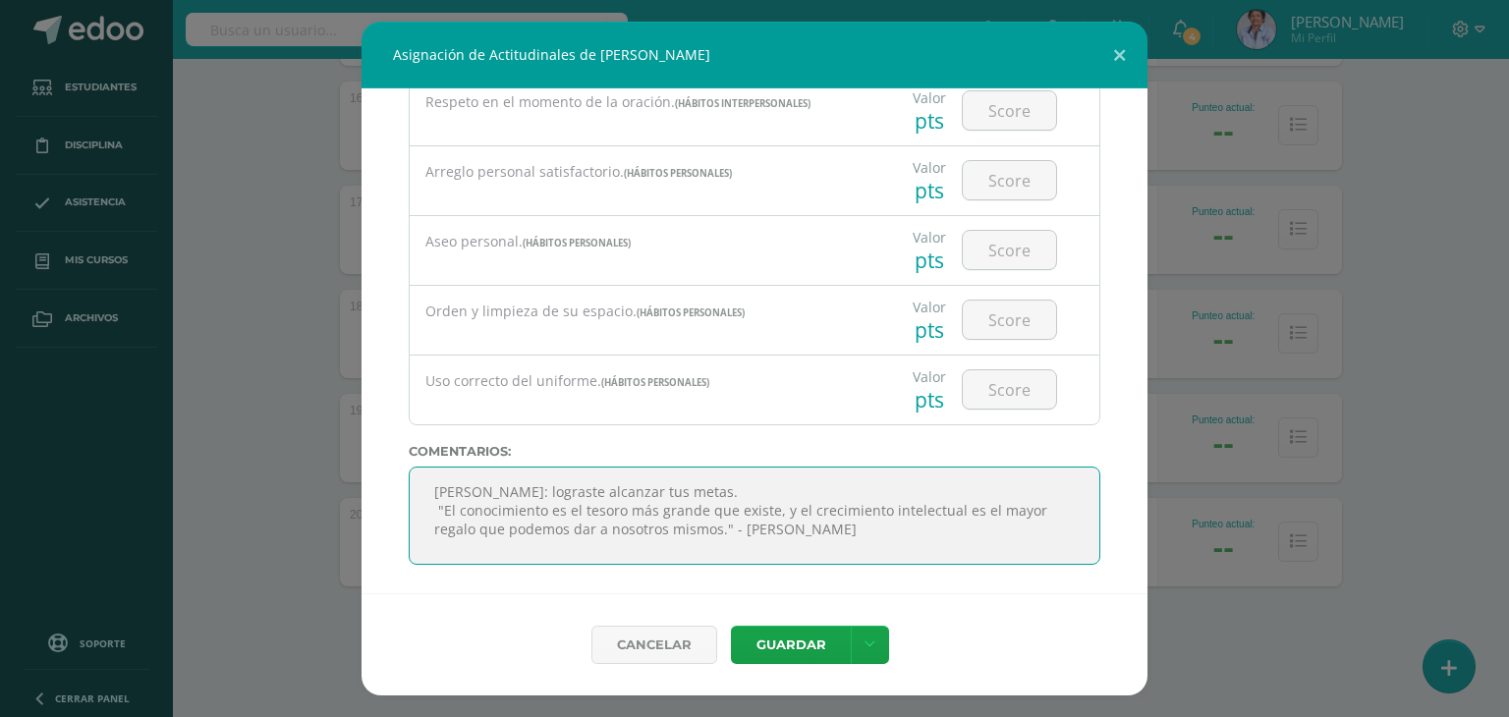
click at [768, 490] on textarea at bounding box center [754, 516] width 691 height 98
type textarea "Angela: lograste alcanzar tus metas. Sigue adelante "El conocimiento es el teso…"
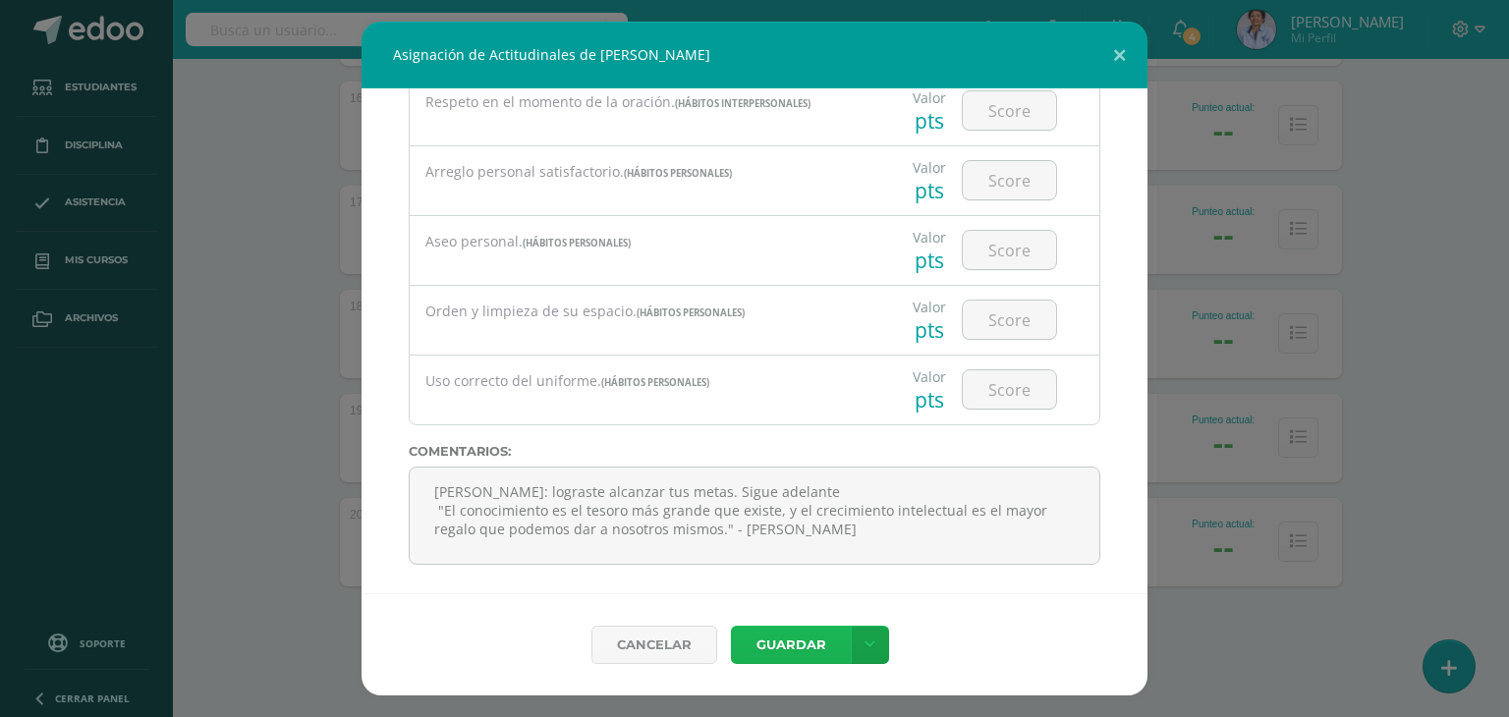
click at [790, 649] on button "Guardar" at bounding box center [791, 645] width 120 height 38
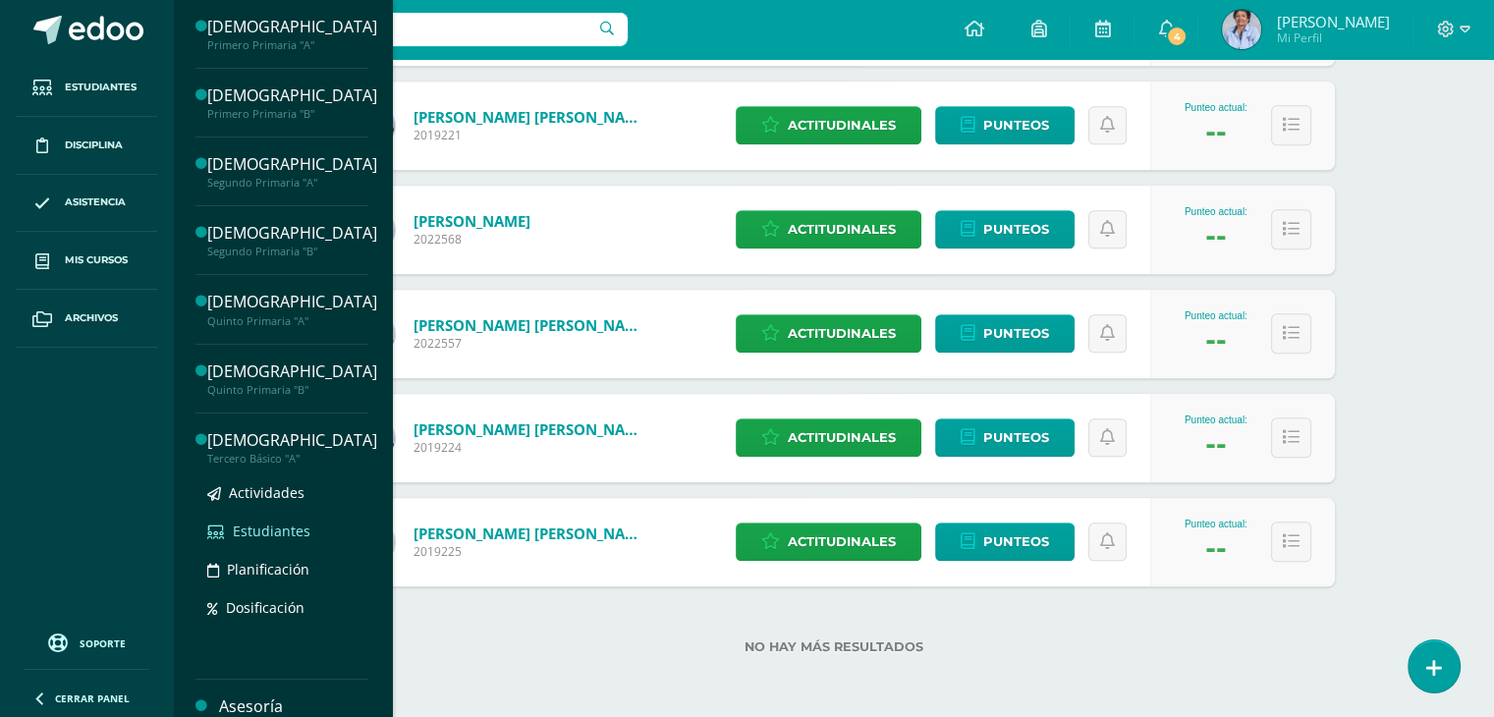
click at [279, 522] on span "Estudiantes" at bounding box center [272, 531] width 78 height 19
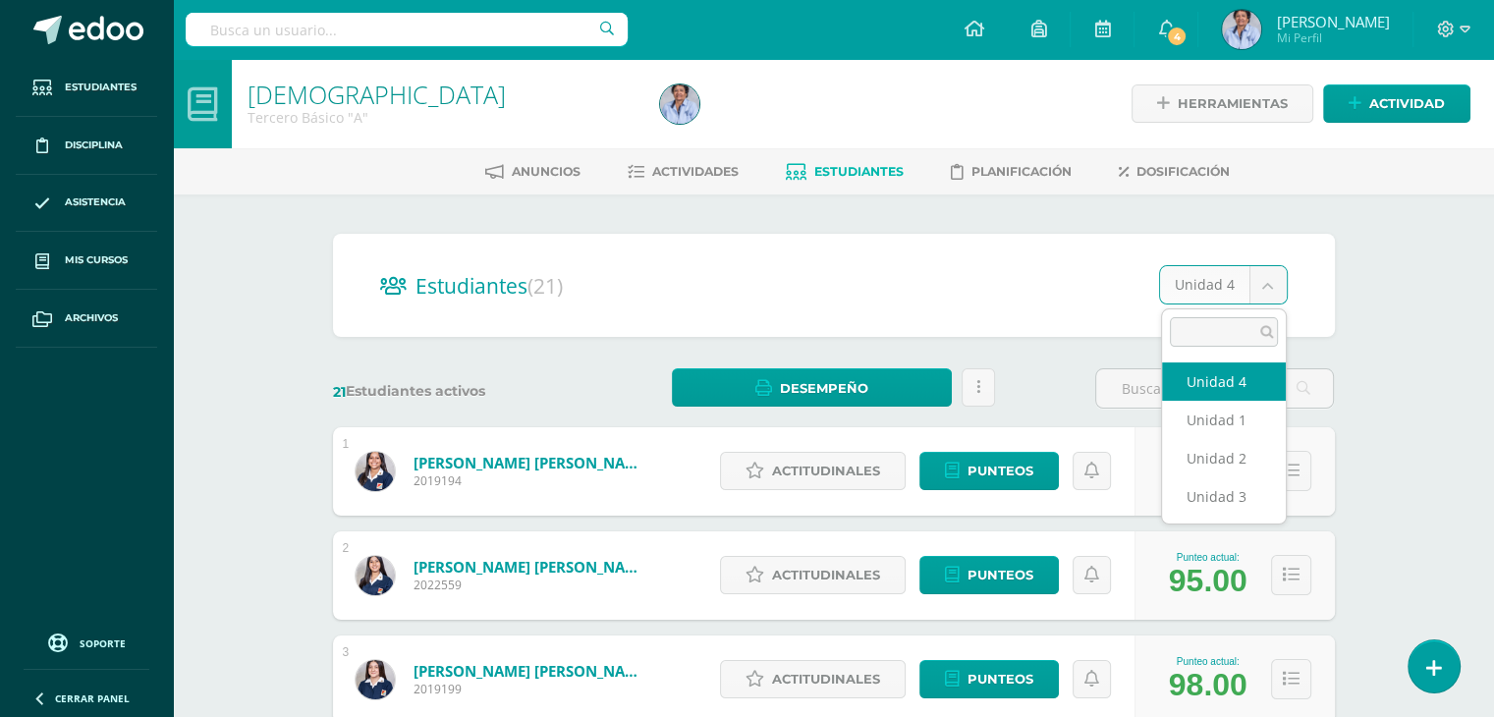
select select "/dashboard/teacher/section/3778/students/?unit=116515"
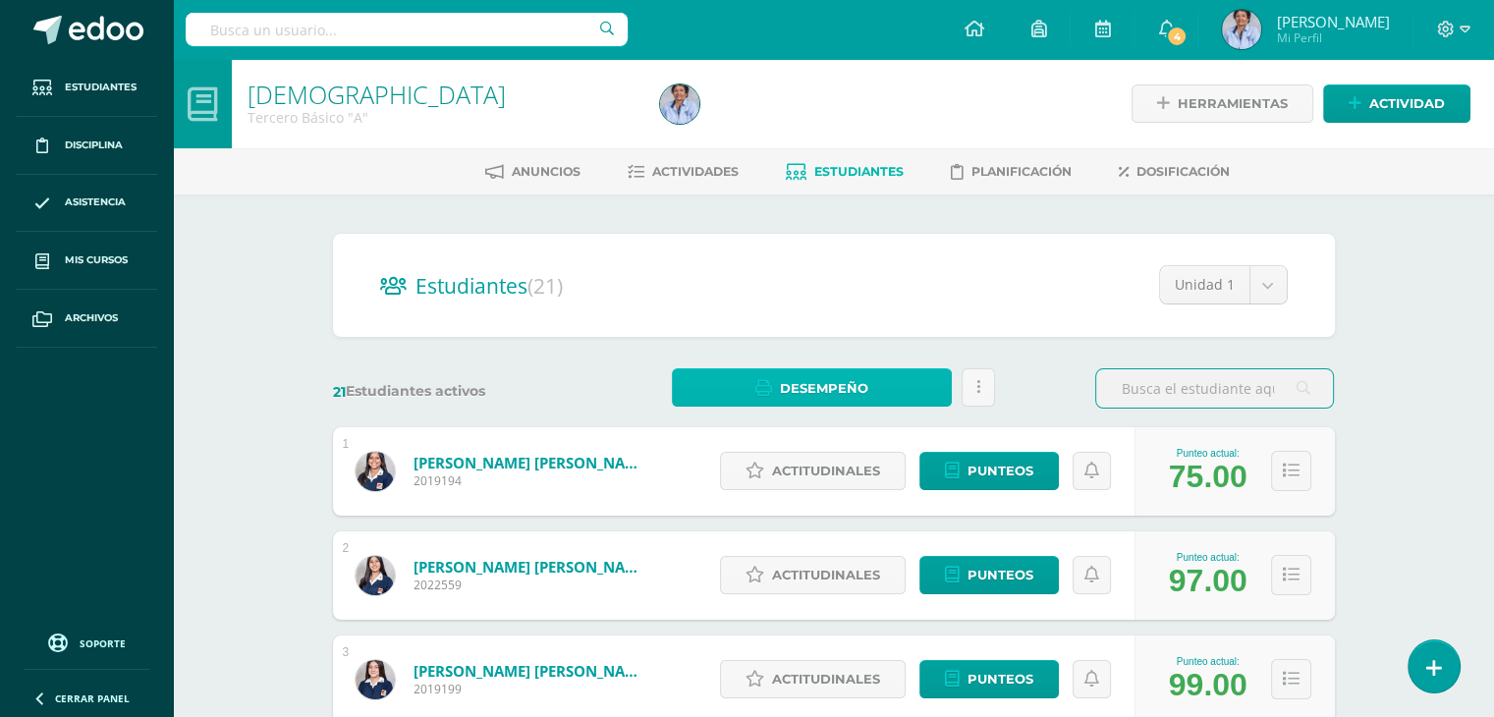
click at [841, 383] on span "Desempeño" at bounding box center [824, 388] width 88 height 36
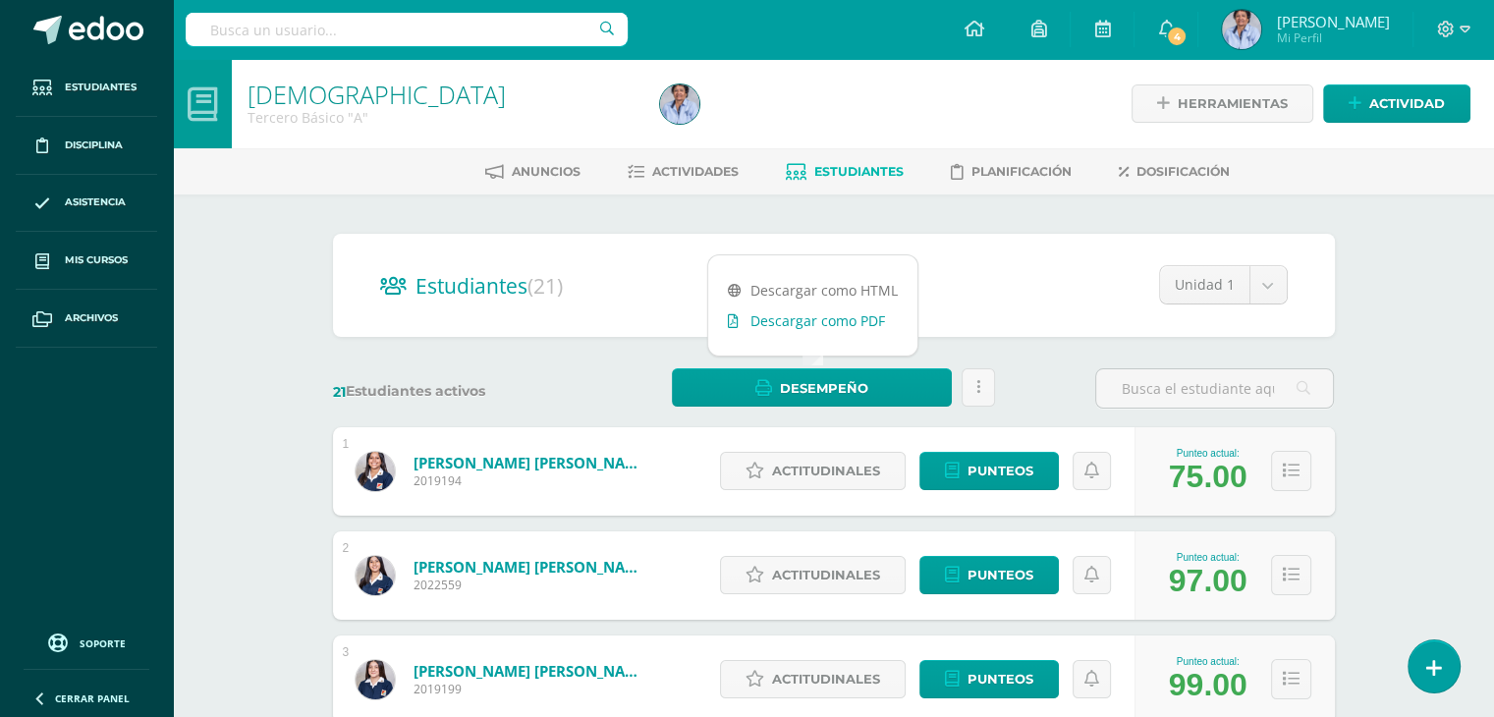
click at [839, 313] on link "Descargar como PDF" at bounding box center [812, 320] width 209 height 30
click at [845, 169] on span "Estudiantes" at bounding box center [858, 171] width 89 height 15
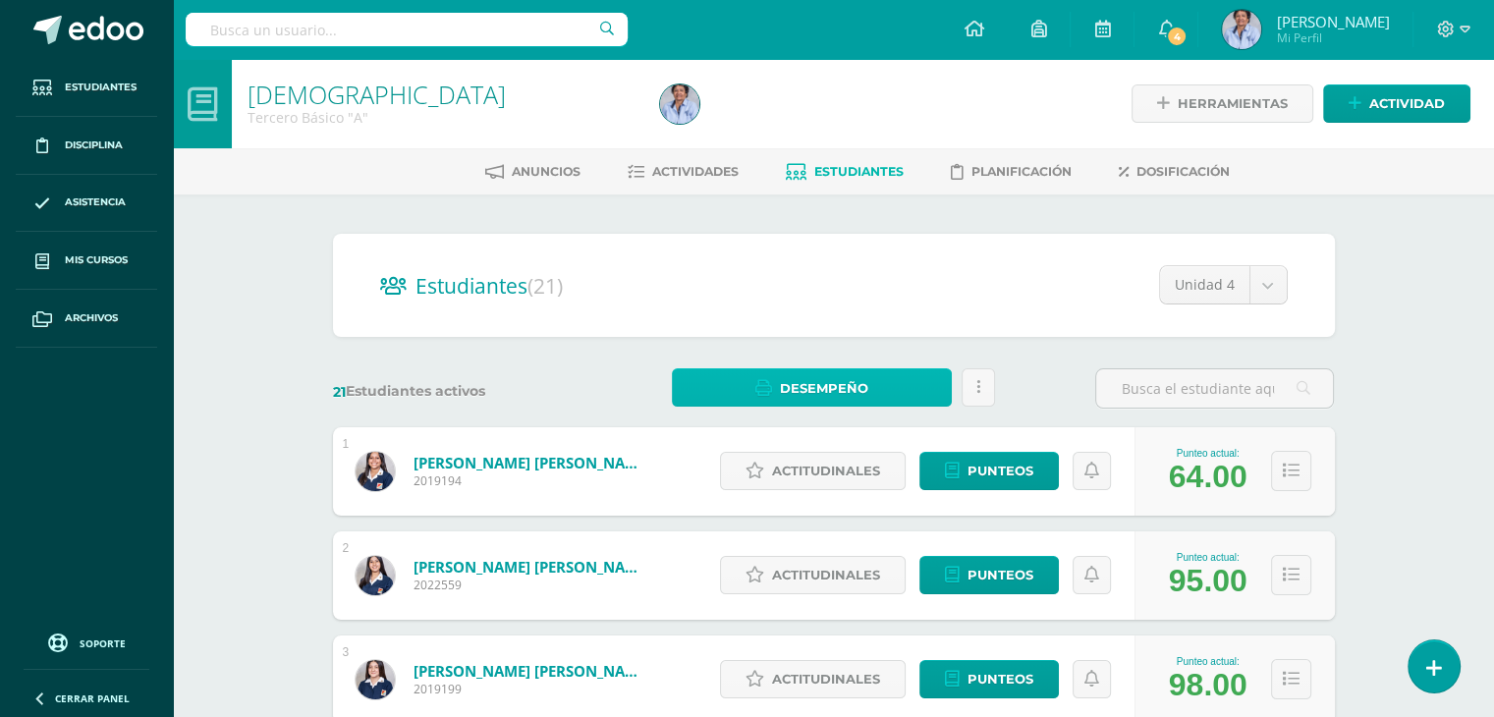
click at [824, 386] on span "Desempeño" at bounding box center [824, 388] width 88 height 36
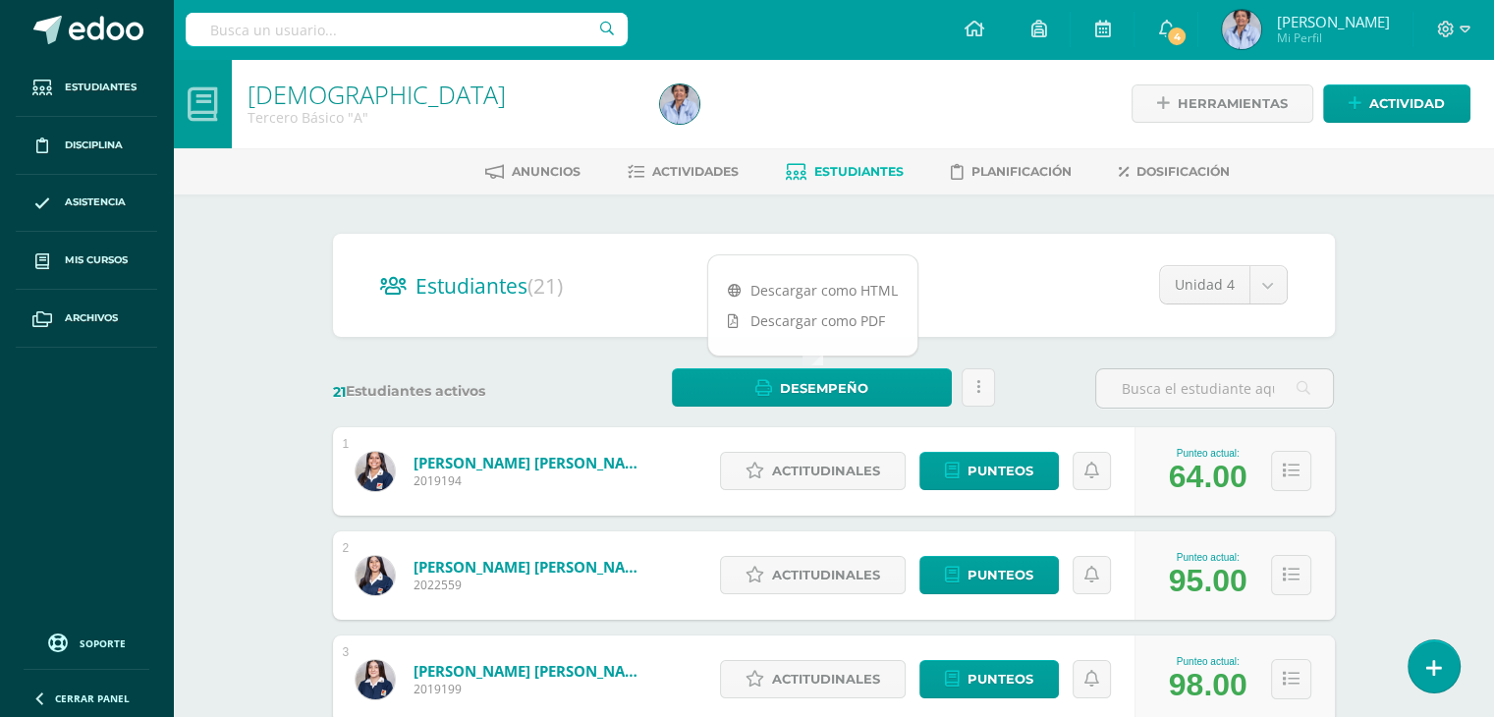
click at [973, 380] on link at bounding box center [977, 387] width 33 height 38
click at [1043, 377] on div "21 Estudiantes activos Desempeño Estás por enviar un informe de desempeño a los…" at bounding box center [833, 388] width 1017 height 40
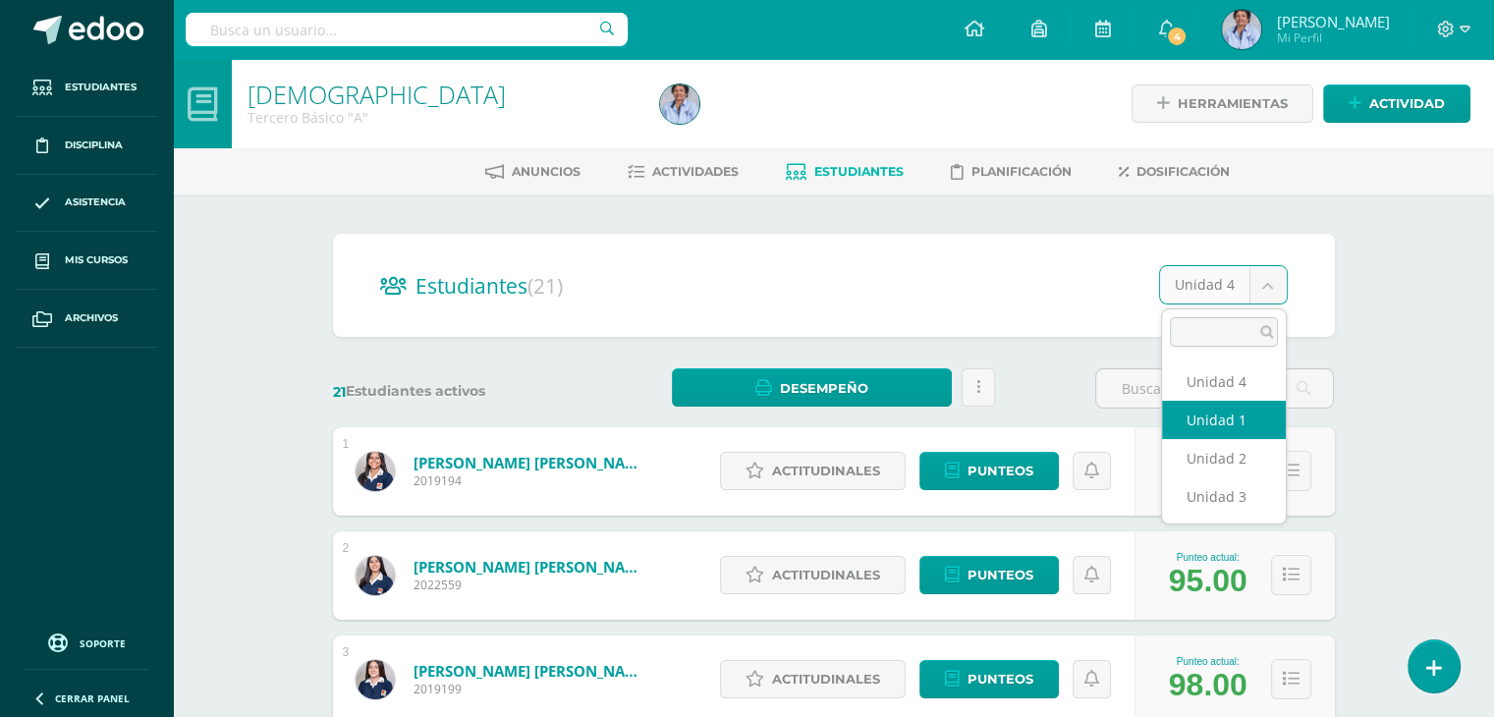
select select "/dashboard/teacher/section/3778/students/?unit=116515"
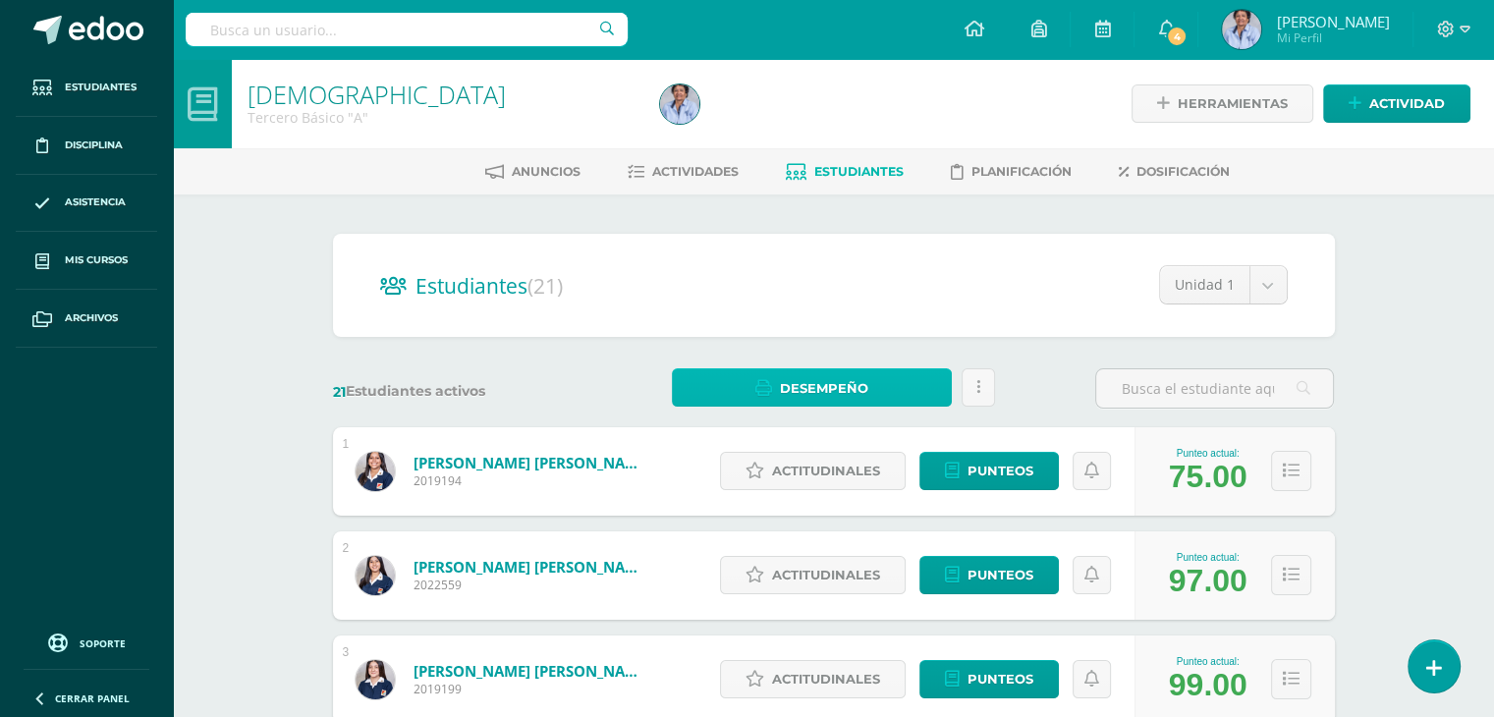
click at [825, 389] on span "Desempeño" at bounding box center [824, 388] width 88 height 36
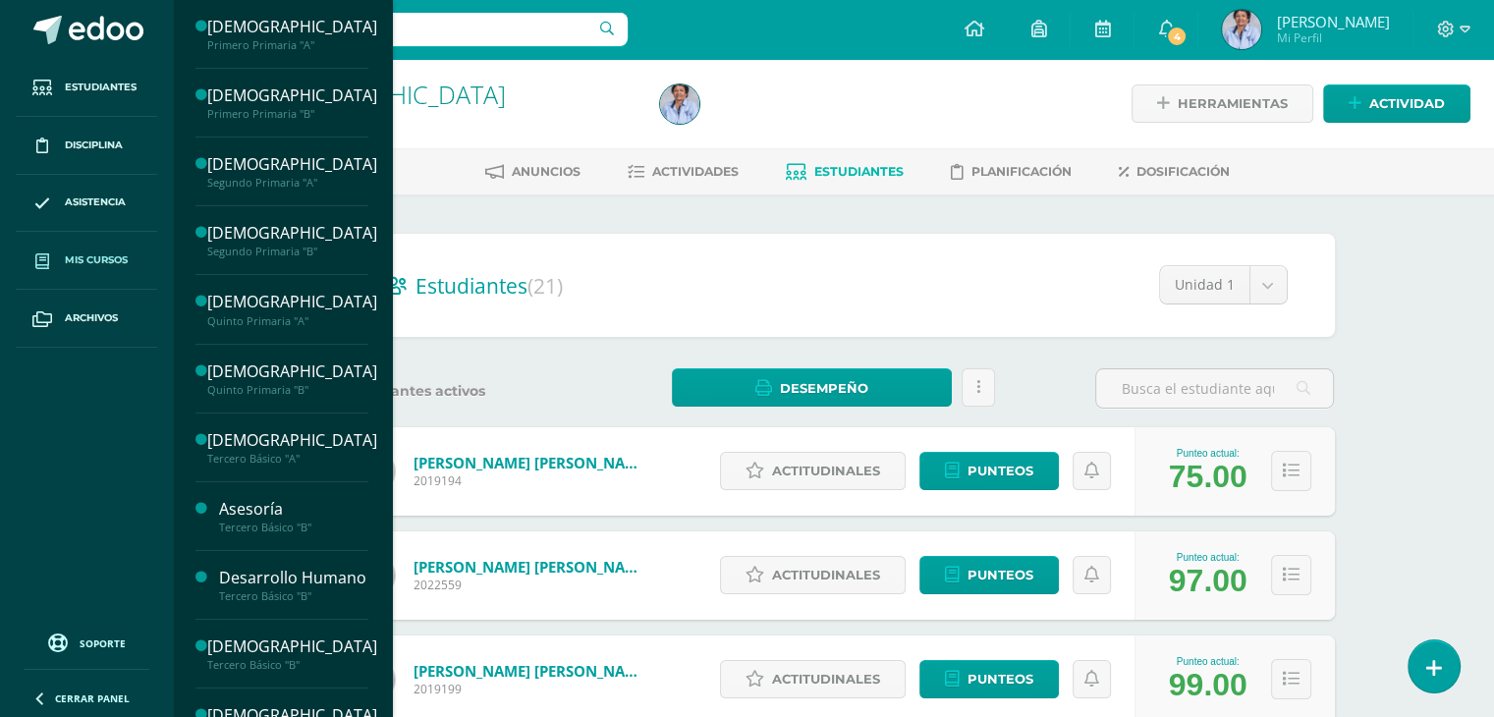
click at [91, 270] on link "Mis cursos" at bounding box center [86, 261] width 141 height 58
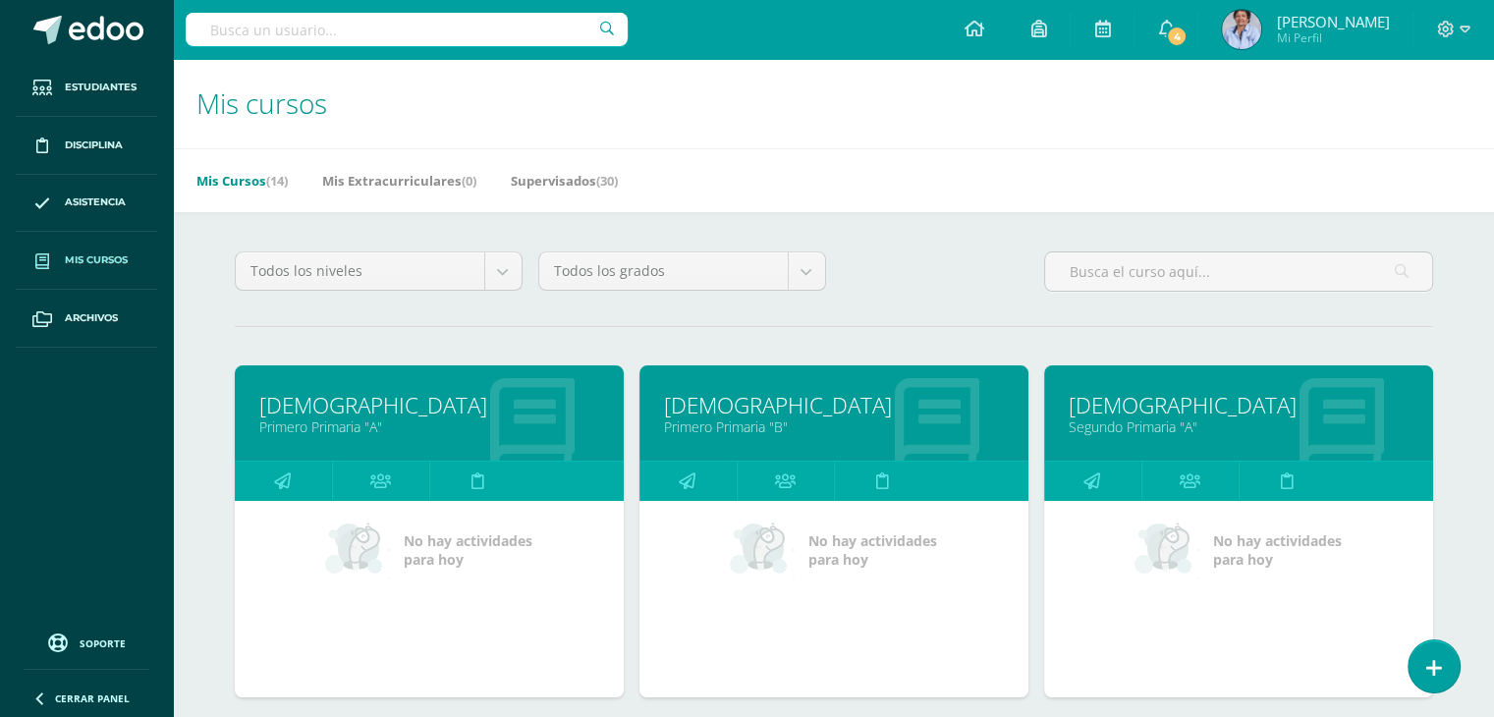
click at [447, 420] on link "Primero Primaria "A"" at bounding box center [429, 426] width 340 height 19
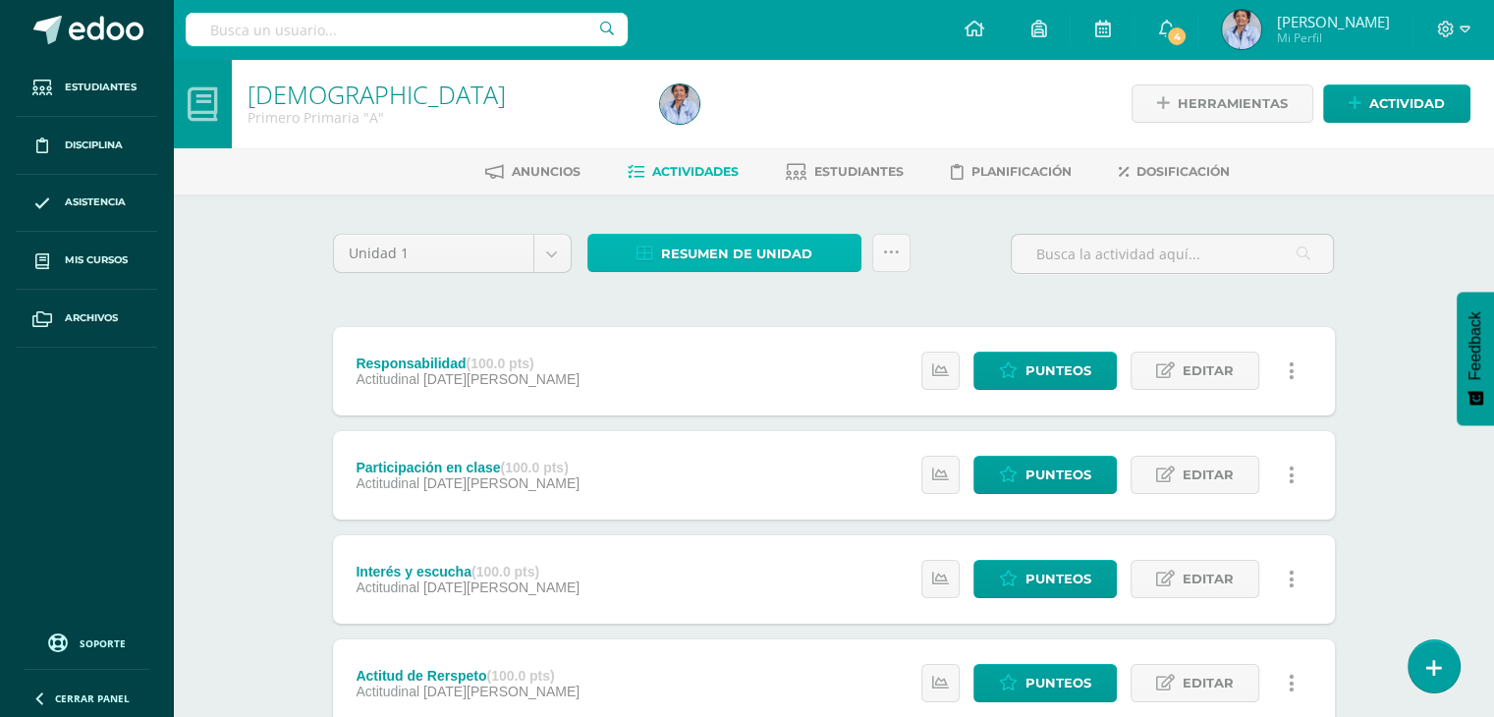
click at [761, 250] on span "Resumen de unidad" at bounding box center [736, 254] width 151 height 36
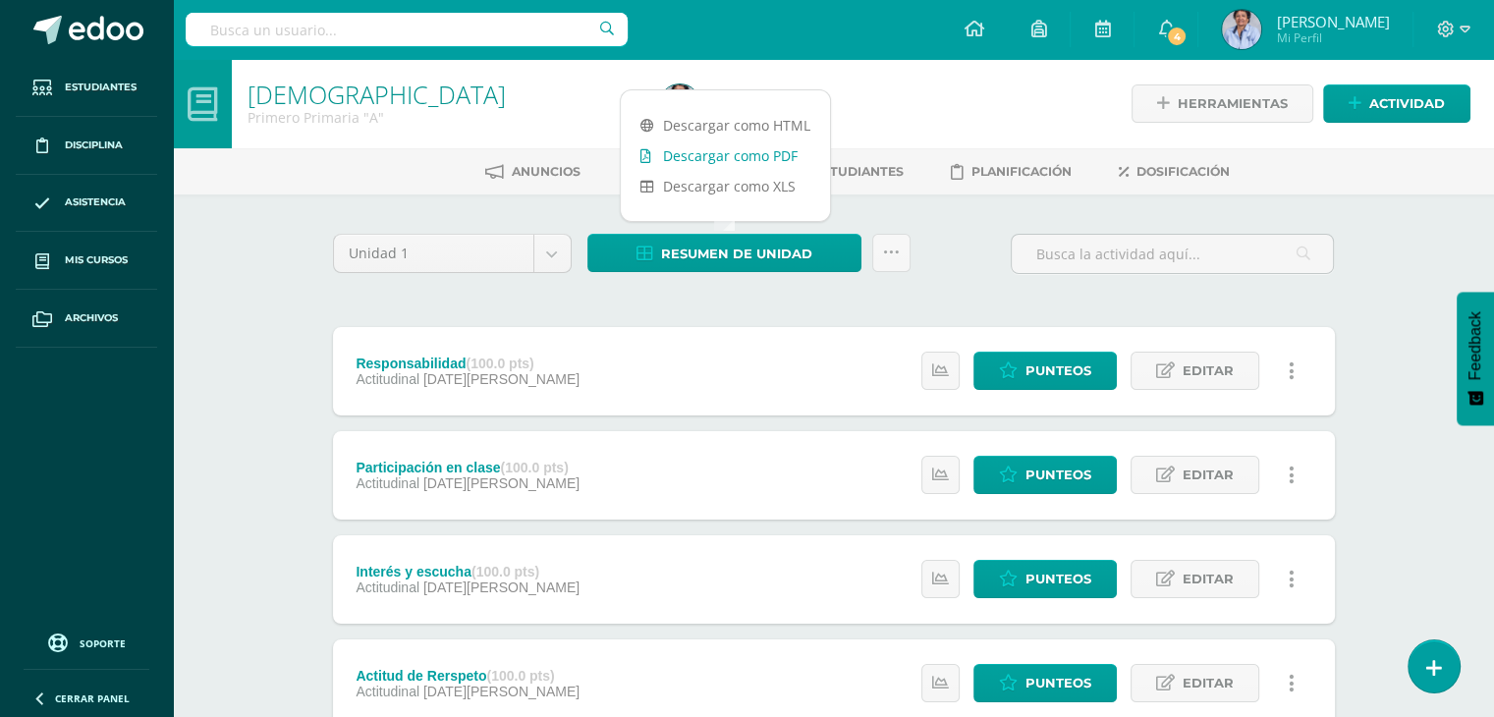
click at [747, 155] on link "Descargar como PDF" at bounding box center [725, 155] width 209 height 30
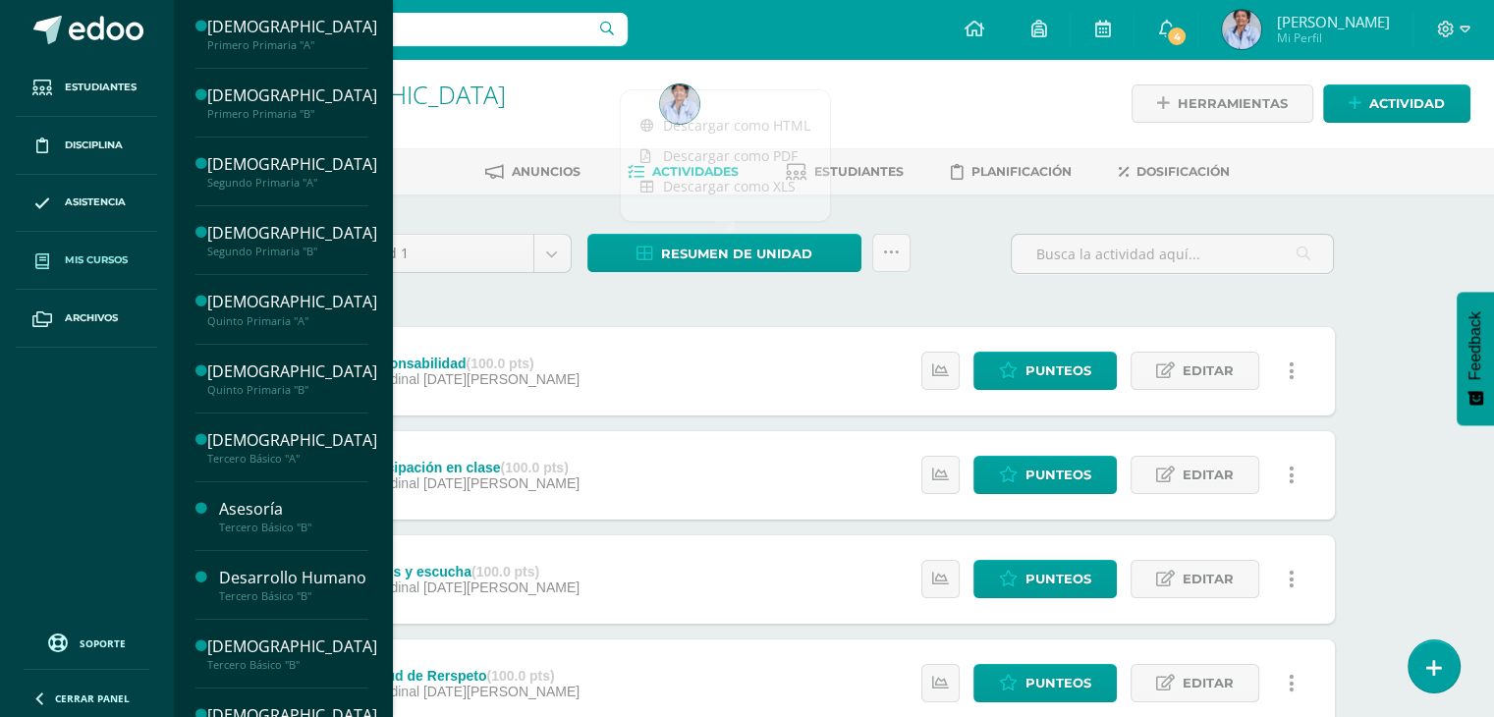
click at [95, 248] on link "Mis cursos" at bounding box center [86, 261] width 141 height 58
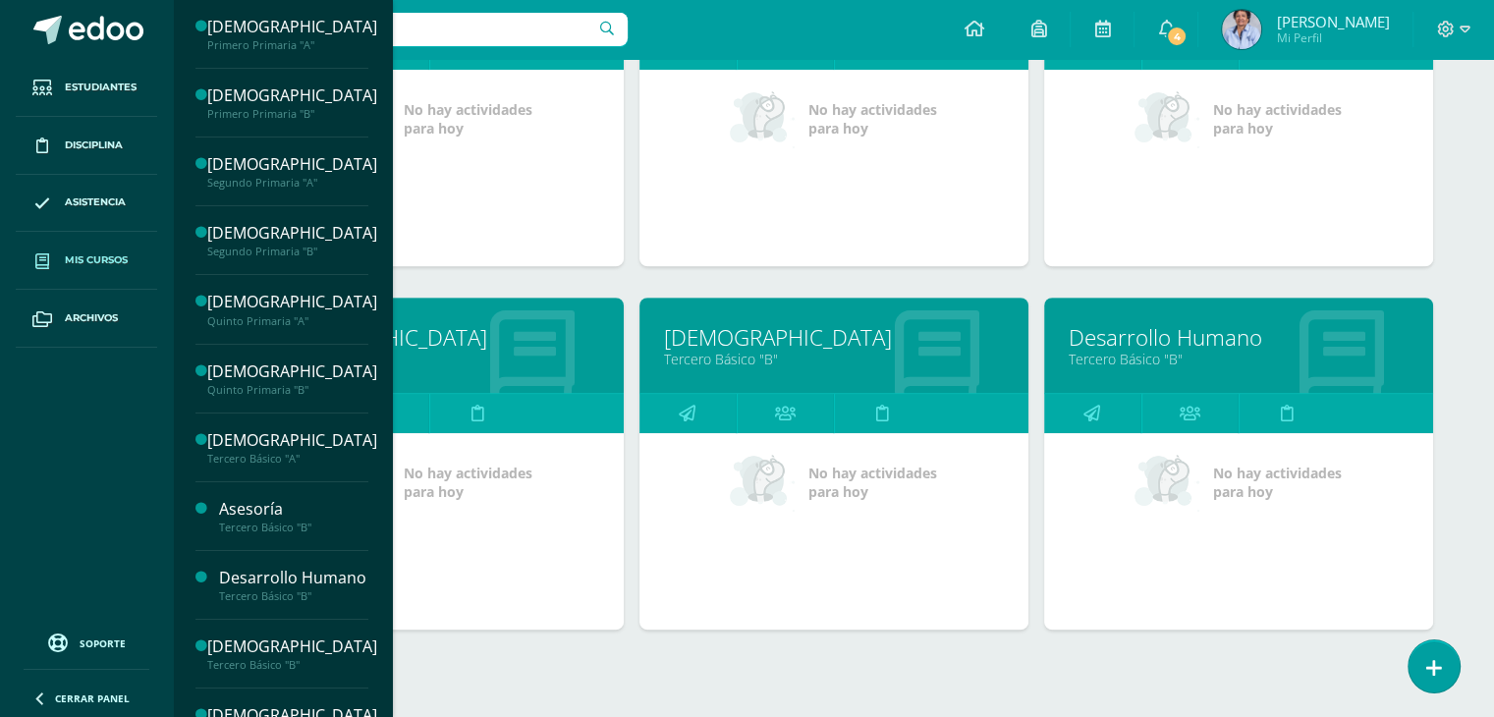
scroll to position [822, 0]
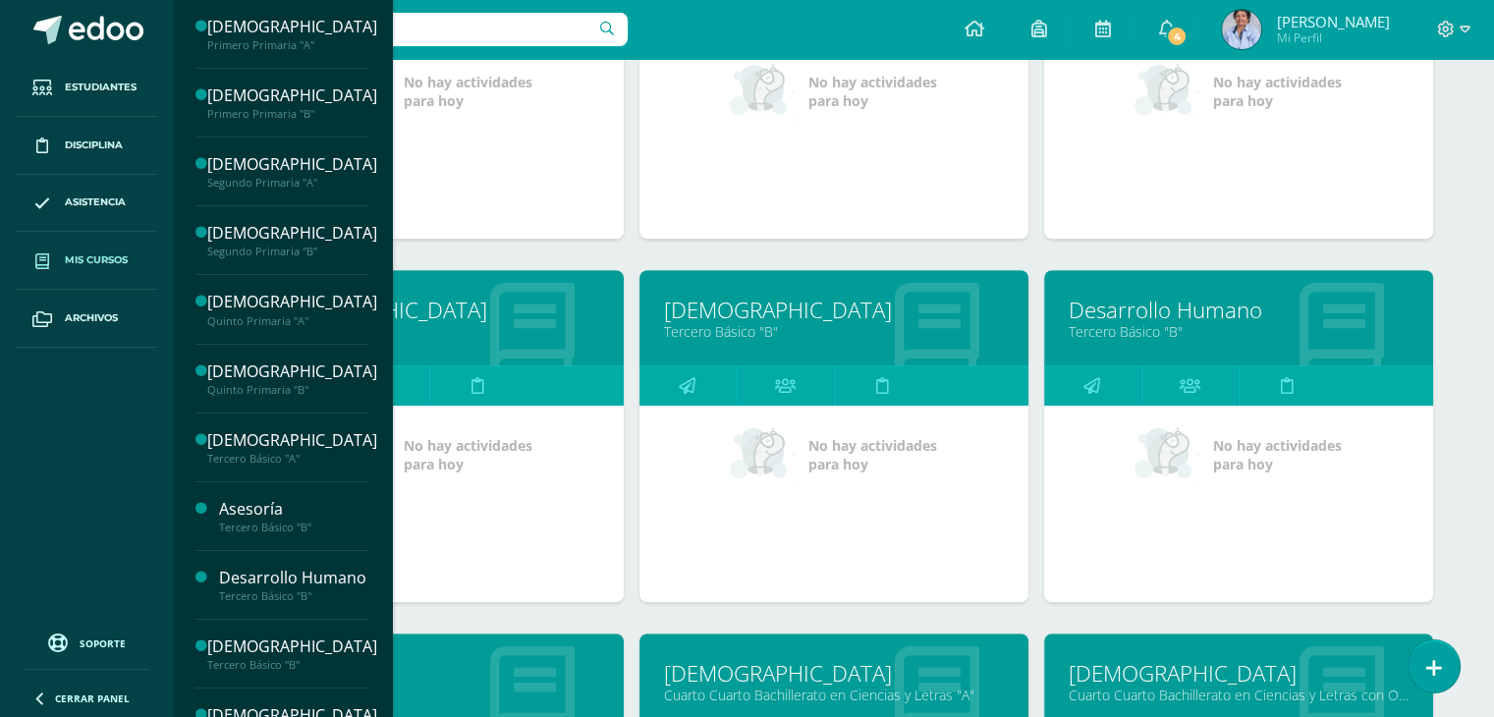
click at [506, 306] on link "[DEMOGRAPHIC_DATA]" at bounding box center [429, 310] width 340 height 30
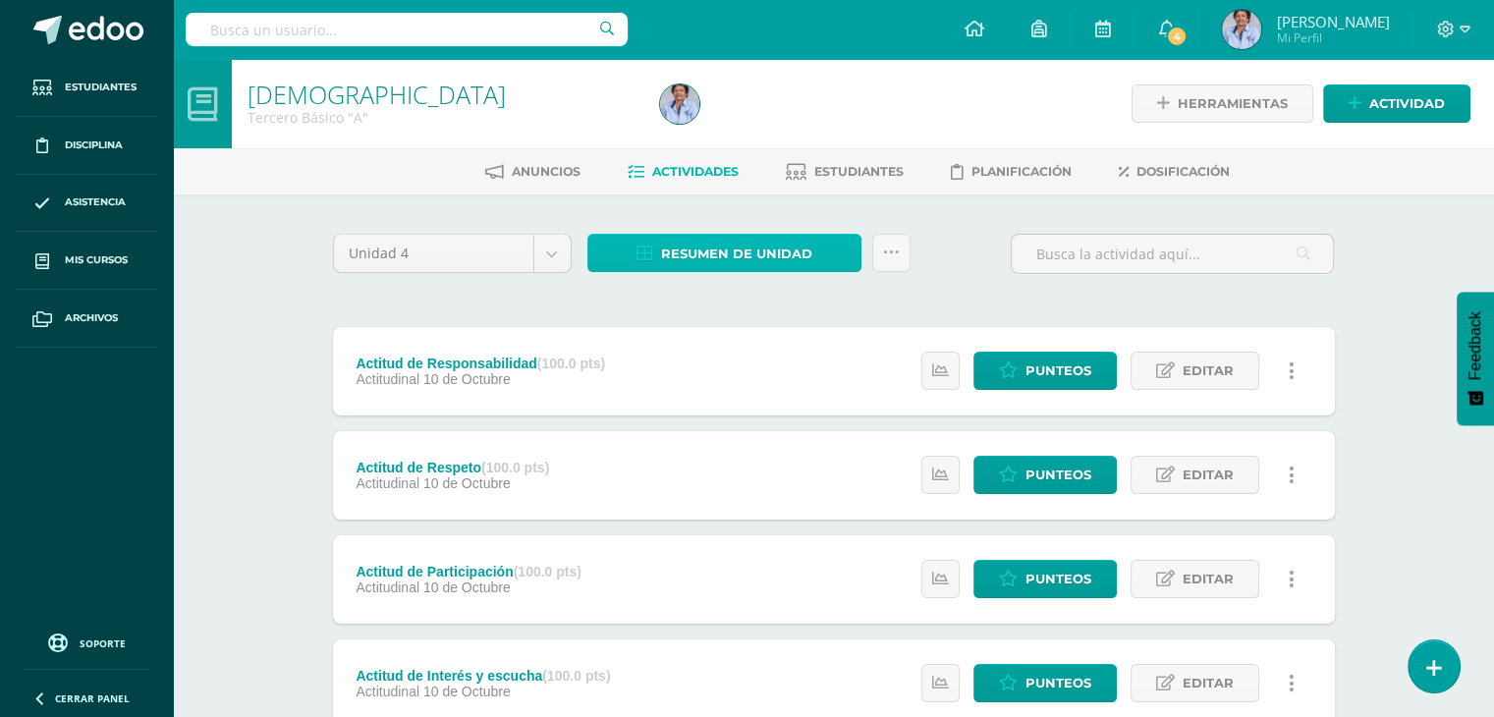
click at [727, 247] on span "Resumen de unidad" at bounding box center [736, 254] width 151 height 36
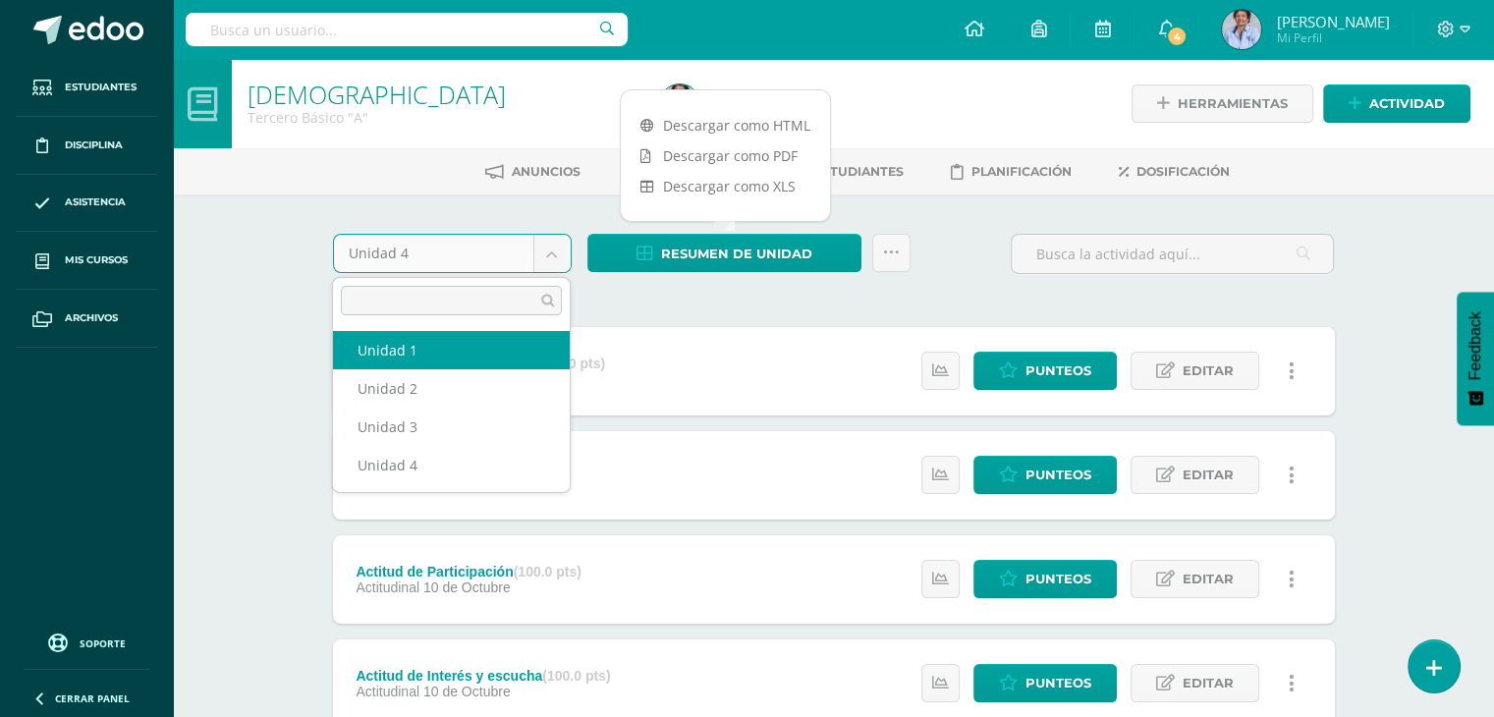
select select "Unidad 1"
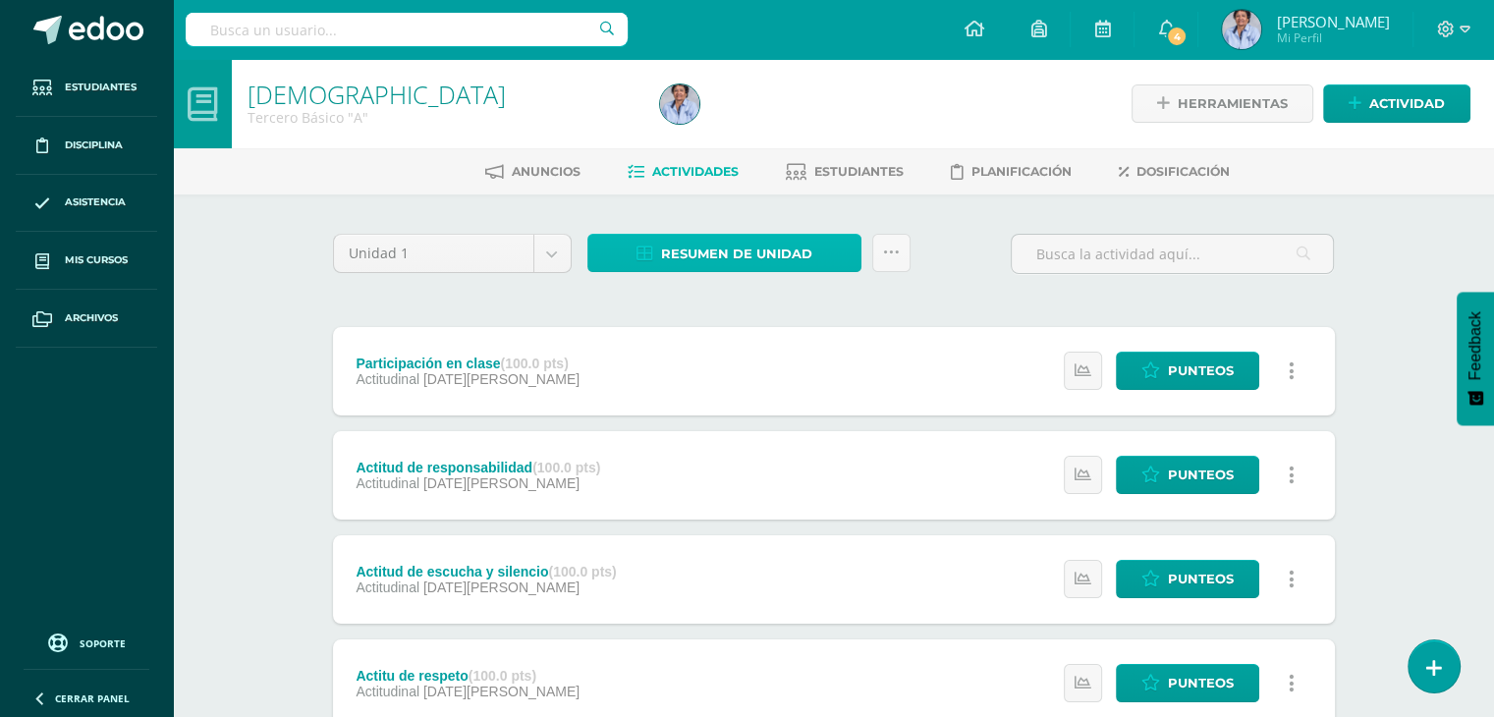
click at [715, 247] on span "Resumen de unidad" at bounding box center [736, 254] width 151 height 36
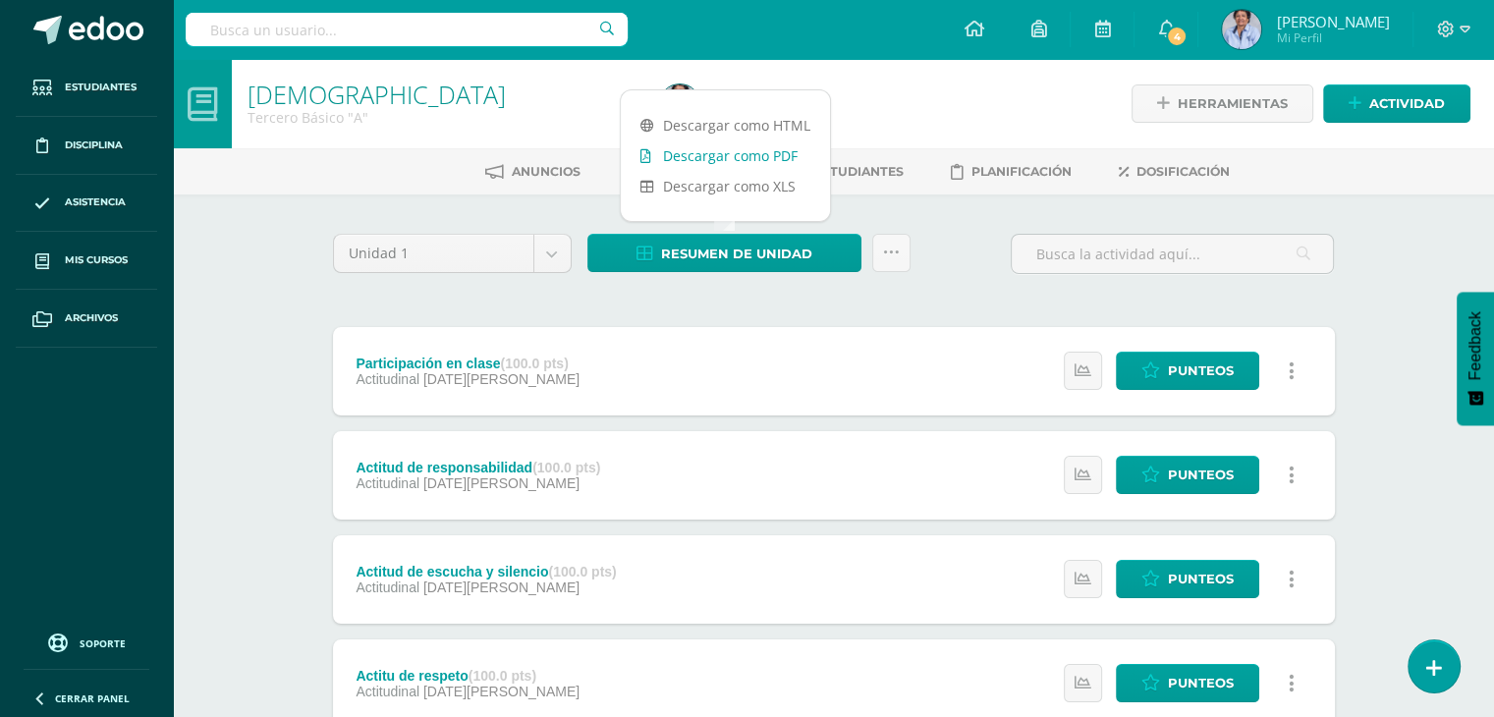
click at [739, 150] on link "Descargar como PDF" at bounding box center [725, 155] width 209 height 30
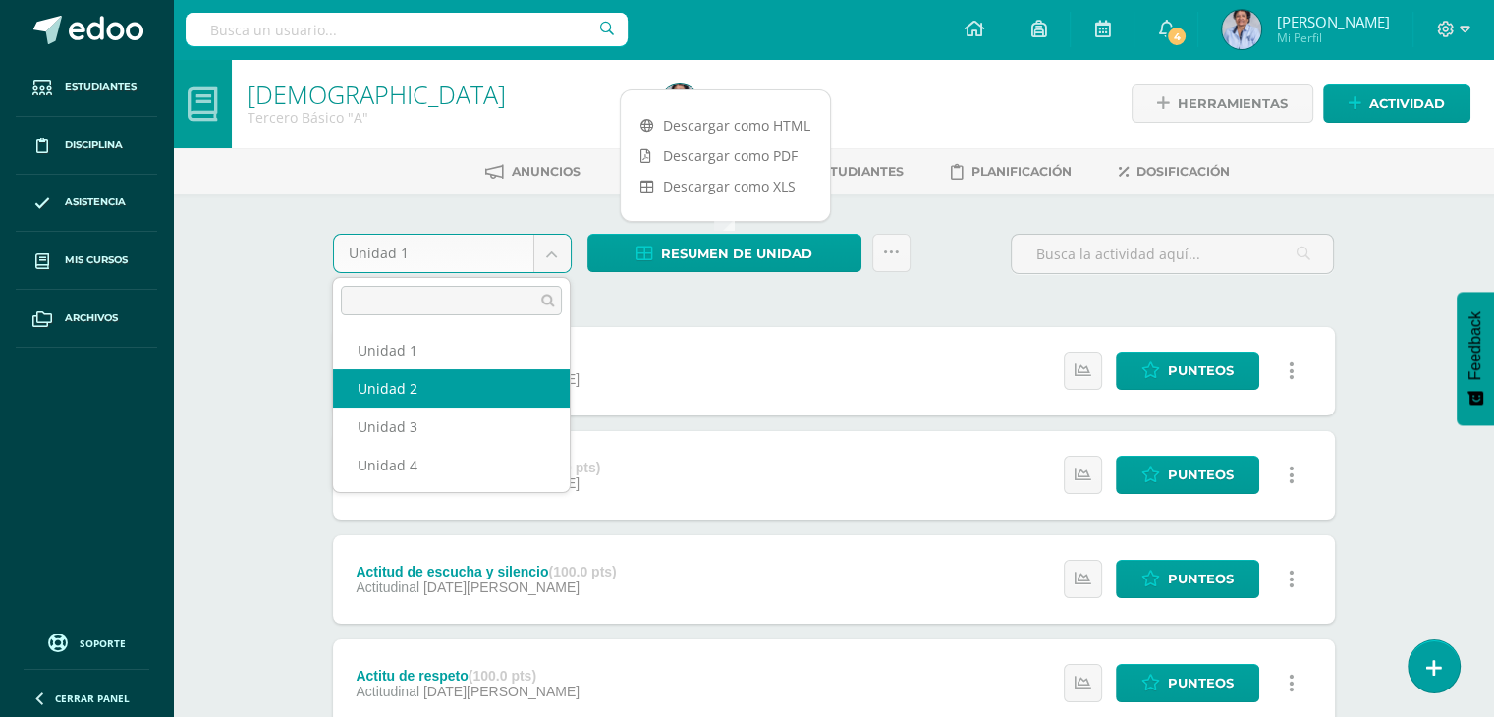
select select "Unidad 2"
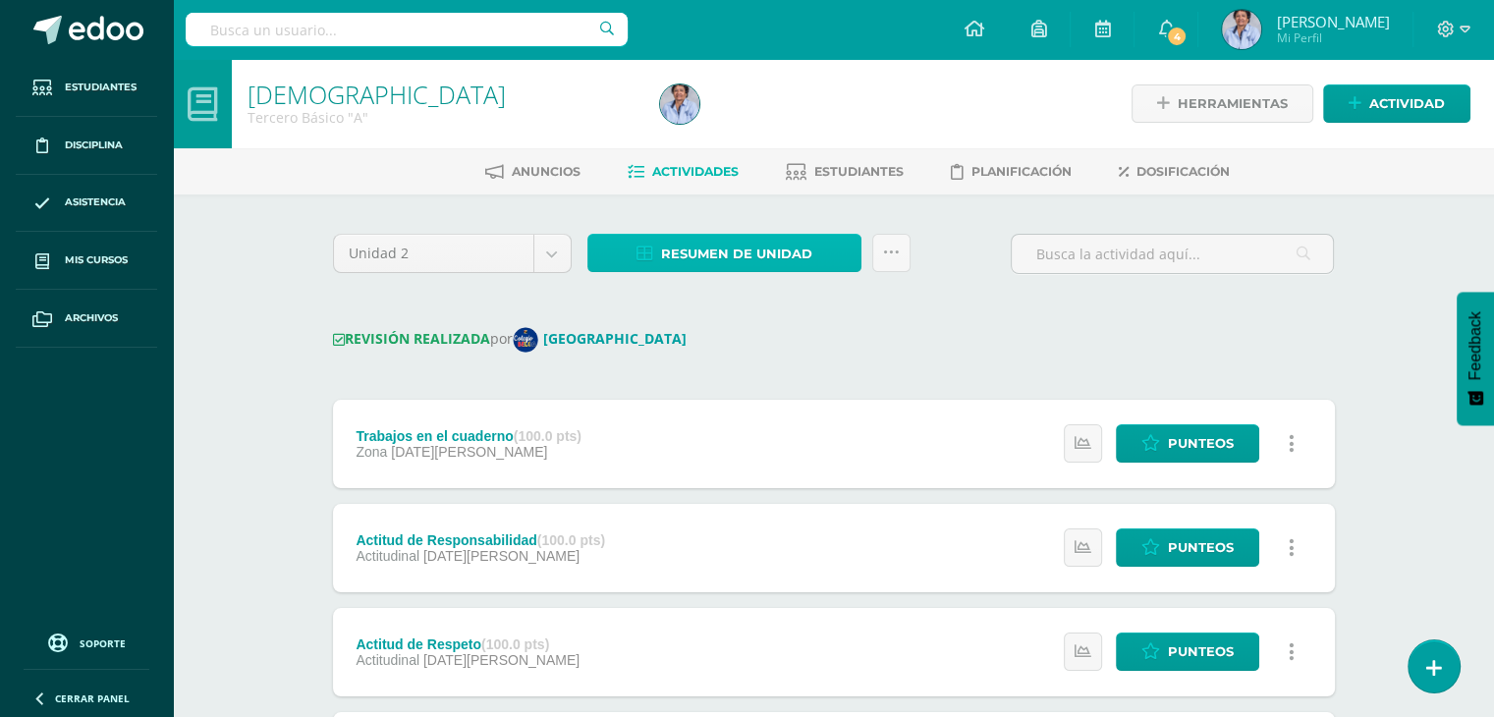
click at [766, 242] on span "Resumen de unidad" at bounding box center [736, 254] width 151 height 36
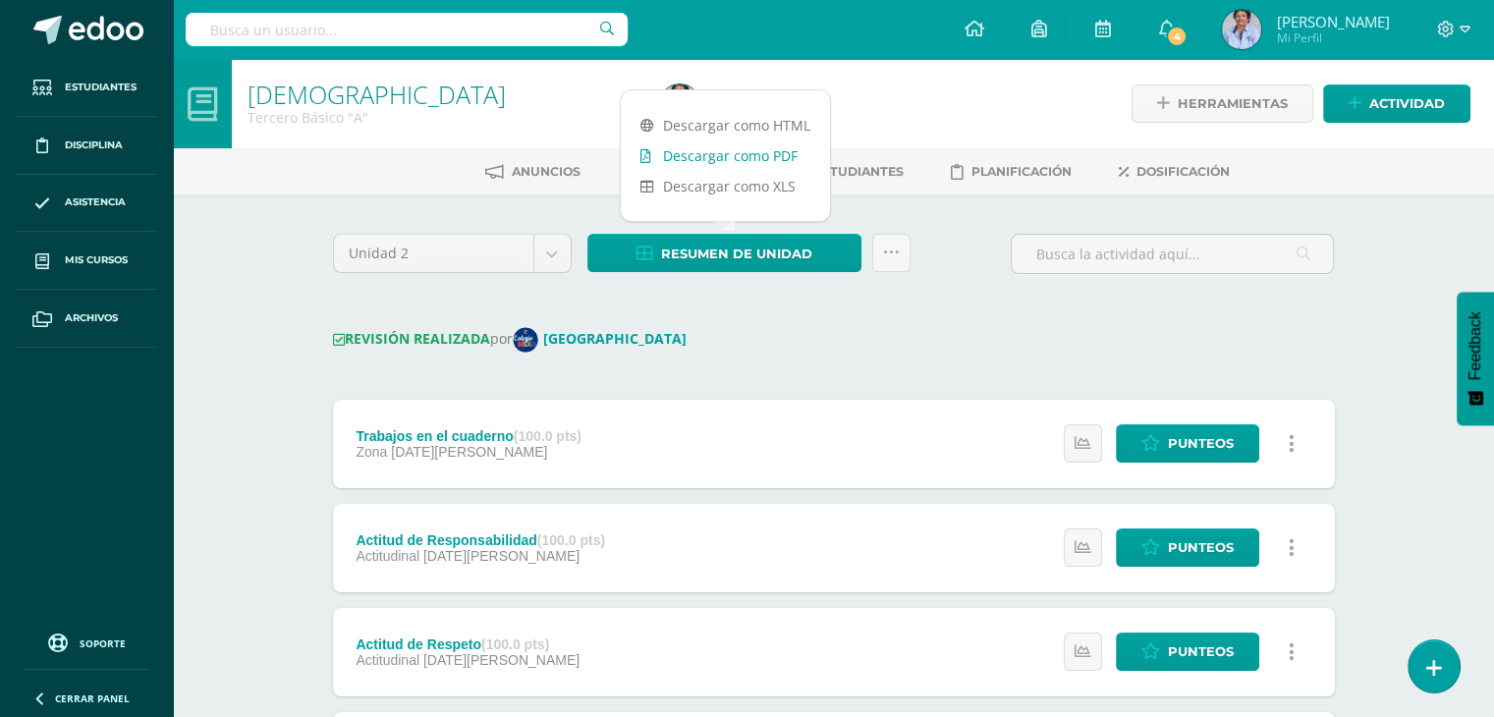
click at [745, 152] on link "Descargar como PDF" at bounding box center [725, 155] width 209 height 30
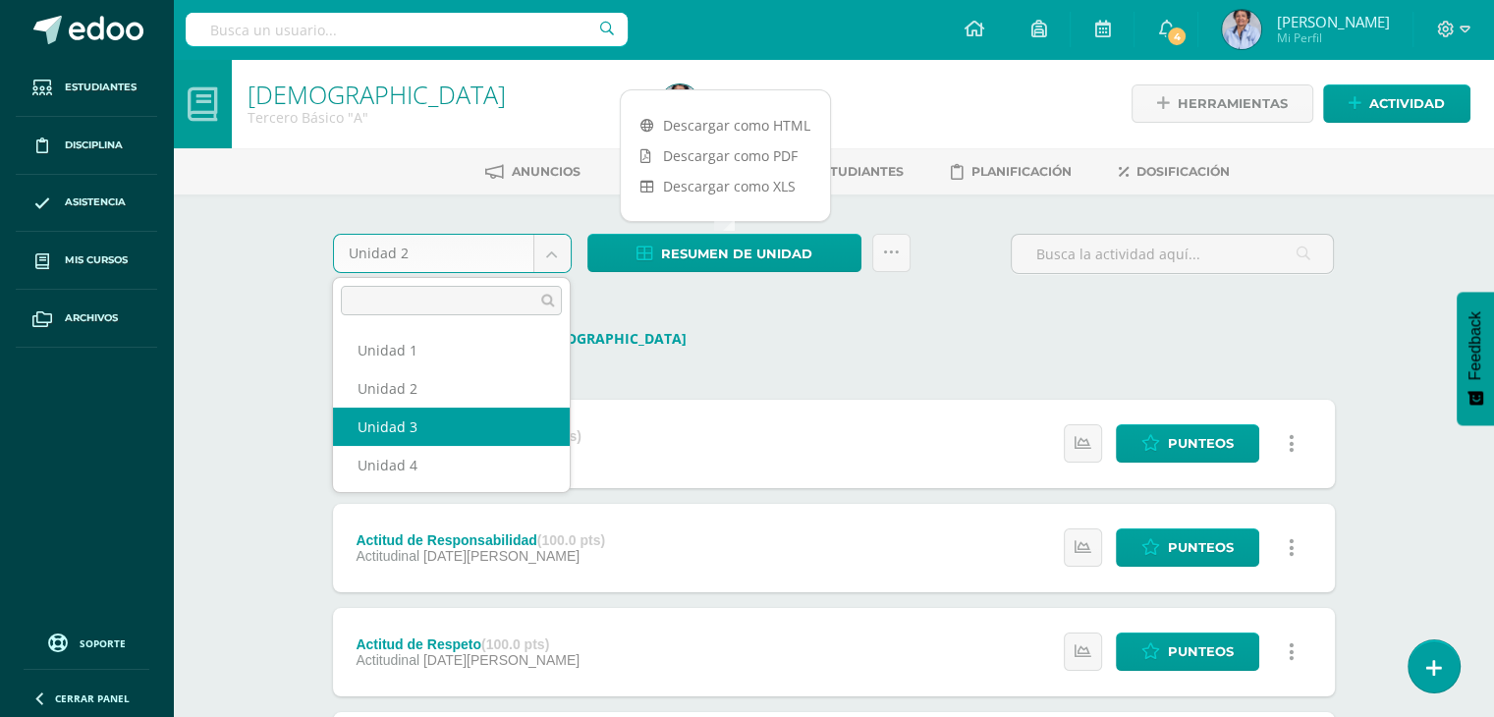
select select "Unidad 3"
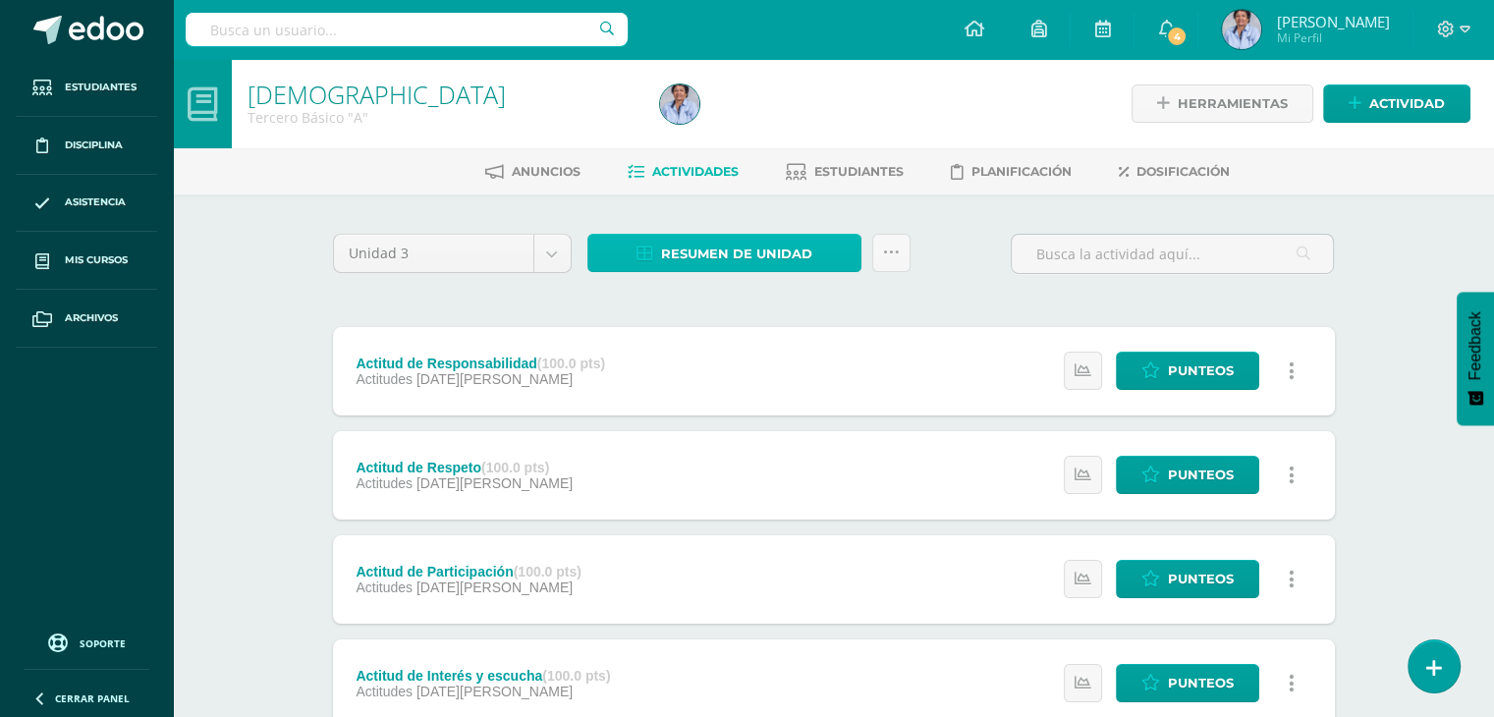
click at [759, 245] on span "Resumen de unidad" at bounding box center [736, 254] width 151 height 36
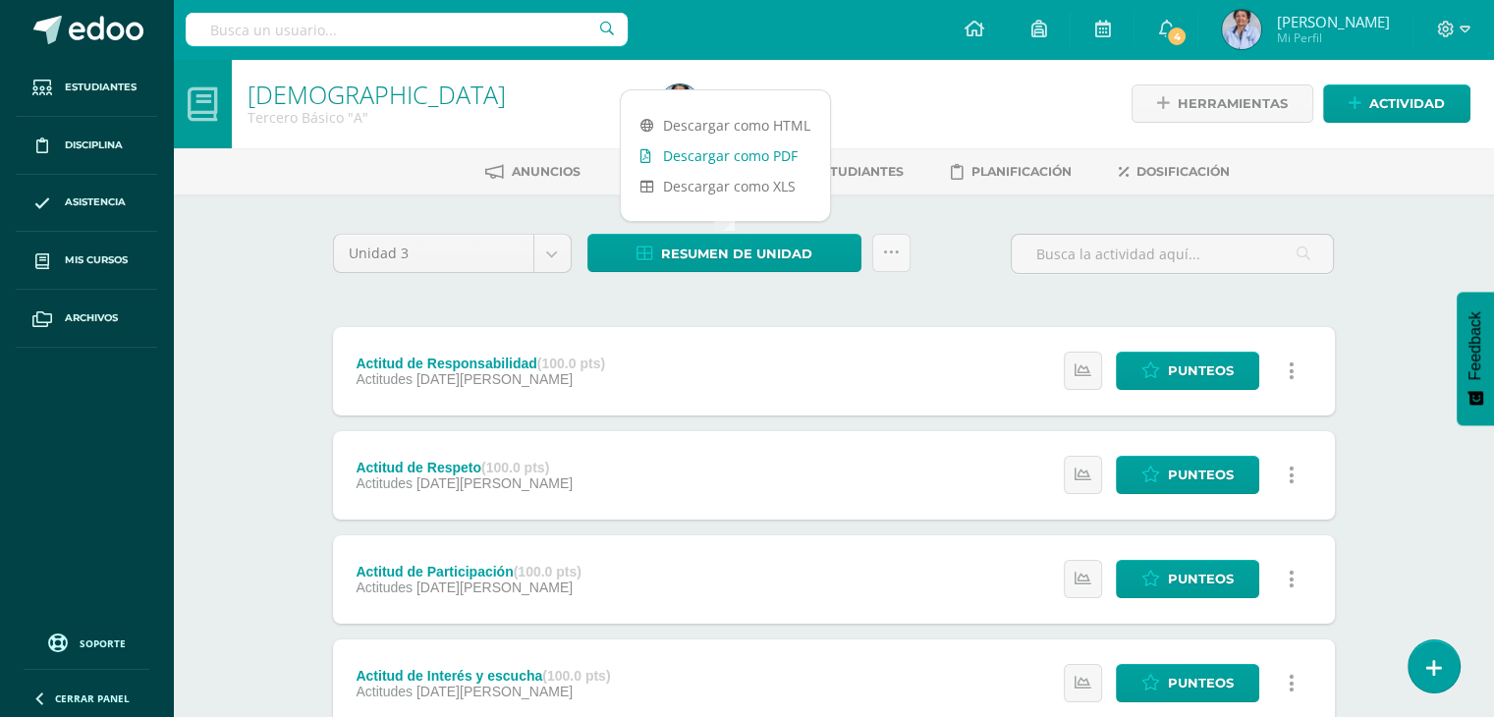
click at [753, 152] on link "Descargar como PDF" at bounding box center [725, 155] width 209 height 30
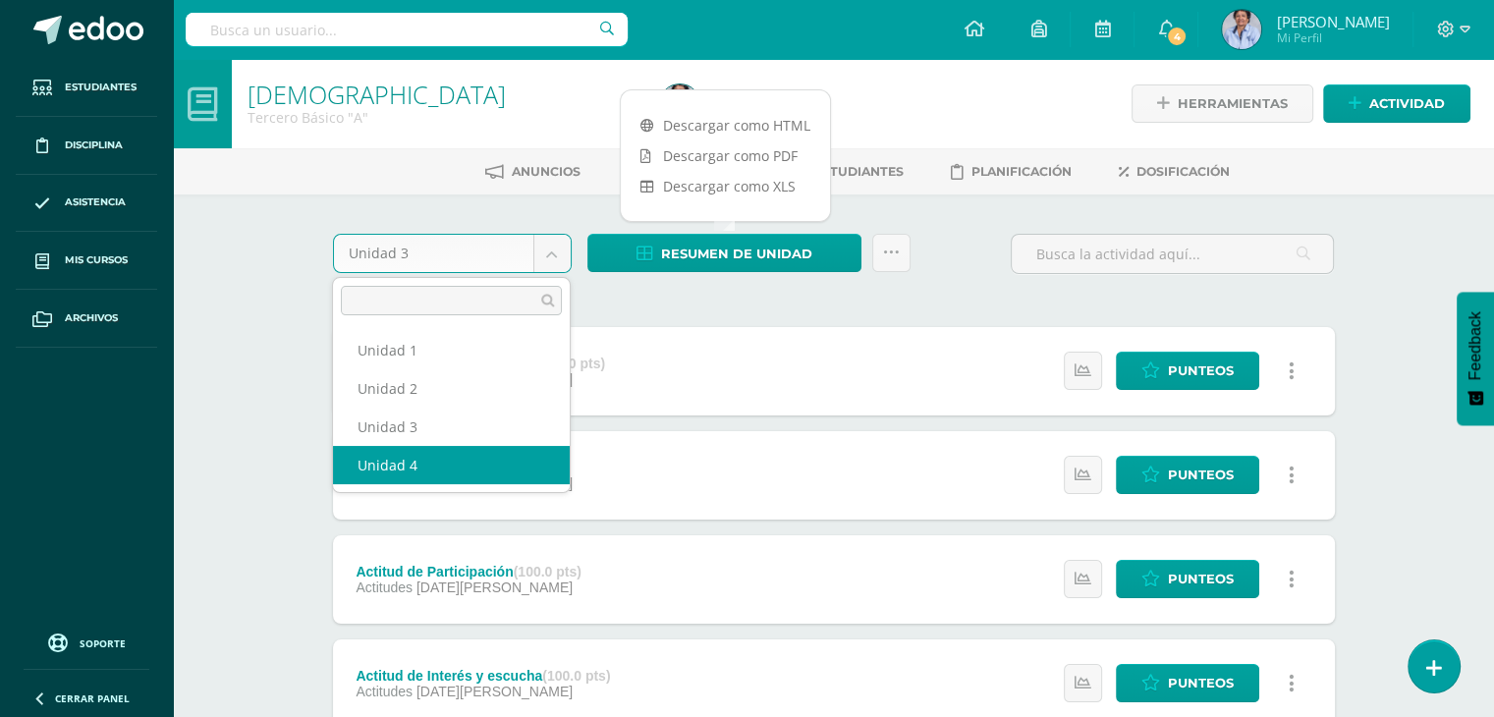
select select "Unidad 4"
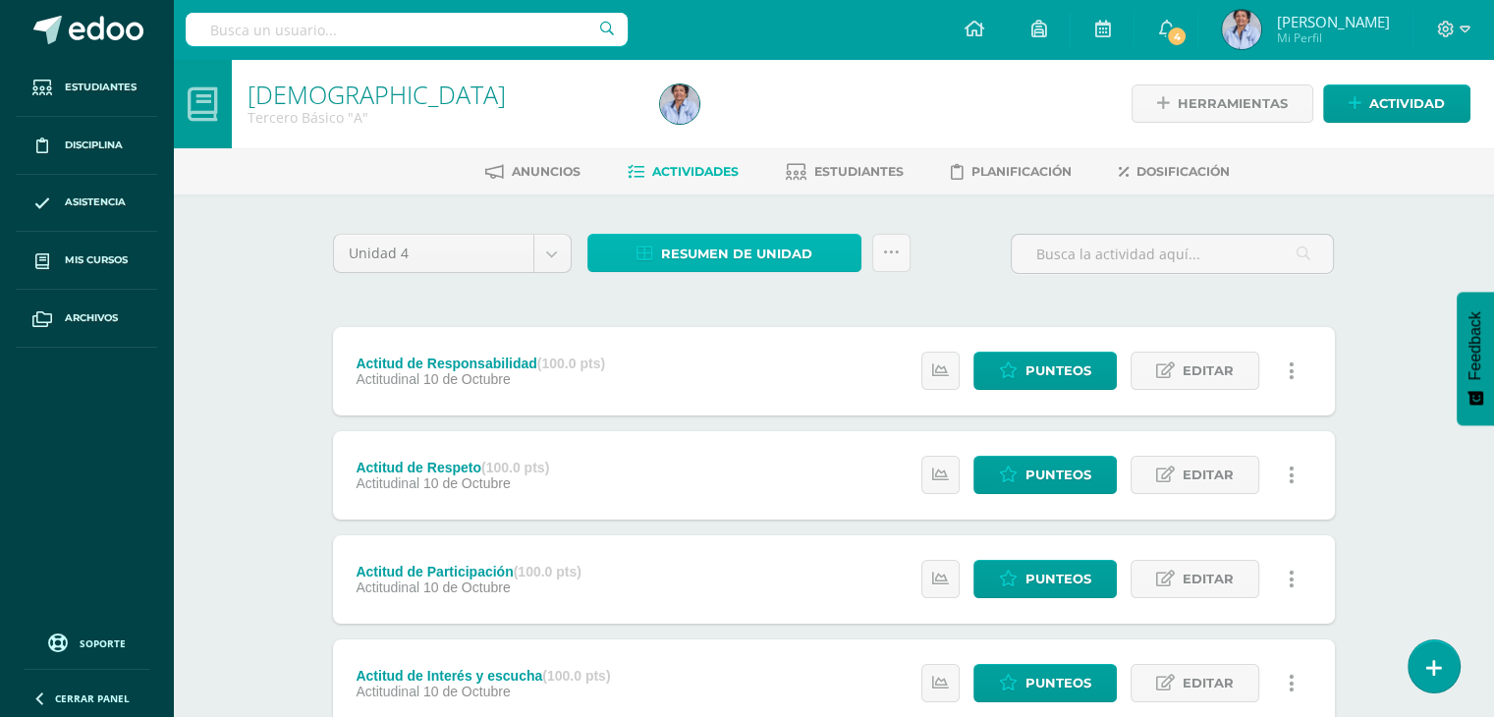
click at [742, 247] on span "Resumen de unidad" at bounding box center [736, 254] width 151 height 36
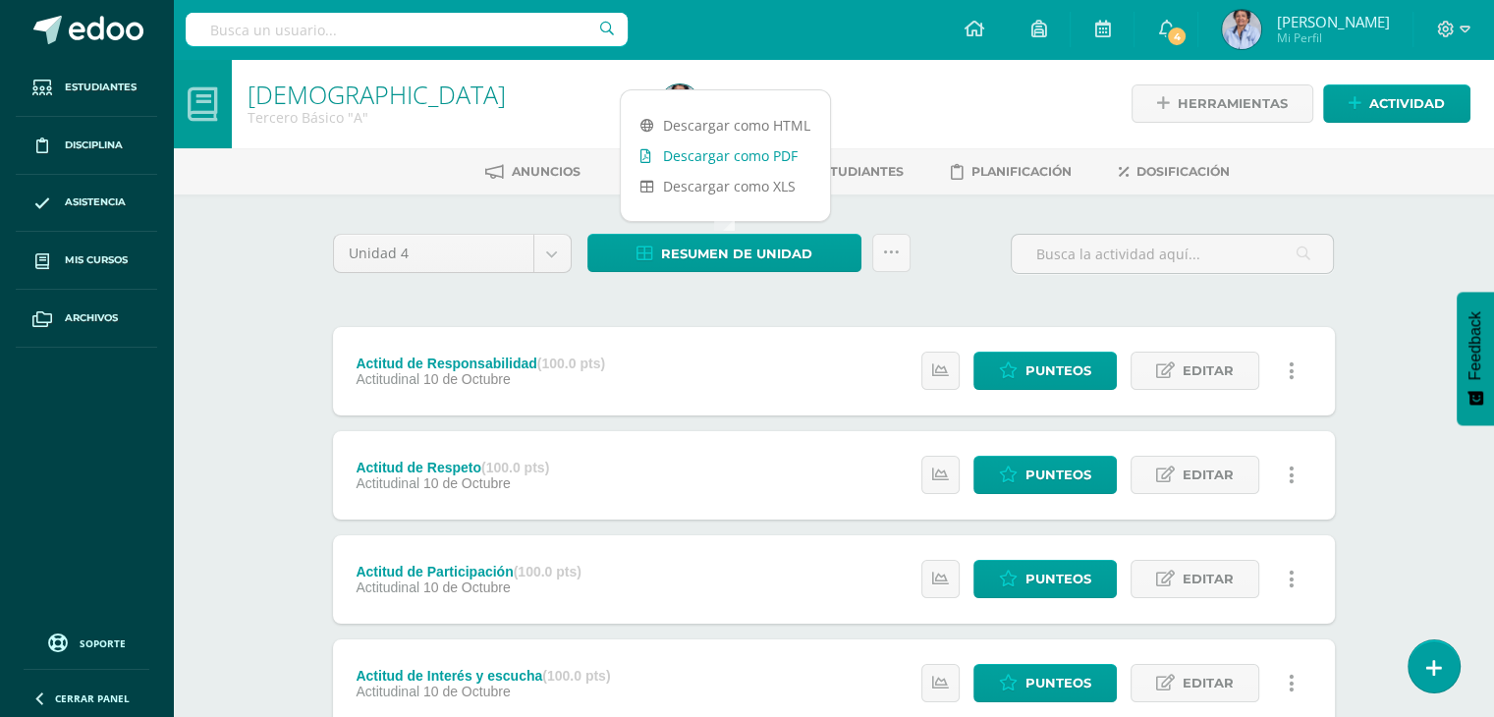
click at [741, 155] on link "Descargar como PDF" at bounding box center [725, 155] width 209 height 30
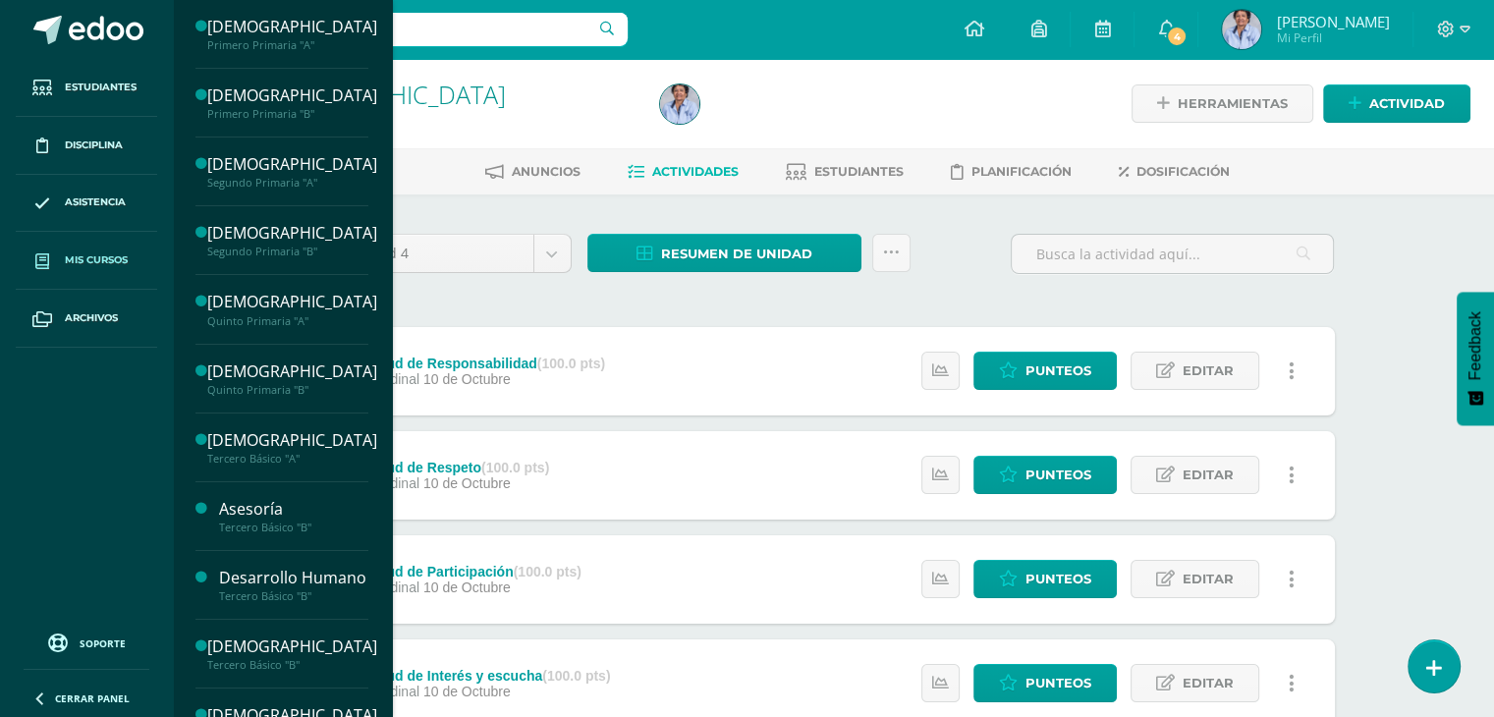
click at [85, 242] on link "Mis cursos" at bounding box center [86, 261] width 141 height 58
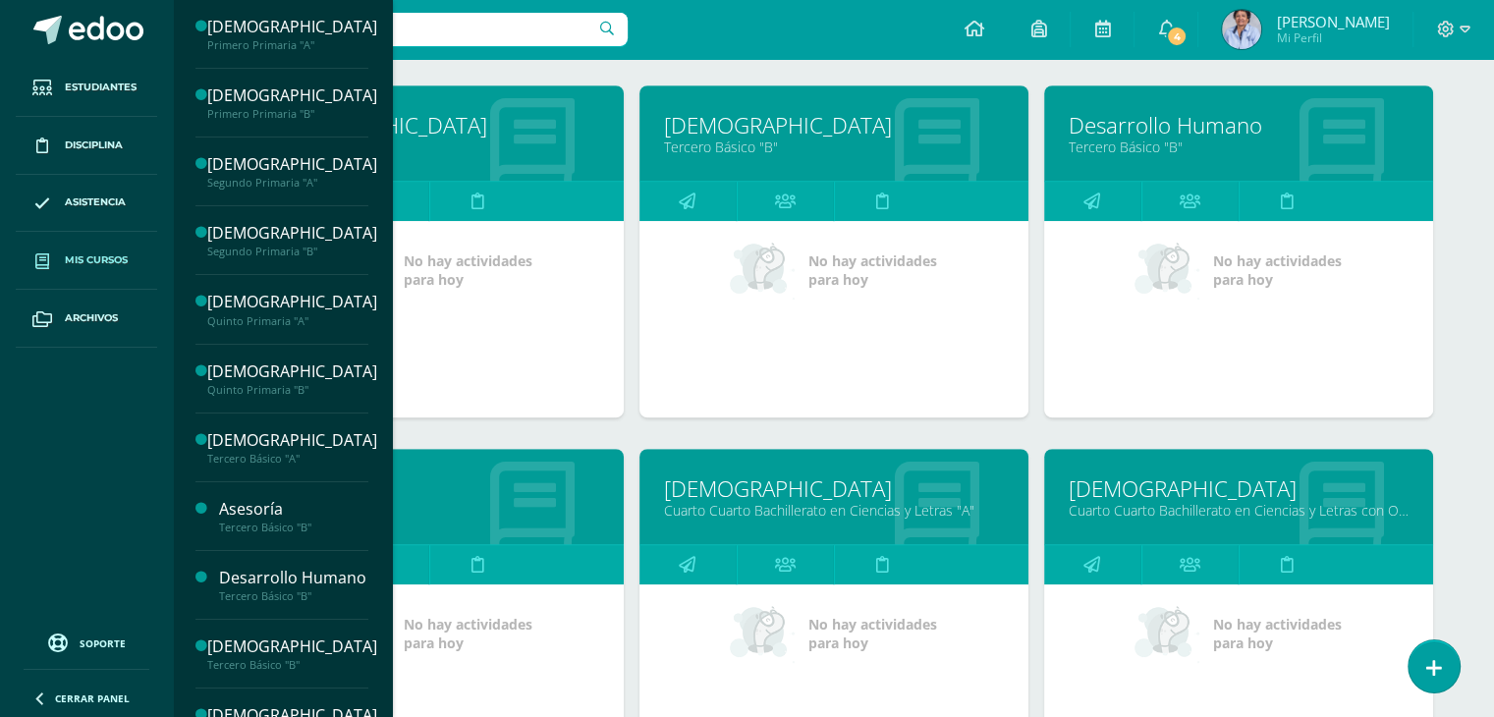
scroll to position [972, 0]
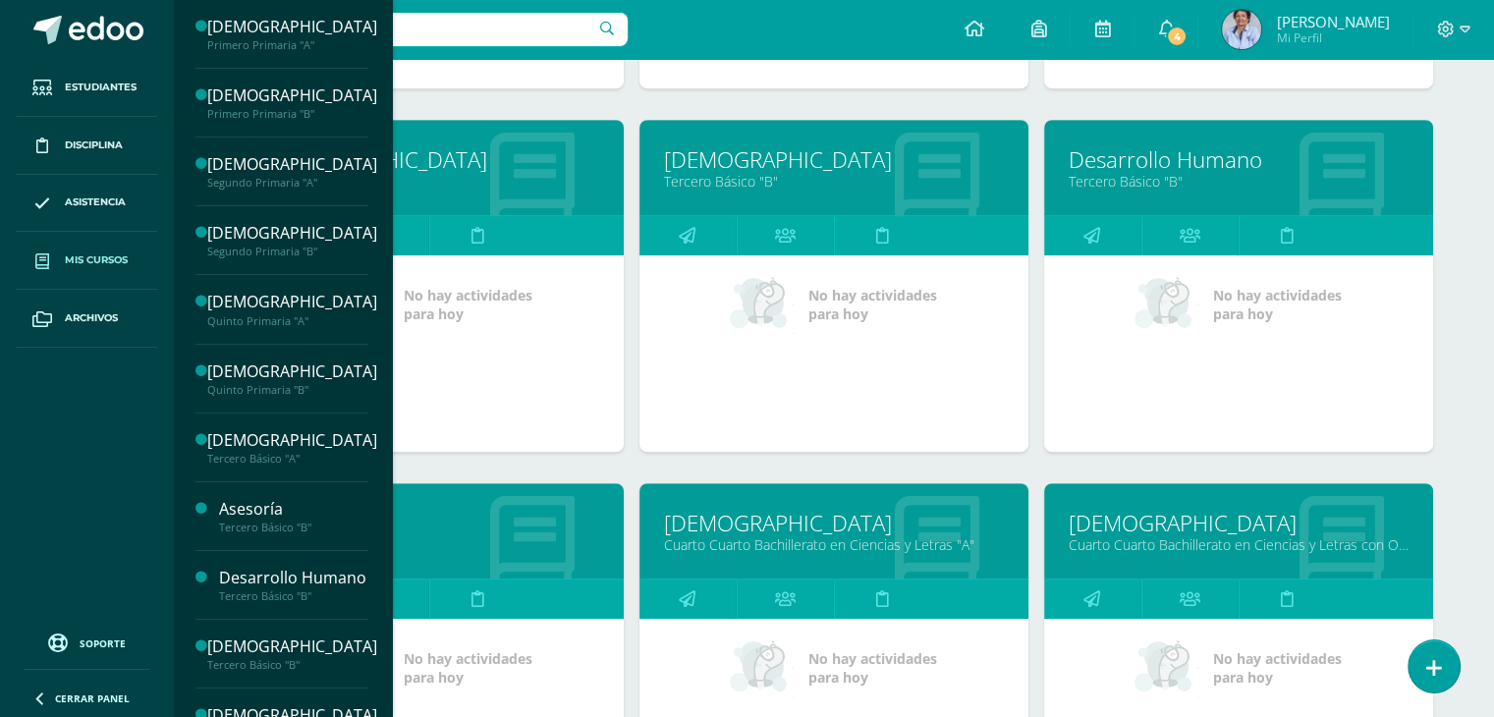
click at [798, 149] on link "[DEMOGRAPHIC_DATA]" at bounding box center [834, 159] width 340 height 30
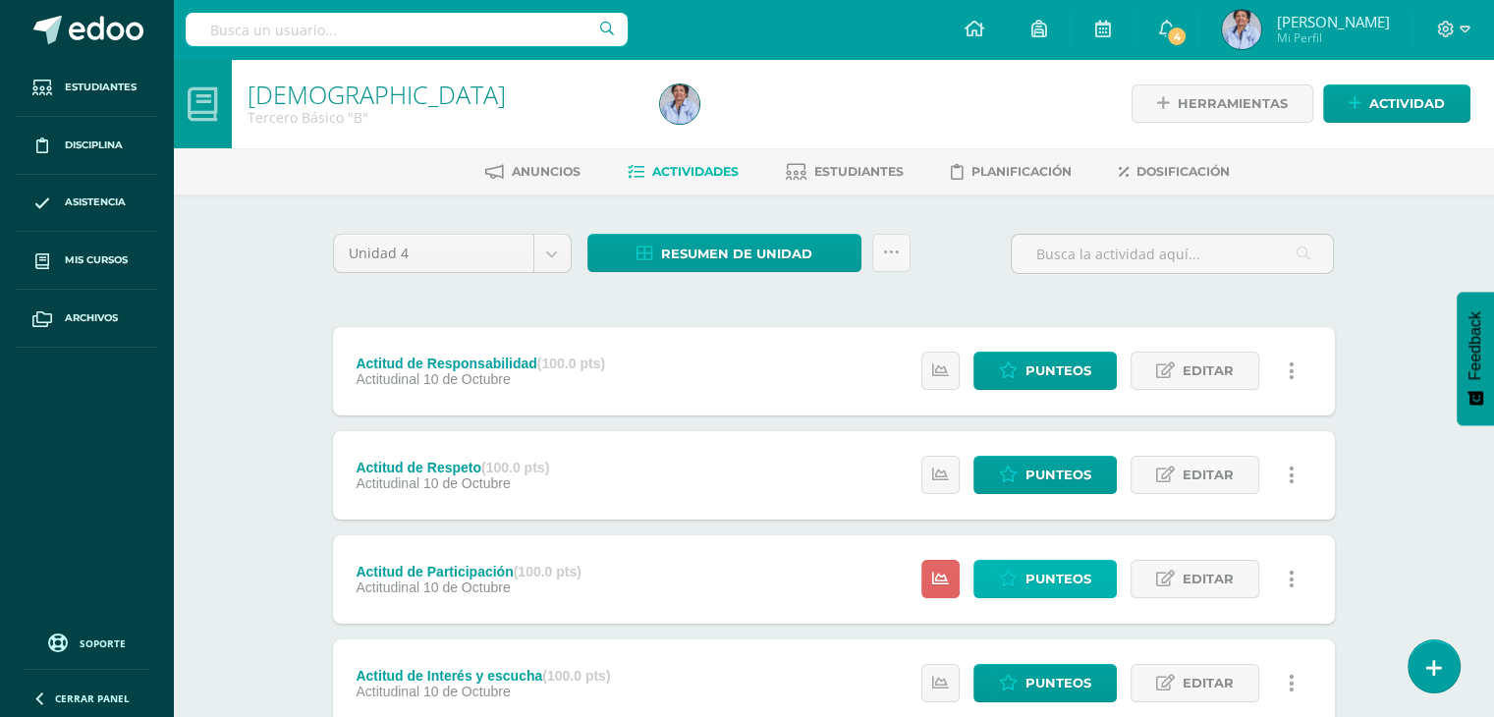
click at [1059, 575] on span "Punteos" at bounding box center [1058, 579] width 66 height 36
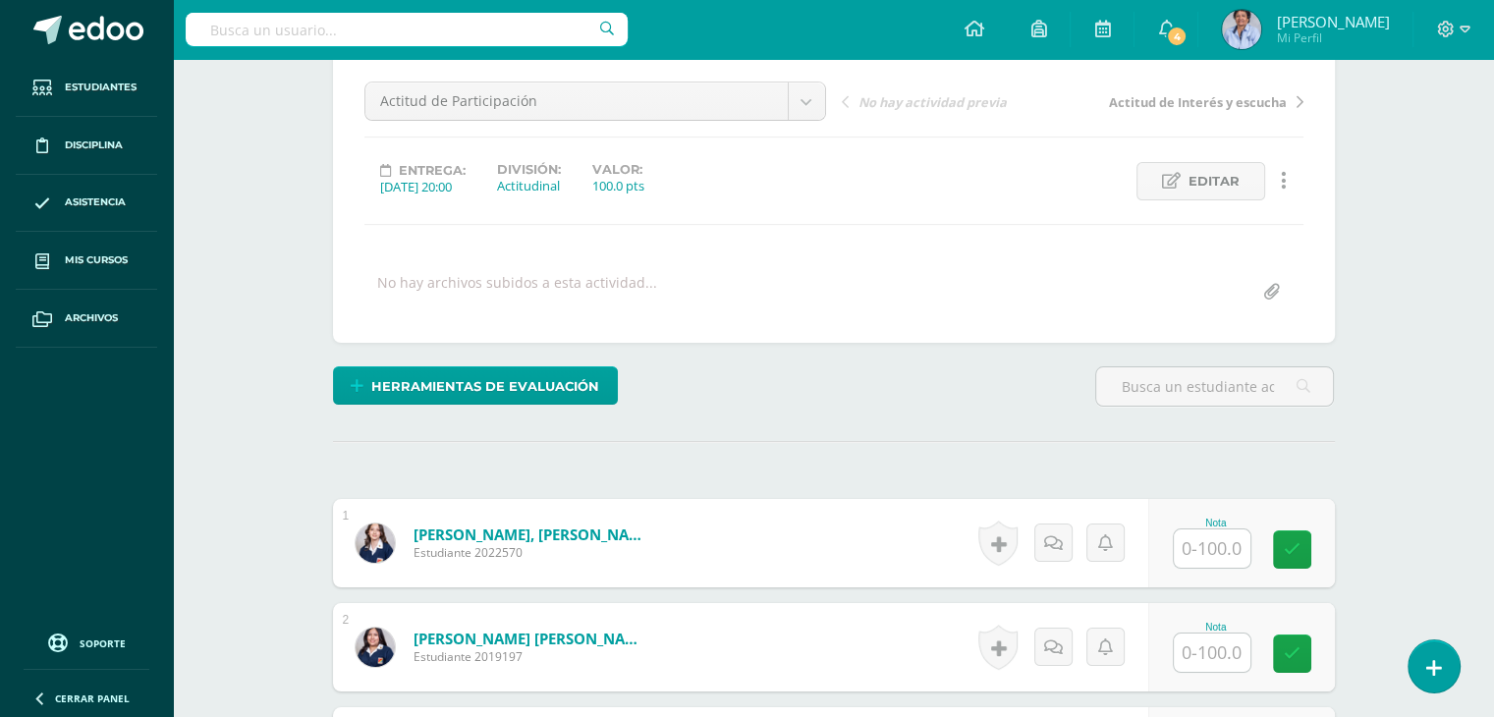
scroll to position [180, 0]
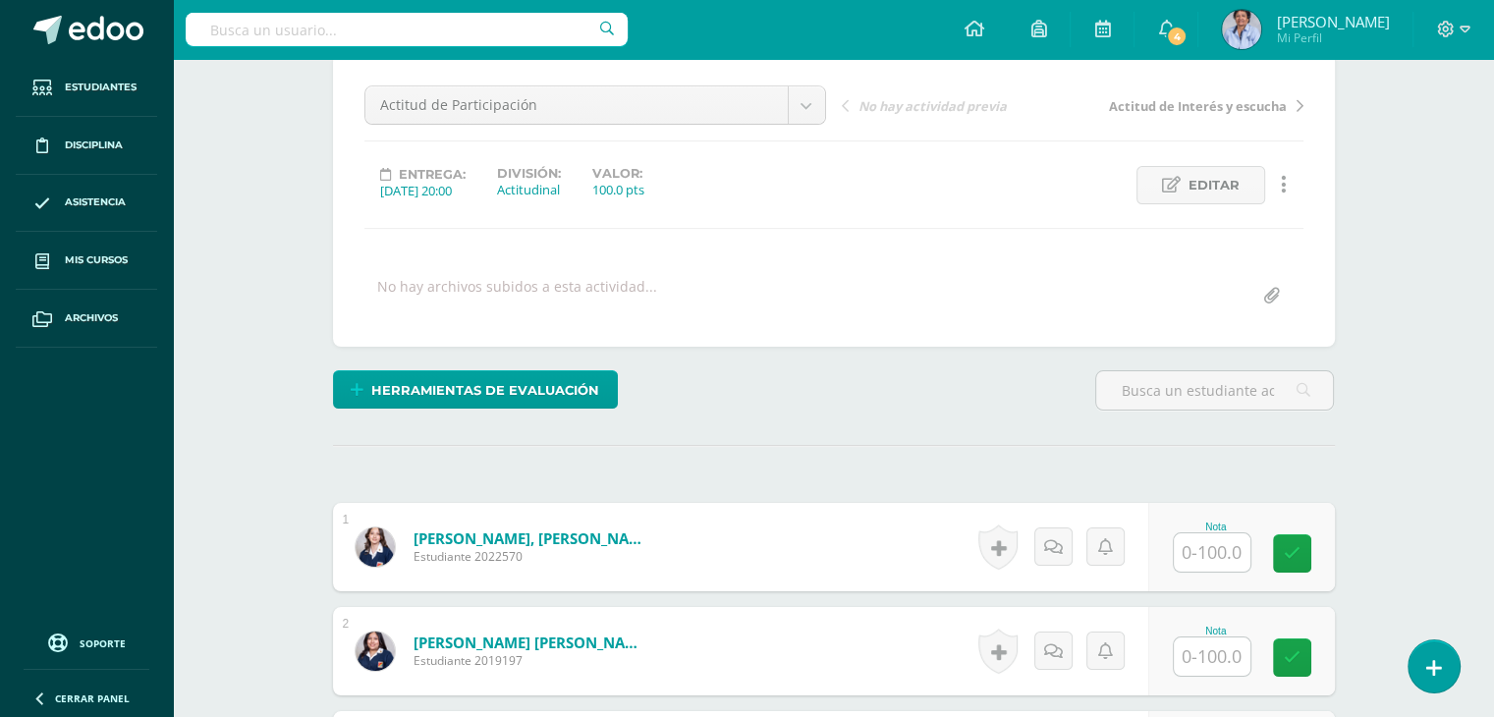
click at [1216, 547] on input "text" at bounding box center [1212, 552] width 77 height 38
type input "80"
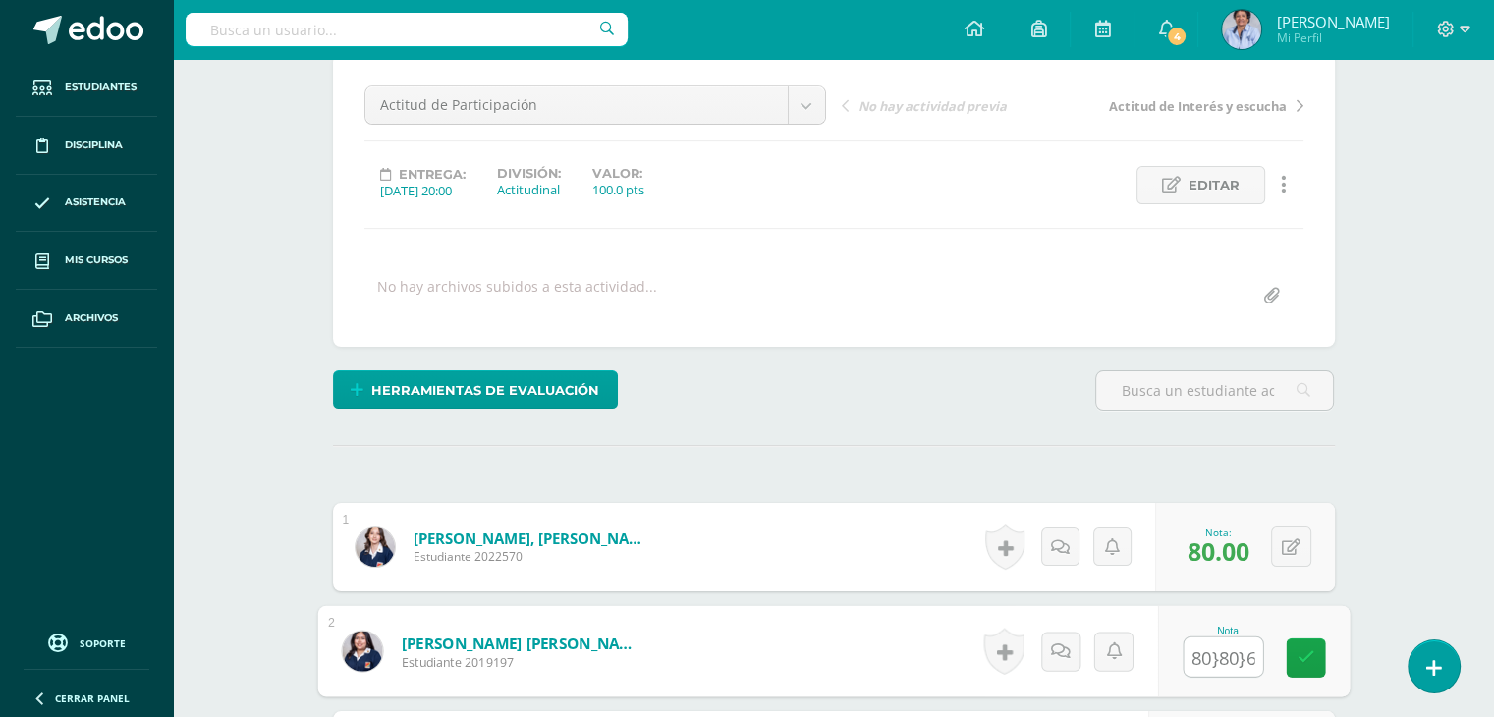
scroll to position [0, 12]
type input "80}80}60"
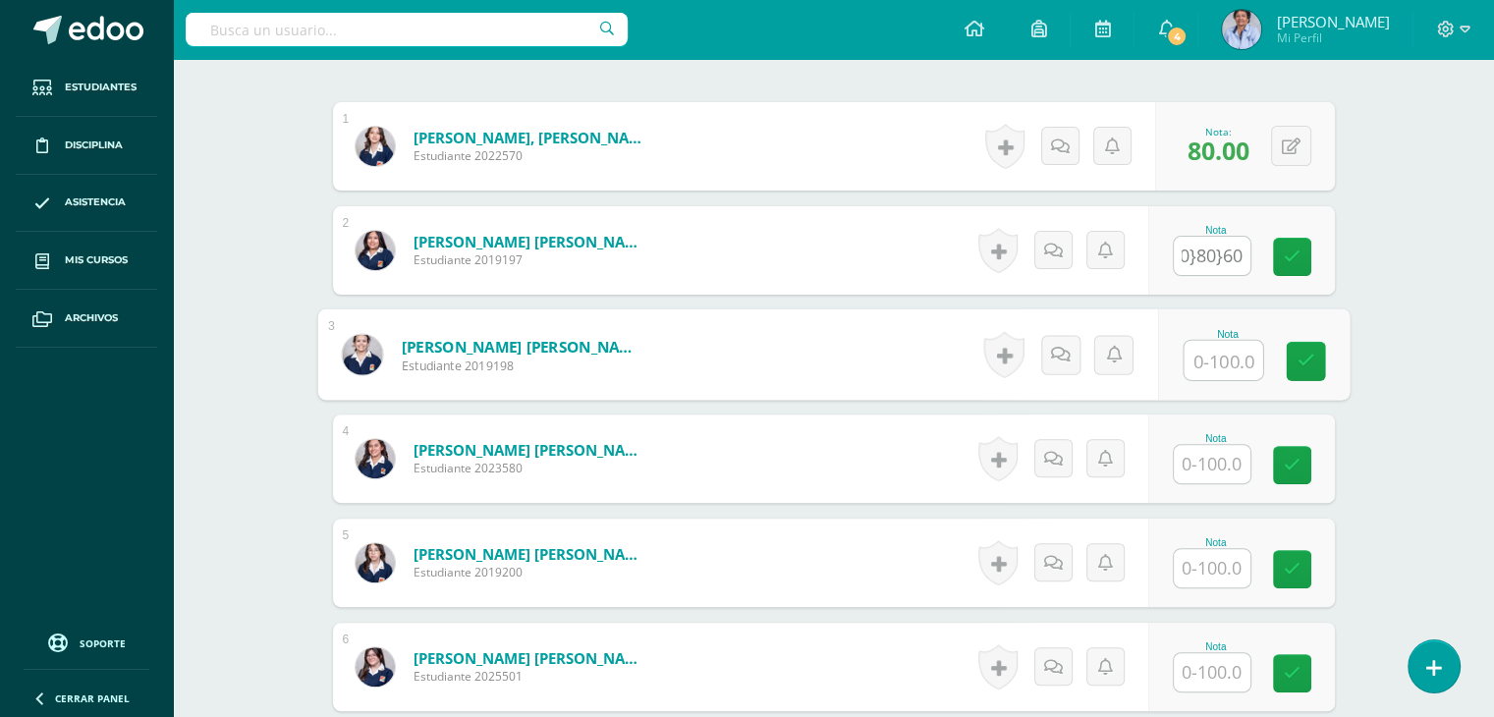
scroll to position [0, 0]
type input "60"
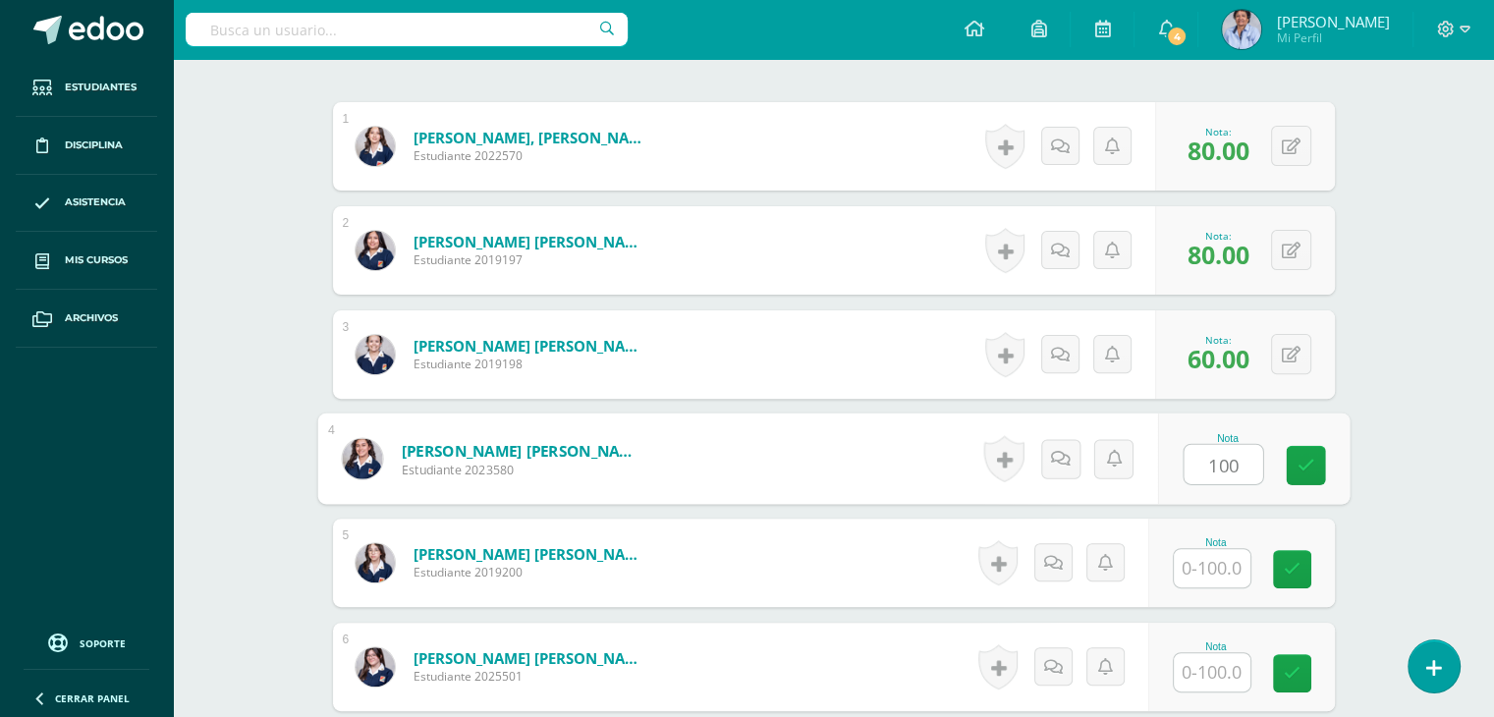
type input "100"
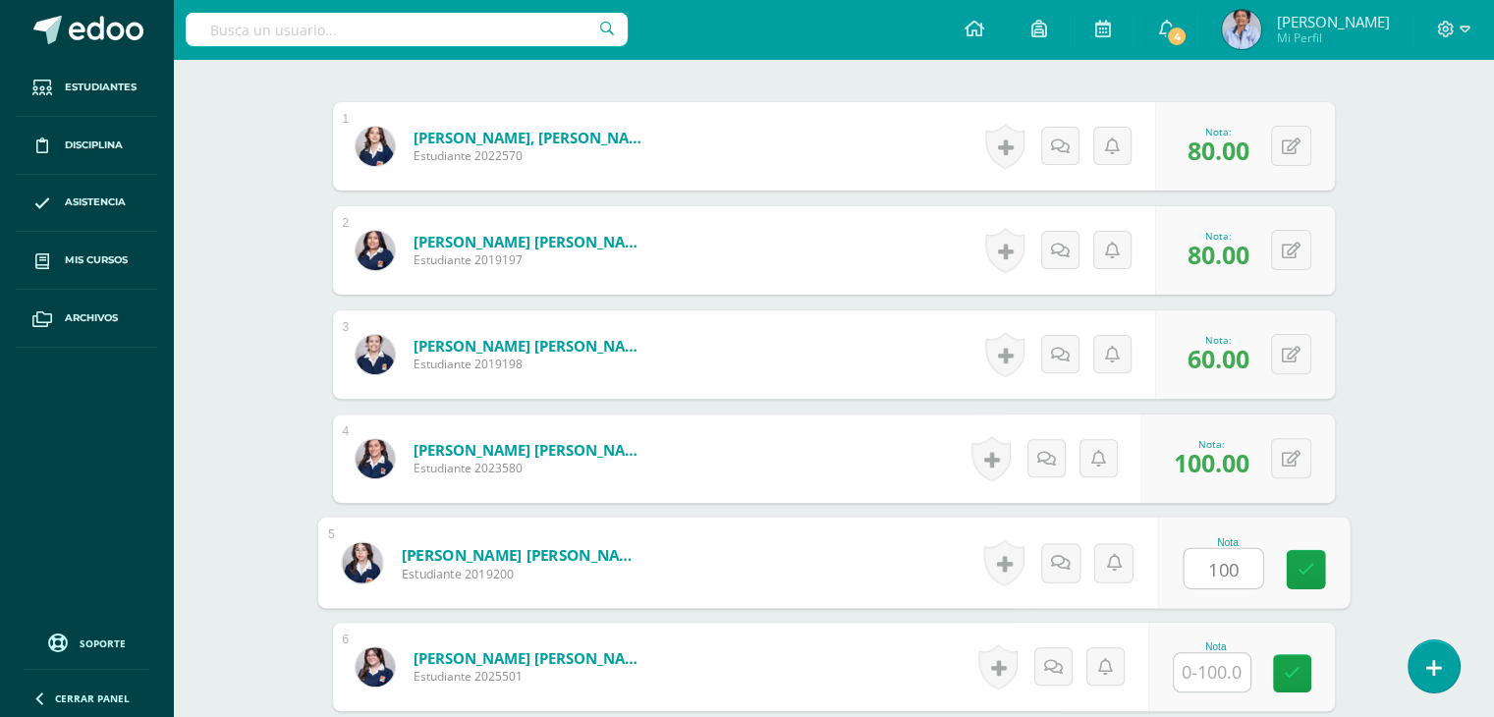
type input "100"
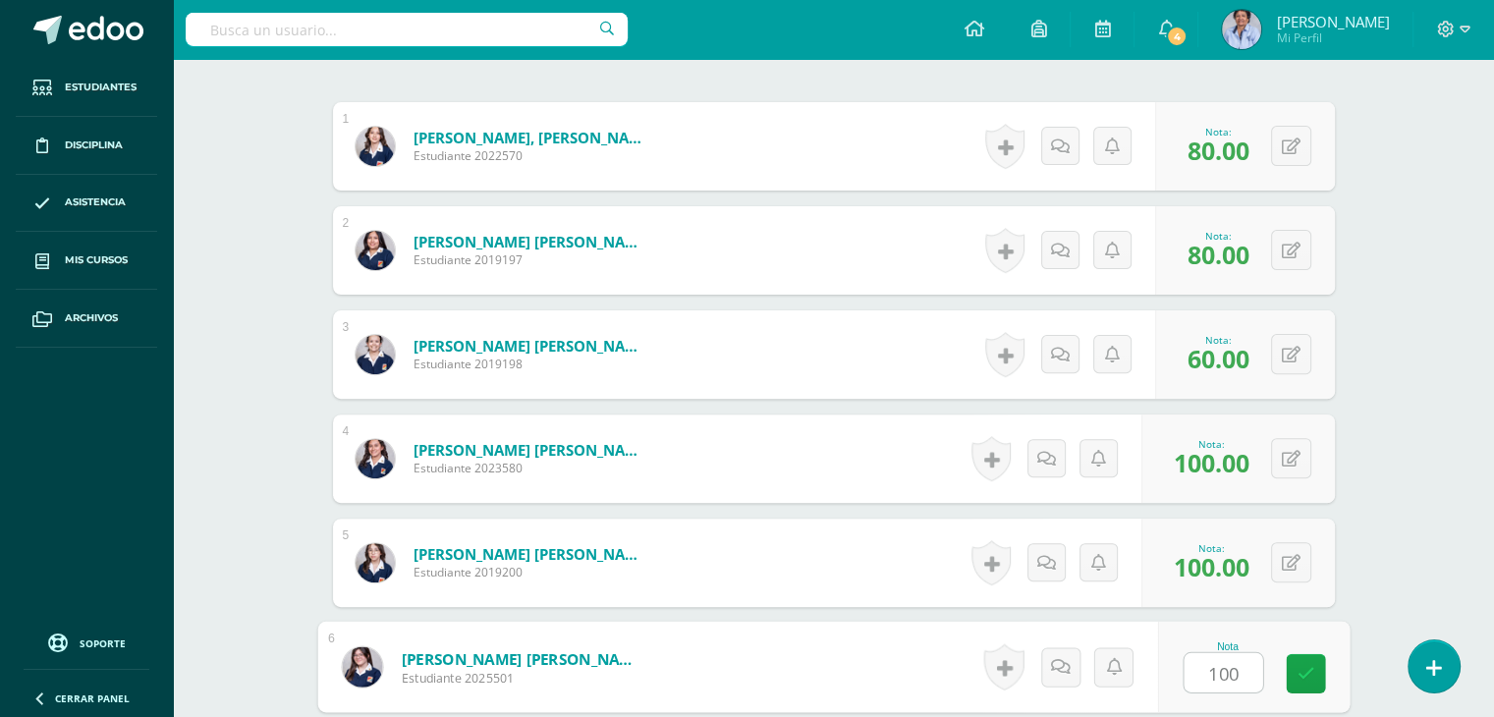
type input "100"
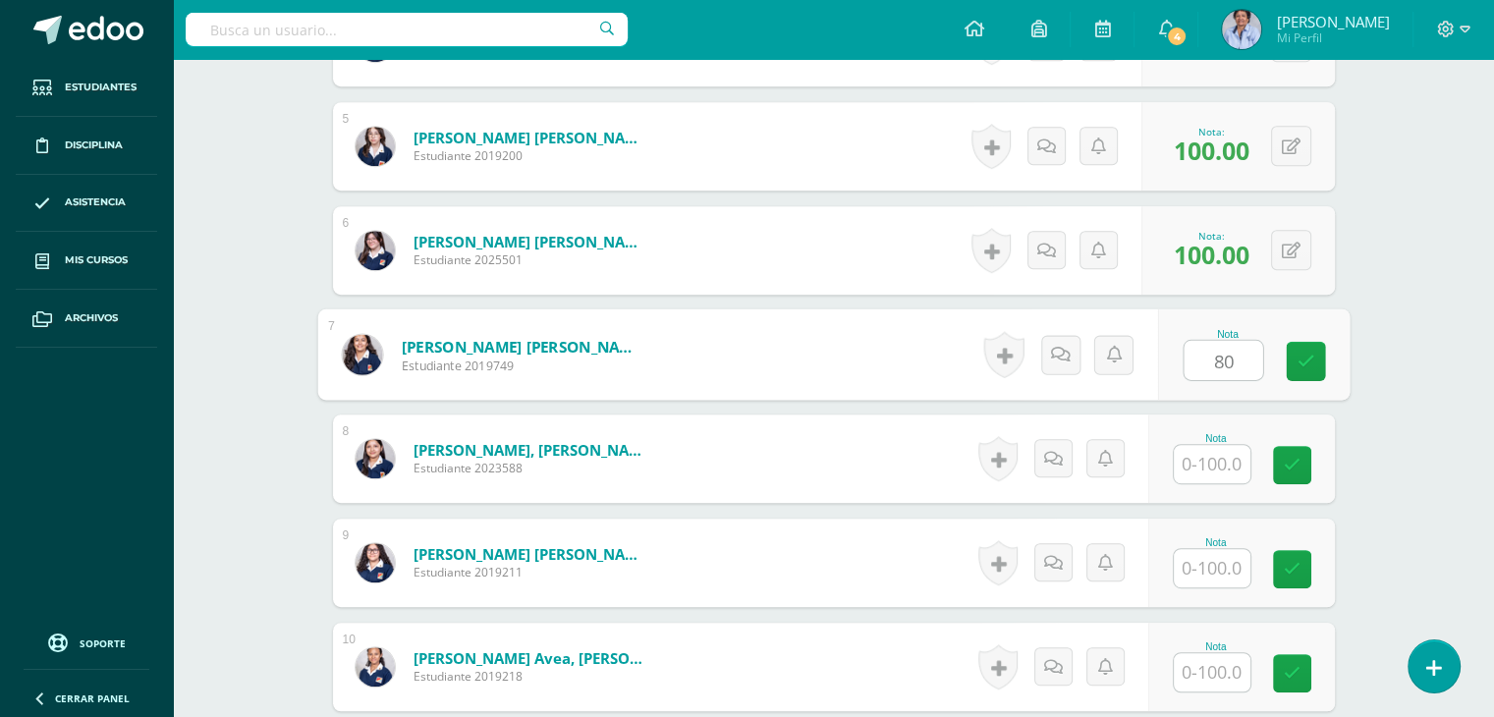
type input "80"
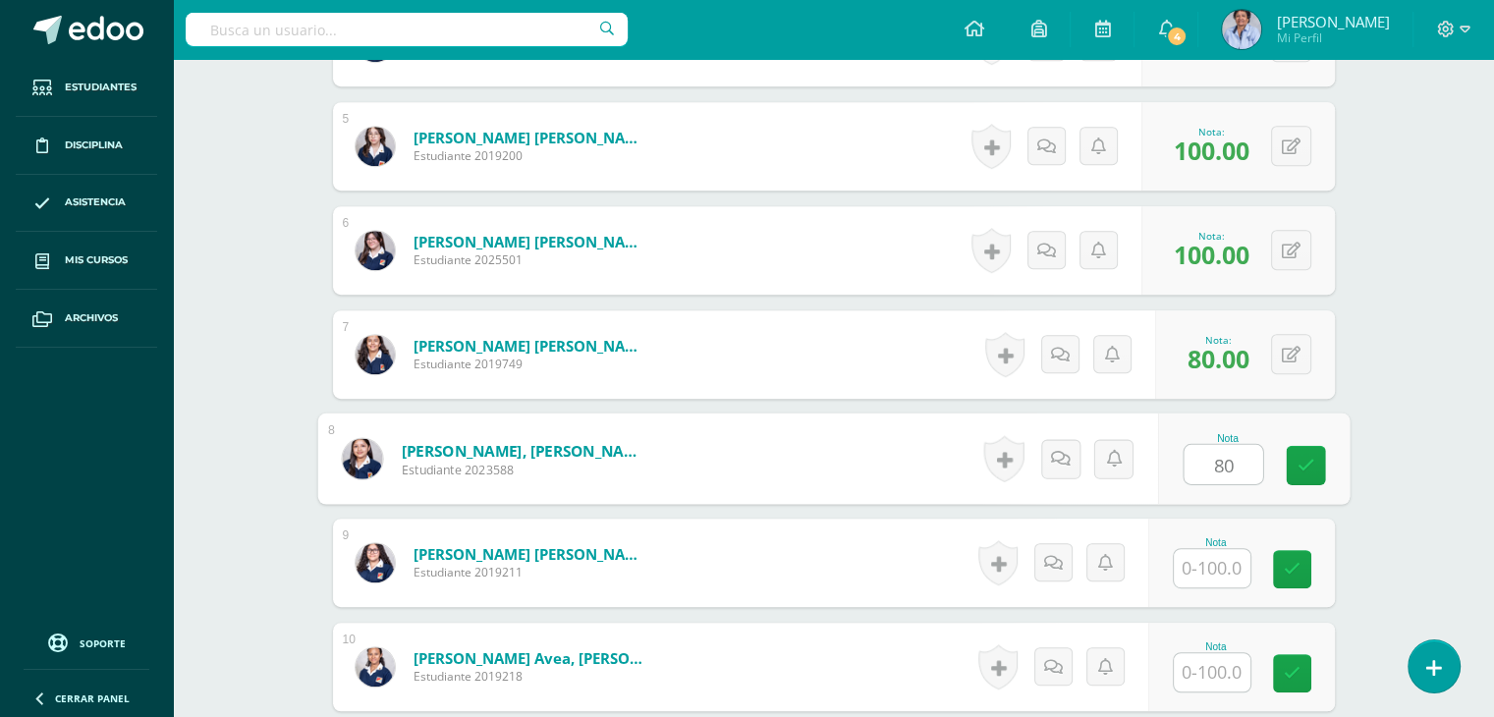
type input "80"
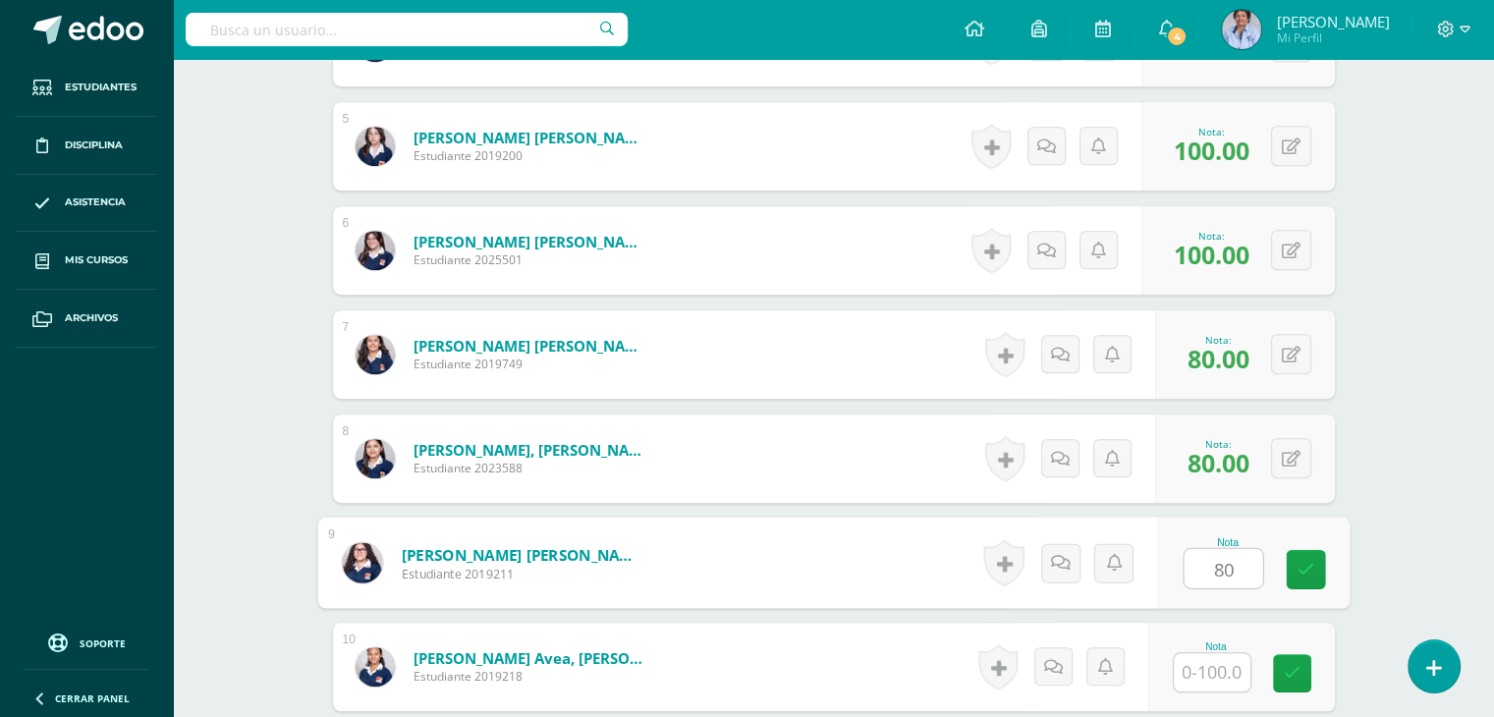
type input "80"
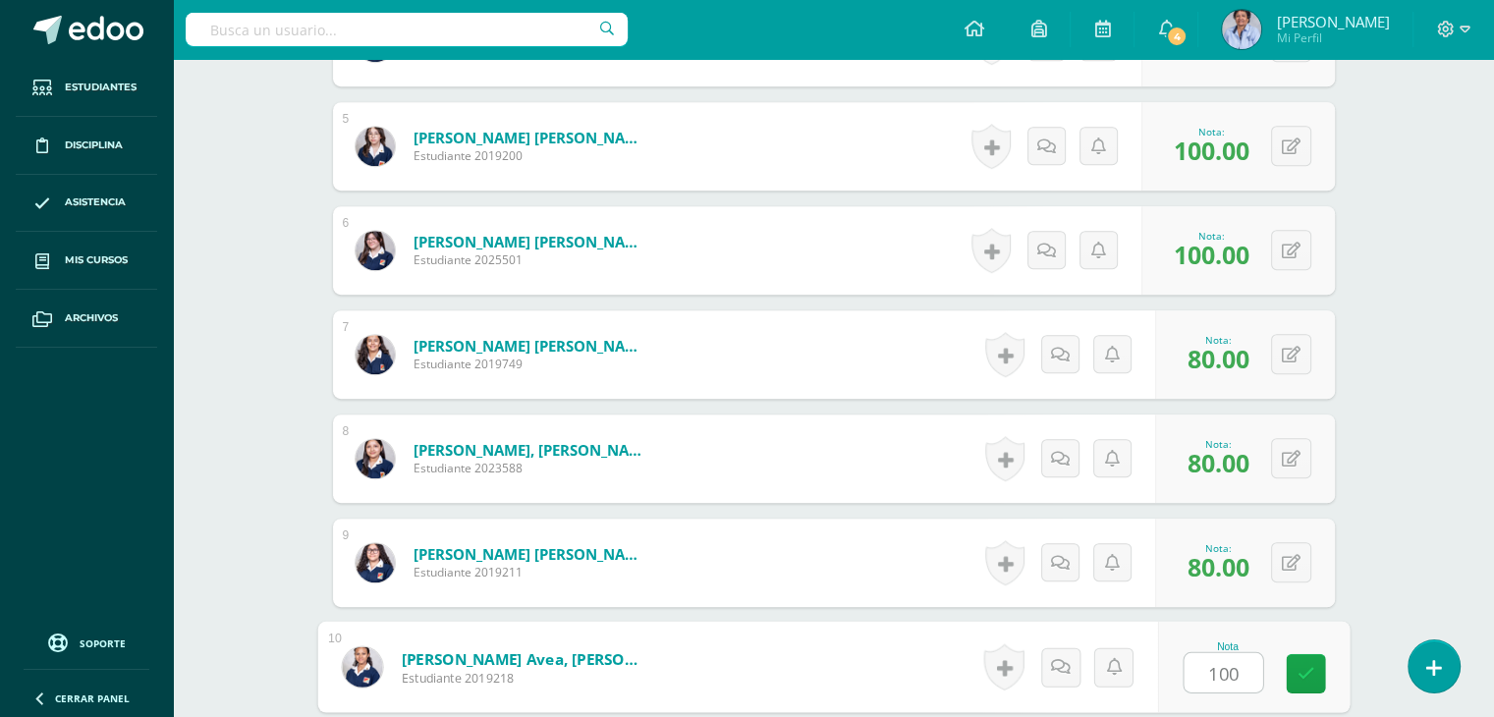
type input "100"
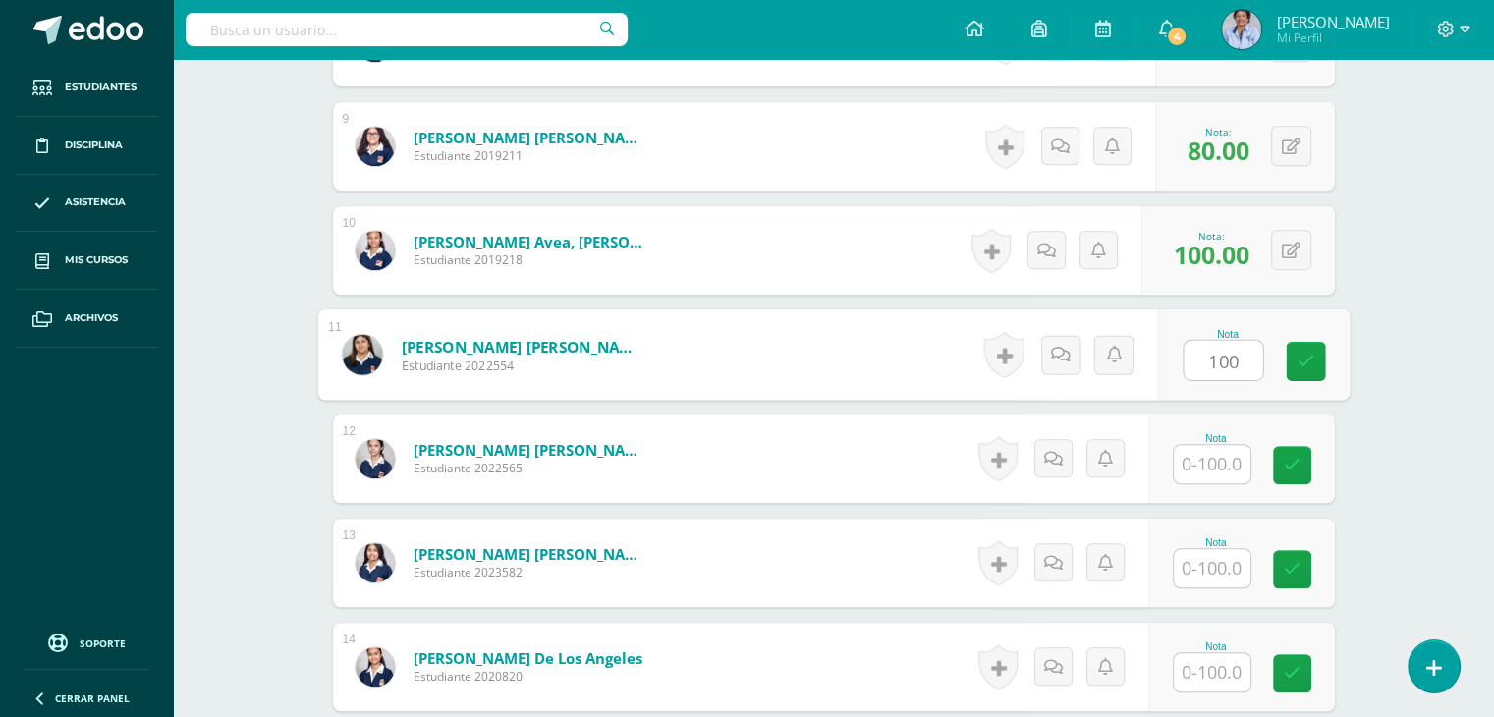
type input "100"
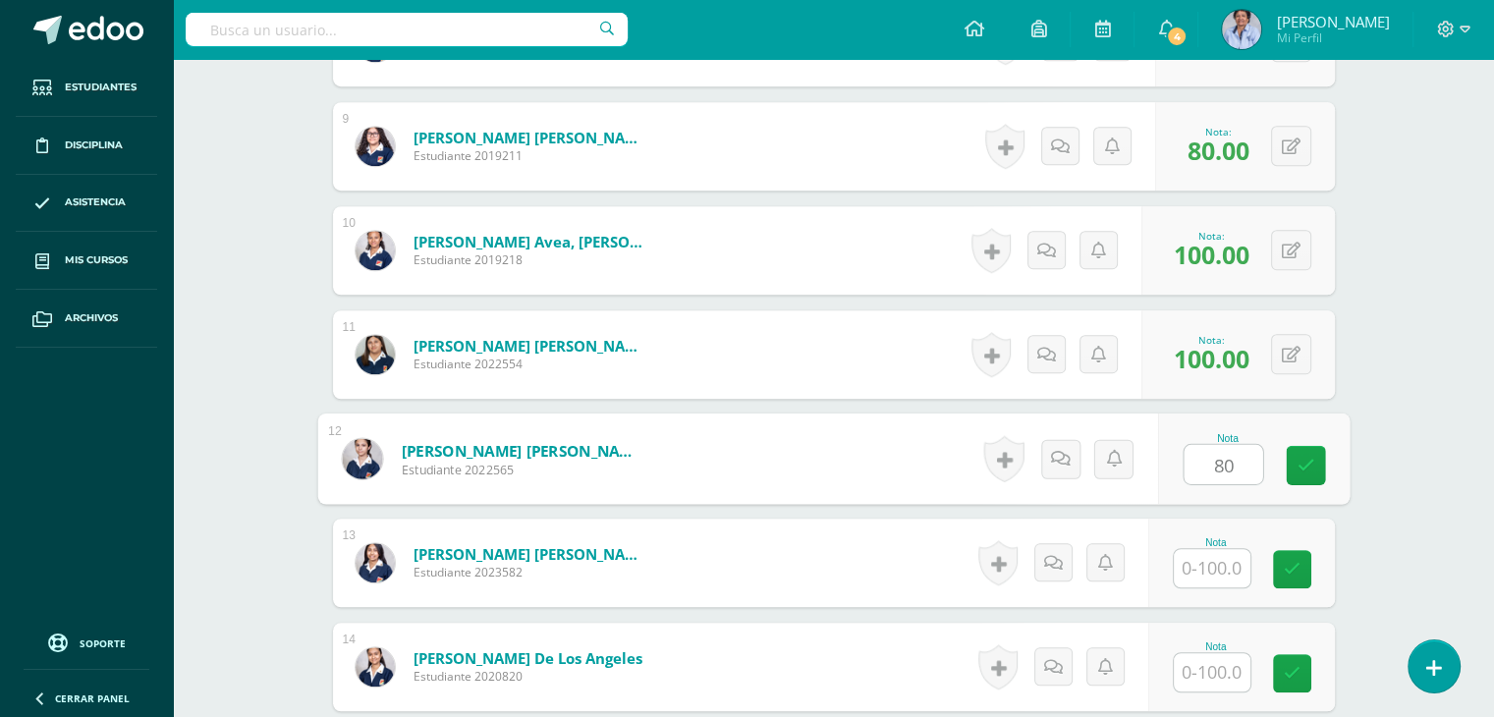
type input "80"
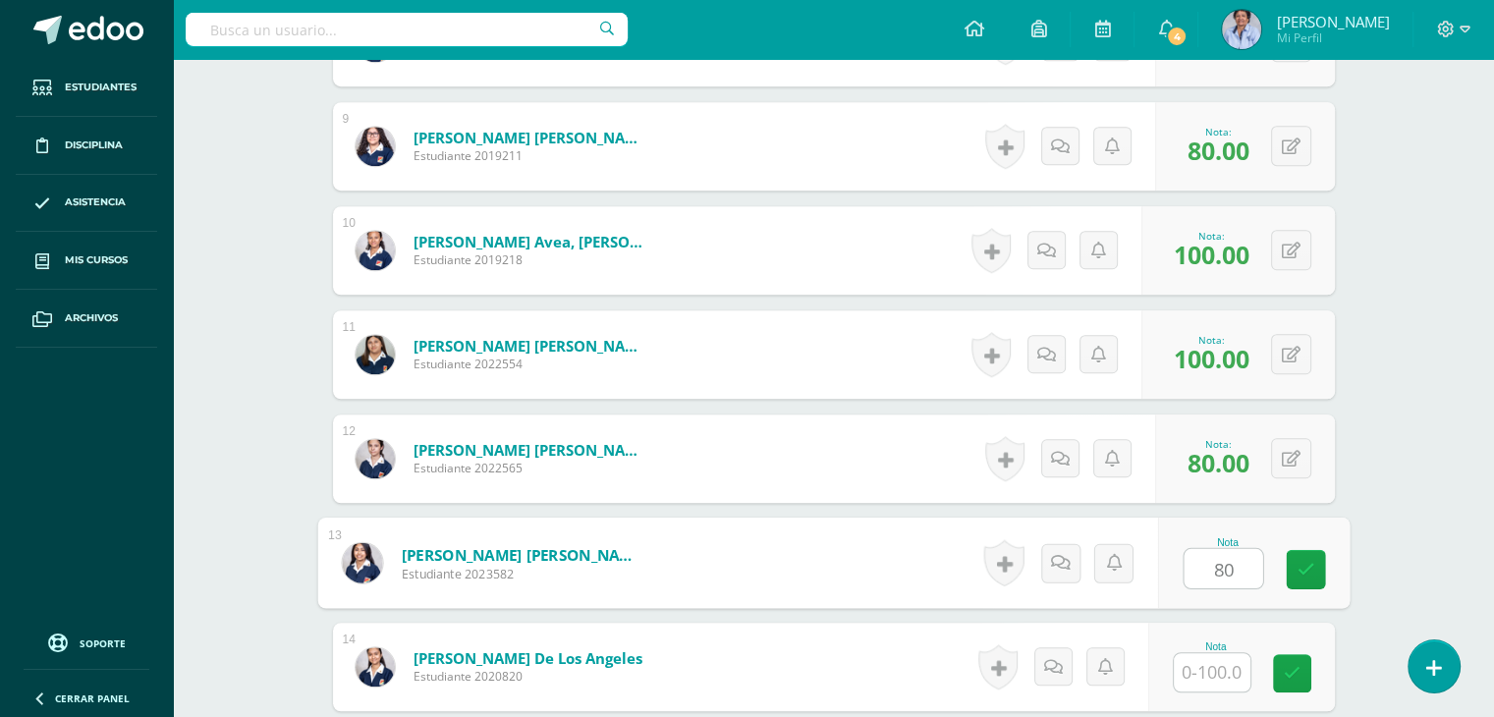
type input "80"
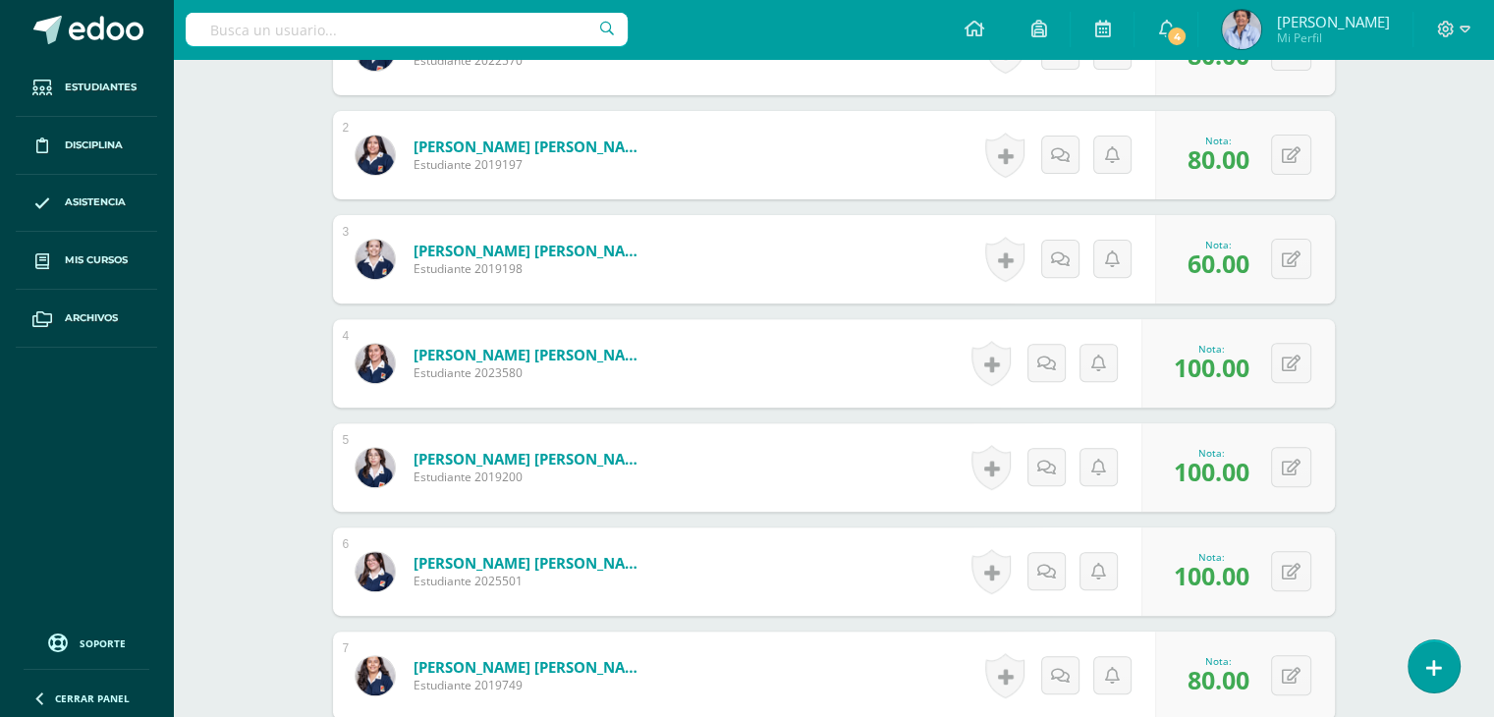
scroll to position [669, 0]
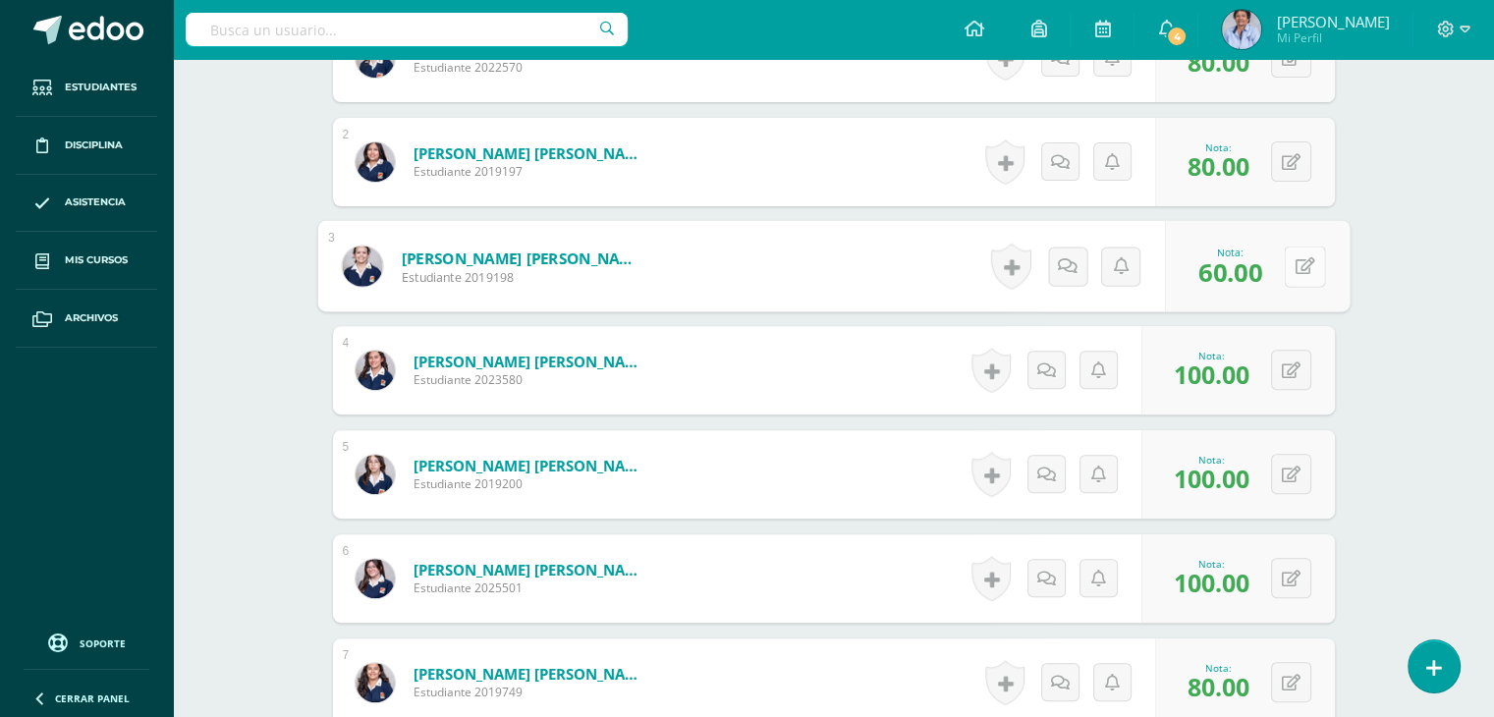
click at [1291, 264] on button at bounding box center [1304, 266] width 41 height 41
type input "80"
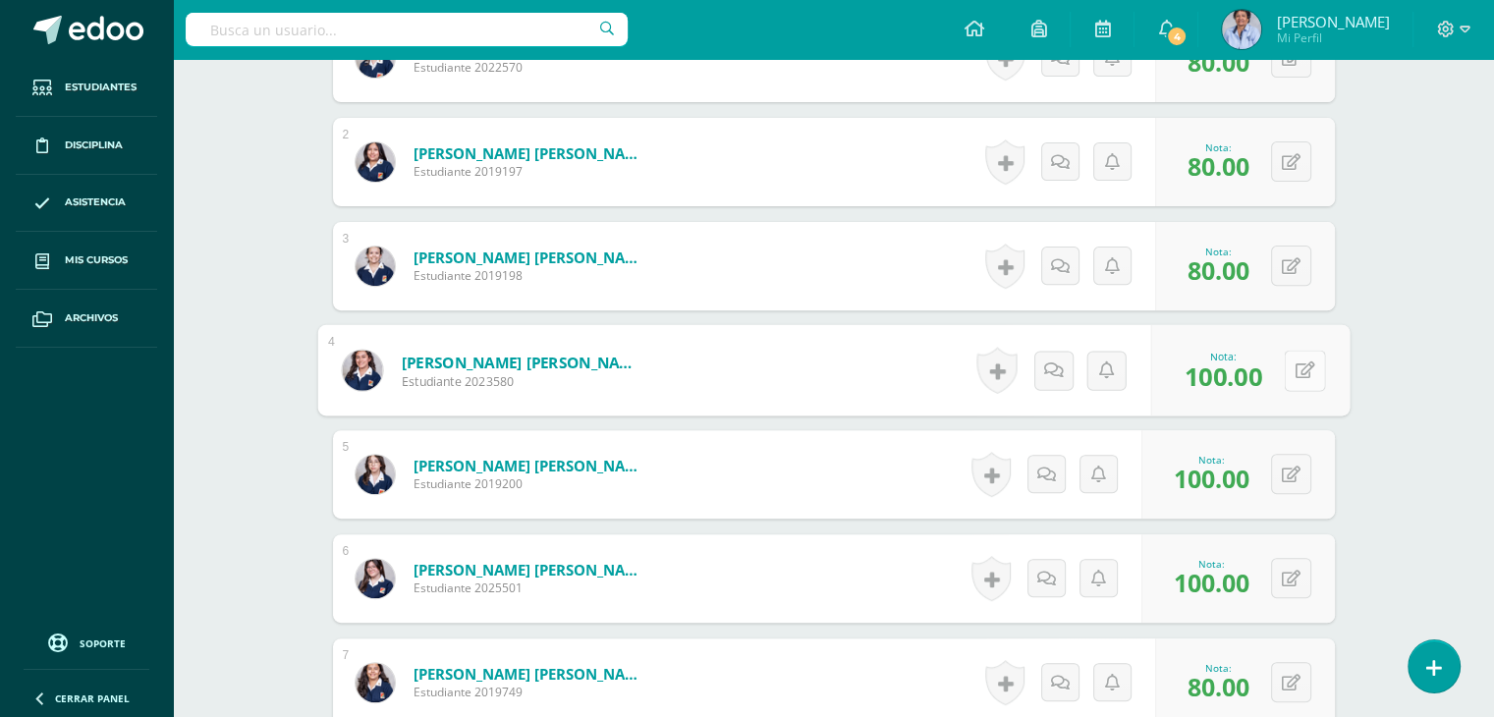
click at [1294, 361] on icon at bounding box center [1304, 369] width 20 height 17
type input "60"
click at [1292, 471] on button at bounding box center [1291, 474] width 40 height 40
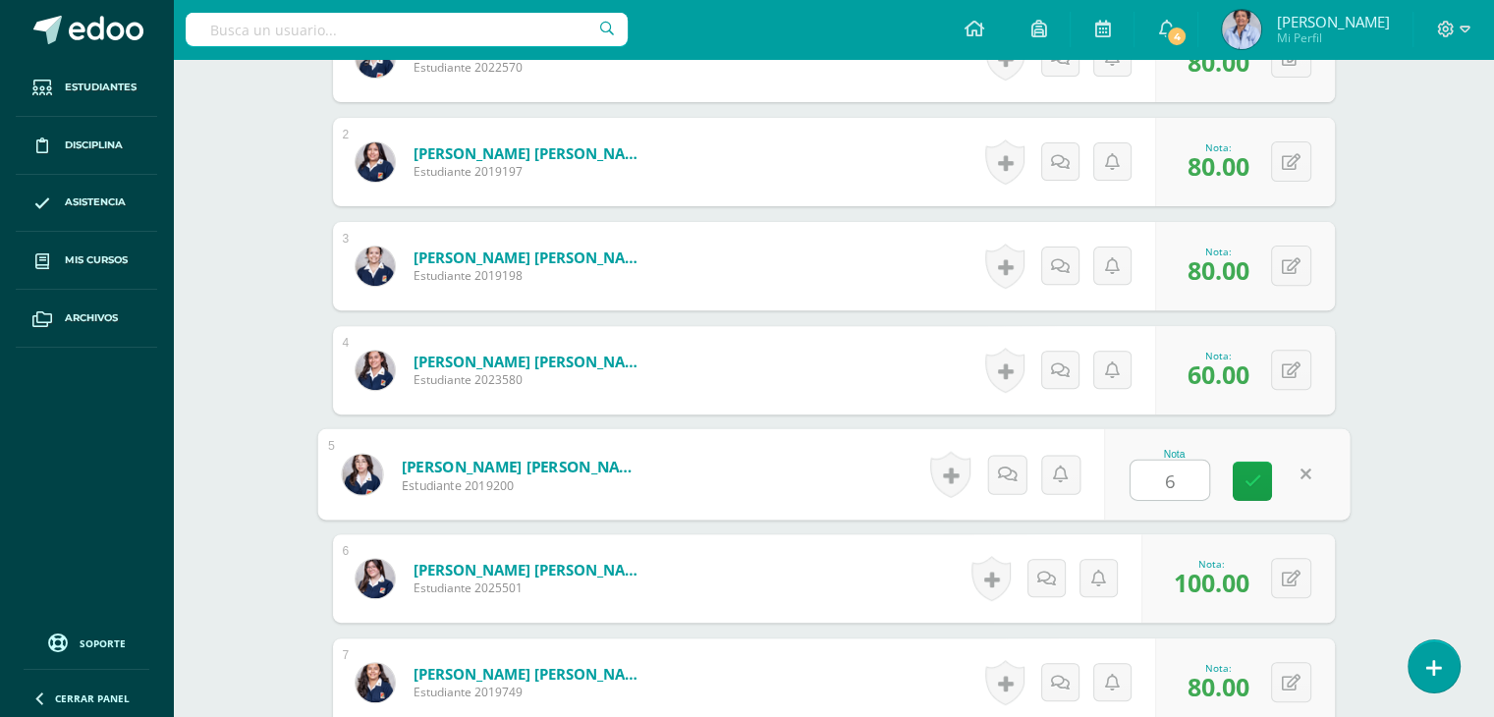
type input "60"
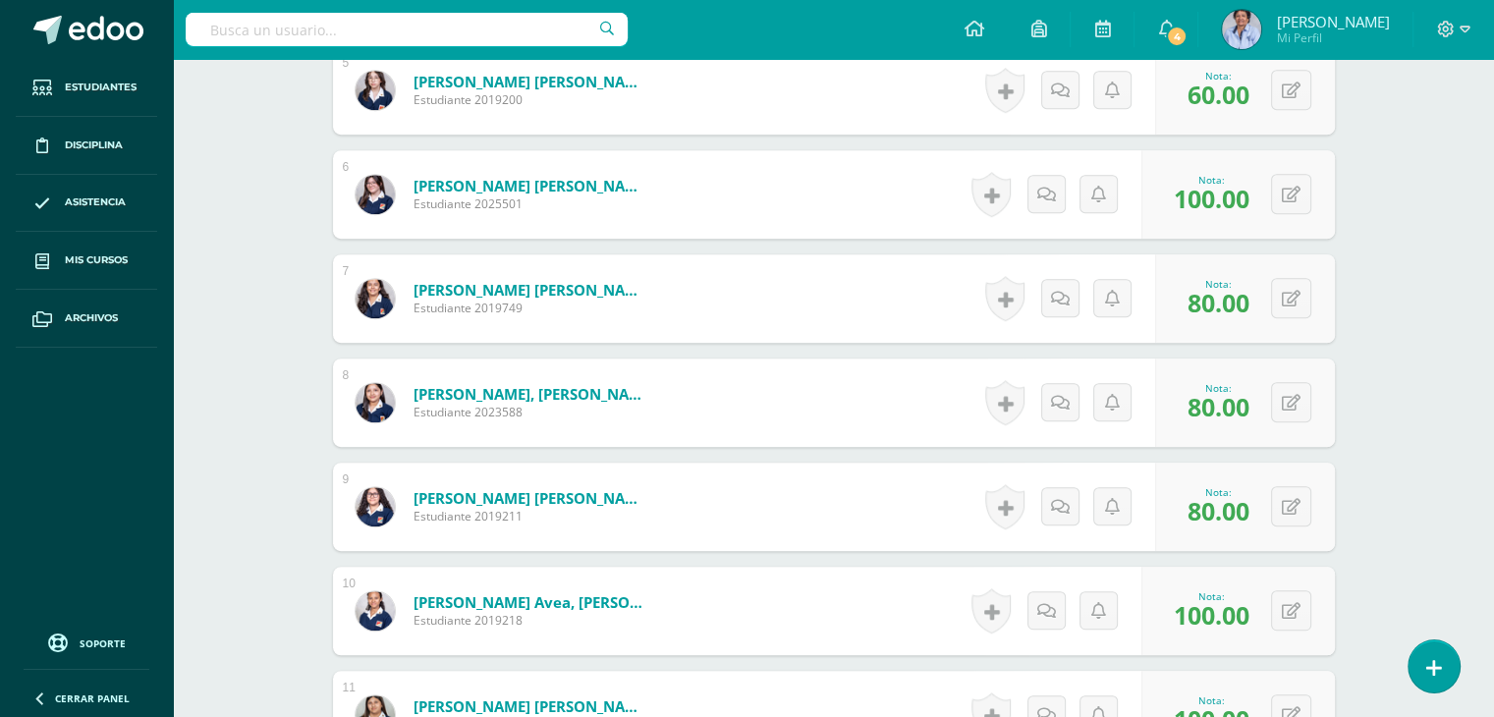
scroll to position [1057, 0]
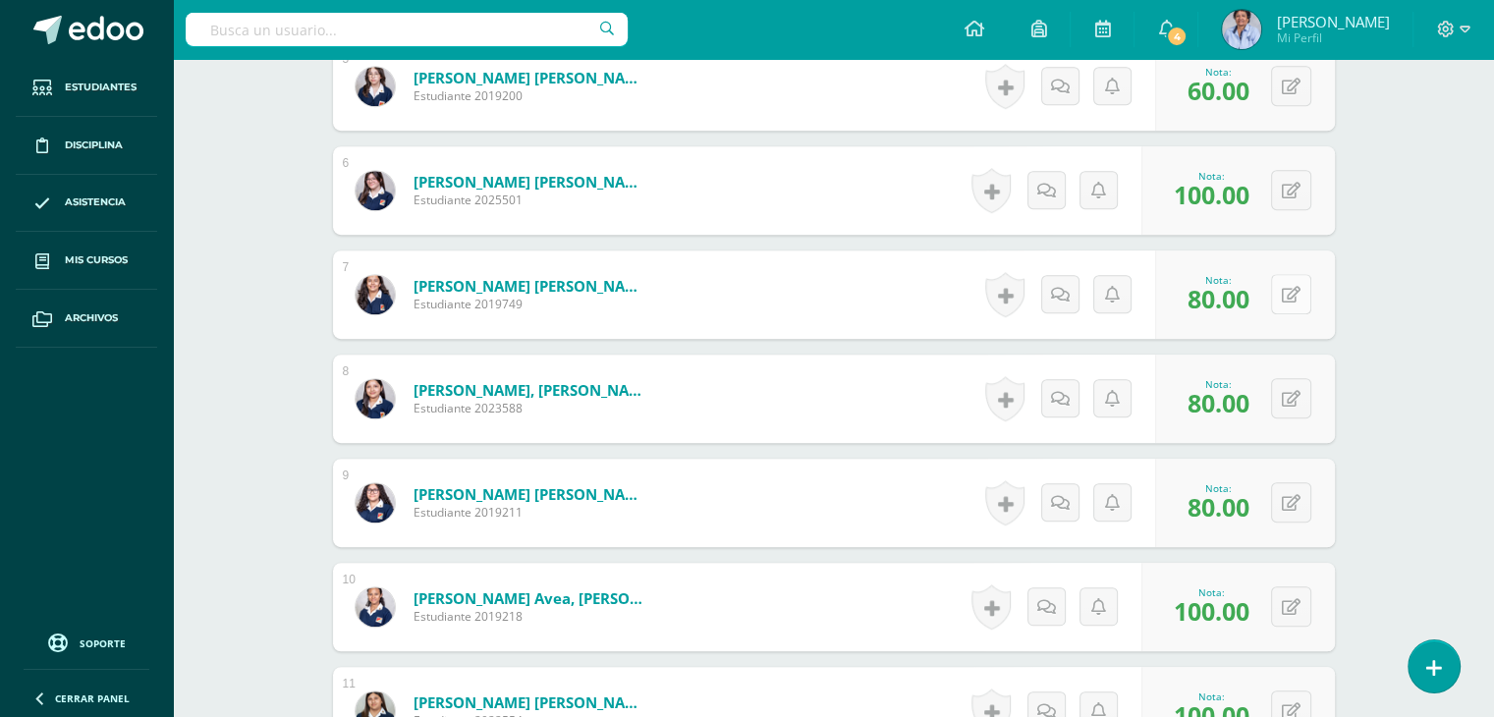
click at [1290, 288] on button at bounding box center [1291, 294] width 40 height 40
type input "100"
click at [1287, 394] on button at bounding box center [1304, 398] width 41 height 41
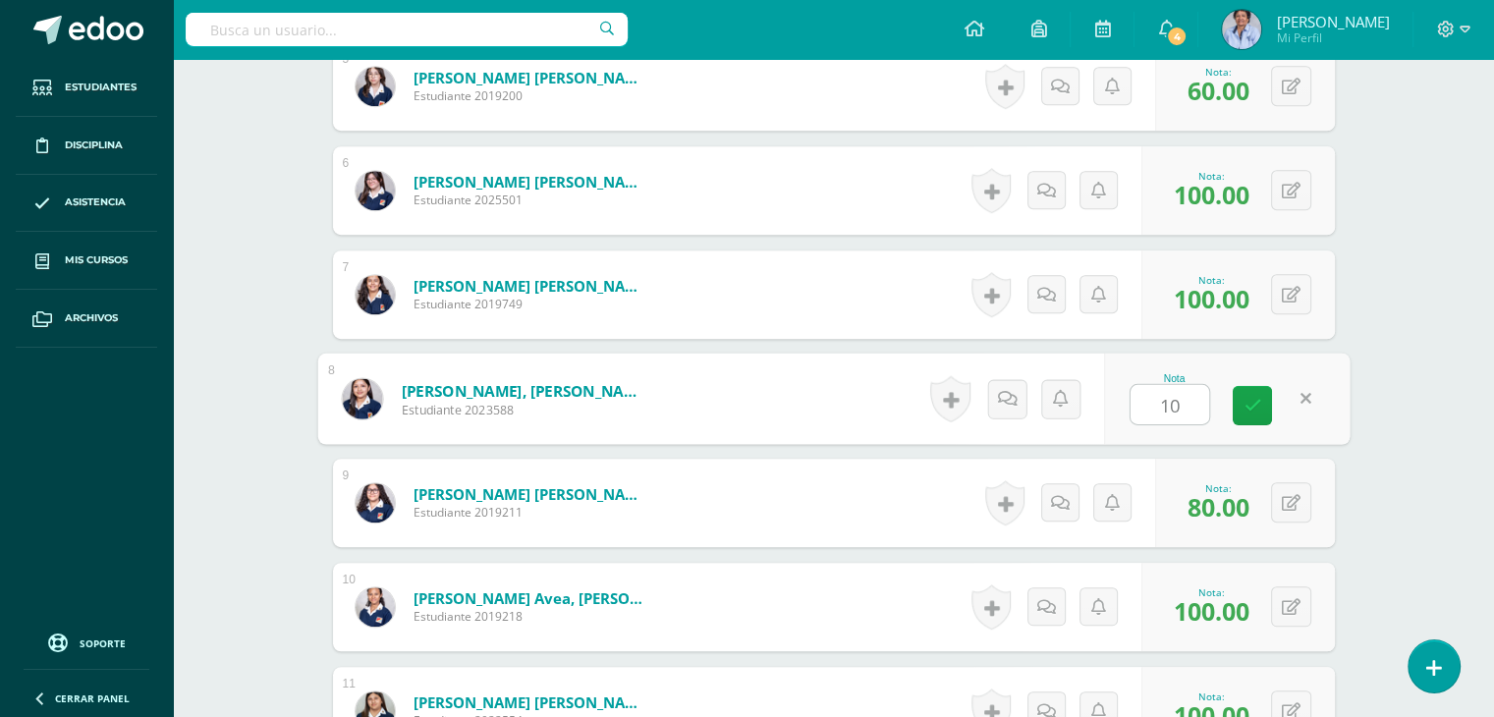
type input "100"
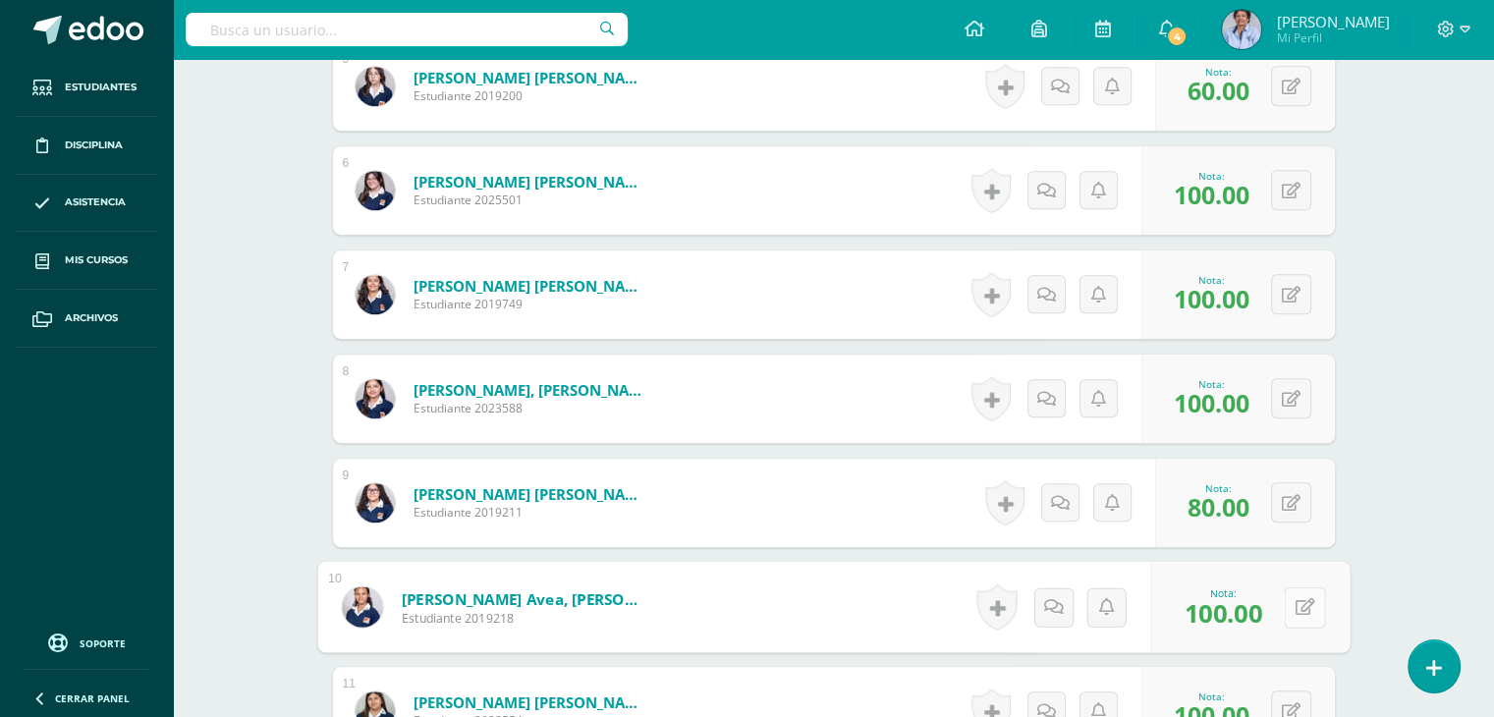
click at [1285, 593] on button at bounding box center [1304, 606] width 41 height 41
type input "80"
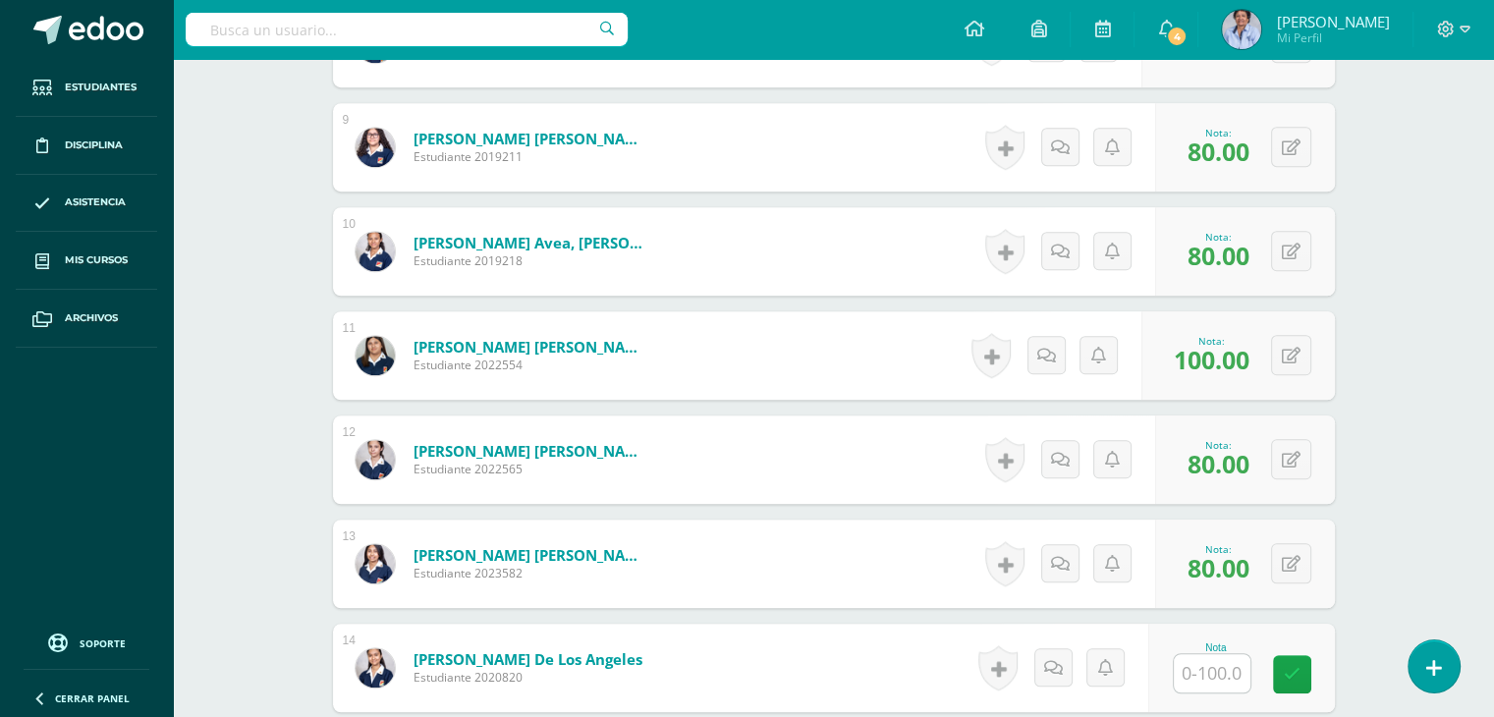
scroll to position [1419, 0]
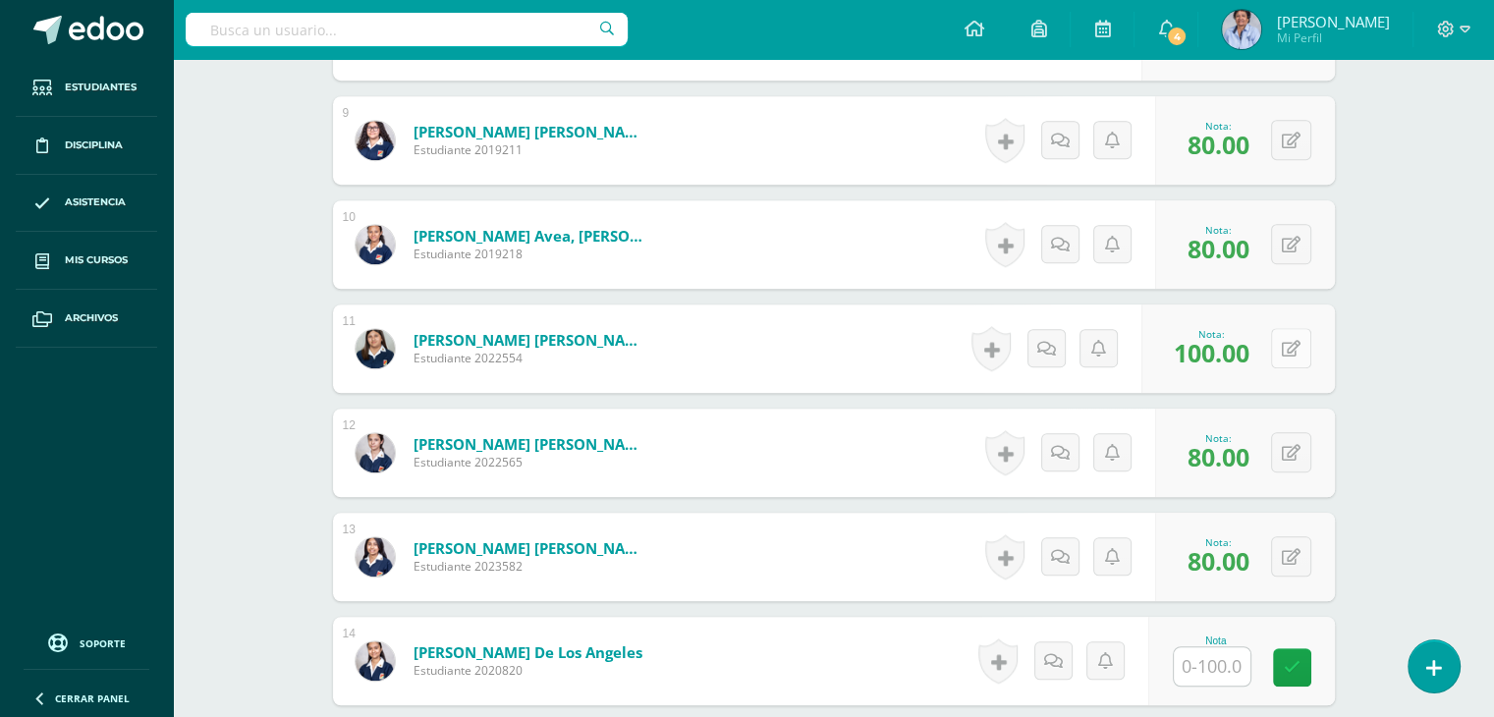
click at [1287, 342] on button at bounding box center [1291, 348] width 40 height 40
type input "80"
click at [1285, 445] on button at bounding box center [1291, 452] width 40 height 40
type input "100"
click at [1287, 547] on button at bounding box center [1304, 556] width 41 height 41
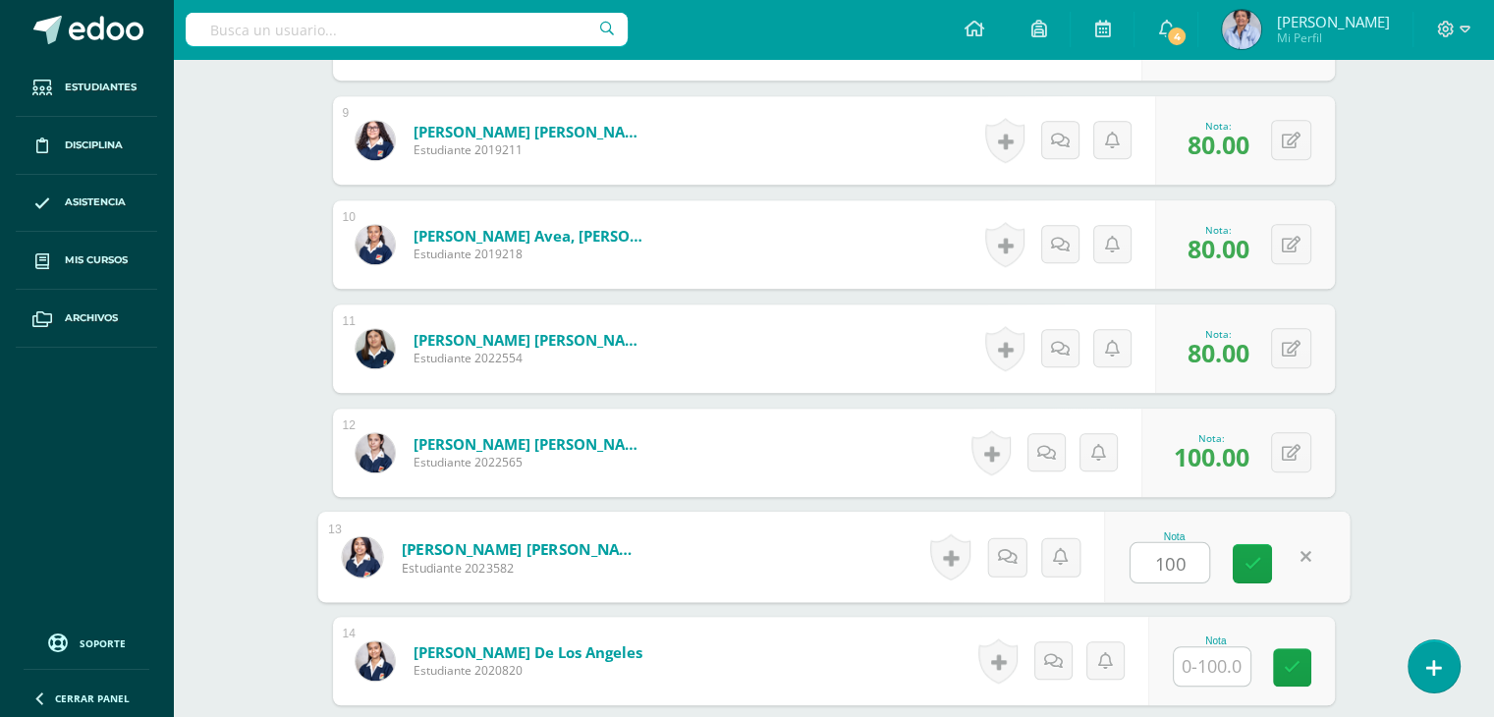
type input "100"
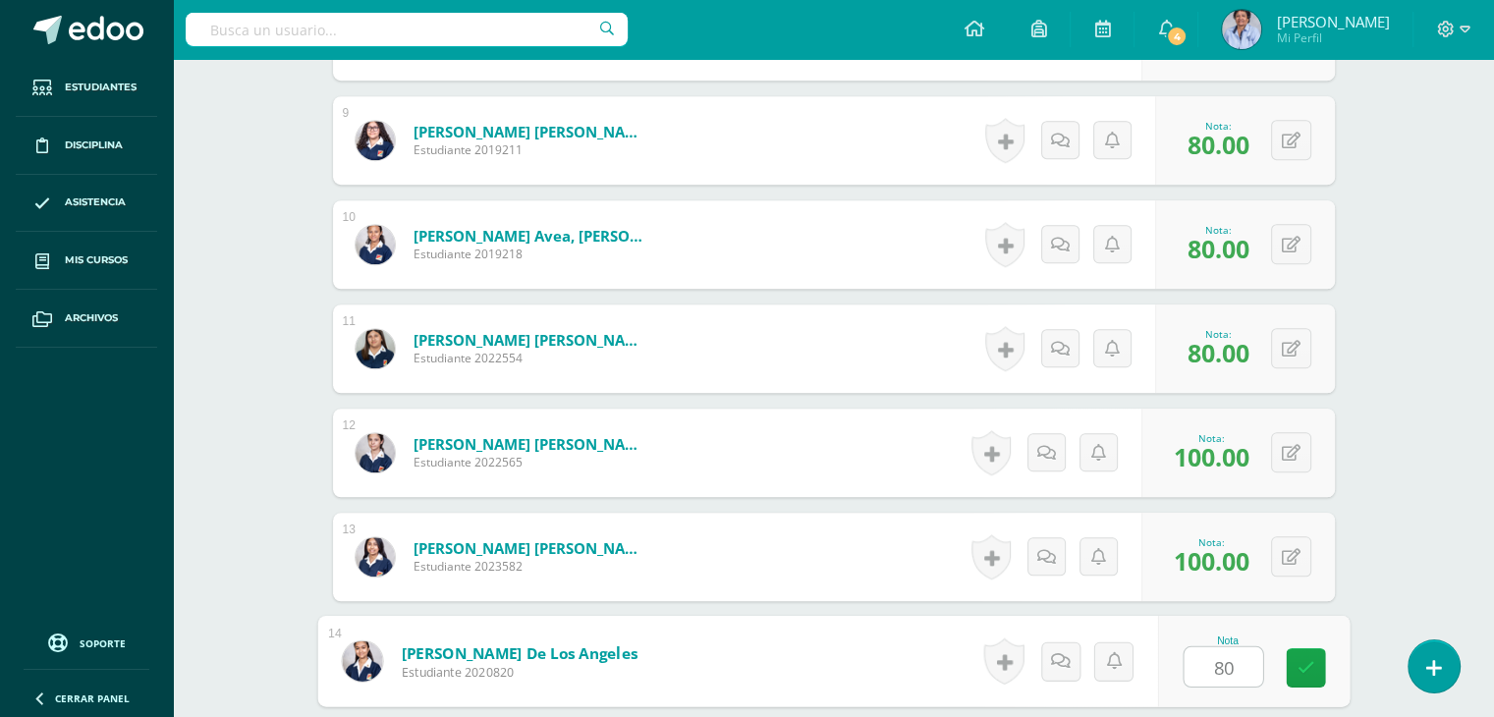
type input "80"
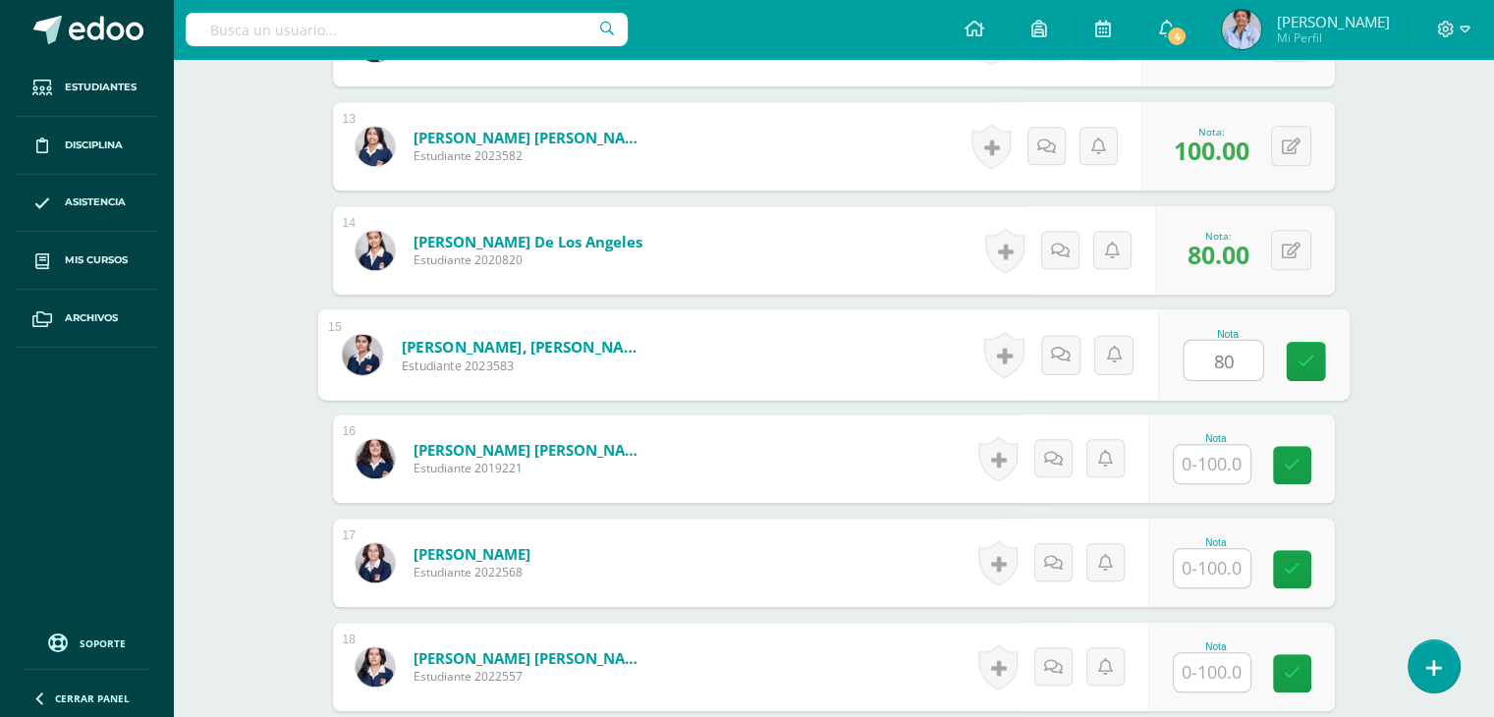
type input "80"
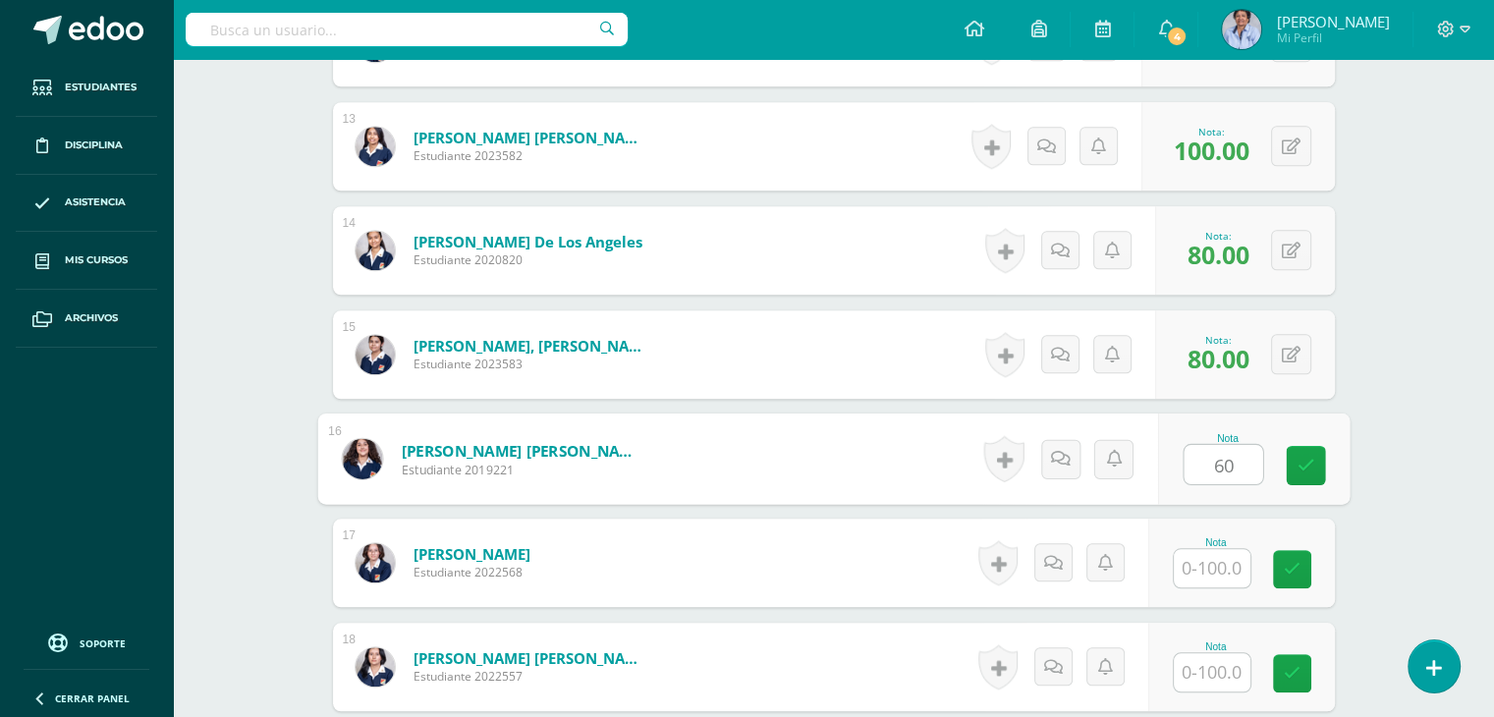
type input "60"
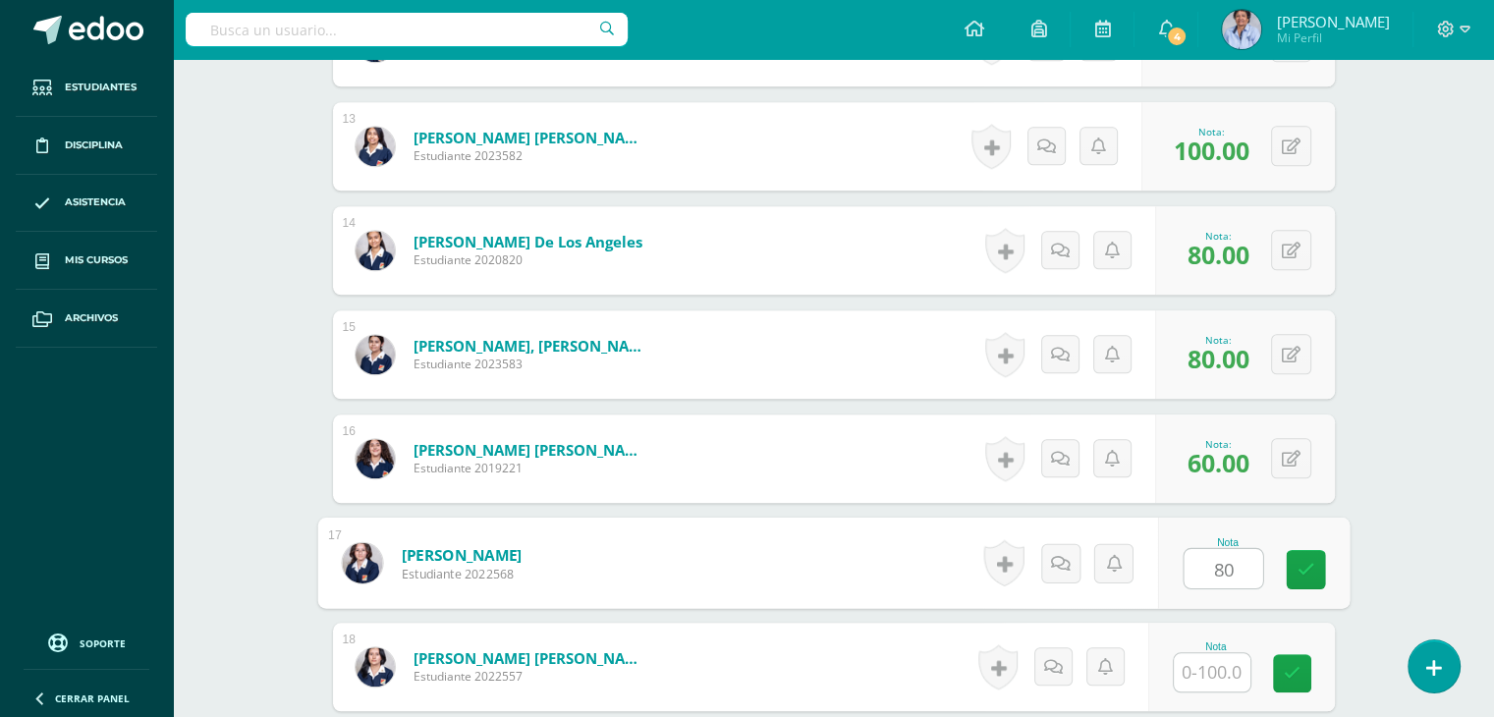
type input "80"
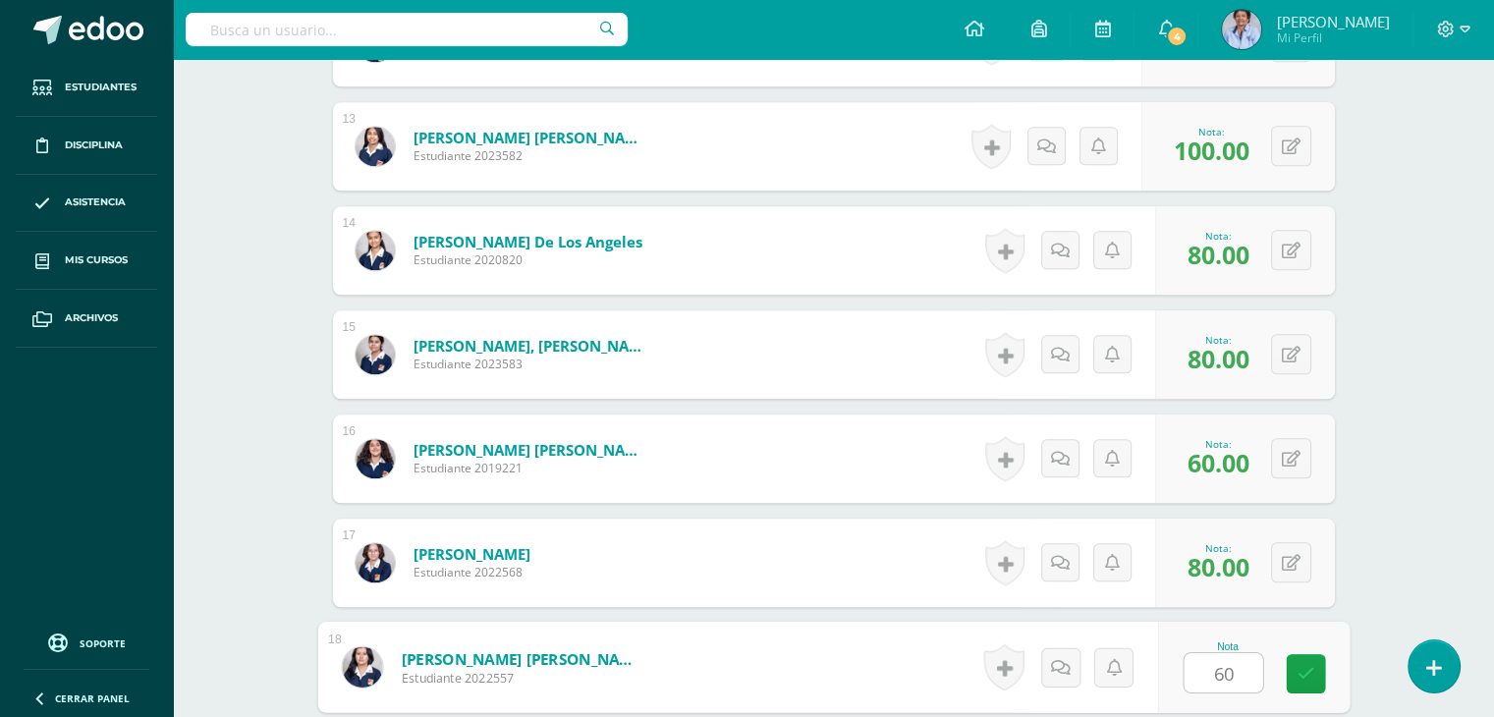
type input "60"
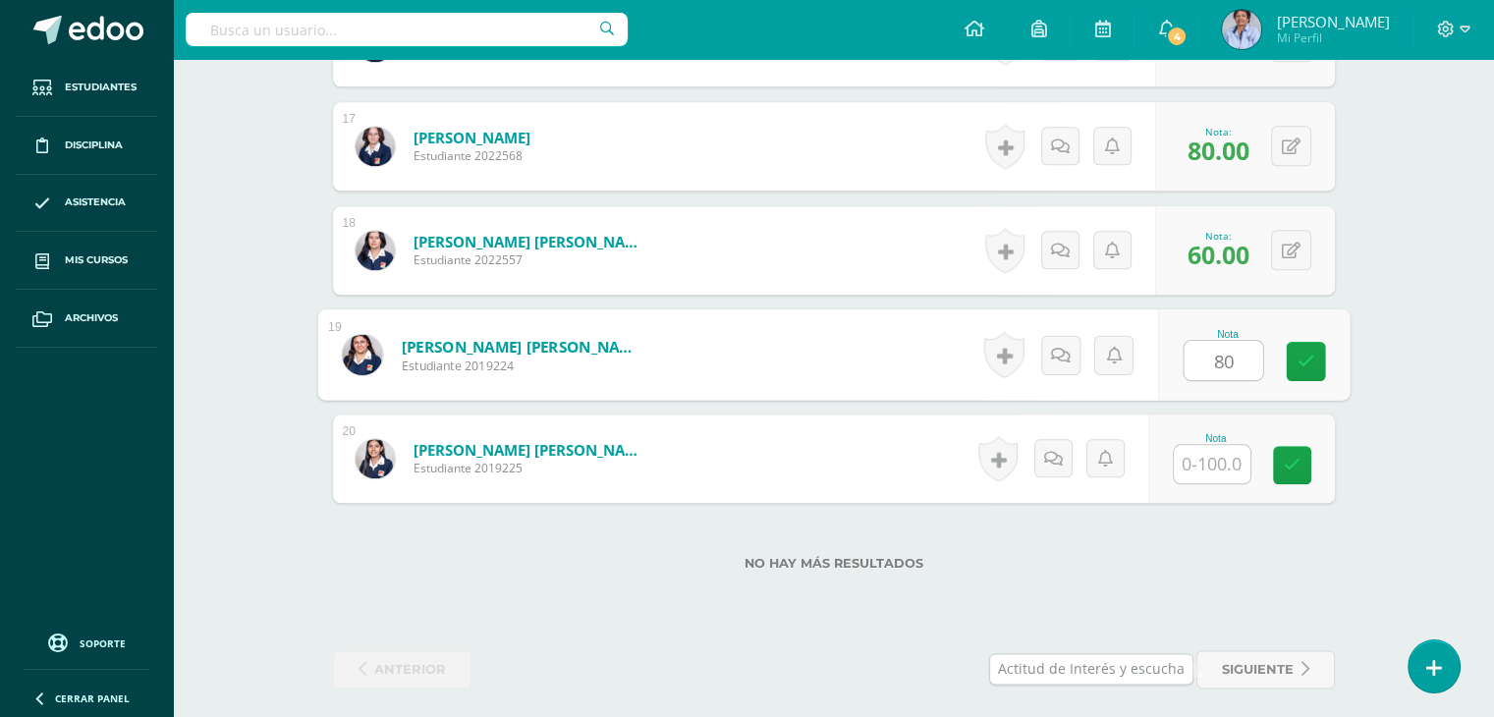
type input "80"
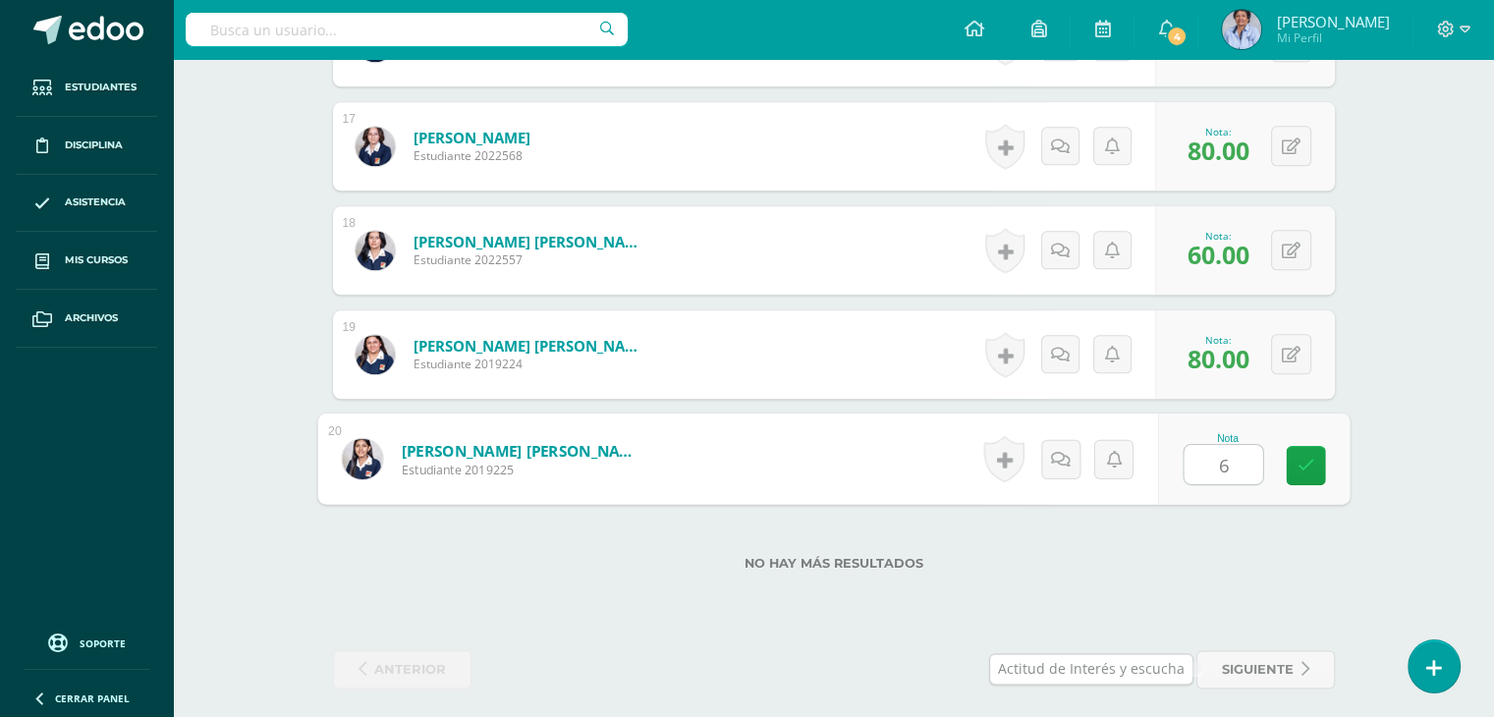
type input "60"
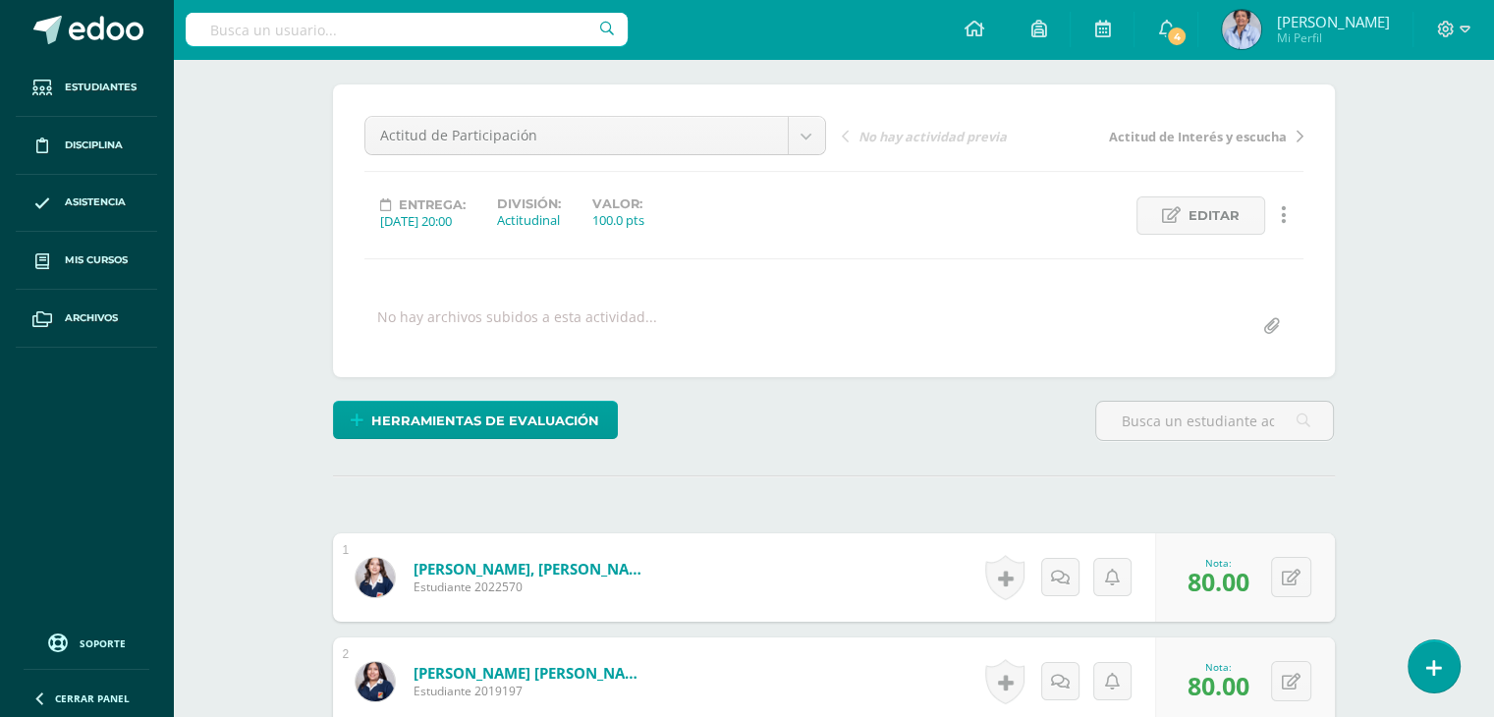
scroll to position [0, 0]
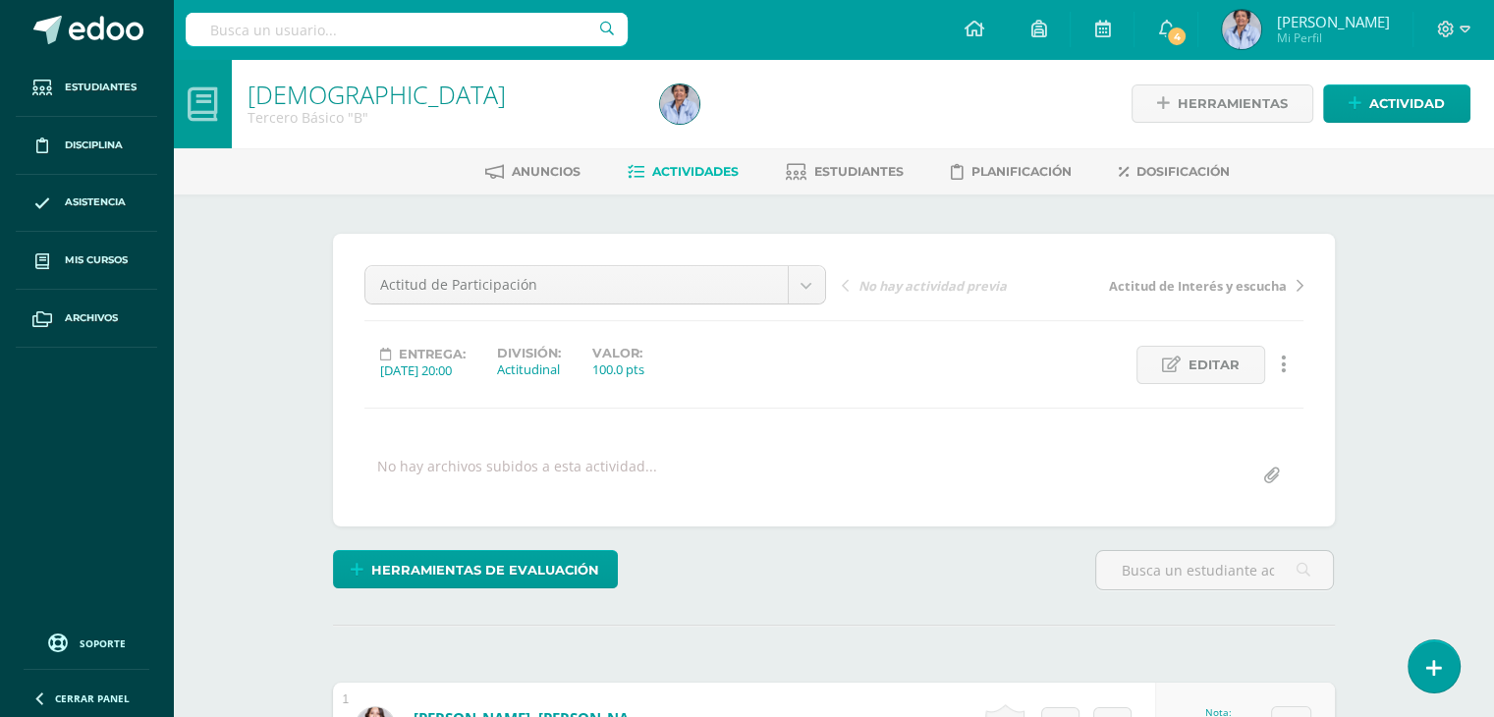
click at [1169, 278] on span "Actitud de Interés y escucha" at bounding box center [1198, 286] width 178 height 18
click at [839, 174] on span "Estudiantes" at bounding box center [858, 171] width 89 height 15
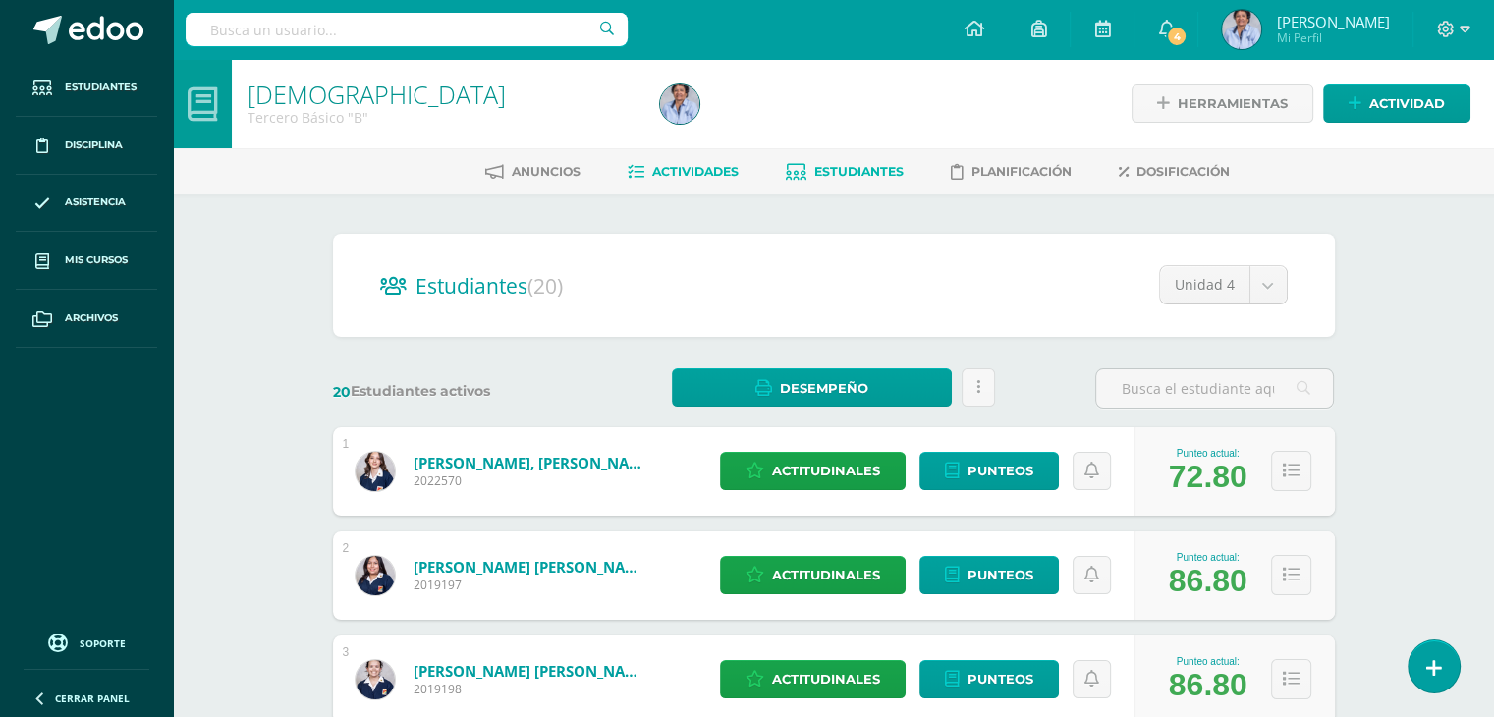
click at [692, 166] on span "Actividades" at bounding box center [695, 171] width 86 height 15
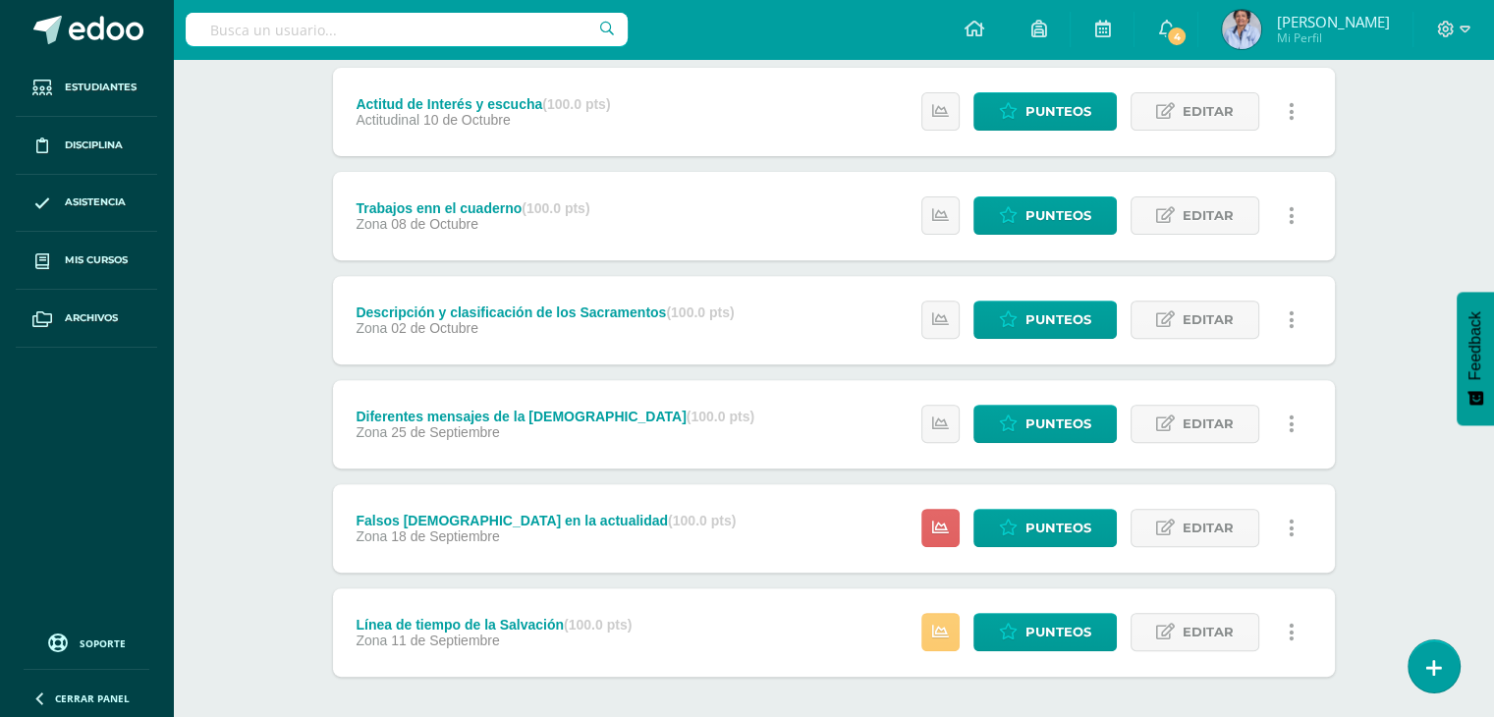
scroll to position [680, 0]
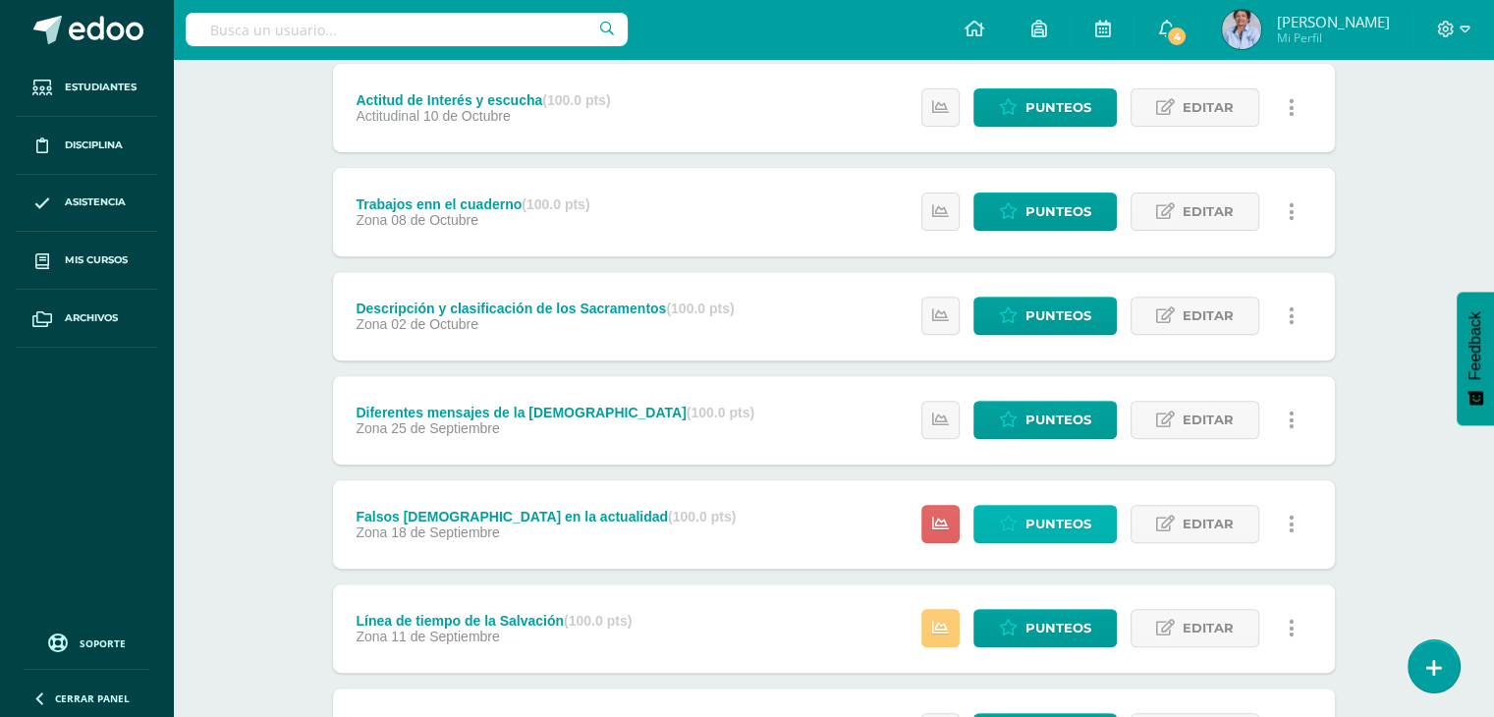
click at [1016, 527] on icon at bounding box center [1008, 524] width 19 height 17
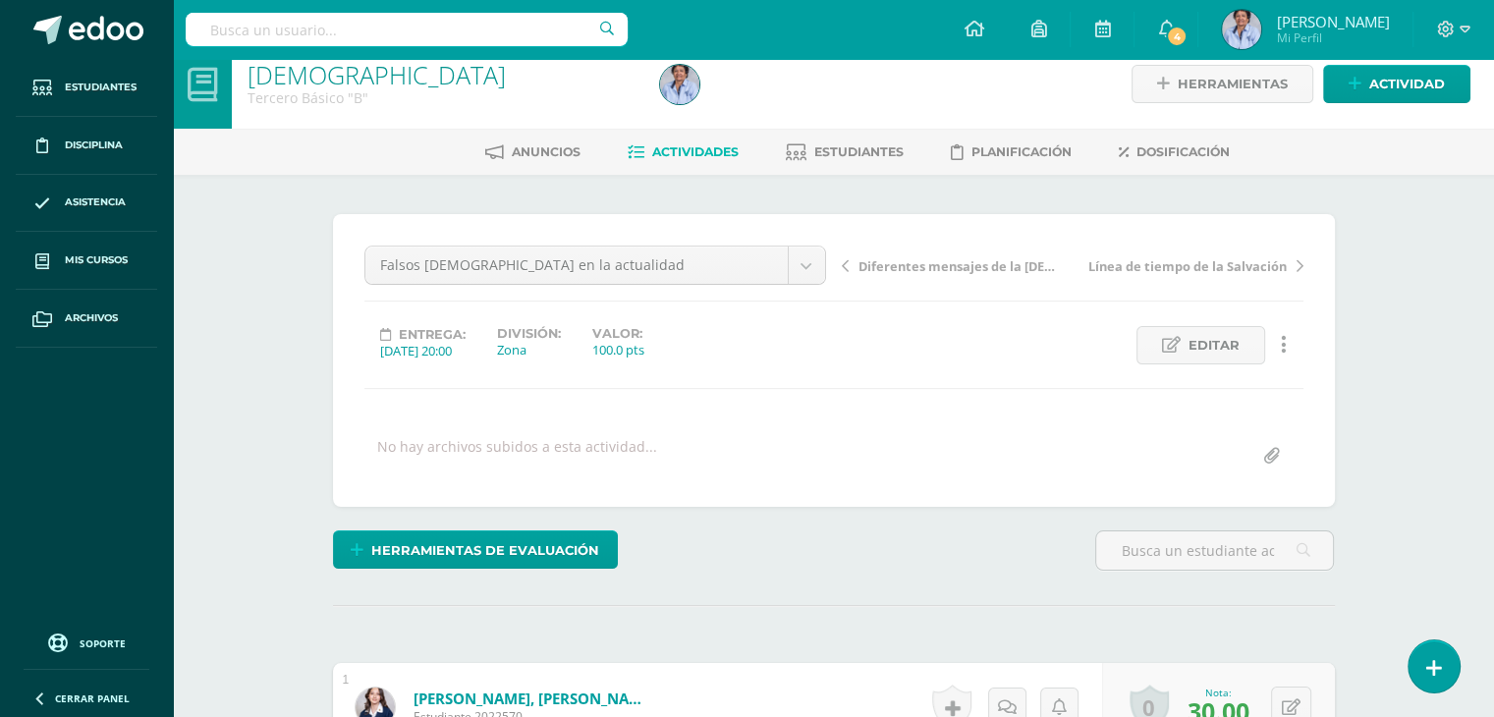
scroll to position [6, 0]
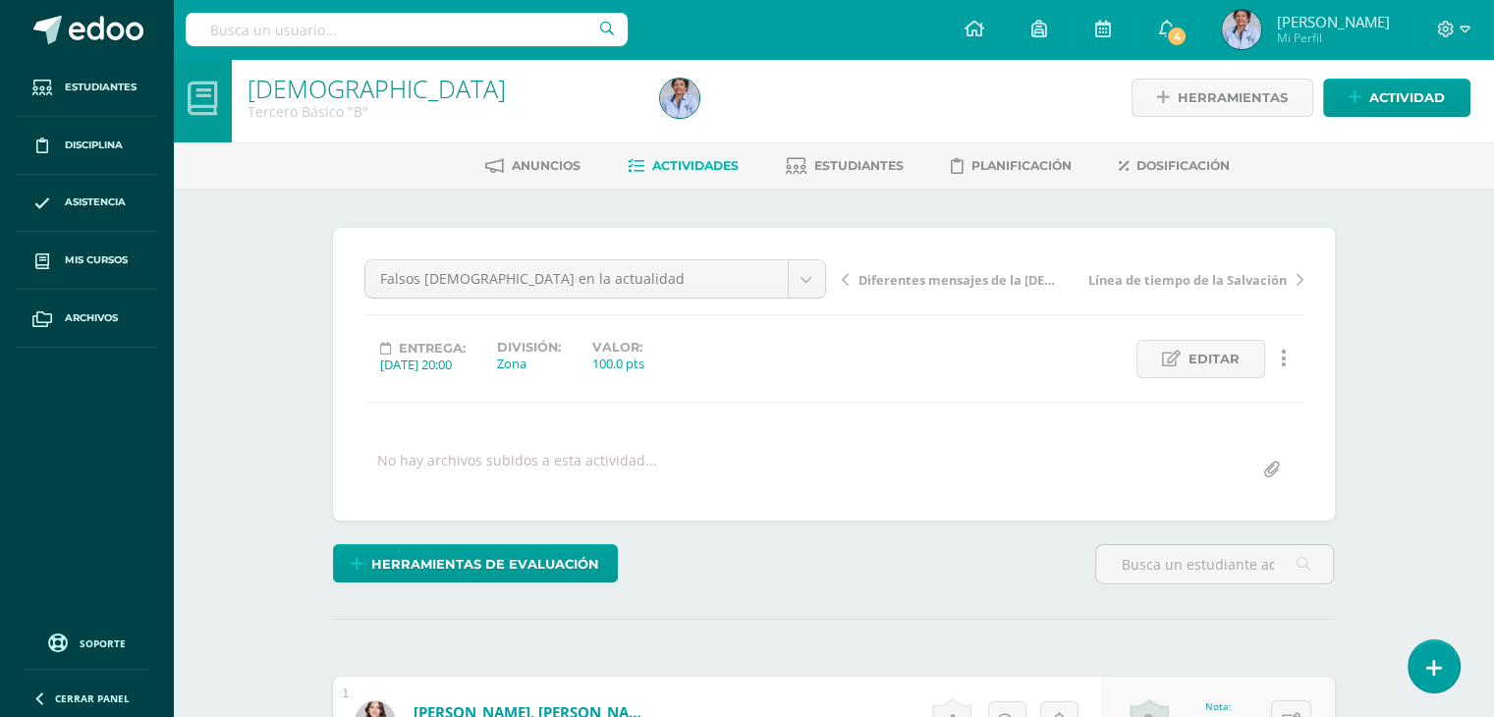
click at [697, 165] on span "Actividades" at bounding box center [695, 165] width 86 height 15
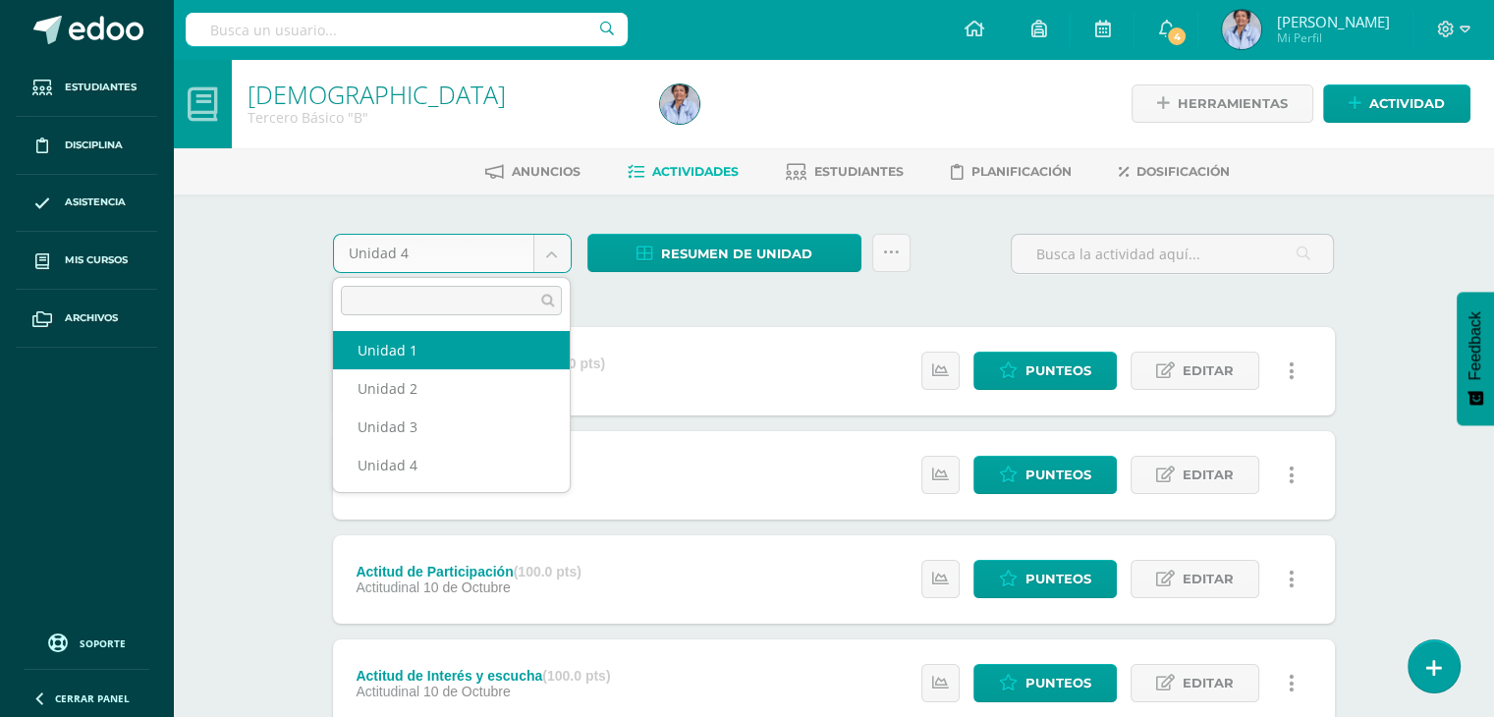
select select "Unidad 1"
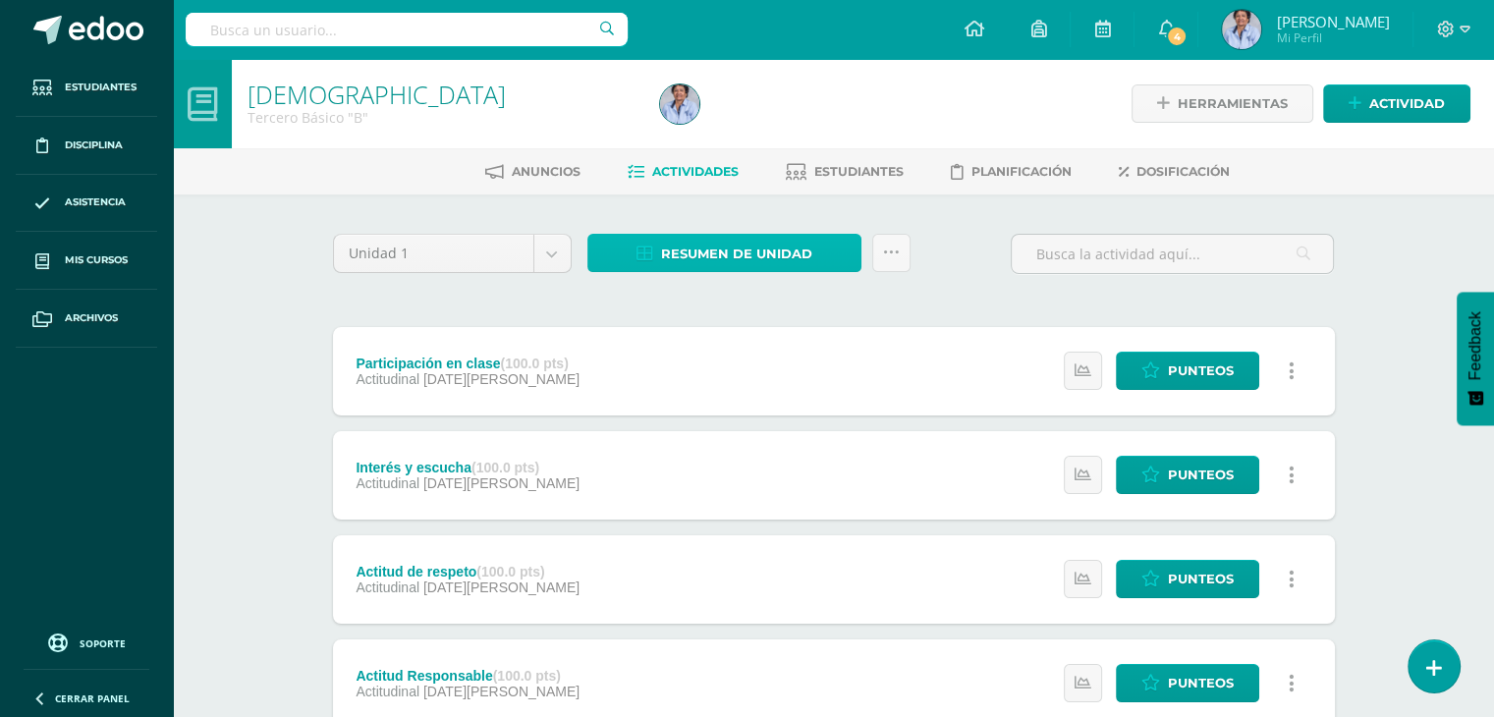
click at [733, 250] on span "Resumen de unidad" at bounding box center [736, 254] width 151 height 36
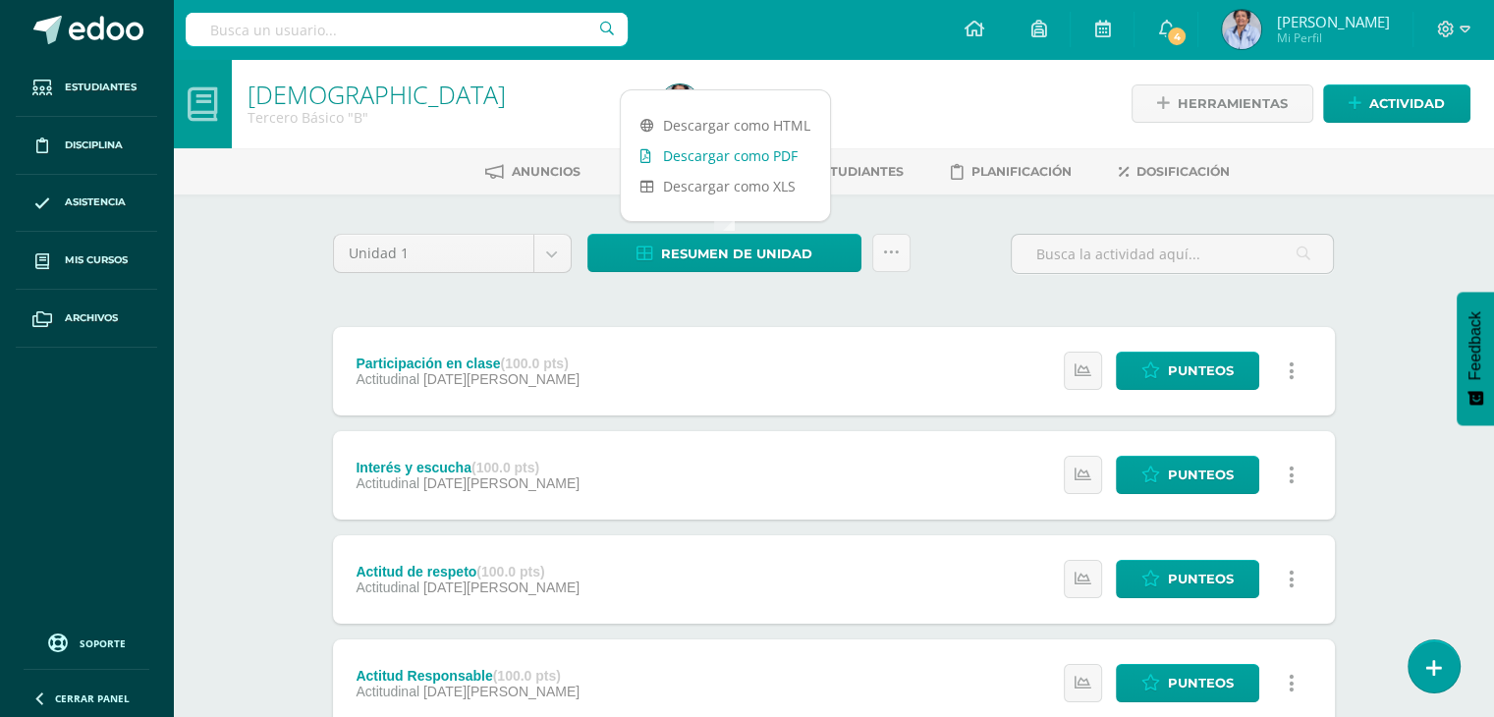
click at [748, 152] on link "Descargar como PDF" at bounding box center [725, 155] width 209 height 30
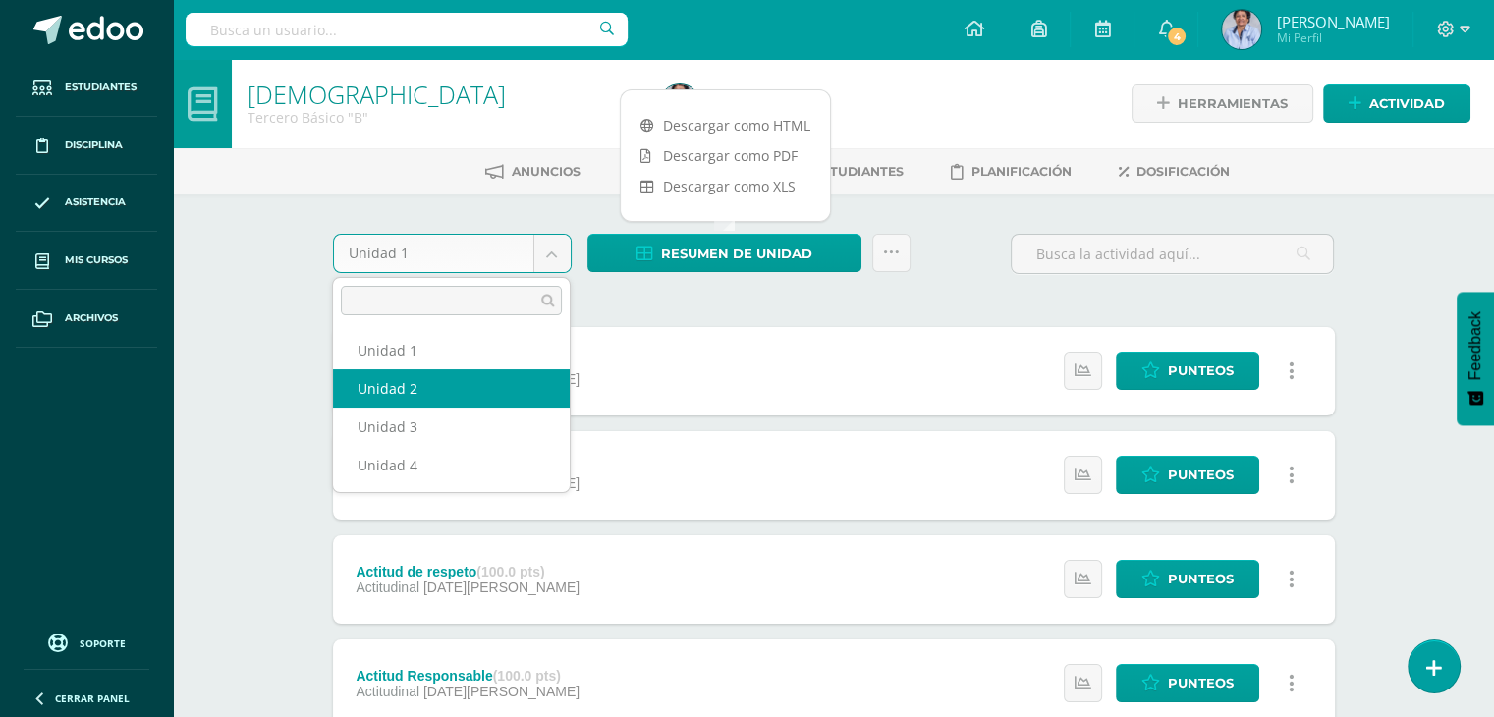
select select "Unidad 2"
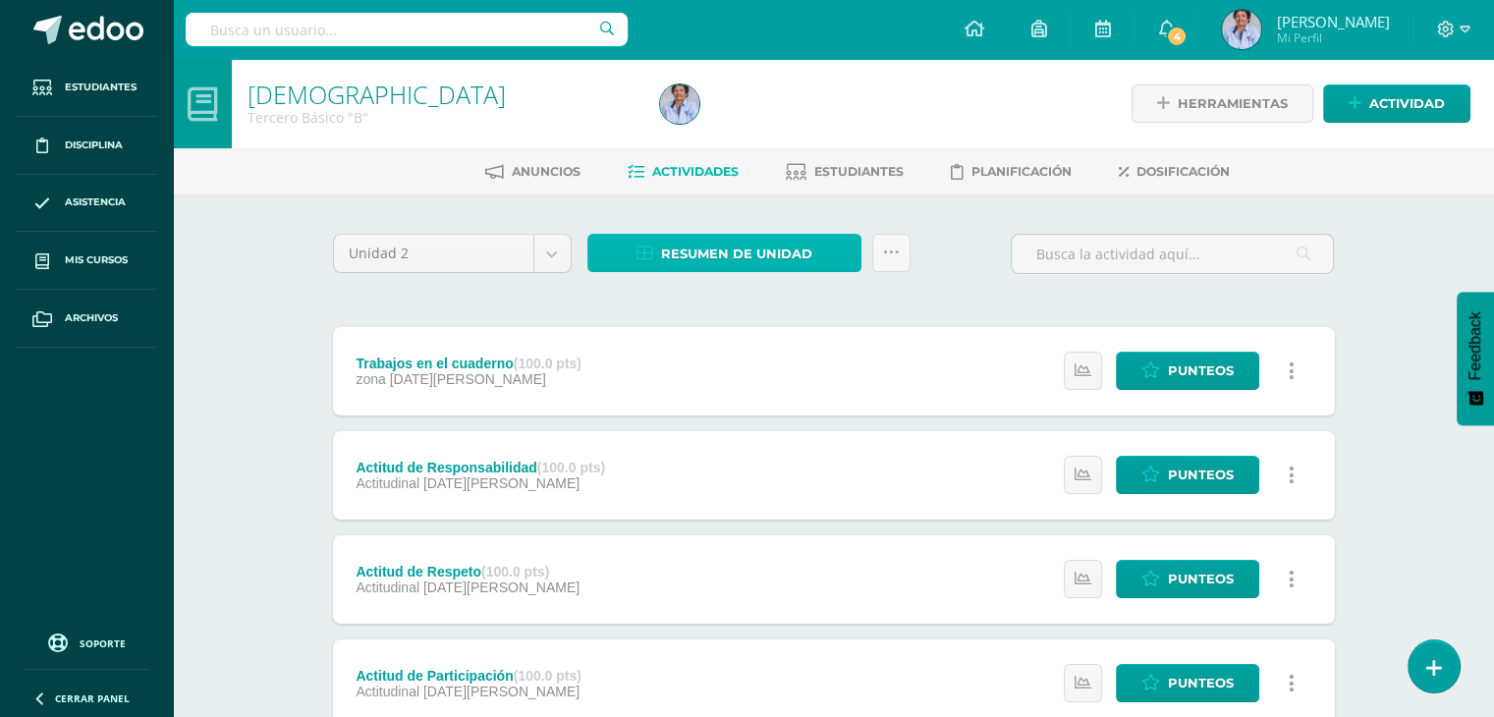
click at [731, 241] on span "Resumen de unidad" at bounding box center [736, 254] width 151 height 36
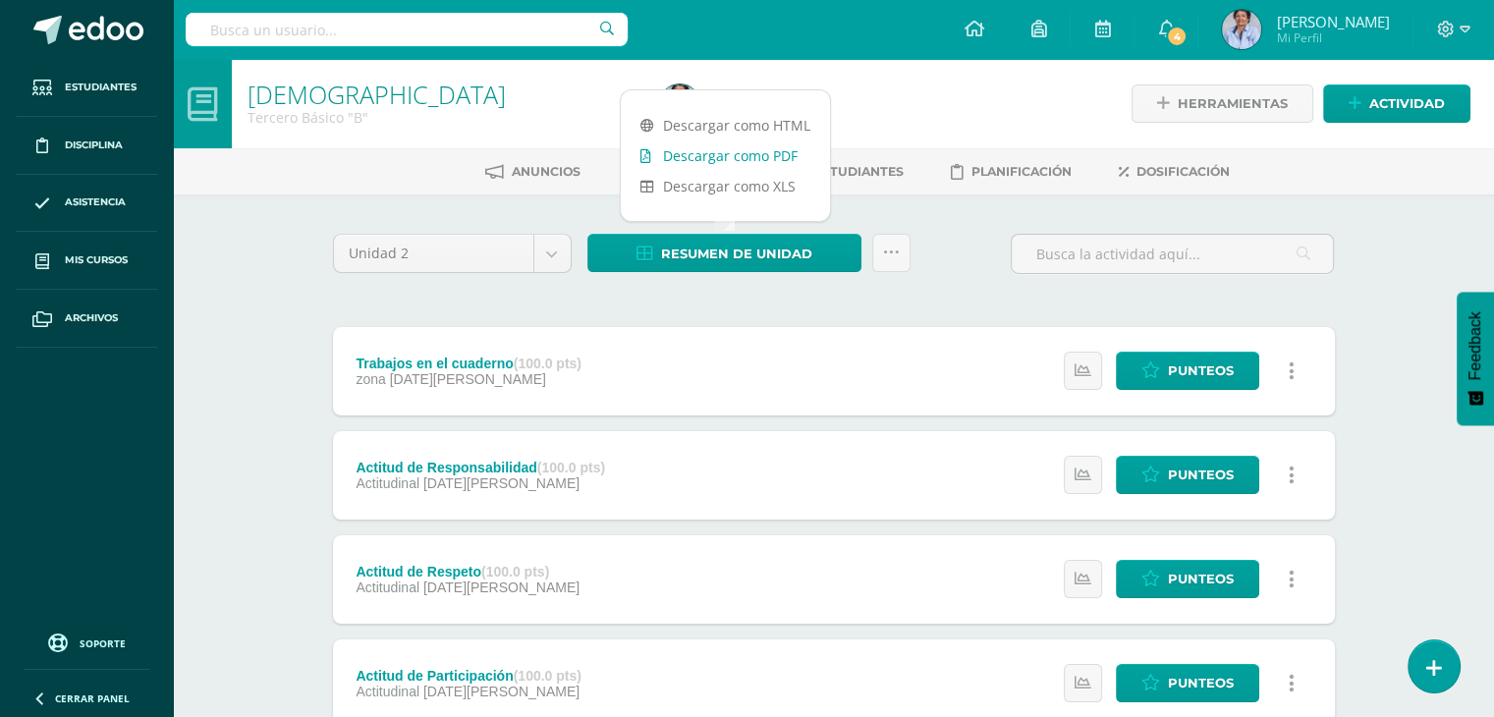
click at [770, 149] on link "Descargar como PDF" at bounding box center [725, 155] width 209 height 30
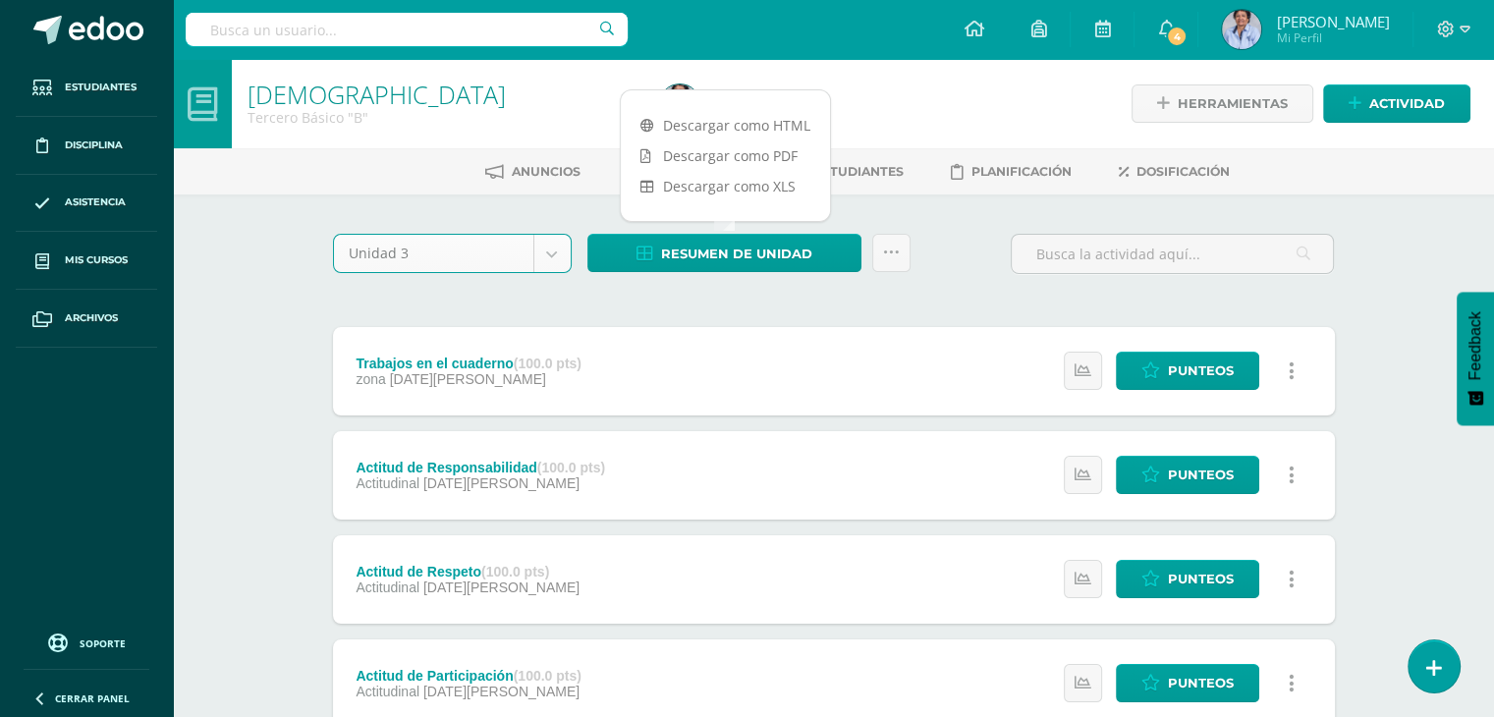
select select "Unidad 3"
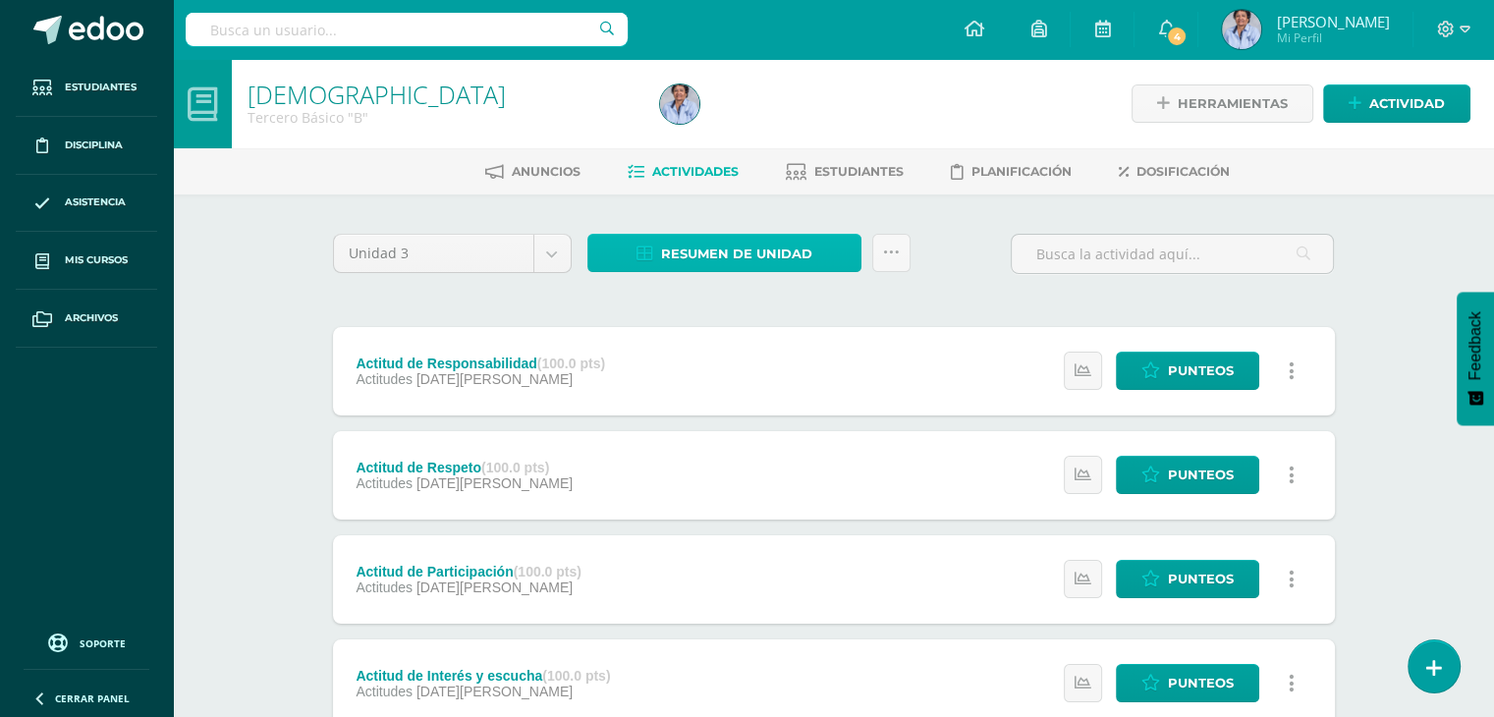
click at [760, 245] on span "Resumen de unidad" at bounding box center [736, 254] width 151 height 36
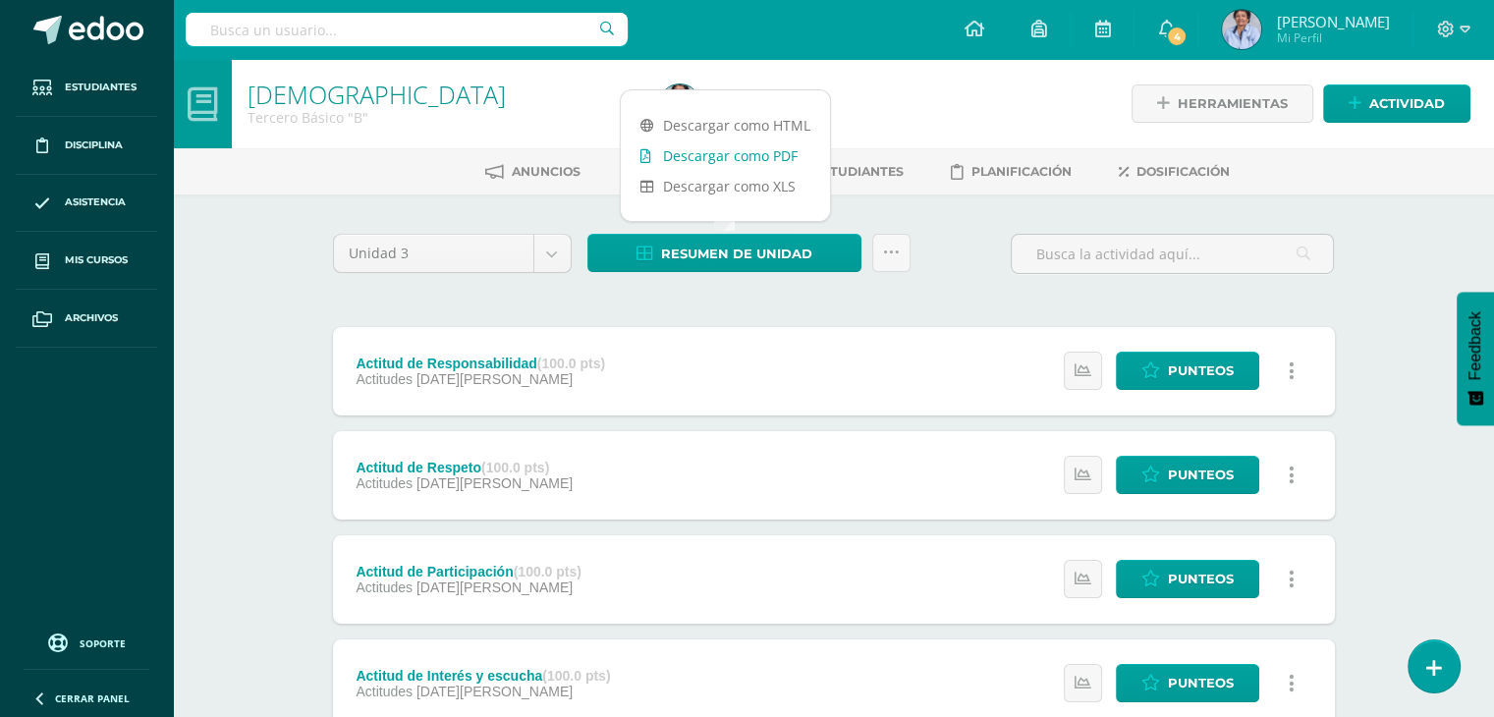
click at [786, 149] on link "Descargar como PDF" at bounding box center [725, 155] width 209 height 30
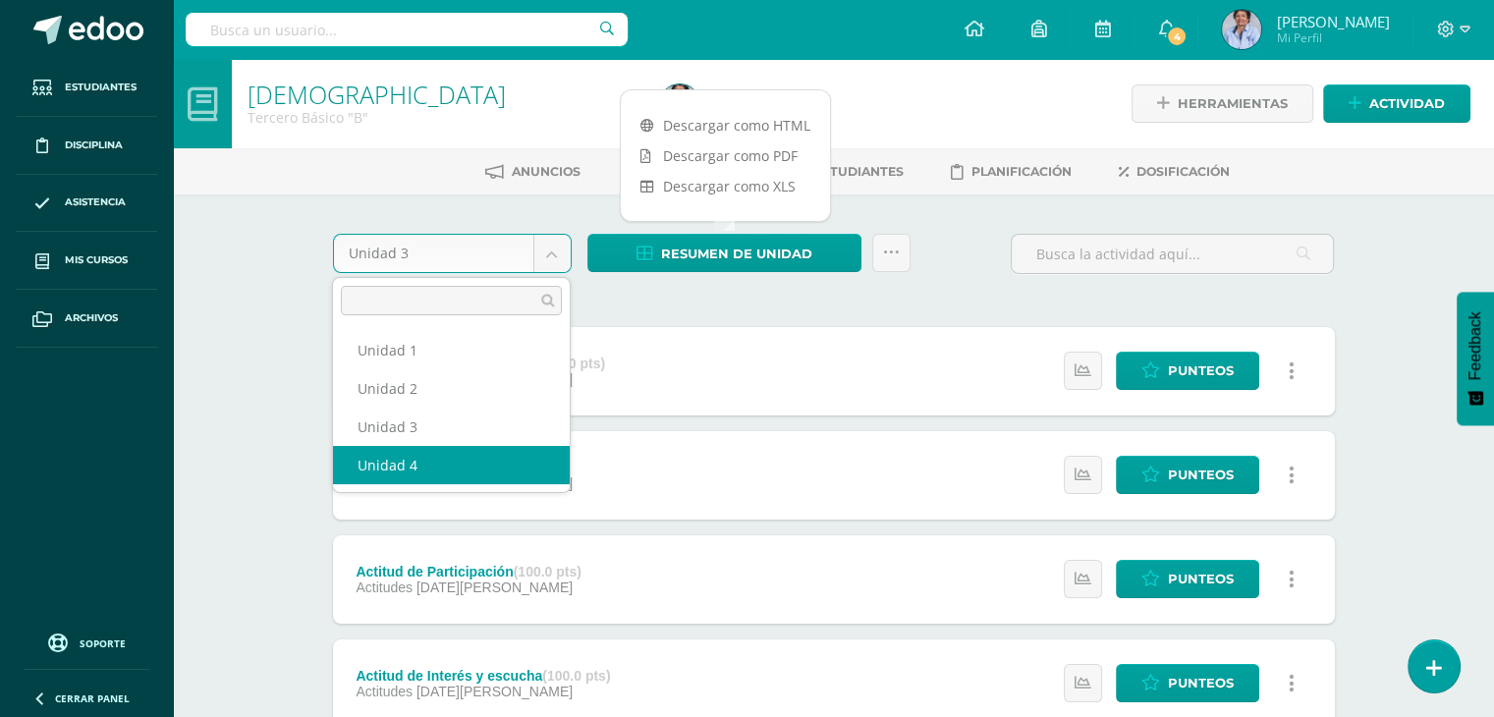
select select "Unidad 4"
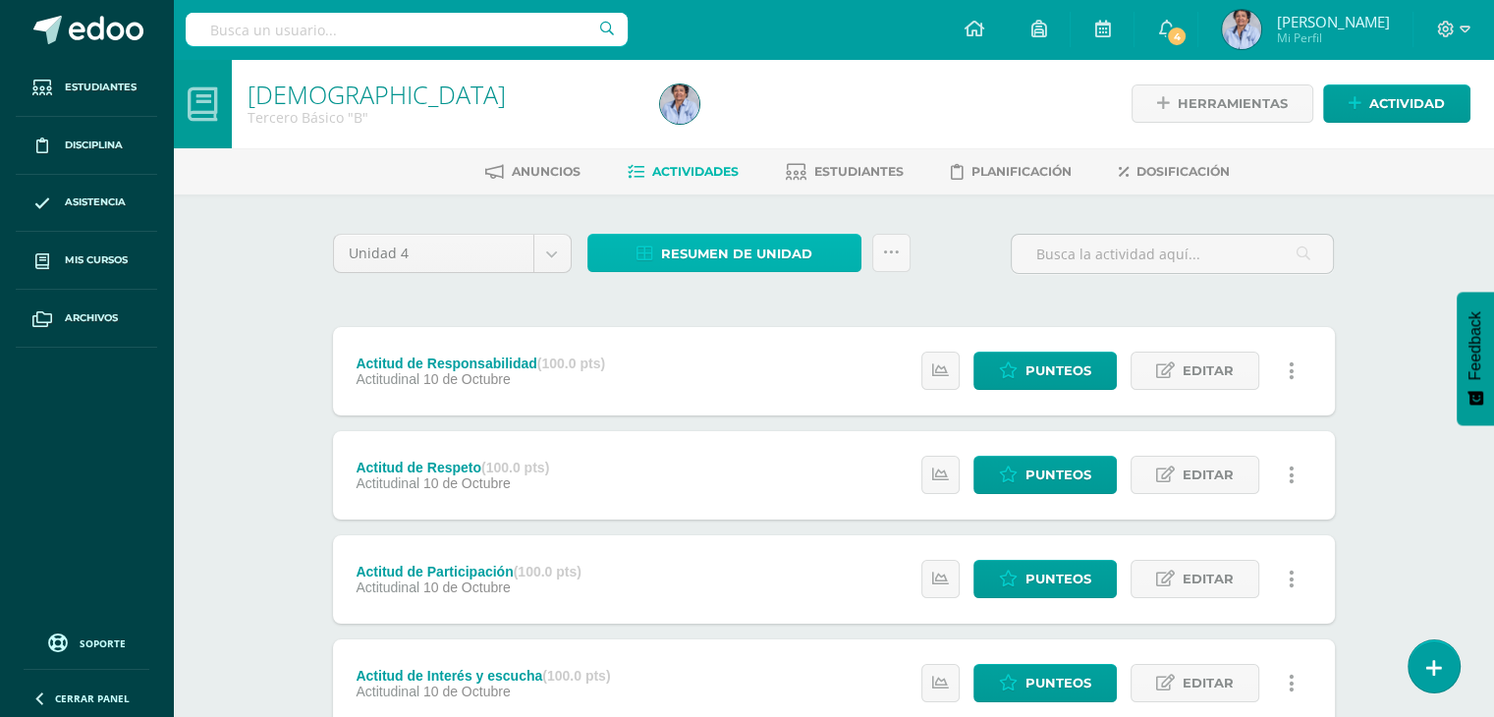
click at [747, 245] on span "Resumen de unidad" at bounding box center [736, 254] width 151 height 36
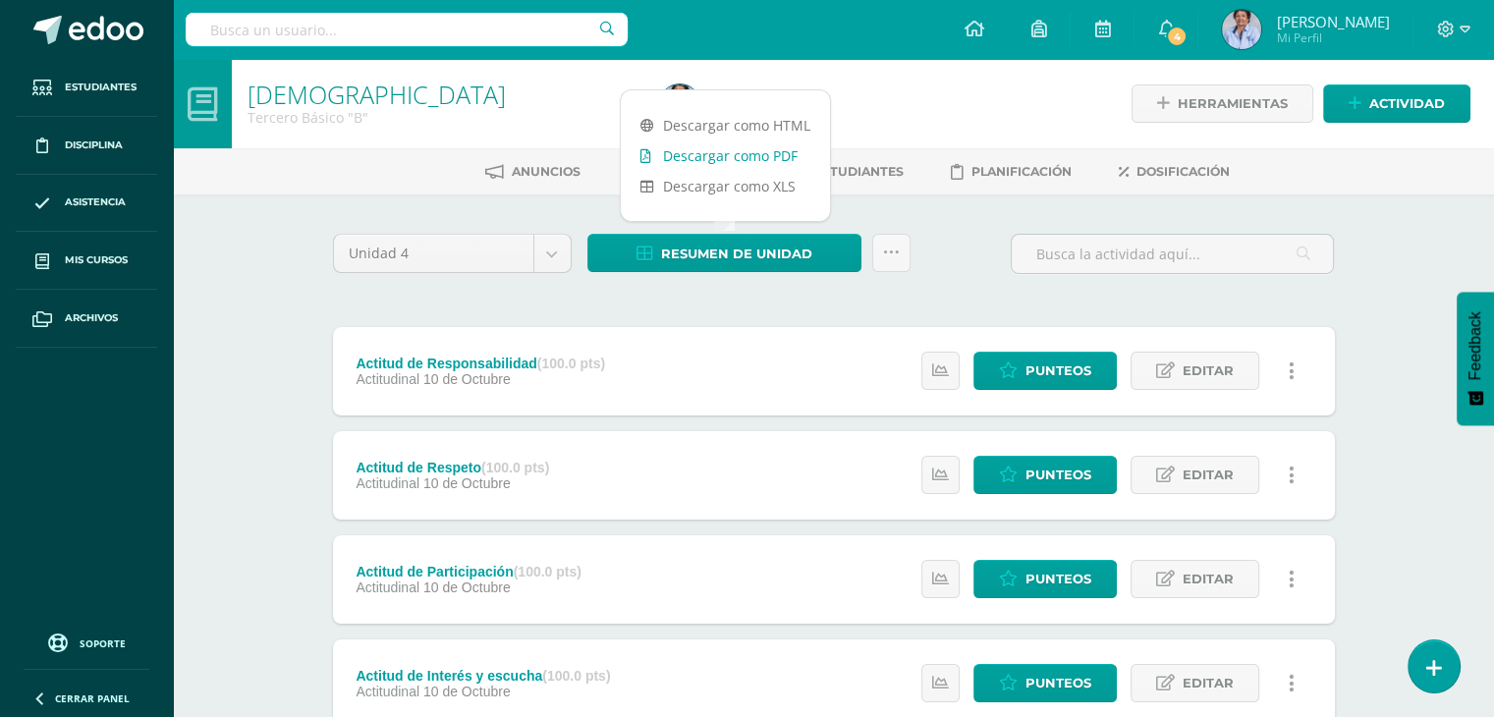
click at [758, 154] on link "Descargar como PDF" at bounding box center [725, 155] width 209 height 30
